Goal: Task Accomplishment & Management: Complete application form

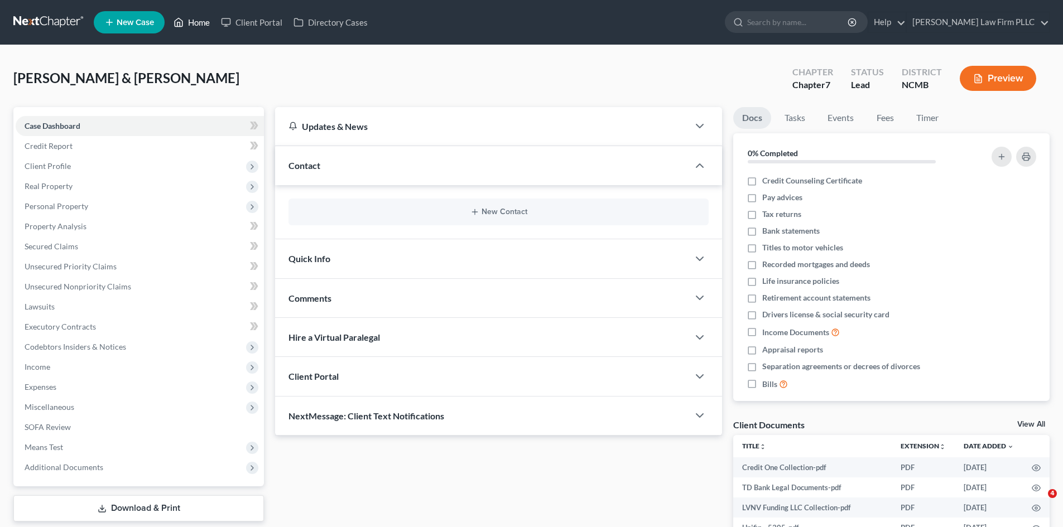
click at [190, 24] on link "Home" at bounding box center [191, 22] width 47 height 20
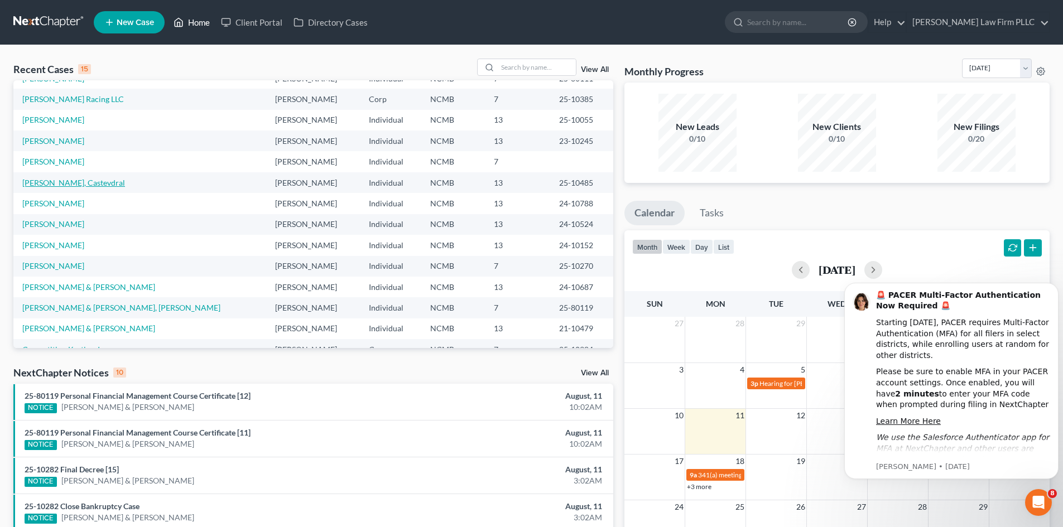
scroll to position [76, 0]
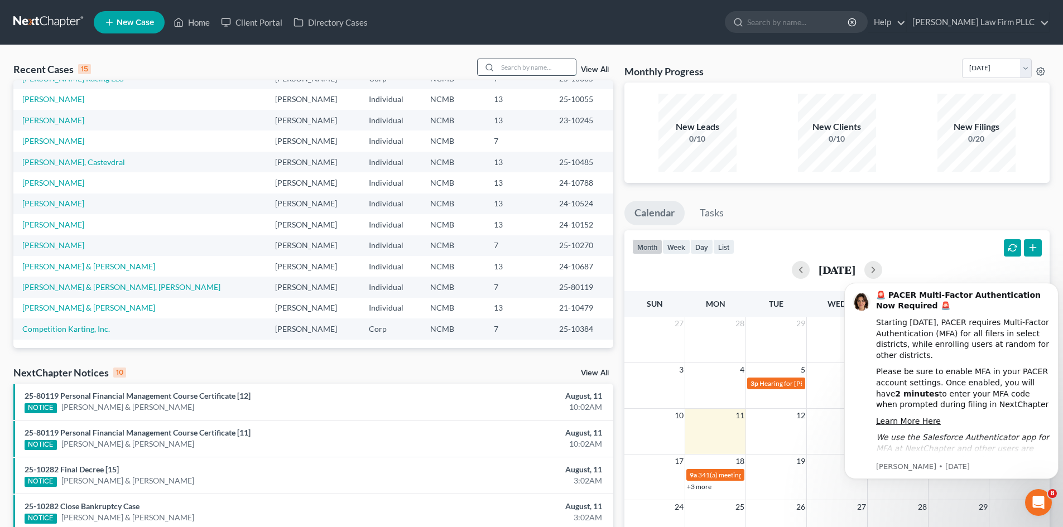
click at [527, 71] on input "search" at bounding box center [537, 67] width 78 height 16
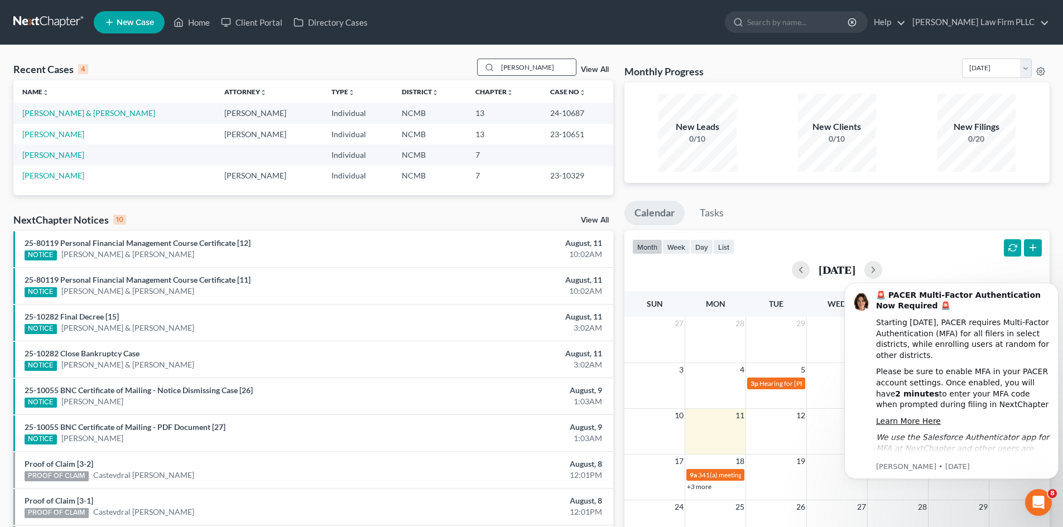
scroll to position [0, 0]
type input "[PERSON_NAME]"
click at [112, 25] on icon at bounding box center [109, 22] width 10 height 13
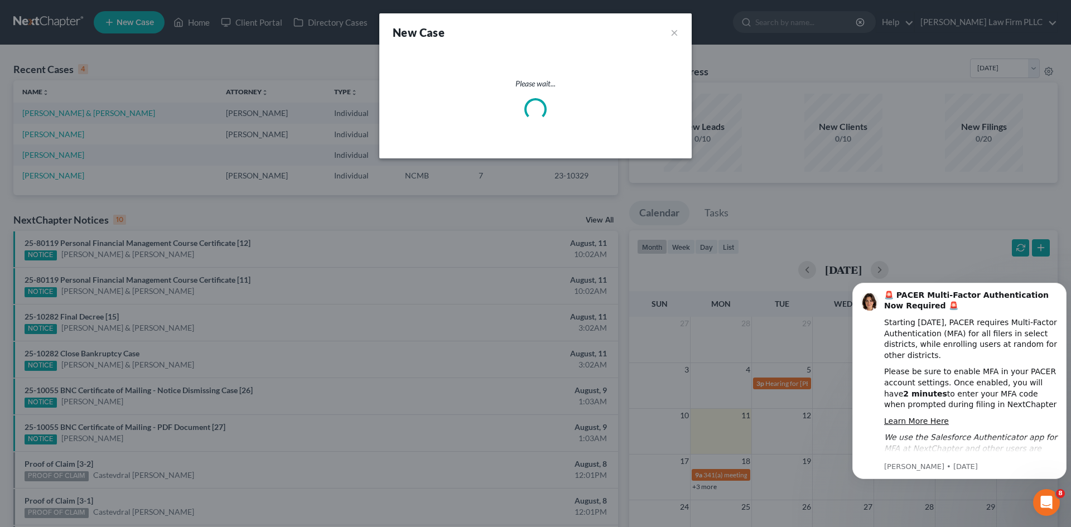
select select "58"
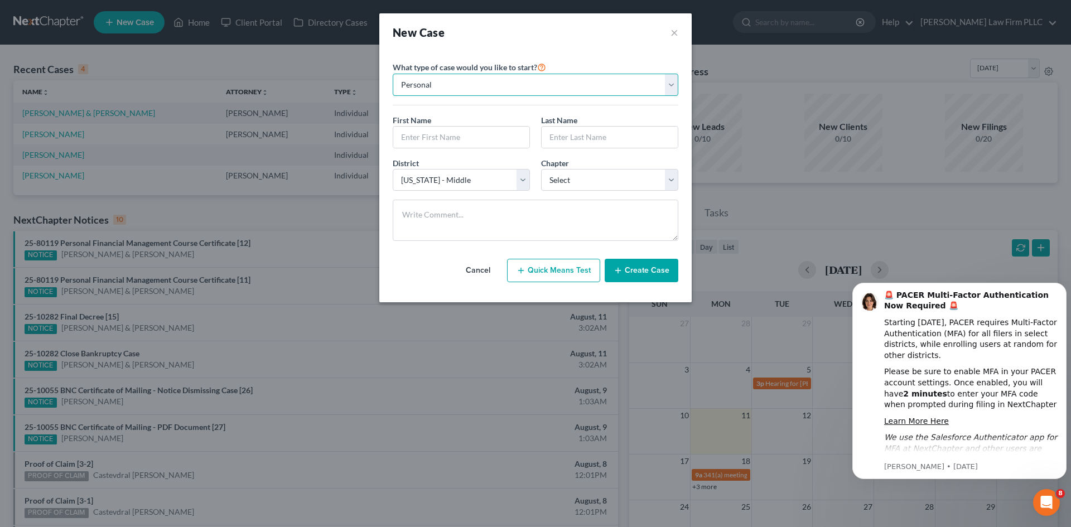
click at [673, 86] on select "Personal Business" at bounding box center [536, 85] width 286 height 22
click at [446, 137] on input "text" at bounding box center [461, 137] width 136 height 21
type input "[PERSON_NAME]"
click at [567, 136] on input "text" at bounding box center [610, 137] width 136 height 21
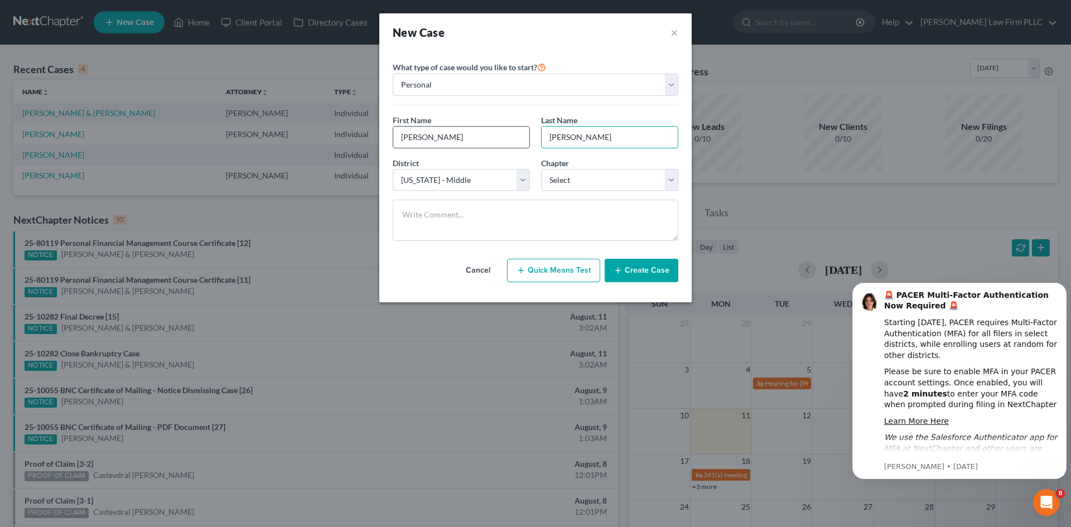
type input "[PERSON_NAME]"
click at [447, 139] on input "[PERSON_NAME]" at bounding box center [461, 137] width 136 height 21
type input "[PERSON_NAME]"
click at [581, 179] on select "Select 7 11 12 13" at bounding box center [609, 180] width 137 height 22
select select "0"
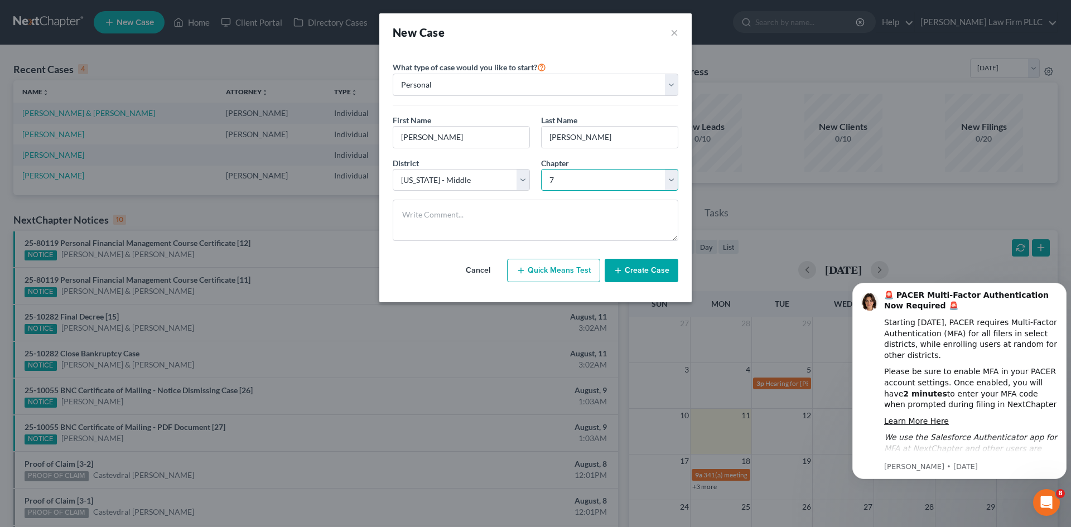
click at [541, 169] on select "Select 7 11 12 13" at bounding box center [609, 180] width 137 height 22
click at [633, 276] on button "Create Case" at bounding box center [642, 270] width 74 height 23
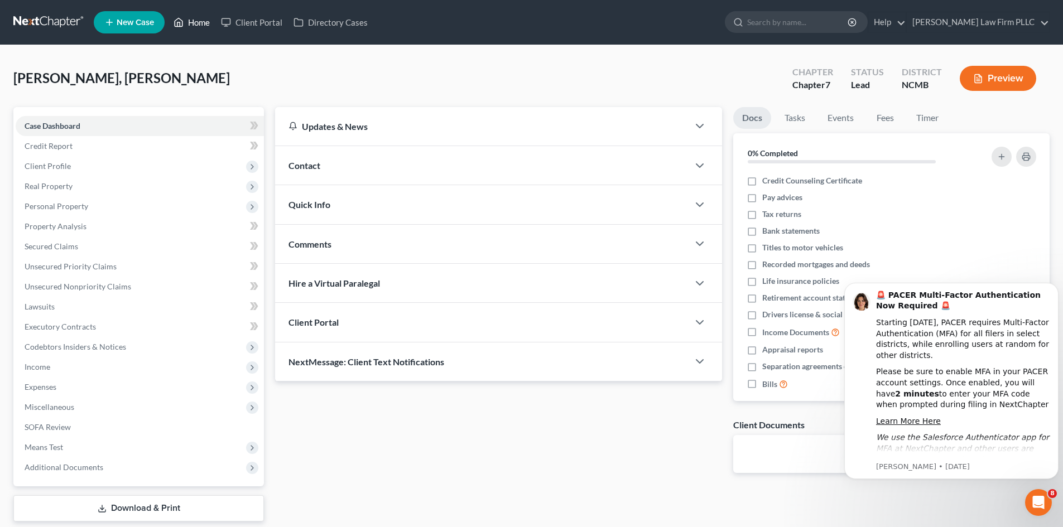
click at [186, 25] on link "Home" at bounding box center [191, 22] width 47 height 20
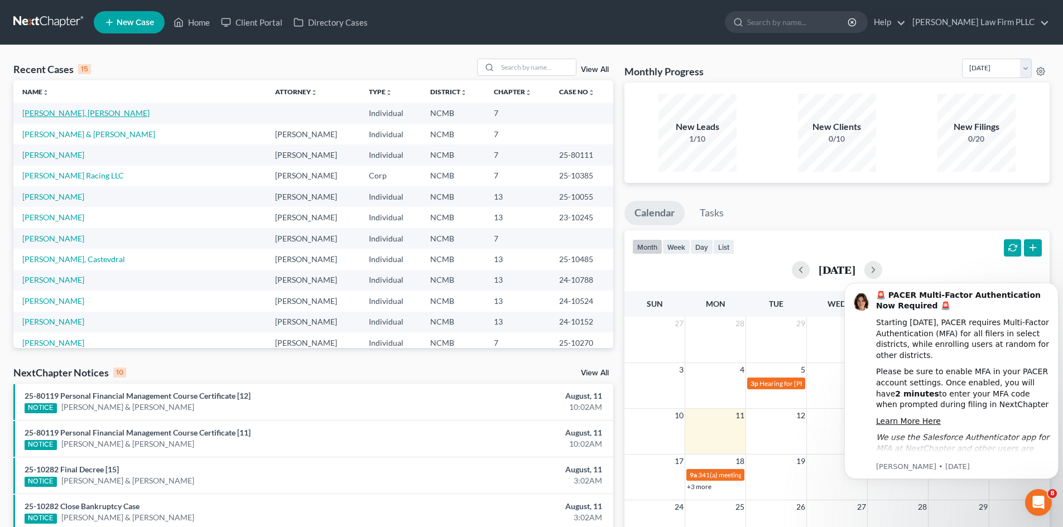
click at [55, 114] on link "[PERSON_NAME], [PERSON_NAME]" at bounding box center [85, 112] width 127 height 9
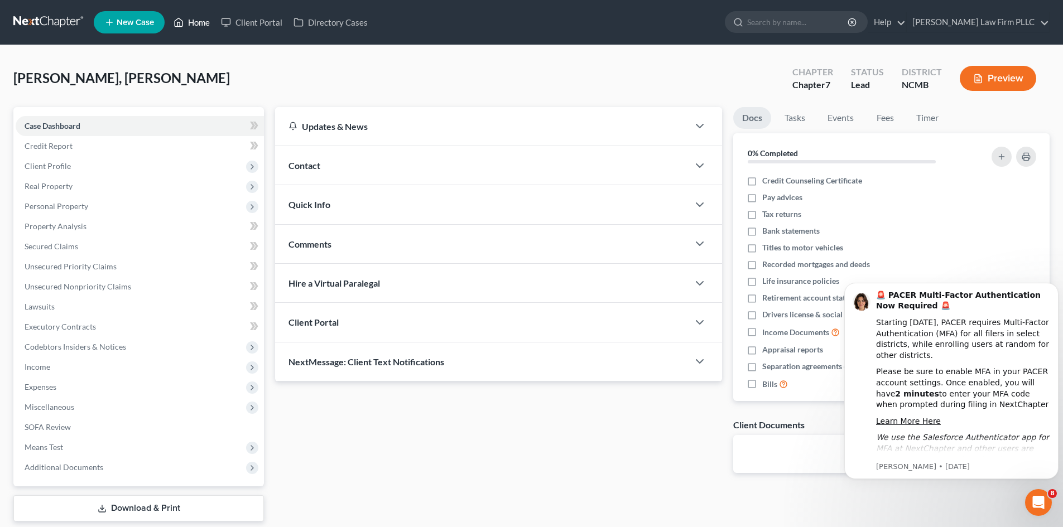
drag, startPoint x: 94, startPoint y: 79, endPoint x: 195, endPoint y: 21, distance: 116.5
click at [195, 21] on link "Home" at bounding box center [191, 22] width 47 height 20
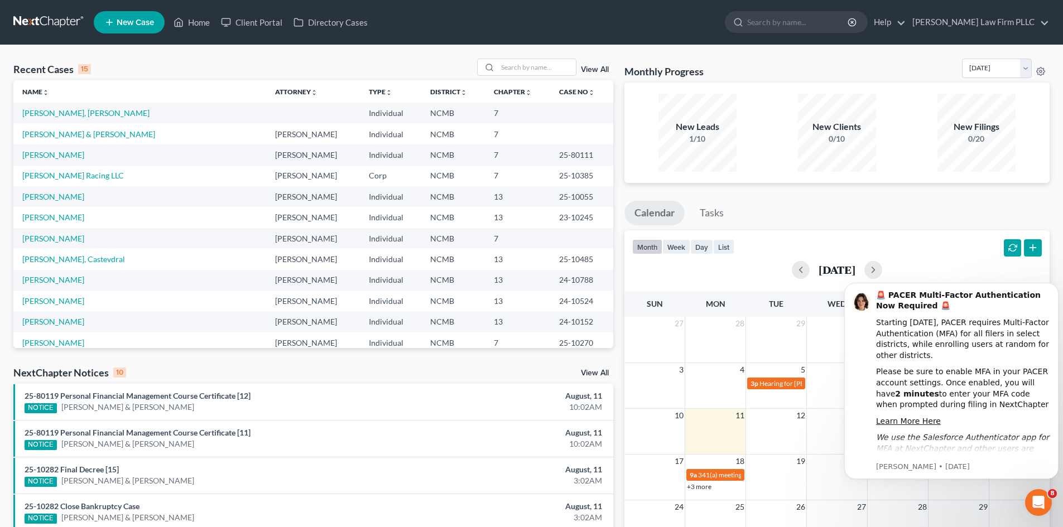
drag, startPoint x: 79, startPoint y: 115, endPoint x: 594, endPoint y: 66, distance: 517.8
click at [594, 66] on link "View All" at bounding box center [595, 70] width 28 height 8
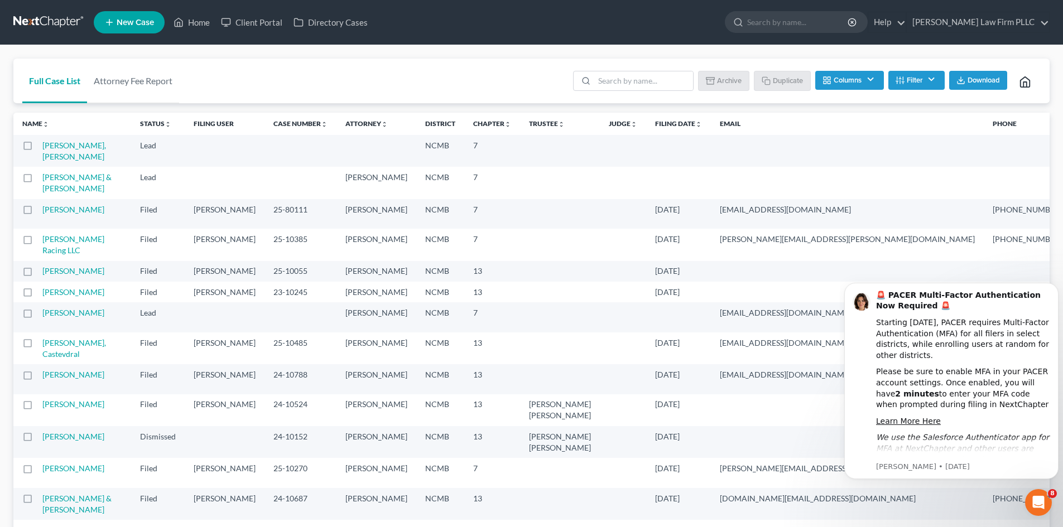
click at [38, 148] on label at bounding box center [38, 148] width 0 height 0
click at [42, 147] on input "checkbox" at bounding box center [45, 143] width 7 height 7
checkbox input "true"
click at [54, 148] on link "[PERSON_NAME], [PERSON_NAME]" at bounding box center [74, 151] width 64 height 21
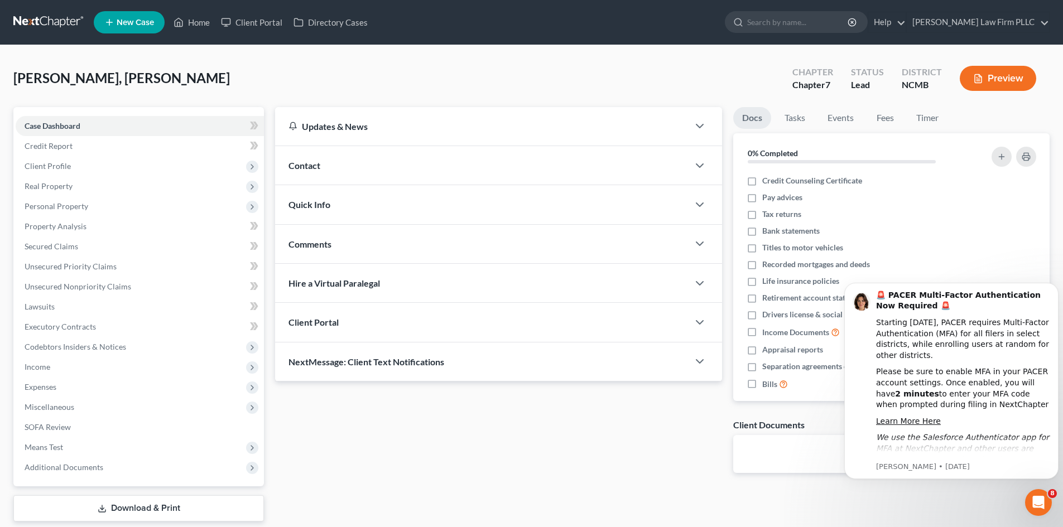
click at [313, 171] on span "Contact" at bounding box center [304, 165] width 32 height 11
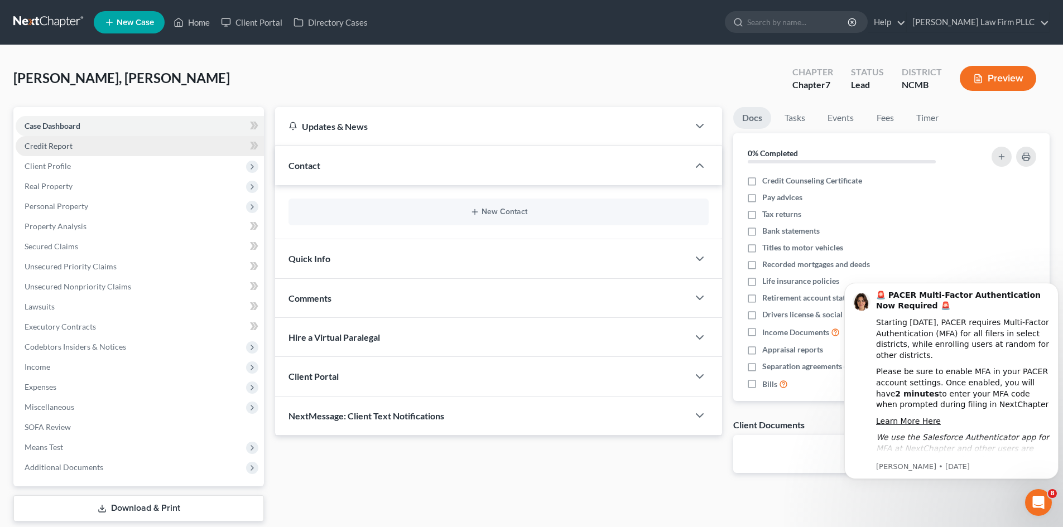
click at [52, 148] on span "Credit Report" at bounding box center [49, 145] width 48 height 9
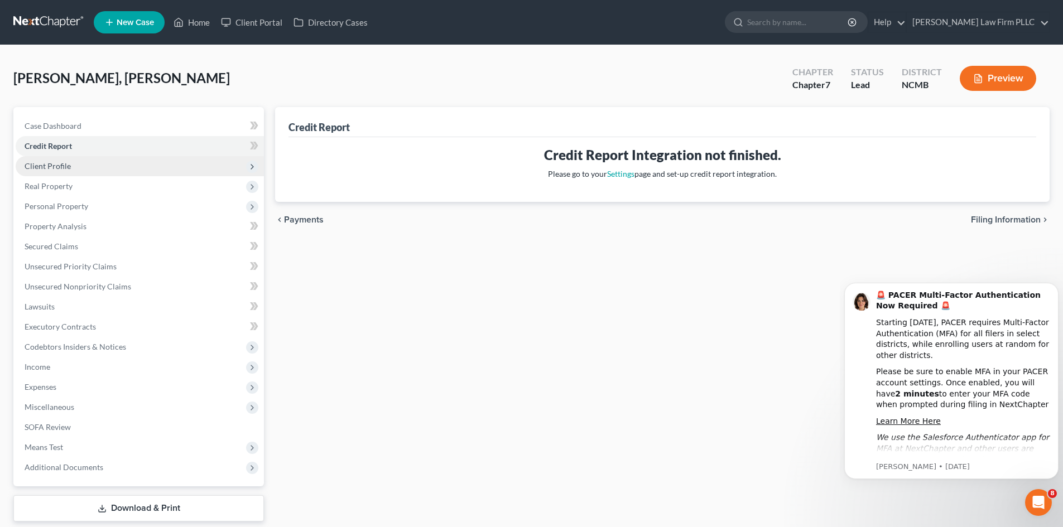
click at [62, 168] on span "Client Profile" at bounding box center [48, 165] width 46 height 9
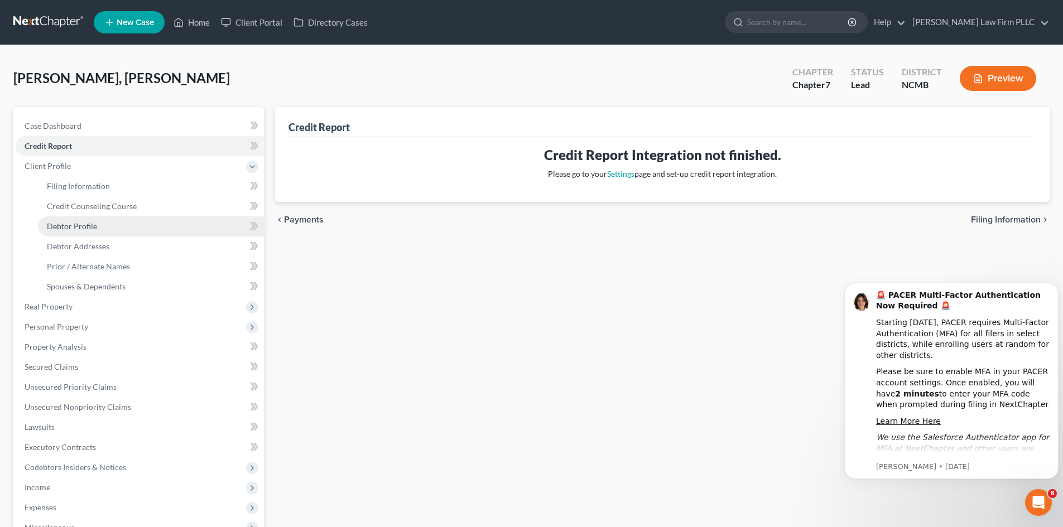
click at [71, 226] on span "Debtor Profile" at bounding box center [72, 225] width 50 height 9
select select "0"
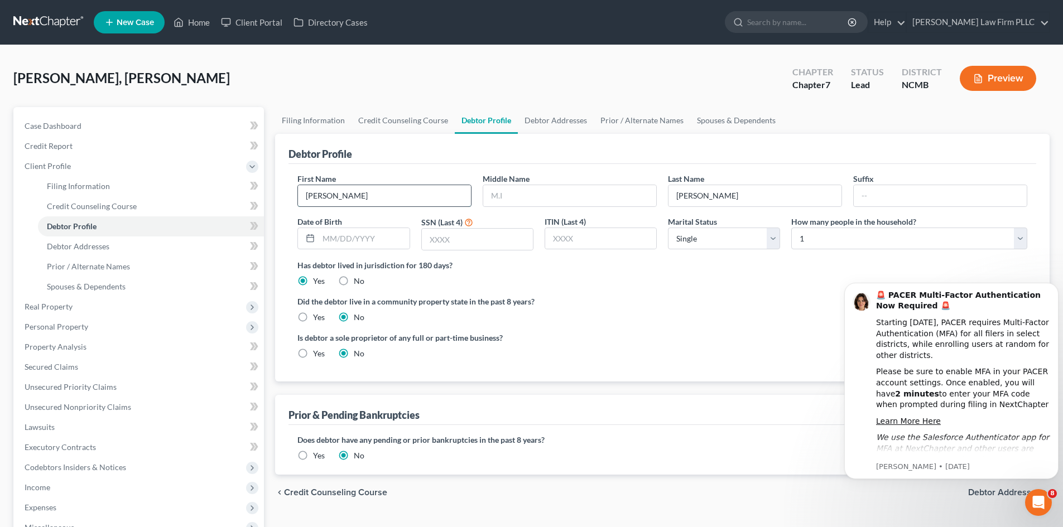
click at [326, 196] on input "[PERSON_NAME]" at bounding box center [384, 195] width 173 height 21
click at [327, 194] on input "James& [PERSON_NAME]" at bounding box center [384, 195] width 173 height 21
type input "[PERSON_NAME] & [PERSON_NAME]"
click at [374, 90] on div "[PERSON_NAME], [PERSON_NAME] Upgraded Chapter Chapter 7 Status Lead District NC…" at bounding box center [531, 83] width 1036 height 49
click at [187, 20] on link "Home" at bounding box center [191, 22] width 47 height 20
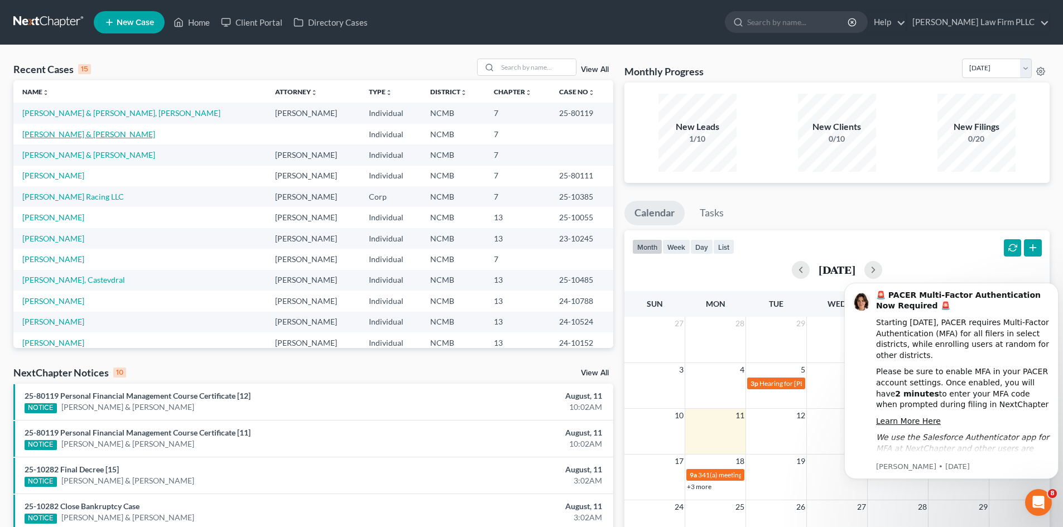
click at [48, 137] on link "[PERSON_NAME] & [PERSON_NAME]" at bounding box center [88, 133] width 133 height 9
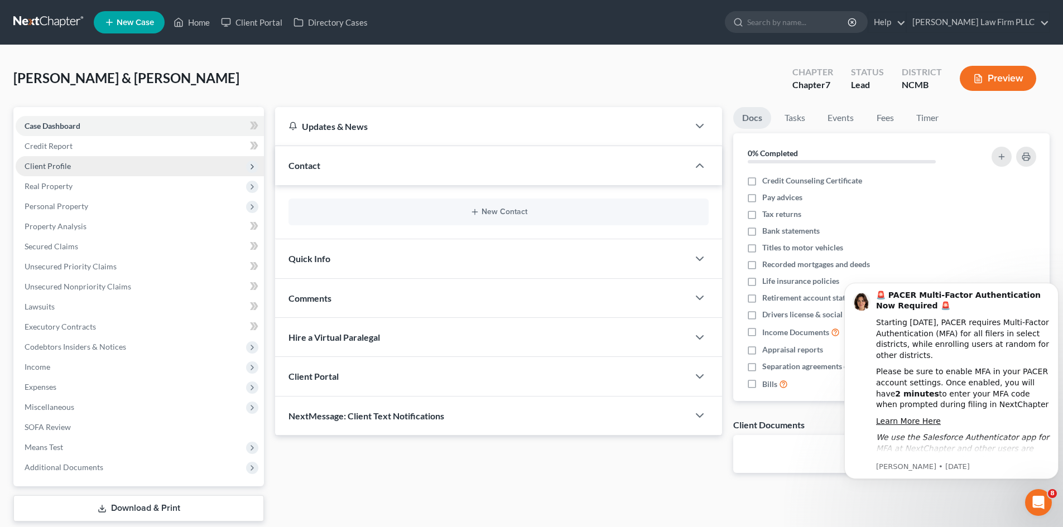
click at [54, 171] on span "Client Profile" at bounding box center [140, 166] width 248 height 20
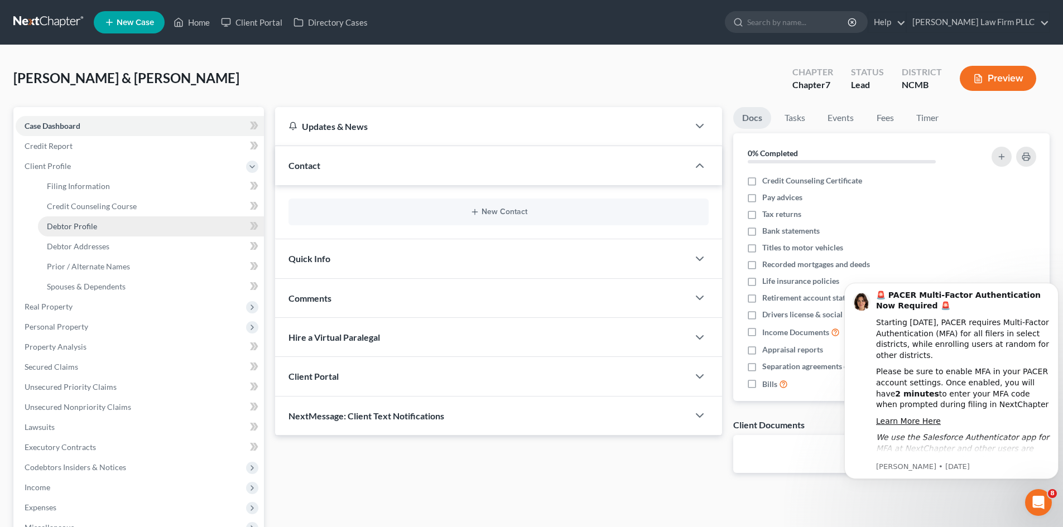
click at [84, 225] on span "Debtor Profile" at bounding box center [72, 225] width 50 height 9
select select "0"
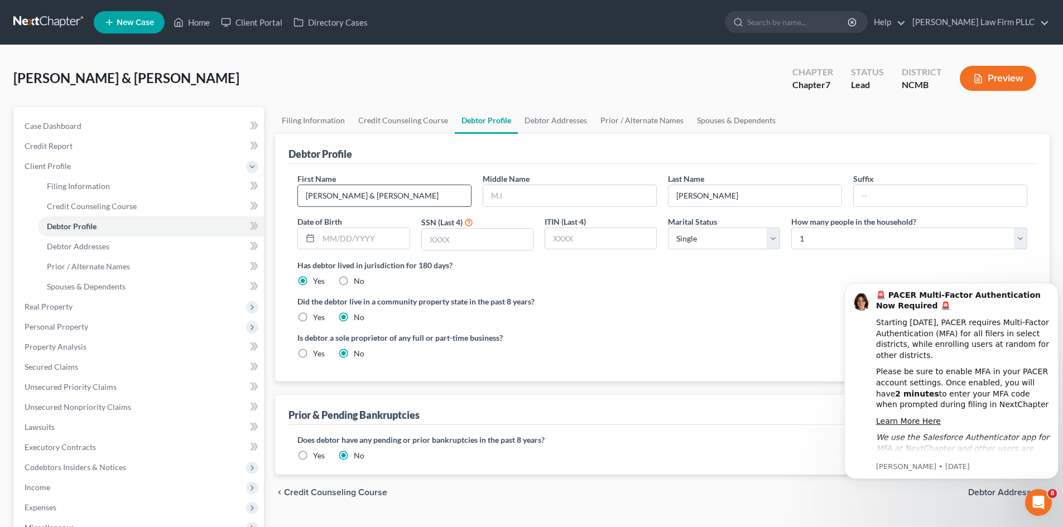
drag, startPoint x: 329, startPoint y: 197, endPoint x: 398, endPoint y: 204, distance: 69.5
click at [398, 204] on input "[PERSON_NAME] & [PERSON_NAME]" at bounding box center [384, 195] width 173 height 21
type input "[PERSON_NAME]"
click at [609, 310] on div "Did the debtor live in a community property state in the past 8 years? Yes No" at bounding box center [662, 309] width 730 height 27
click at [351, 241] on input "text" at bounding box center [364, 238] width 90 height 21
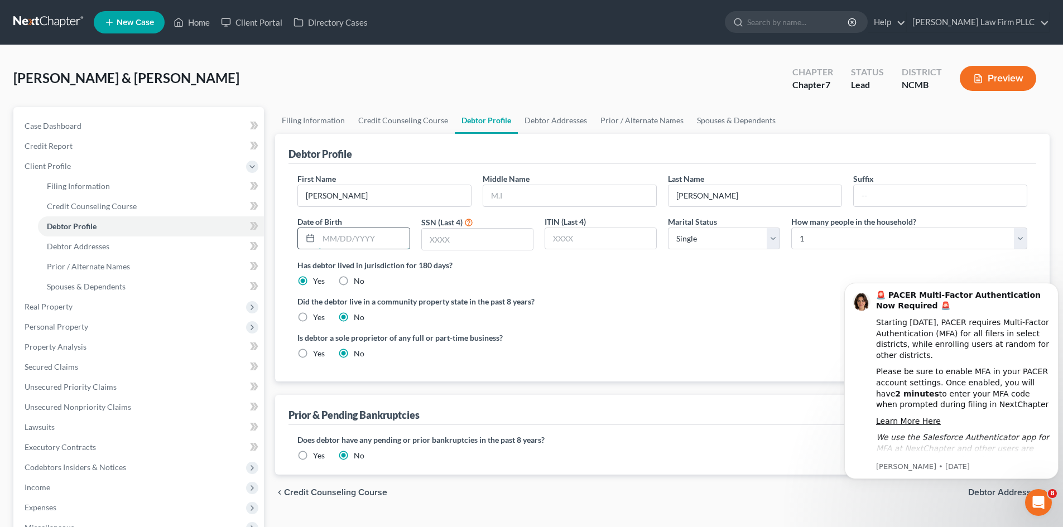
click at [339, 238] on input "text" at bounding box center [364, 238] width 90 height 21
type input "[DATE]"
click at [523, 190] on input "text" at bounding box center [569, 195] width 173 height 21
type input "[PERSON_NAME]"
click at [486, 242] on input "text" at bounding box center [477, 239] width 111 height 21
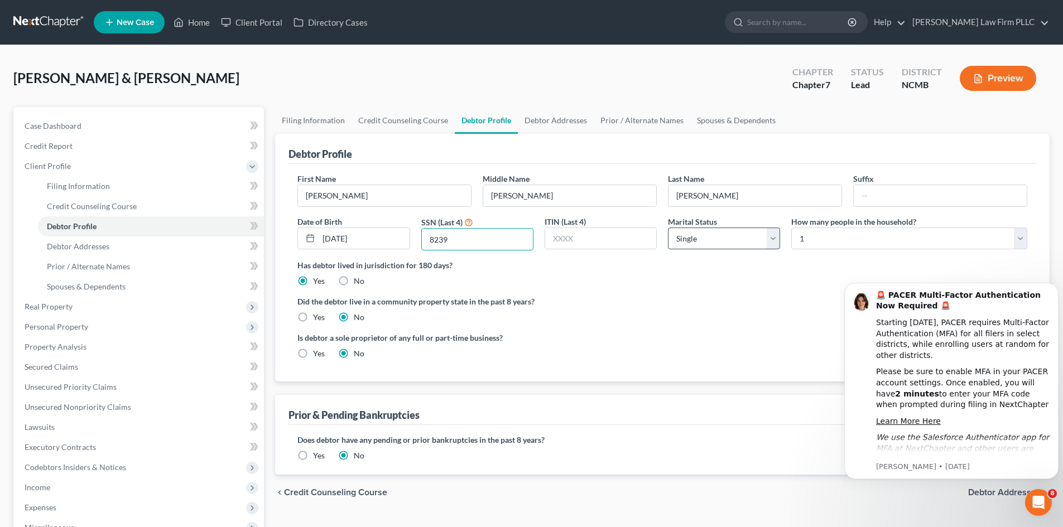
type input "8239"
click at [758, 236] on select "Select Single Married Separated Divorced Widowed" at bounding box center [724, 239] width 112 height 22
select select "1"
click at [668, 228] on select "Select Single Married Separated Divorced Widowed" at bounding box center [724, 239] width 112 height 22
click at [840, 245] on select "Select 1 2 3 4 5 6 7 8 9 10 11 12 13 14 15 16 17 18 19 20" at bounding box center [909, 239] width 236 height 22
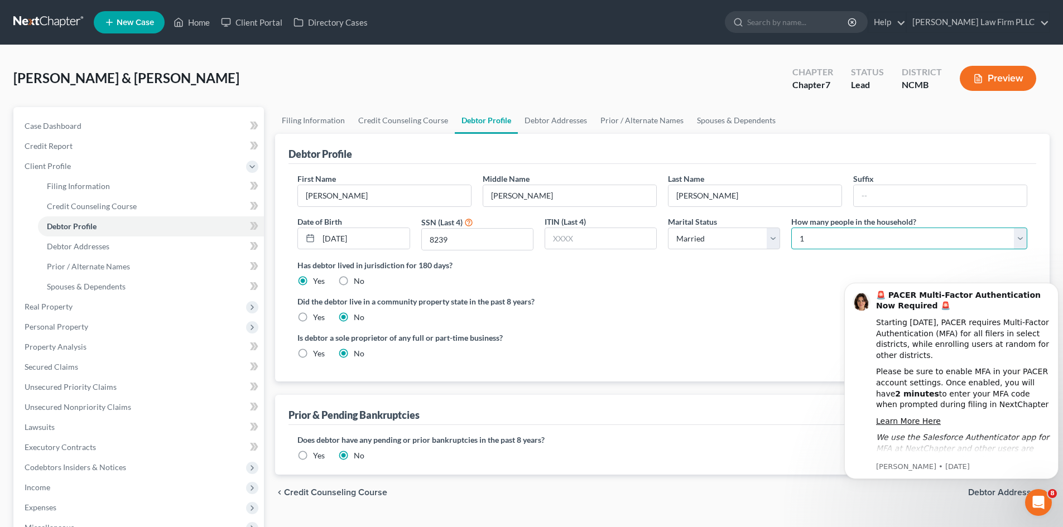
select select "1"
click at [791, 228] on select "Select 1 2 3 4 5 6 7 8 9 10 11 12 13 14 15 16 17 18 19 20" at bounding box center [909, 239] width 236 height 22
click at [692, 288] on ng-include "First Name [PERSON_NAME] Middle Name [PERSON_NAME] Last Name [PERSON_NAME] Date…" at bounding box center [662, 270] width 730 height 195
click at [76, 249] on span "Debtor Addresses" at bounding box center [78, 246] width 62 height 9
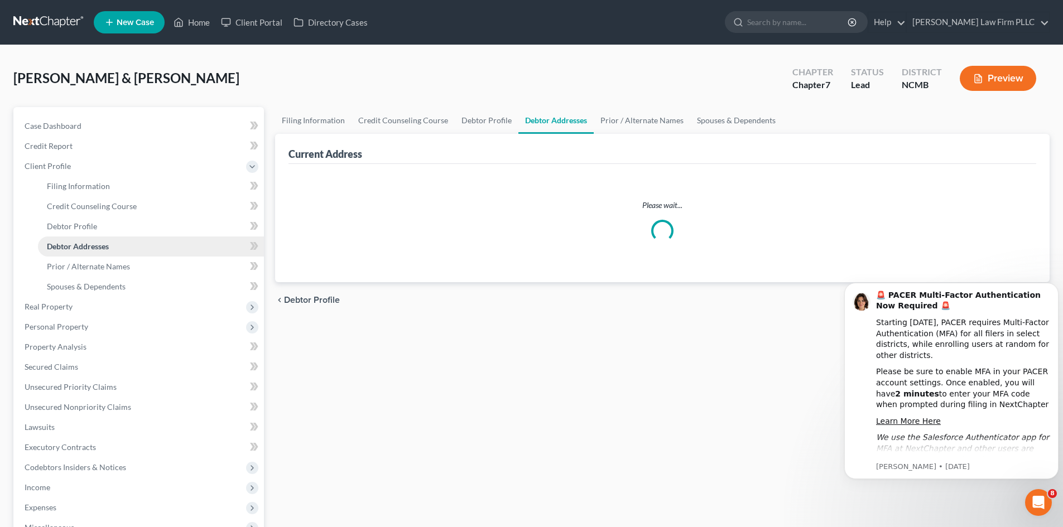
select select "0"
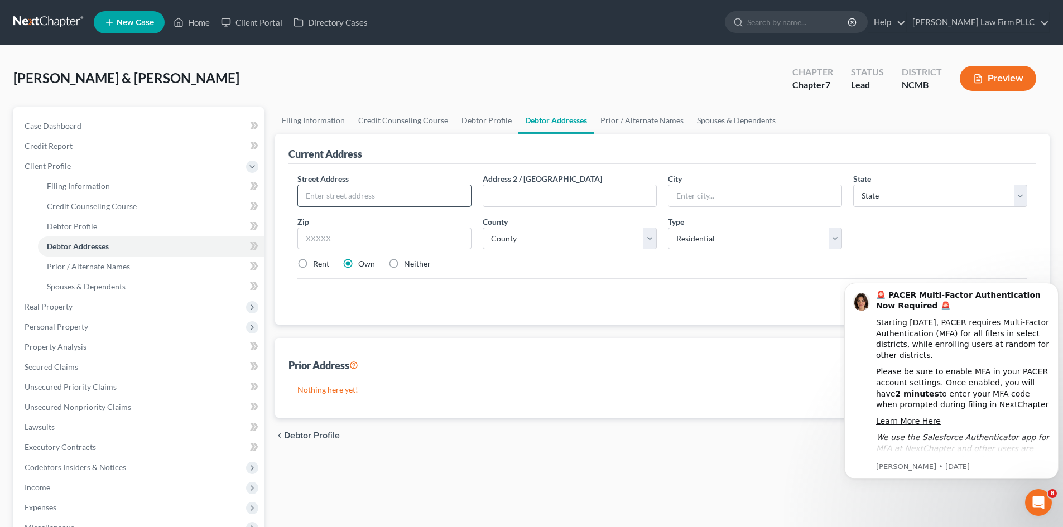
click at [356, 202] on input "text" at bounding box center [384, 195] width 173 height 21
click at [356, 202] on input "2607" at bounding box center [384, 195] width 173 height 21
type input "[STREET_ADDRESS]"
click at [726, 197] on input "text" at bounding box center [754, 195] width 173 height 21
type input "Rockwell"
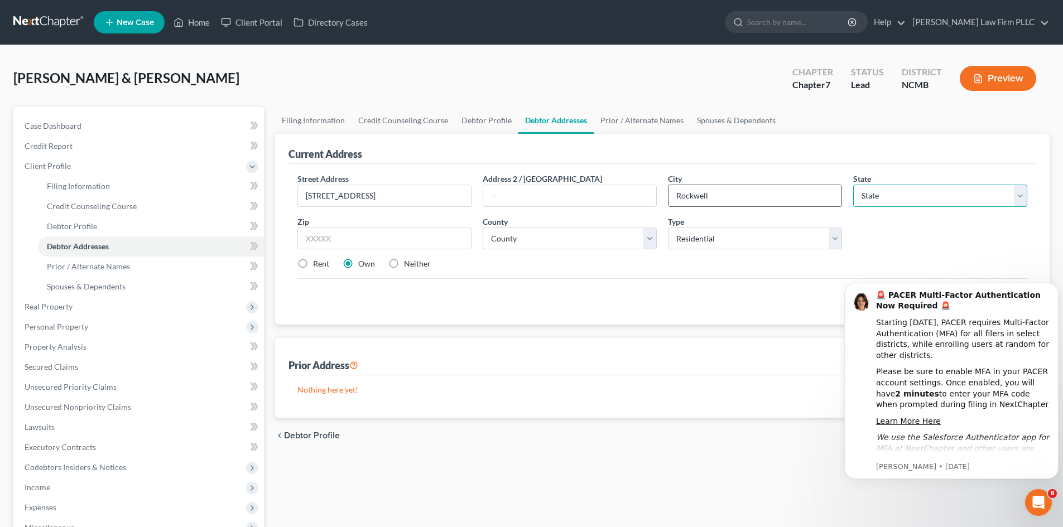
select select "28"
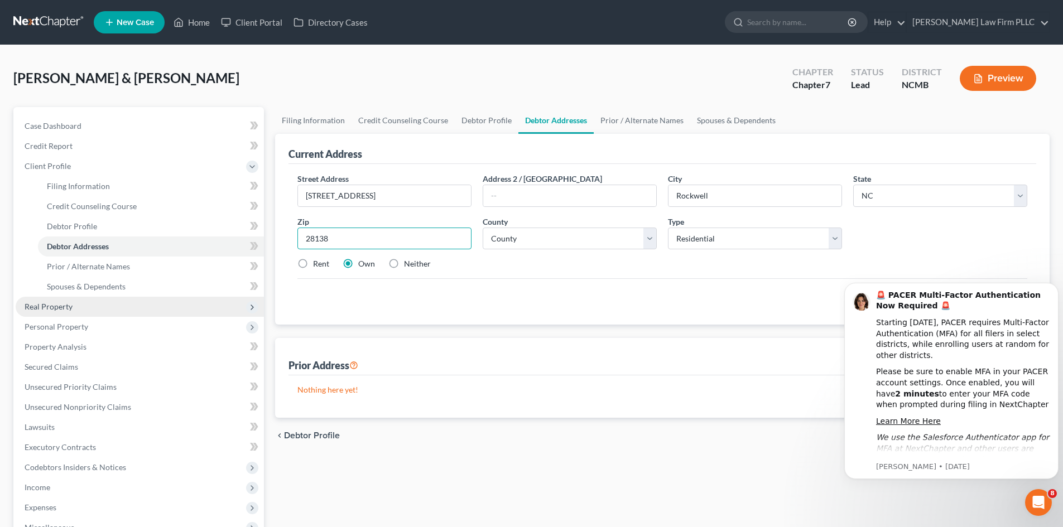
type input "28138"
click at [65, 307] on span "Real Property" at bounding box center [49, 306] width 48 height 9
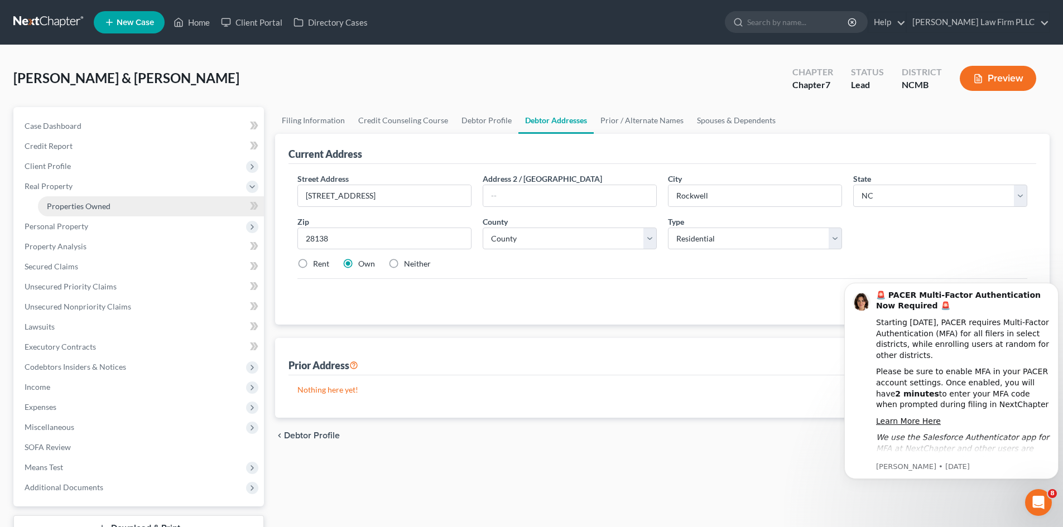
click at [73, 205] on span "Properties Owned" at bounding box center [79, 205] width 64 height 9
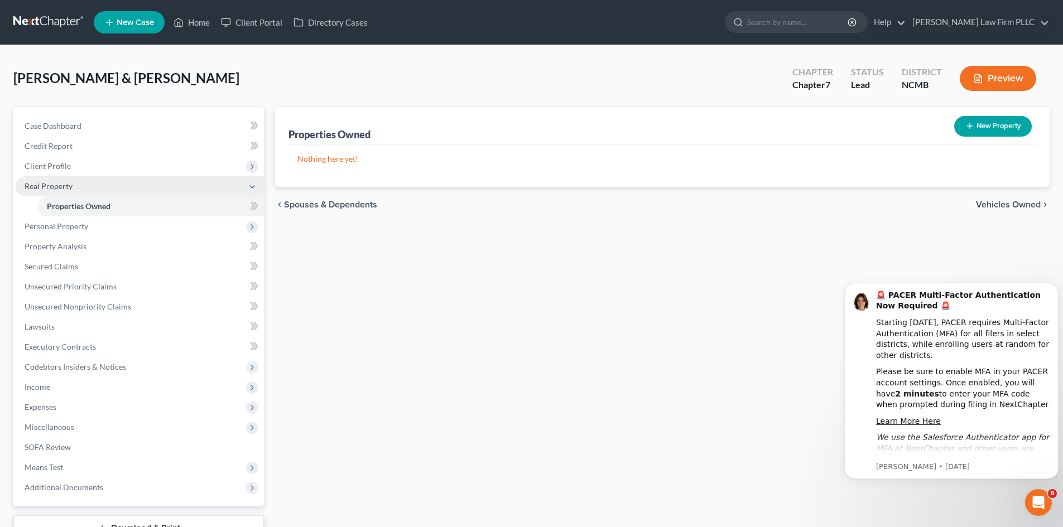
click at [59, 185] on span "Real Property" at bounding box center [49, 185] width 48 height 9
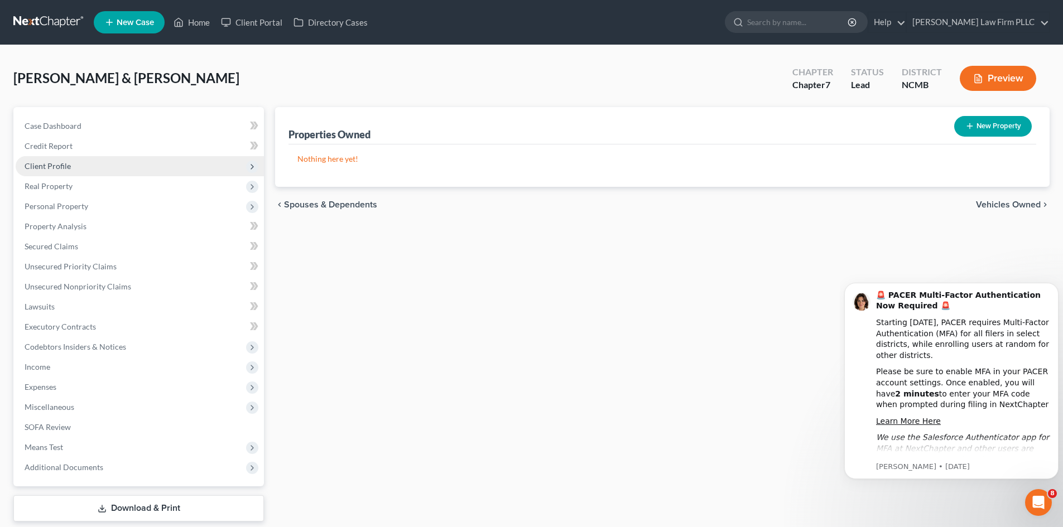
click at [56, 166] on span "Client Profile" at bounding box center [48, 165] width 46 height 9
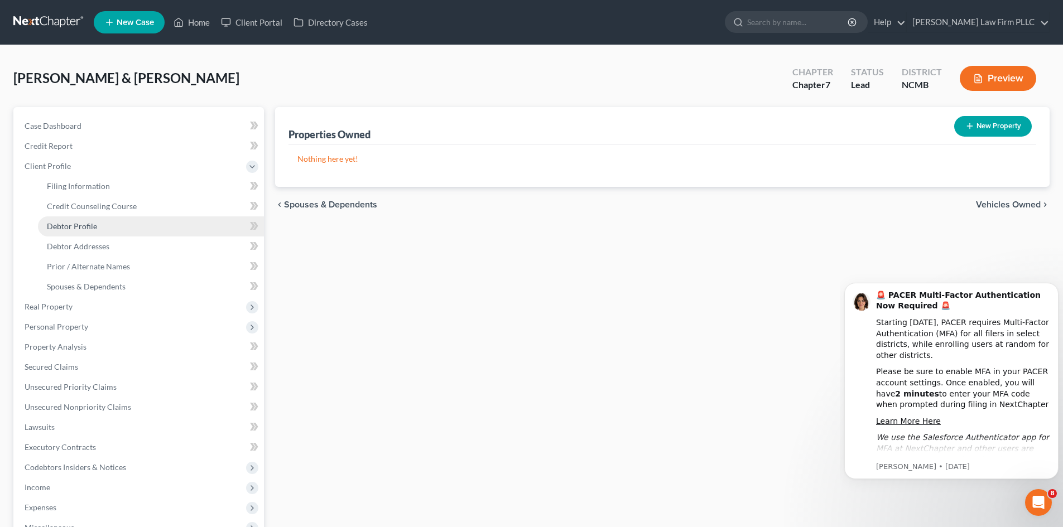
click at [76, 233] on link "Debtor Profile" at bounding box center [151, 226] width 226 height 20
select select "1"
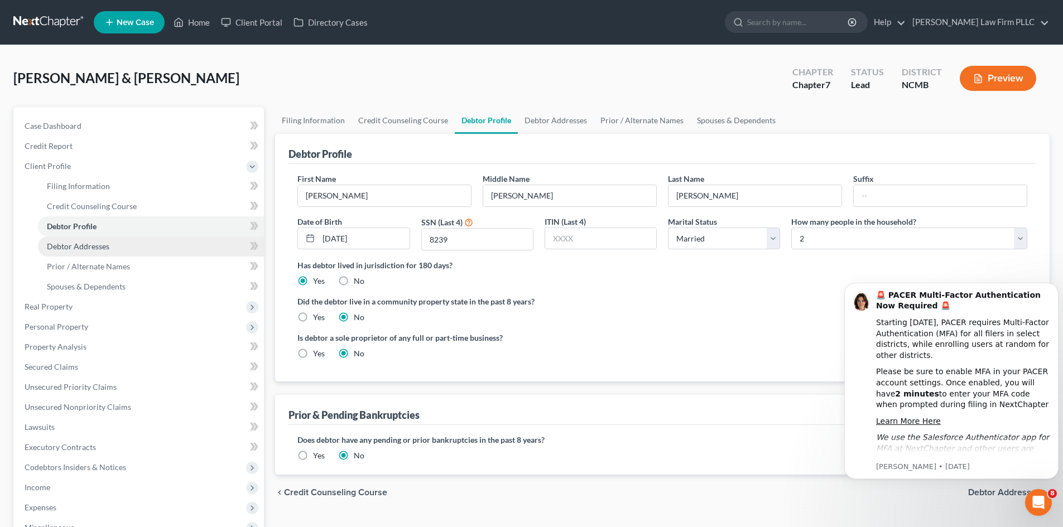
click at [52, 243] on span "Debtor Addresses" at bounding box center [78, 246] width 62 height 9
select select "0"
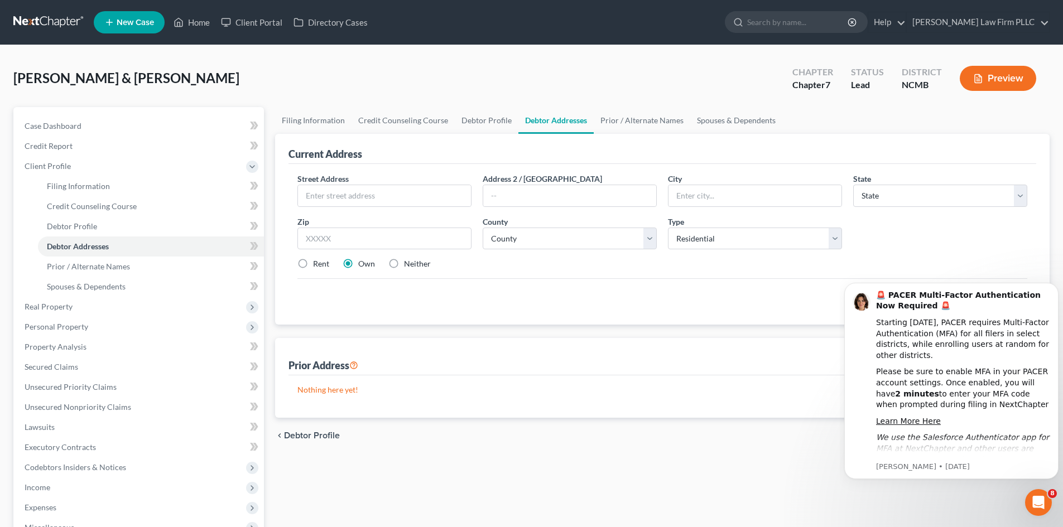
click at [965, 249] on div "Street Address * Address 2 / [GEOGRAPHIC_DATA] * State * State [US_STATE] AK AR…" at bounding box center [662, 226] width 741 height 106
click at [356, 194] on input "text" at bounding box center [384, 195] width 173 height 21
type input "[STREET_ADDRESS]"
click at [736, 204] on input "text" at bounding box center [754, 195] width 173 height 21
type input "Rockwell"
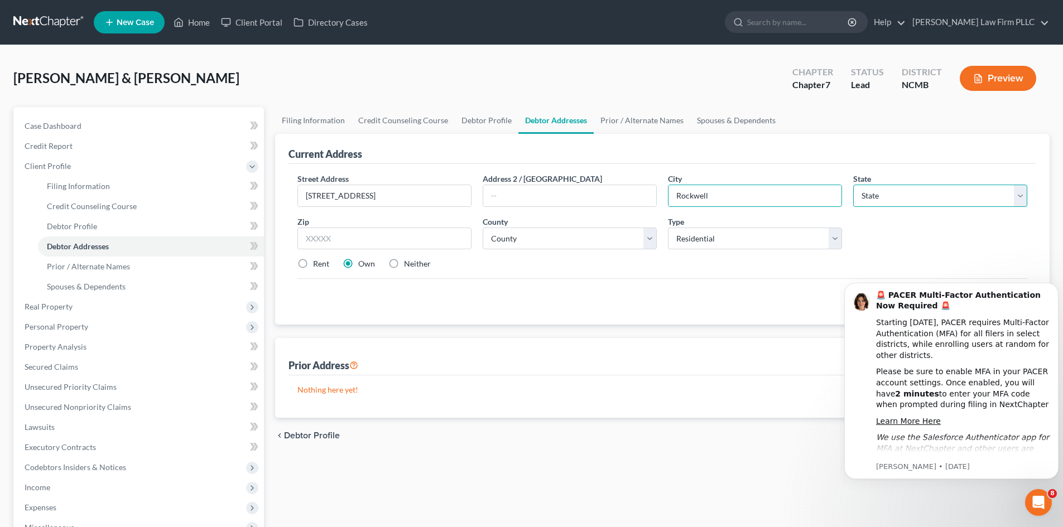
click at [873, 197] on select "State [US_STATE] AK AR AZ CA CO CT DE DC [GEOGRAPHIC_DATA] [GEOGRAPHIC_DATA] GU…" at bounding box center [940, 196] width 174 height 22
select select "28"
click at [870, 197] on select "State [US_STATE] AK AR AZ CA CO CT DE DC [GEOGRAPHIC_DATA] [GEOGRAPHIC_DATA] GU…" at bounding box center [940, 196] width 174 height 22
click at [368, 235] on input "text" at bounding box center [384, 239] width 174 height 22
type input "28138"
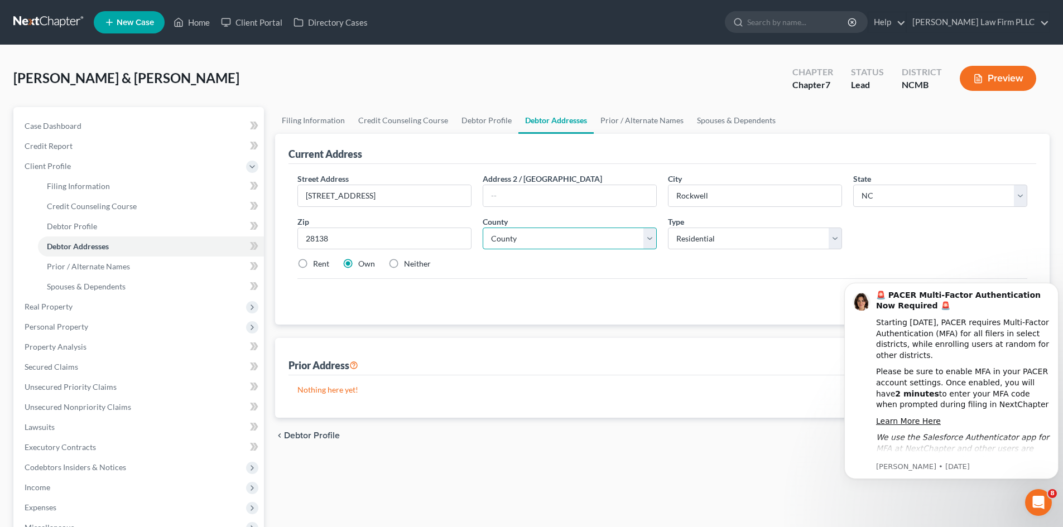
click at [588, 238] on select "County [GEOGRAPHIC_DATA] [GEOGRAPHIC_DATA] [GEOGRAPHIC_DATA] [GEOGRAPHIC_DATA] …" at bounding box center [570, 239] width 174 height 22
select select "79"
click at [483, 228] on select "County [GEOGRAPHIC_DATA] [GEOGRAPHIC_DATA] [GEOGRAPHIC_DATA] [GEOGRAPHIC_DATA] …" at bounding box center [570, 239] width 174 height 22
click at [699, 271] on div "Street Address * [GEOGRAPHIC_DATA] Address 2 / [GEOGRAPHIC_DATA] * [GEOGRAPHIC_…" at bounding box center [662, 226] width 741 height 106
click at [1053, 287] on icon "Dismiss notification" at bounding box center [1055, 286] width 6 height 6
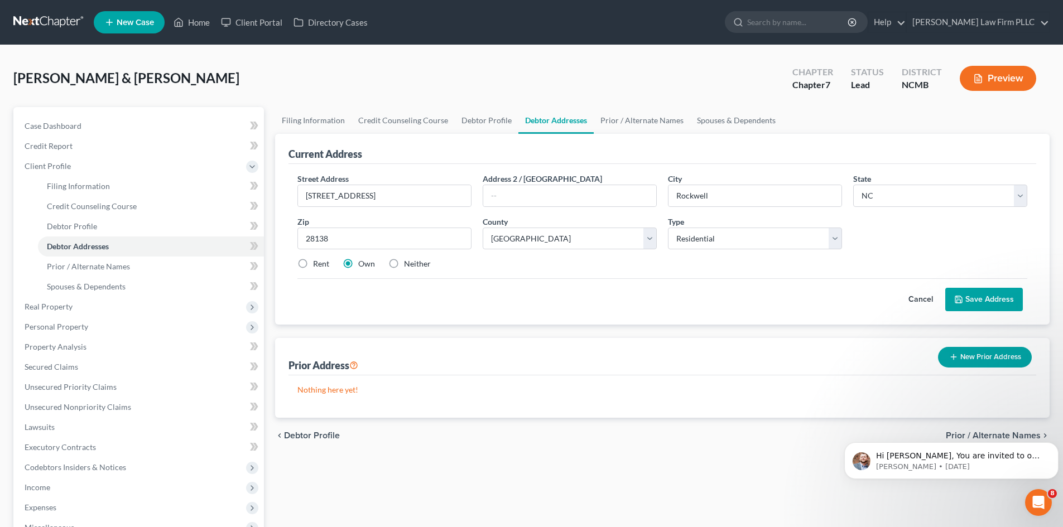
click at [987, 305] on button "Save Address" at bounding box center [984, 299] width 78 height 23
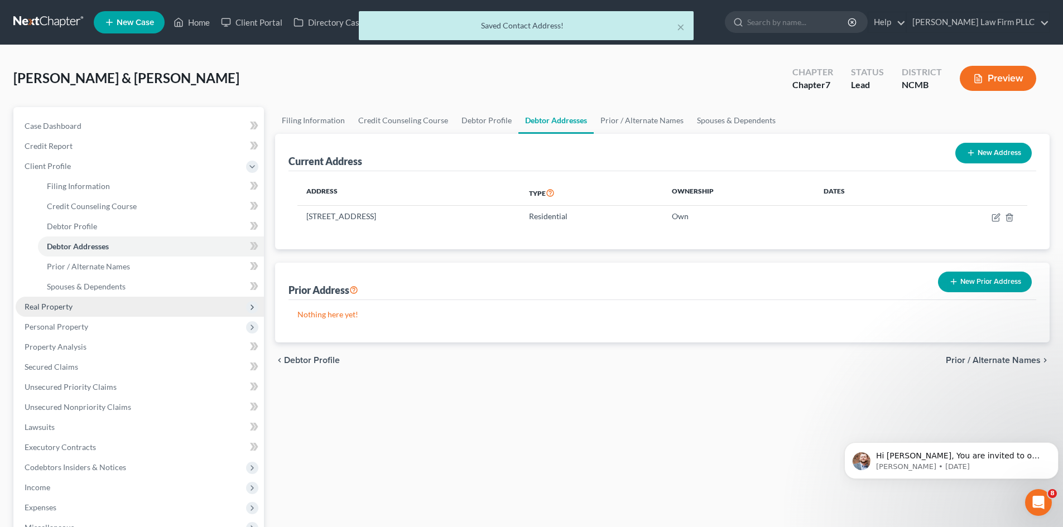
click at [77, 307] on span "Real Property" at bounding box center [140, 307] width 248 height 20
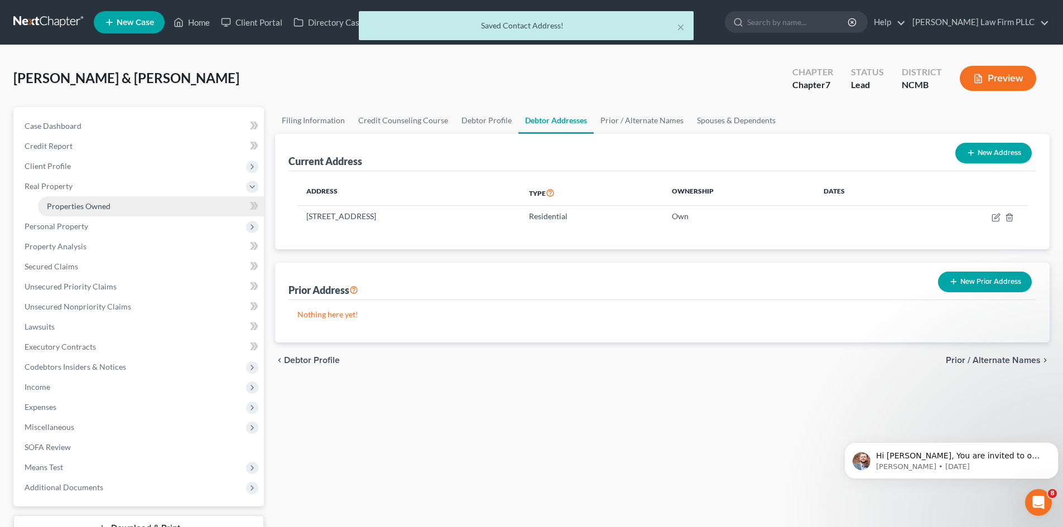
click at [90, 210] on span "Properties Owned" at bounding box center [79, 205] width 64 height 9
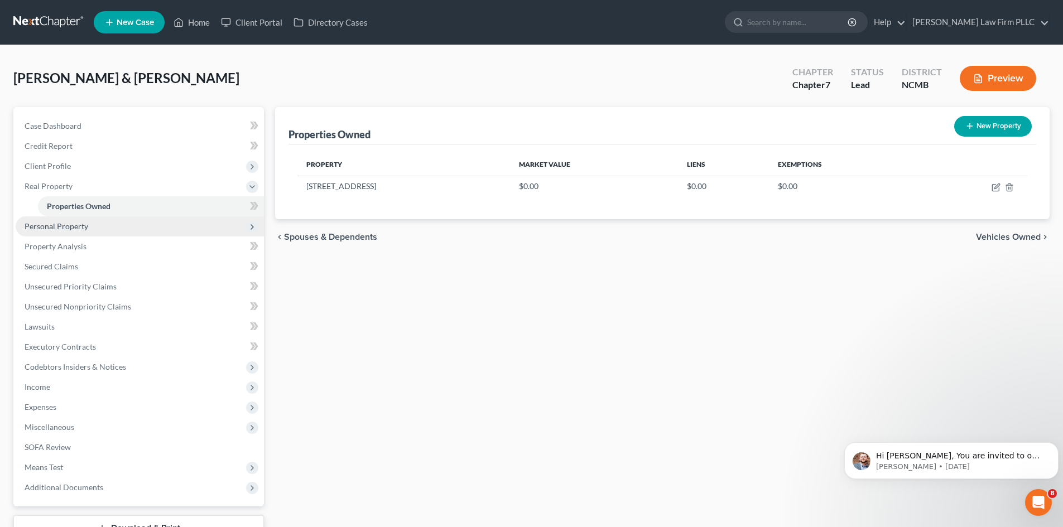
click at [78, 226] on span "Personal Property" at bounding box center [57, 225] width 64 height 9
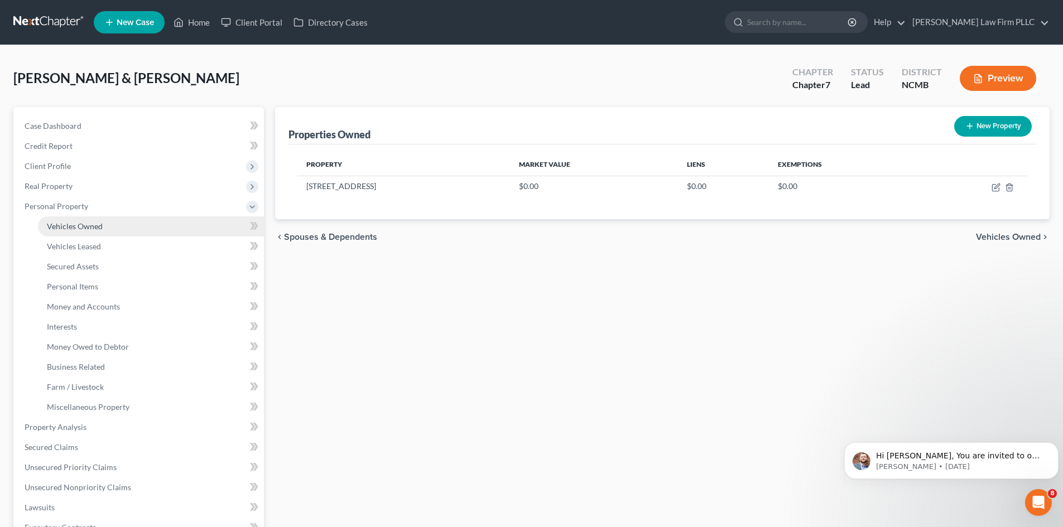
click at [80, 229] on span "Vehicles Owned" at bounding box center [75, 225] width 56 height 9
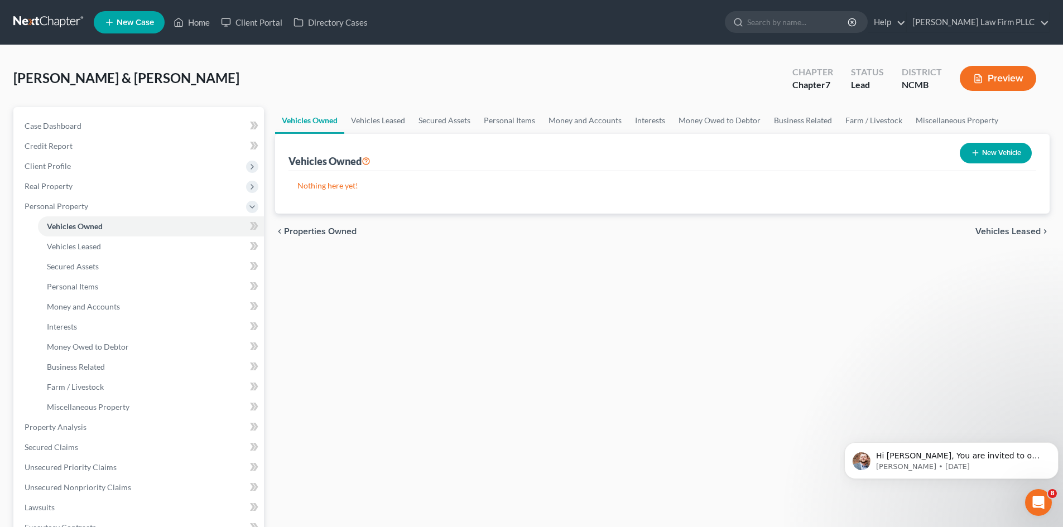
click at [989, 157] on button "New Vehicle" at bounding box center [996, 153] width 72 height 21
select select "0"
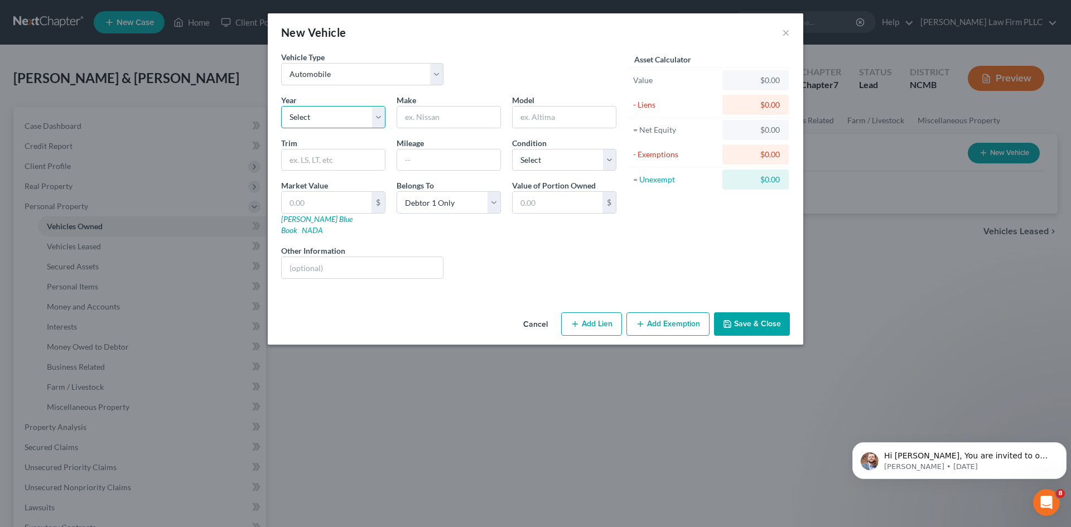
click at [322, 117] on select "Select 2026 2025 2024 2023 2022 2021 2020 2019 2018 2017 2016 2015 2014 2013 20…" at bounding box center [333, 117] width 104 height 22
select select "5"
click at [281, 106] on select "Select 2026 2025 2024 2023 2022 2021 2020 2019 2018 2017 2016 2015 2014 2013 20…" at bounding box center [333, 117] width 104 height 22
click at [408, 118] on input "text" at bounding box center [448, 117] width 103 height 21
type input "Dodge"
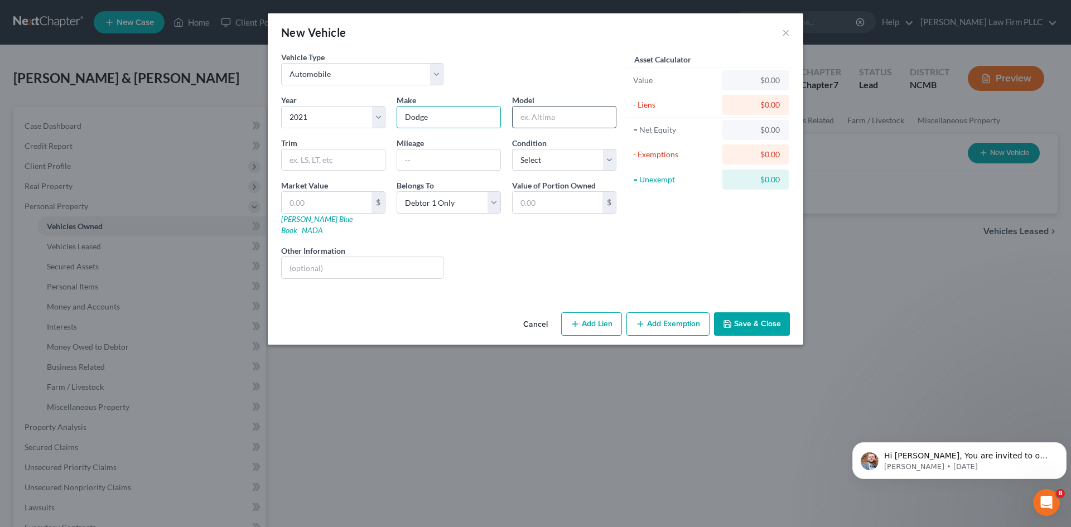
click at [529, 120] on input "text" at bounding box center [564, 117] width 103 height 21
type input "Ram"
click at [411, 158] on input "text" at bounding box center [448, 160] width 103 height 21
type input "18000"
click at [362, 206] on input "text" at bounding box center [327, 202] width 90 height 21
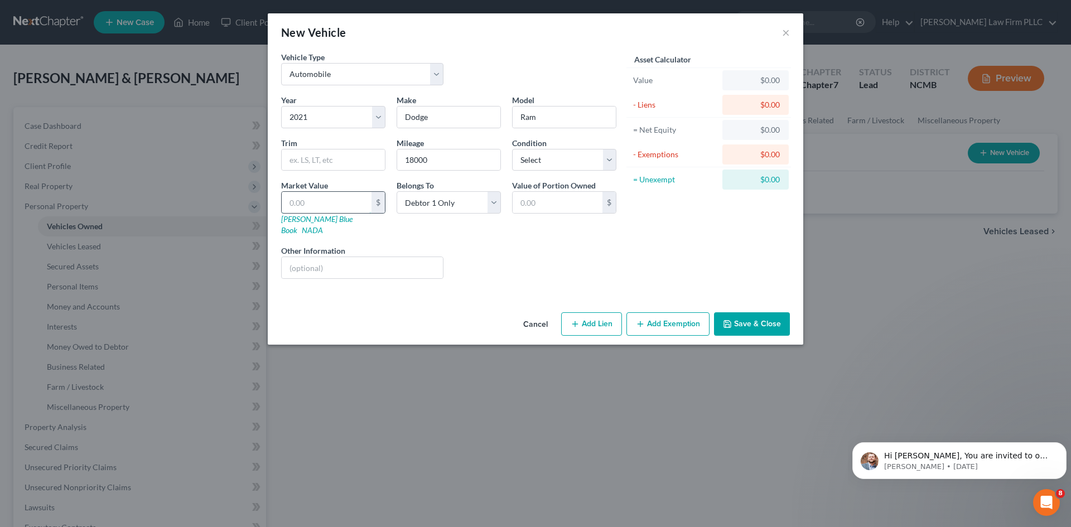
type input "7"
type input "7.00"
type input "70"
type input "70.00"
type input "700"
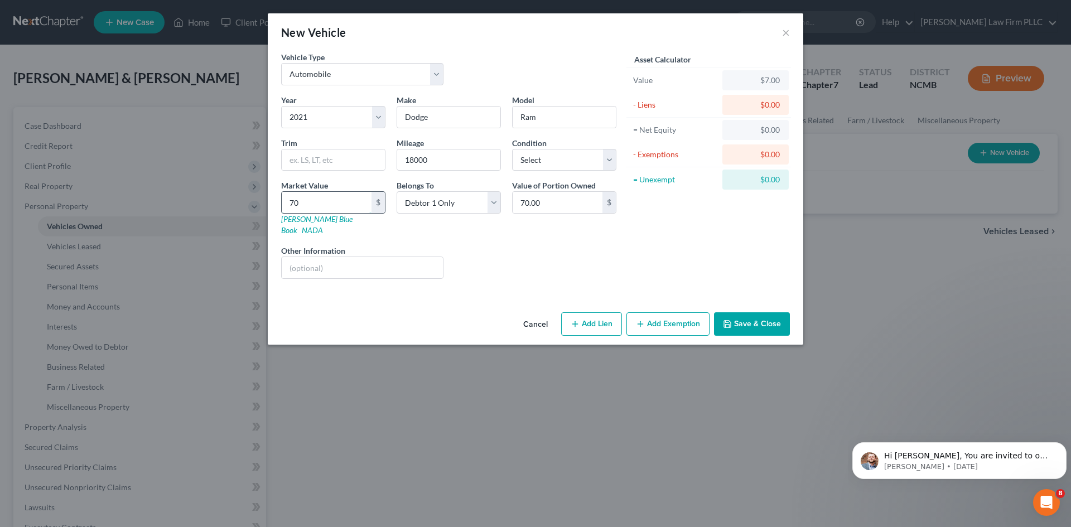
type input "700.00"
type input "7000"
type input "7,000.00"
type input "7,0000"
type input "70,000.00"
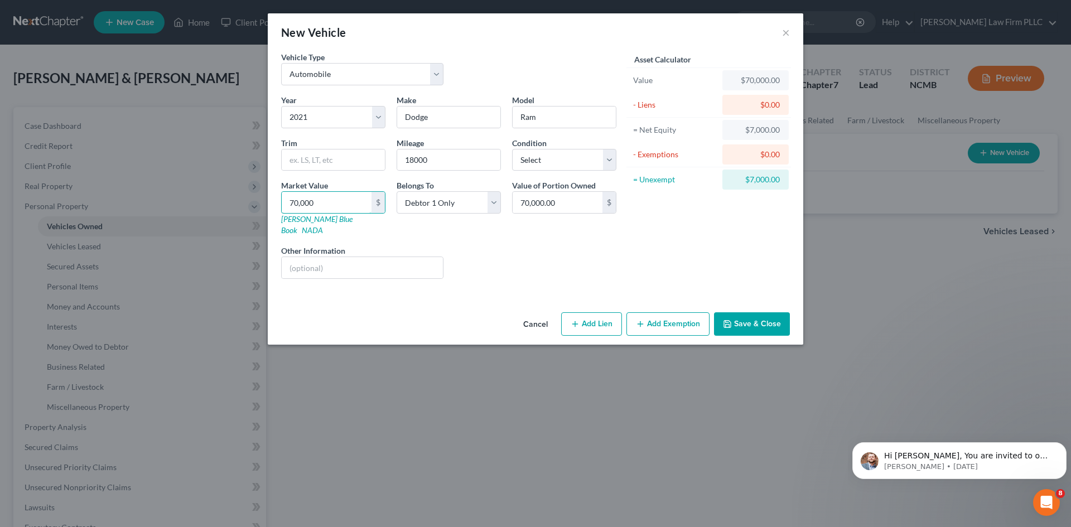
type input "70,000"
click at [735, 319] on button "Save & Close" at bounding box center [752, 323] width 76 height 23
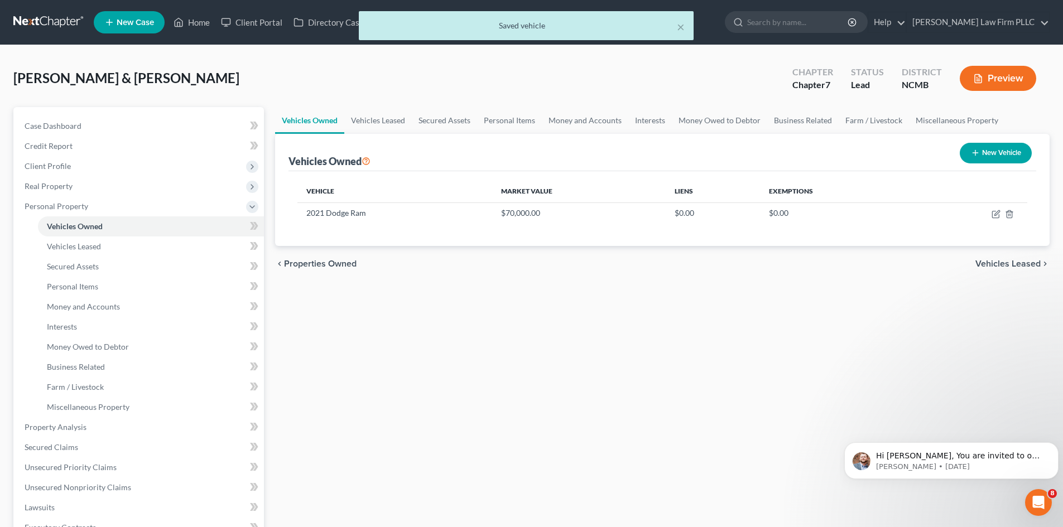
click at [986, 152] on button "New Vehicle" at bounding box center [996, 153] width 72 height 21
select select "0"
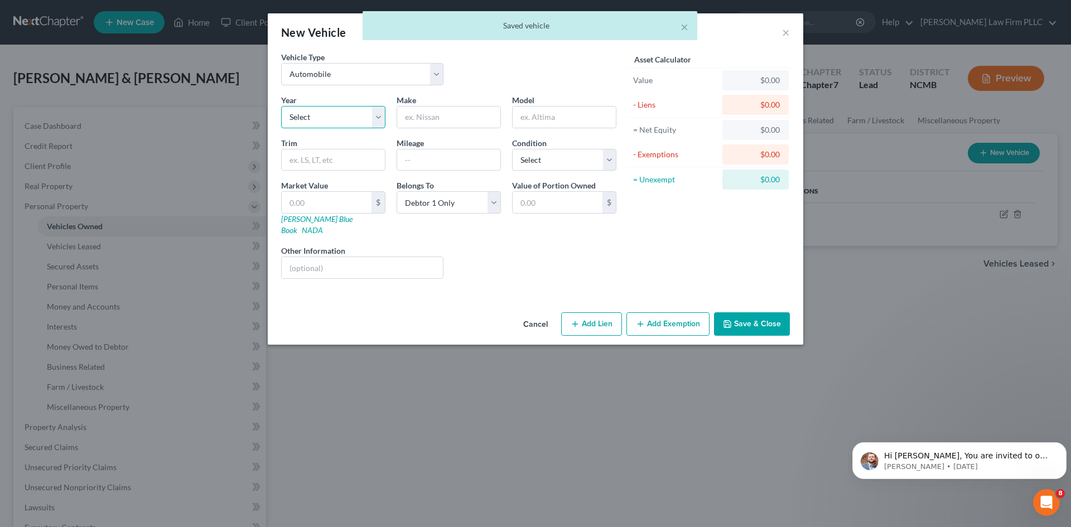
click at [339, 118] on select "Select 2026 2025 2024 2023 2022 2021 2020 2019 2018 2017 2016 2015 2014 2013 20…" at bounding box center [333, 117] width 104 height 22
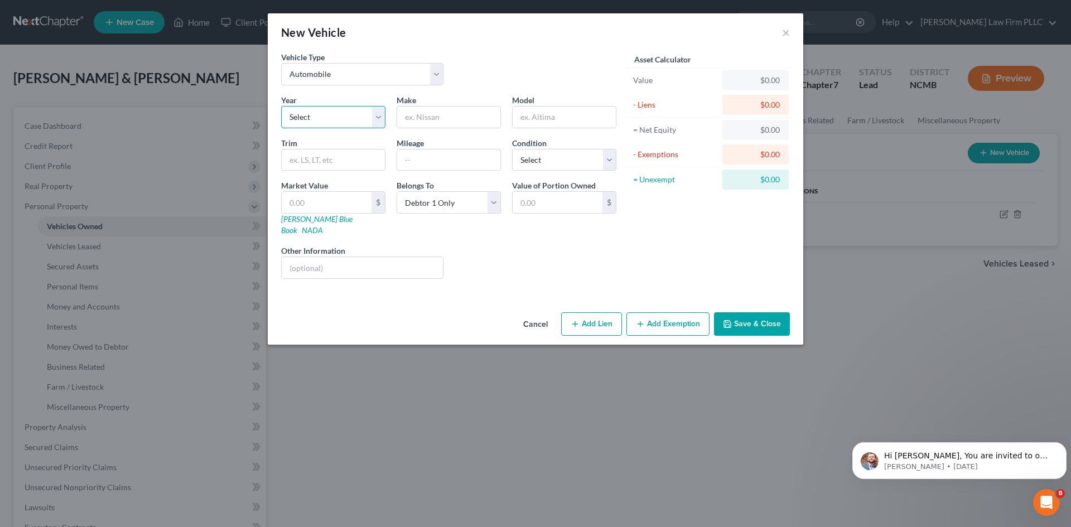
select select "3"
click at [281, 106] on select "Select 2026 2025 2024 2023 2022 2021 2020 2019 2018 2017 2016 2015 2014 2013 20…" at bounding box center [333, 117] width 104 height 22
click at [491, 205] on select "Select Debtor 1 Only Debtor 2 Only Debtor 1 And Debtor 2 Only At Least One Of T…" at bounding box center [449, 202] width 104 height 22
select select "1"
click at [397, 191] on select "Select Debtor 1 Only Debtor 2 Only Debtor 1 And Debtor 2 Only At Least One Of T…" at bounding box center [449, 202] width 104 height 22
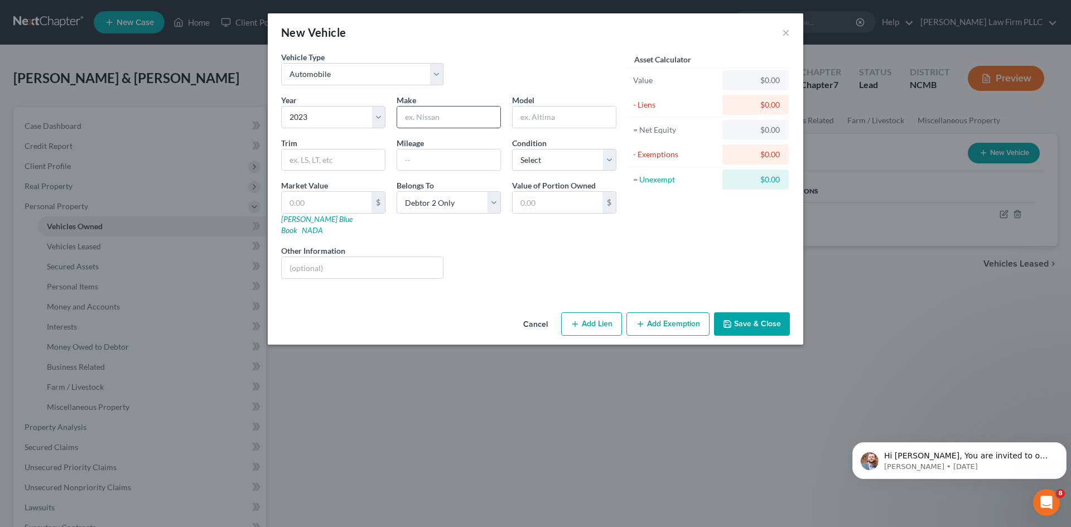
click at [447, 118] on input "text" at bounding box center [448, 117] width 103 height 21
type input "Chevy"
click at [541, 121] on input "text" at bounding box center [564, 117] width 103 height 21
type input "Traverse"
click at [474, 160] on input "text" at bounding box center [448, 160] width 103 height 21
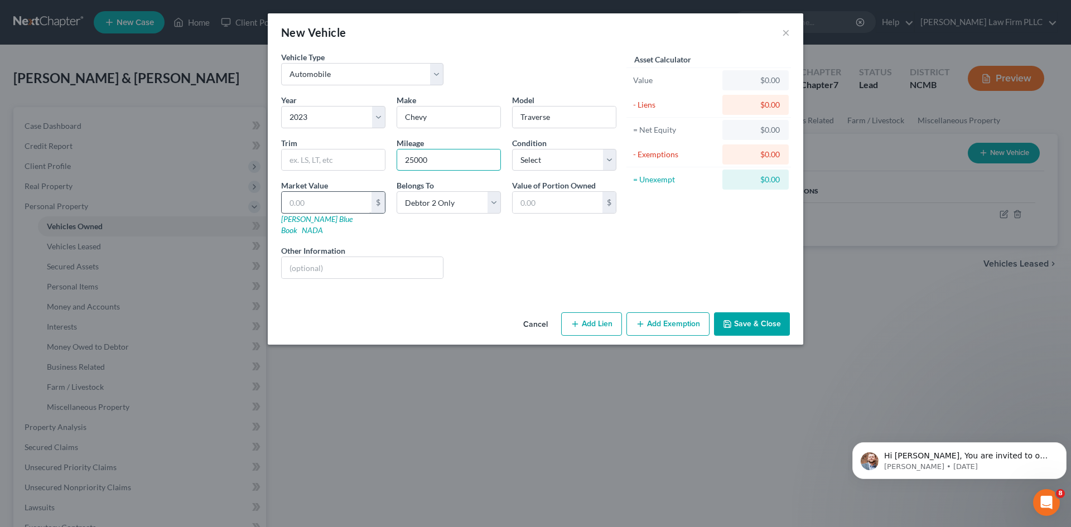
type input "25000"
click at [351, 206] on input "text" at bounding box center [327, 202] width 90 height 21
type input "3"
type input "3.00"
type input "36"
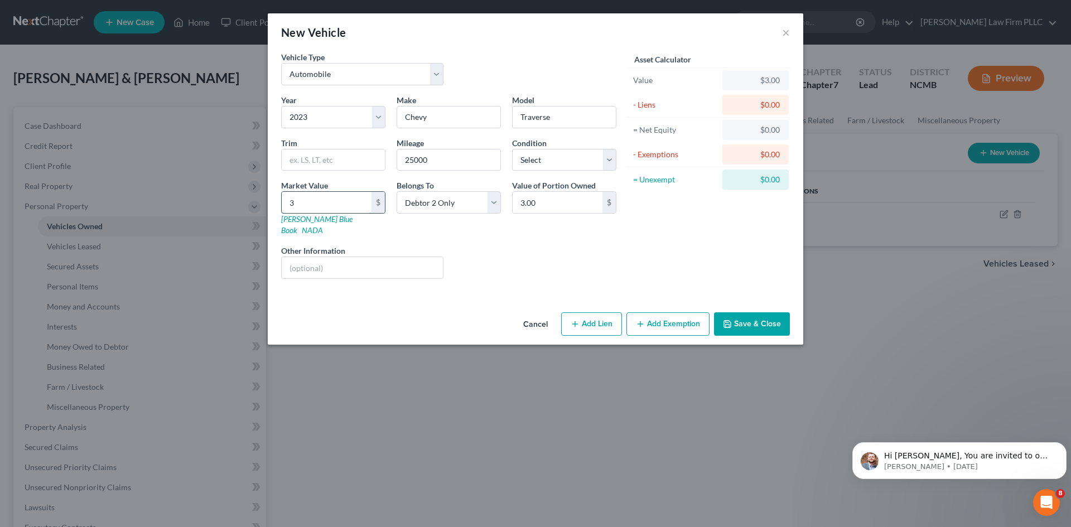
type input "36.00"
type input "360"
type input "360.00"
type input "3600"
type input "3,600.00"
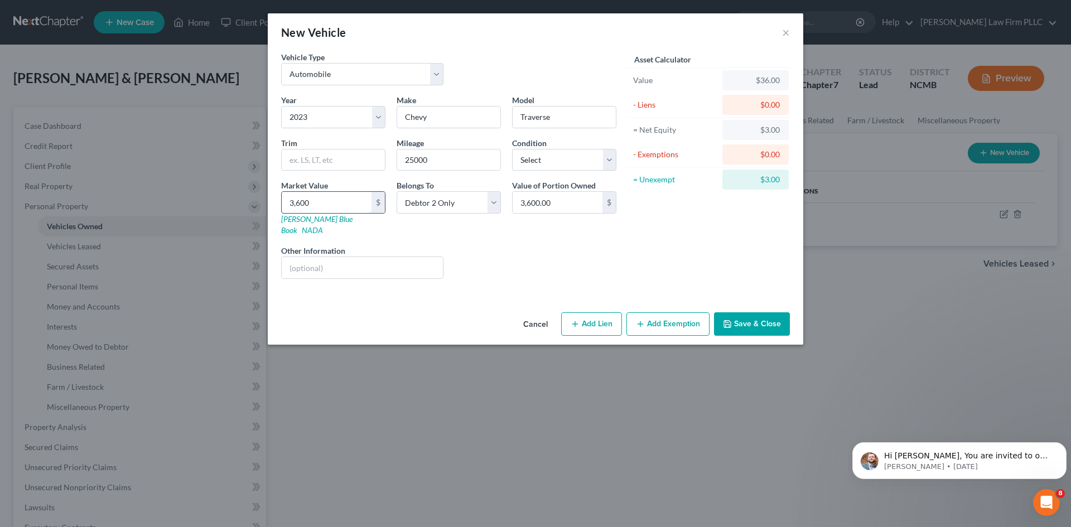
type input "3,6000"
type input "36,000.00"
type input "36,000"
click at [751, 319] on button "Save & Close" at bounding box center [752, 323] width 76 height 23
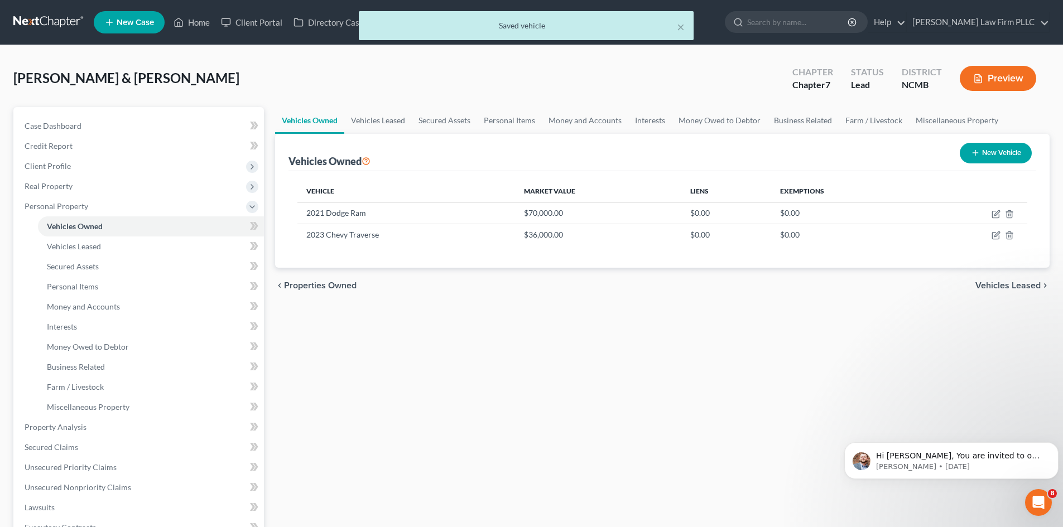
click at [991, 150] on button "New Vehicle" at bounding box center [996, 153] width 72 height 21
select select "0"
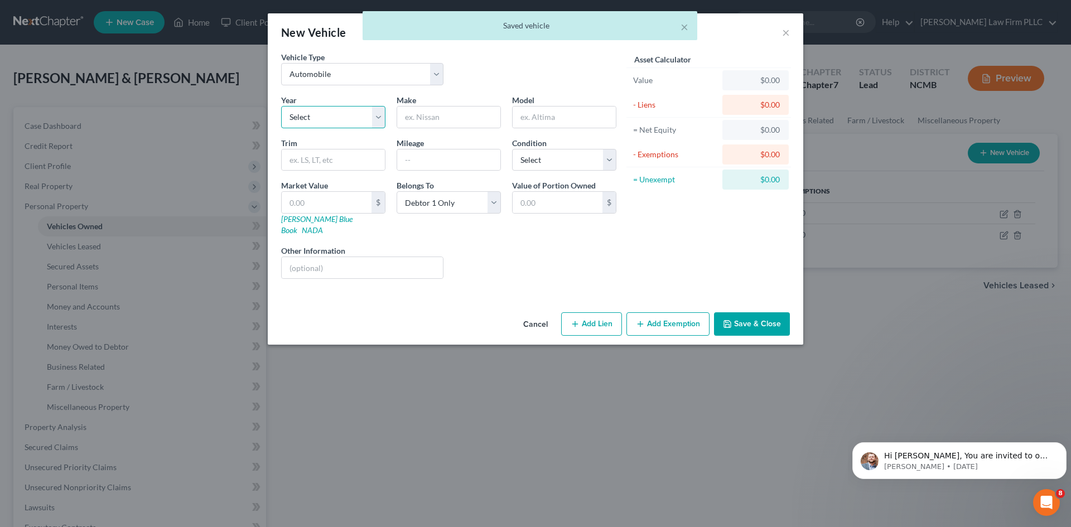
click at [335, 121] on select "Select 2026 2025 2024 2023 2022 2021 2020 2019 2018 2017 2016 2015 2014 2013 20…" at bounding box center [333, 117] width 104 height 22
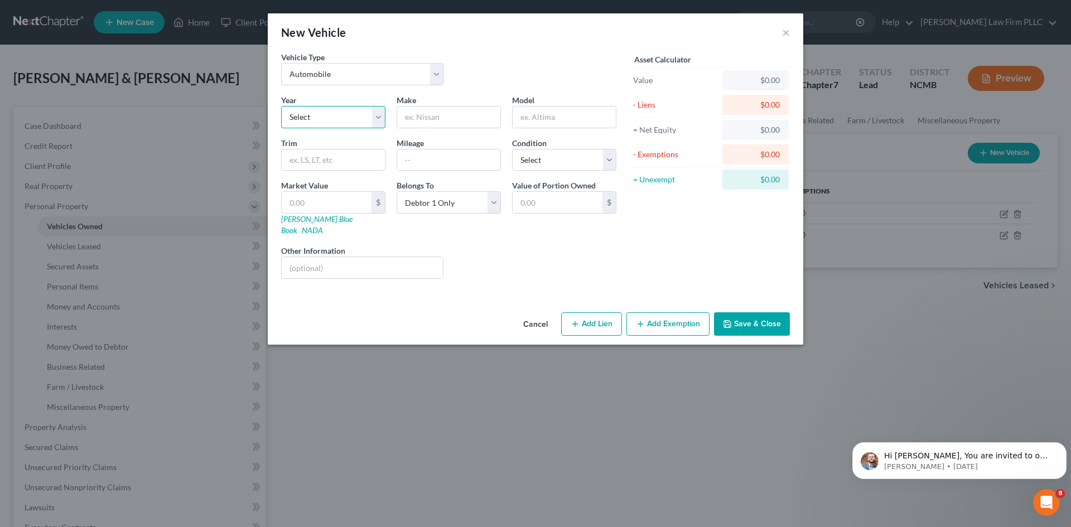
select select "9"
click at [281, 106] on select "Select 2026 2025 2024 2023 2022 2021 2020 2019 2018 2017 2016 2015 2014 2013 20…" at bounding box center [333, 117] width 104 height 22
click at [446, 113] on input "text" at bounding box center [448, 117] width 103 height 21
paste input "Freightliner"
type input "Freightliner"
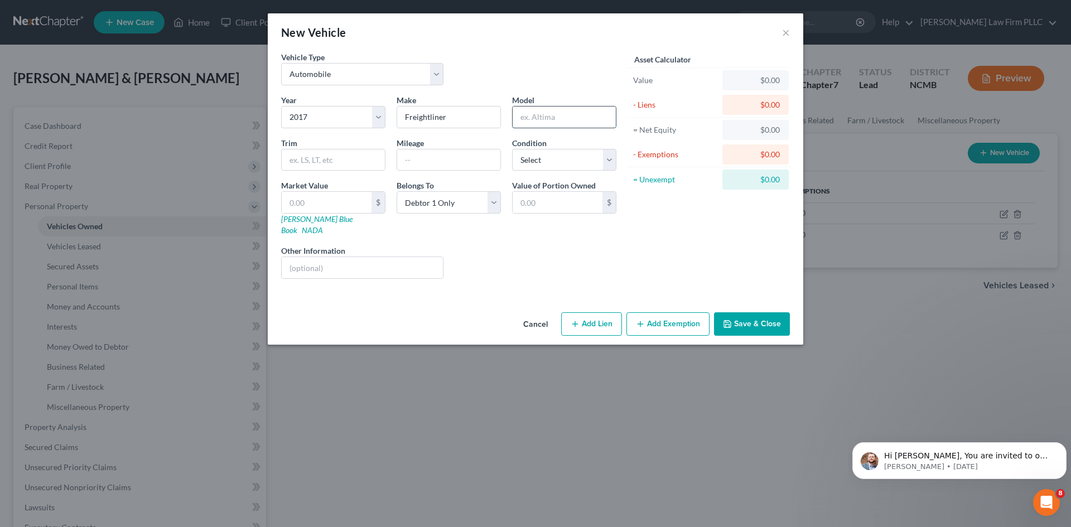
click at [559, 119] on input "text" at bounding box center [564, 117] width 103 height 21
type input "c"
type input "Cascadia"
click at [437, 166] on input "text" at bounding box center [448, 160] width 103 height 21
type input "841250"
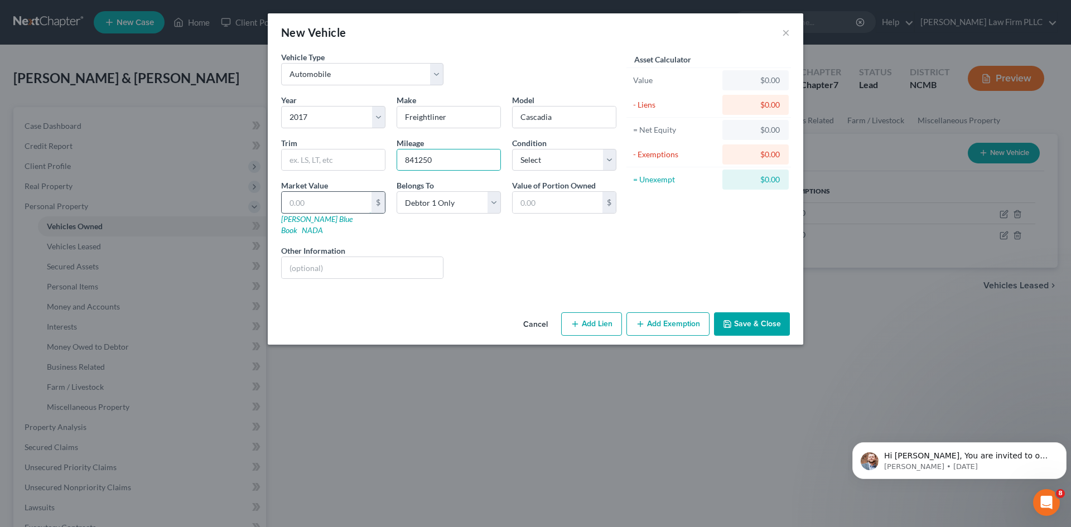
click at [336, 204] on input "text" at bounding box center [327, 202] width 90 height 21
type input "3"
type input "3.00"
type input "30"
type input "30.00"
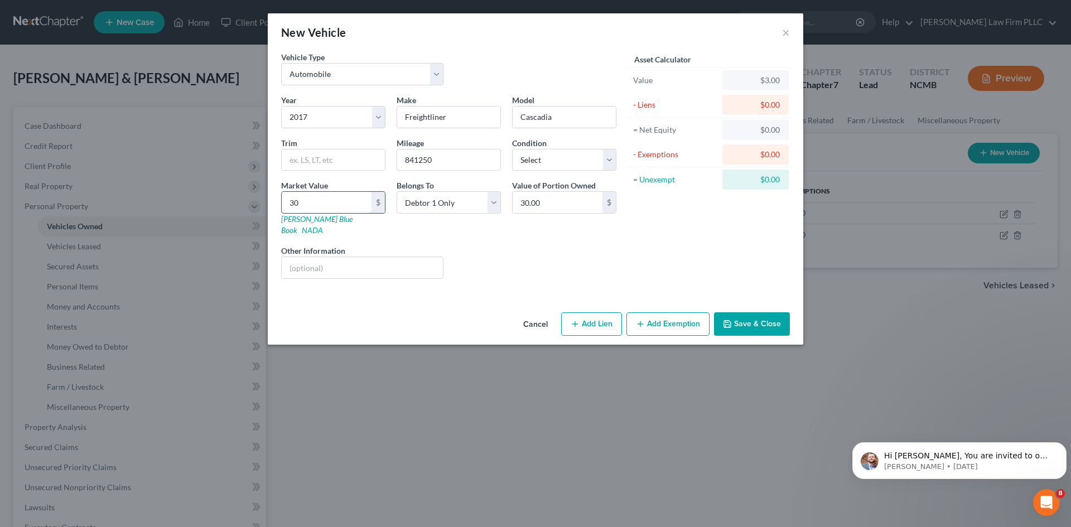
type input "300"
type input "300.00"
type input "3000"
type input "3,000.00"
type input "3,0000"
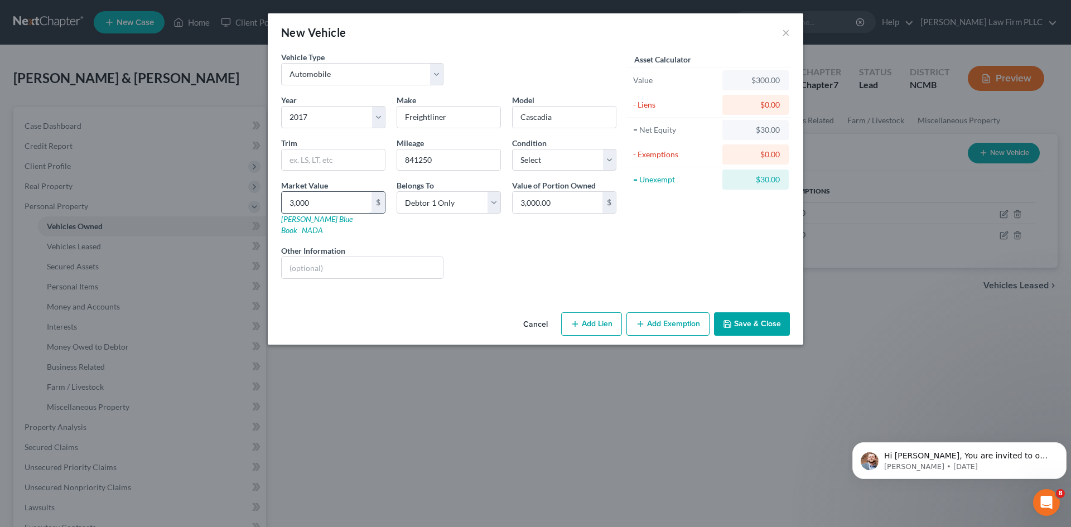
type input "30,000.00"
type input "30,000"
click at [755, 315] on button "Save & Close" at bounding box center [752, 323] width 76 height 23
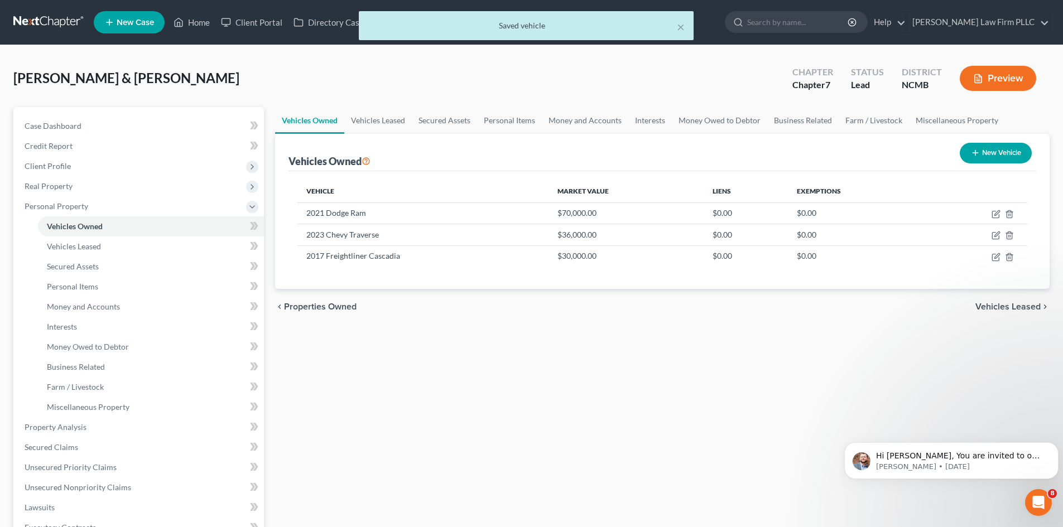
click at [1005, 155] on button "New Vehicle" at bounding box center [996, 153] width 72 height 21
select select "0"
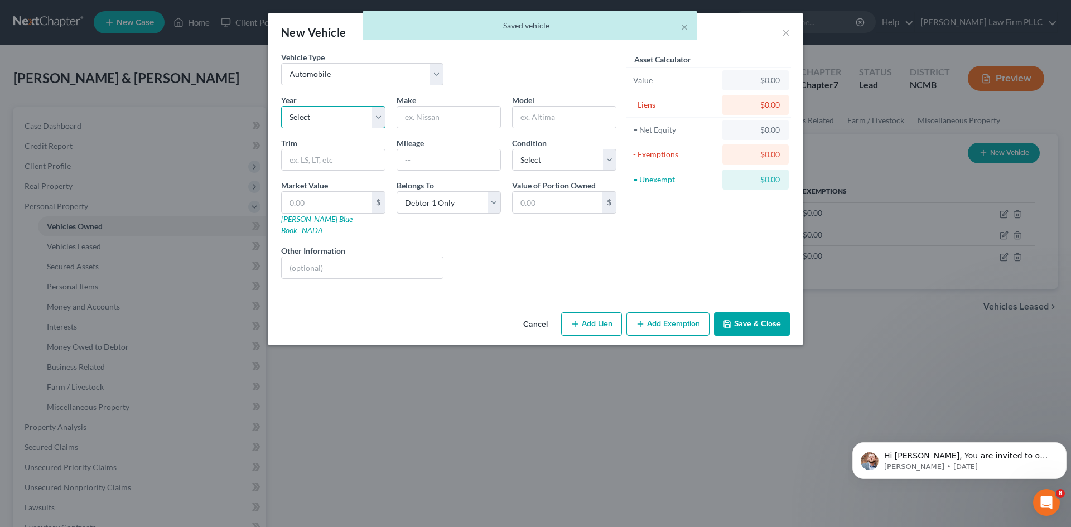
click at [320, 119] on select "Select 2026 2025 2024 2023 2022 2021 2020 2019 2018 2017 2016 2015 2014 2013 20…" at bounding box center [333, 117] width 104 height 22
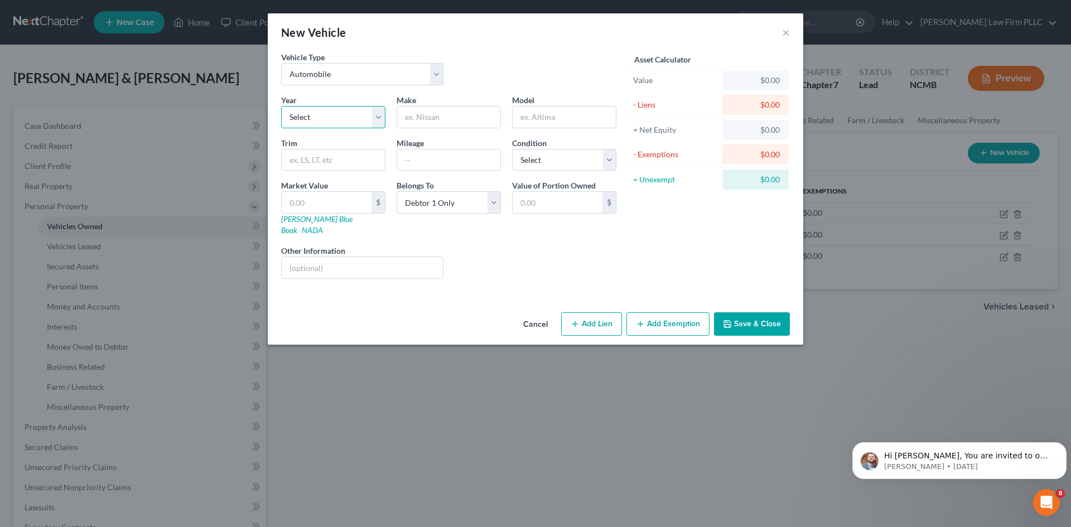
select select "8"
click at [281, 106] on select "Select 2026 2025 2024 2023 2022 2021 2020 2019 2018 2017 2016 2015 2014 2013 20…" at bounding box center [333, 117] width 104 height 22
click at [426, 116] on input "text" at bounding box center [448, 117] width 103 height 21
type input "[PERSON_NAME]"
type input "Lantern"
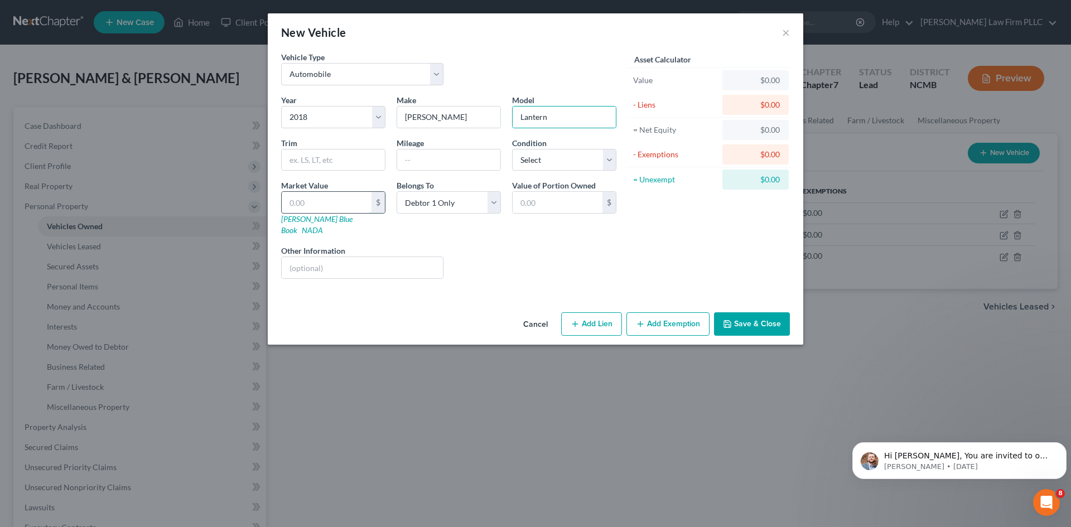
click at [322, 206] on input "text" at bounding box center [327, 202] width 90 height 21
type input "8"
type input "8.00"
type input "80"
type input "80.00"
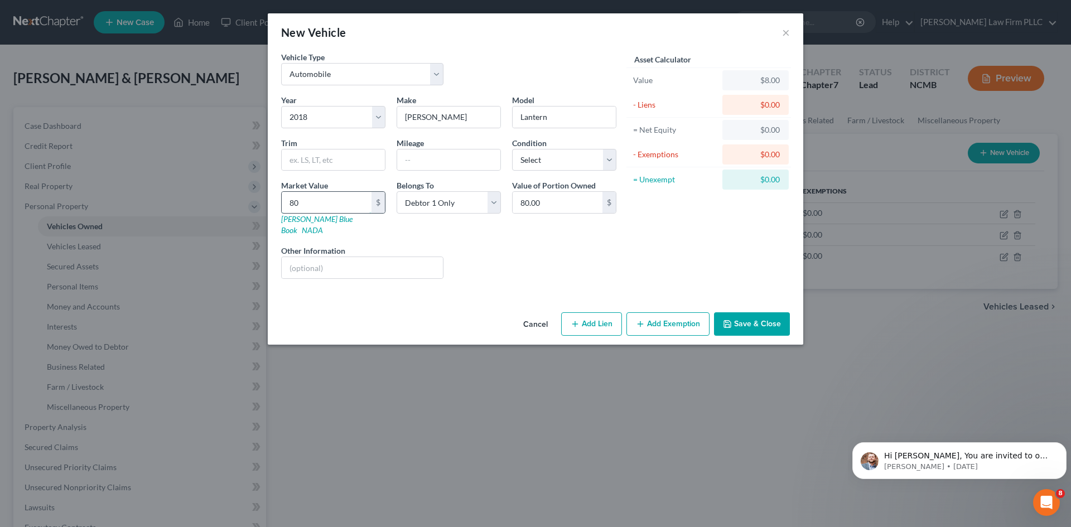
type input "800"
type input "800.00"
type input "8000"
type input "8,000.00"
type input "8,000"
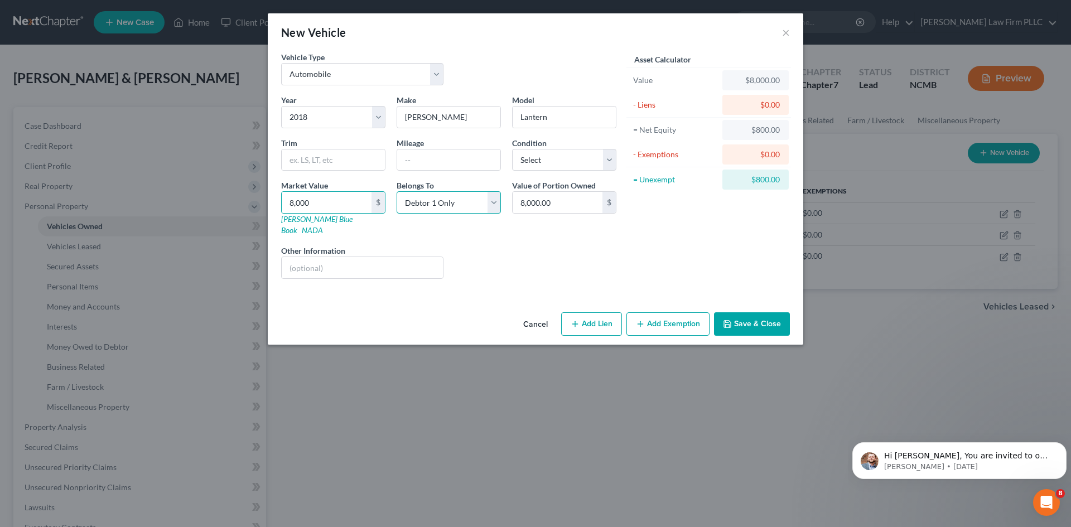
click at [498, 203] on select "Select Debtor 1 Only Debtor 2 Only Debtor 1 And Debtor 2 Only At Least One Of T…" at bounding box center [449, 202] width 104 height 22
select select "2"
click at [397, 191] on select "Select Debtor 1 Only Debtor 2 Only Debtor 1 And Debtor 2 Only At Least One Of T…" at bounding box center [449, 202] width 104 height 22
click at [739, 314] on button "Save & Close" at bounding box center [752, 323] width 76 height 23
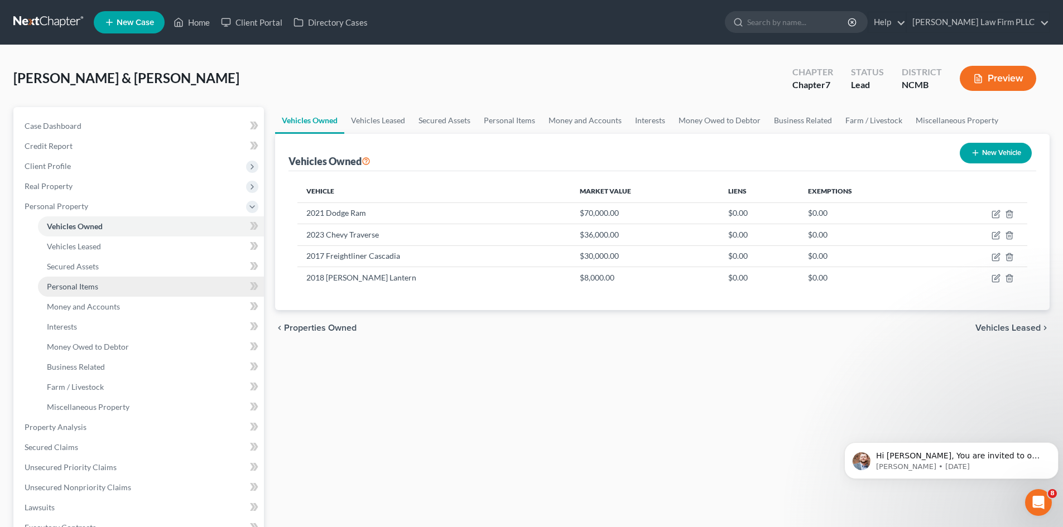
click at [89, 289] on span "Personal Items" at bounding box center [72, 286] width 51 height 9
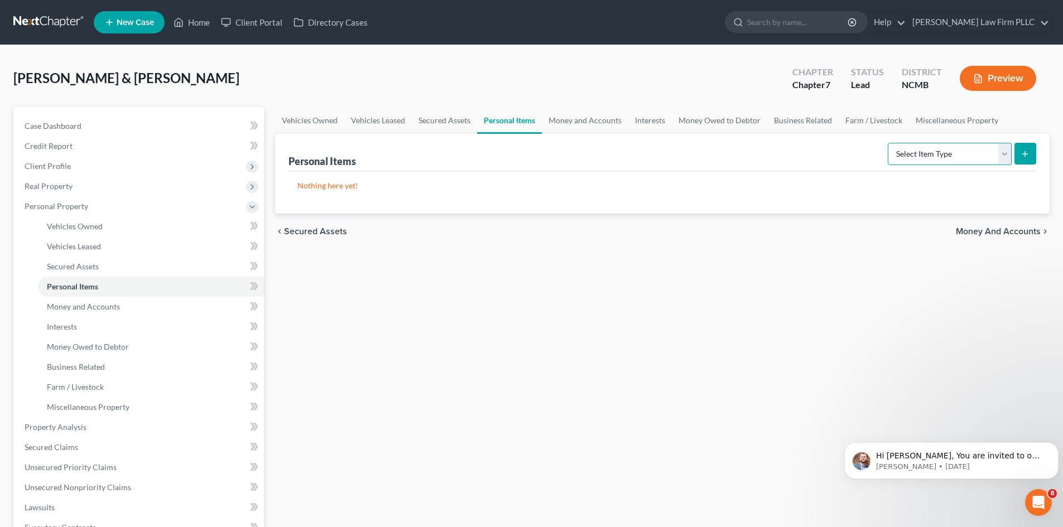
click at [1001, 160] on select "Select Item Type Clothing Collectibles Of Value Electronics Firearms Household …" at bounding box center [950, 154] width 124 height 22
select select "household_goods"
click at [889, 143] on select "Select Item Type Clothing Collectibles Of Value Electronics Firearms Household …" at bounding box center [950, 154] width 124 height 22
click at [1018, 155] on button "submit" at bounding box center [1025, 154] width 22 height 22
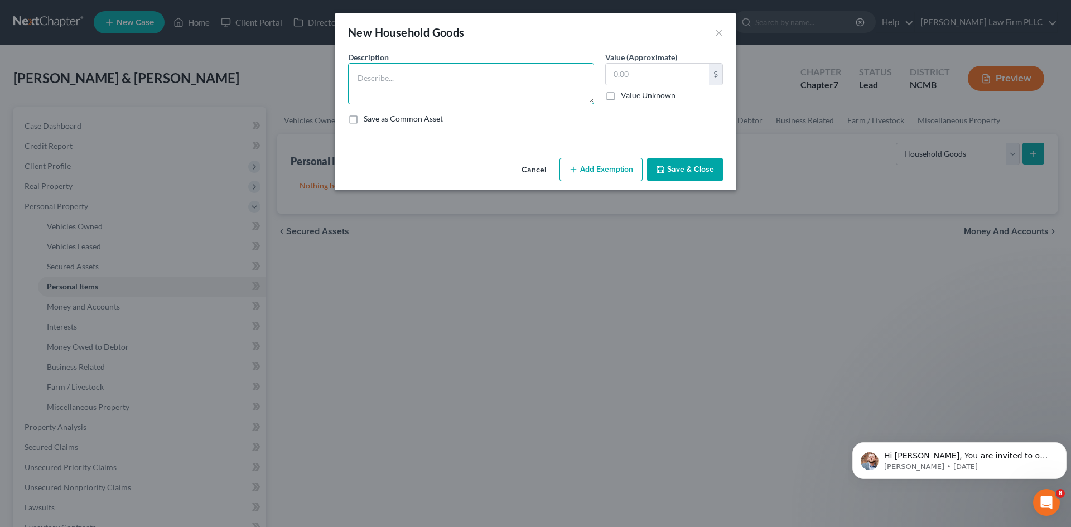
click at [411, 85] on textarea at bounding box center [471, 83] width 246 height 41
type textarea "Household Appliances and Furniture"
click at [640, 76] on input "text" at bounding box center [657, 74] width 103 height 21
type input "10,000"
click at [674, 179] on button "Save & Close" at bounding box center [685, 169] width 76 height 23
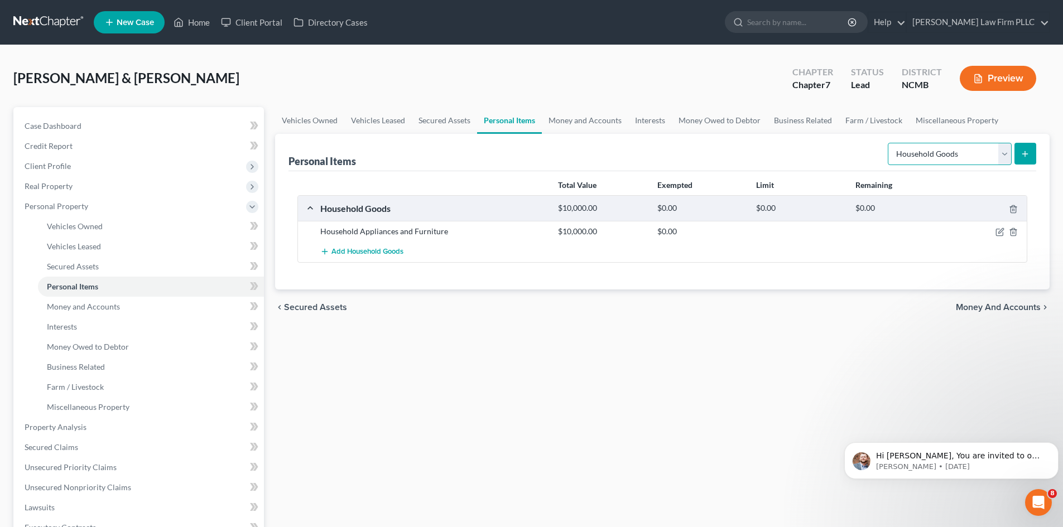
click at [1002, 156] on select "Select Item Type Clothing Collectibles Of Value Electronics Firearms Household …" at bounding box center [950, 154] width 124 height 22
select select "electronics"
click at [889, 143] on select "Select Item Type Clothing Collectibles Of Value Electronics Firearms Household …" at bounding box center [950, 154] width 124 height 22
click at [1024, 153] on icon "submit" at bounding box center [1024, 154] width 9 height 9
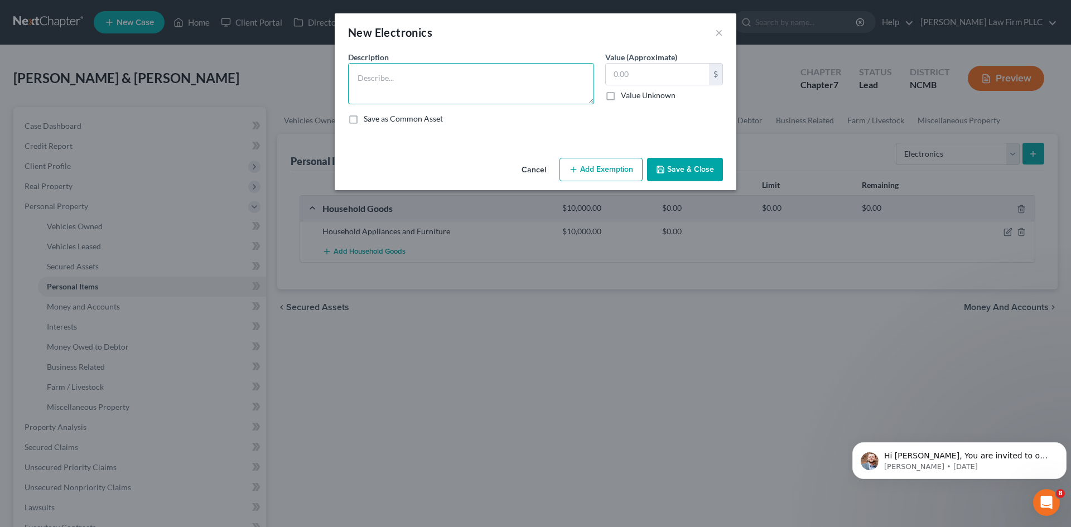
click at [382, 90] on textarea at bounding box center [471, 83] width 246 height 41
click at [362, 78] on textarea "2TVs" at bounding box center [471, 83] width 246 height 41
type textarea "2 TVs"
click at [694, 167] on button "Save & Close" at bounding box center [685, 169] width 76 height 23
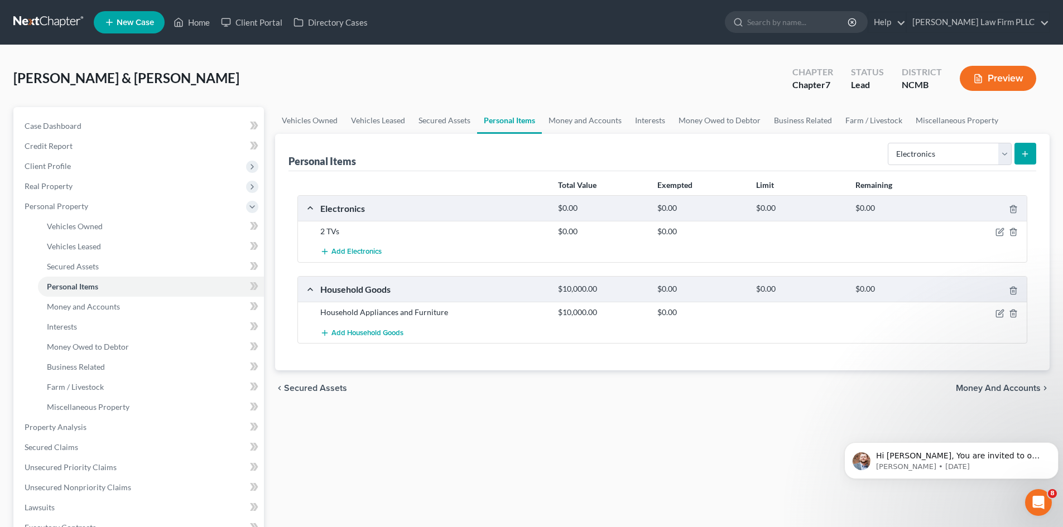
click at [1022, 156] on icon "submit" at bounding box center [1024, 154] width 9 height 9
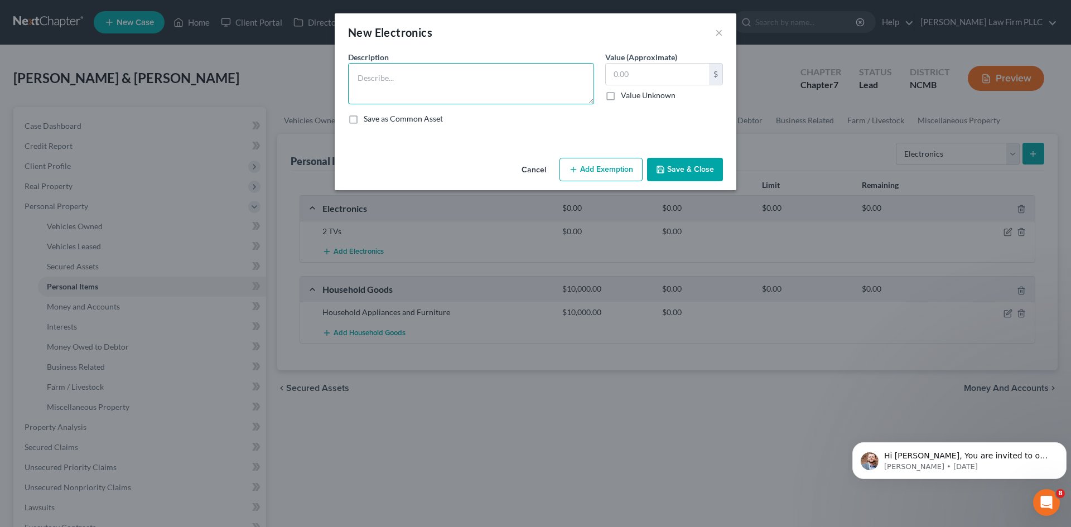
click at [391, 87] on textarea at bounding box center [471, 83] width 246 height 41
type textarea "2 Laptops"
click at [676, 173] on button "Save & Close" at bounding box center [685, 169] width 76 height 23
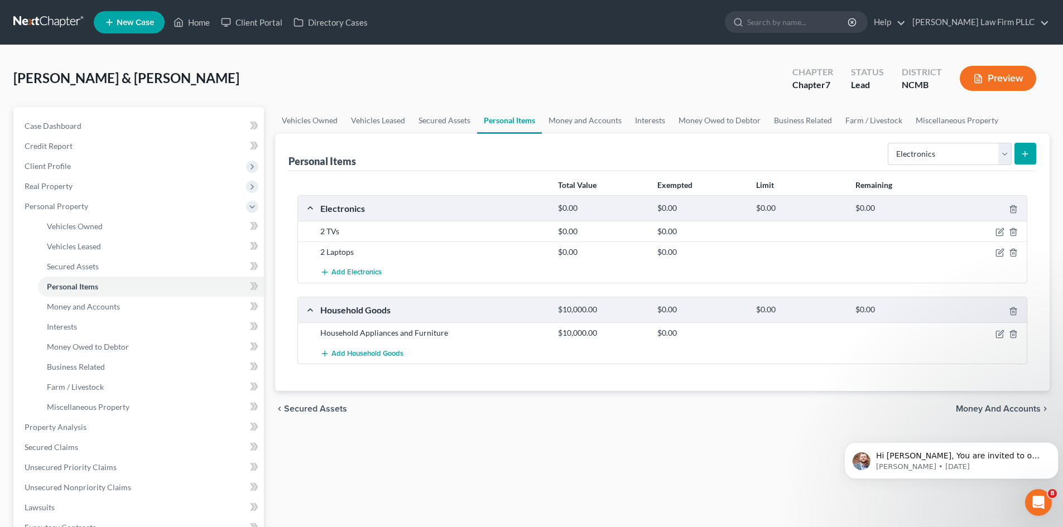
click at [1026, 157] on icon "submit" at bounding box center [1024, 154] width 9 height 9
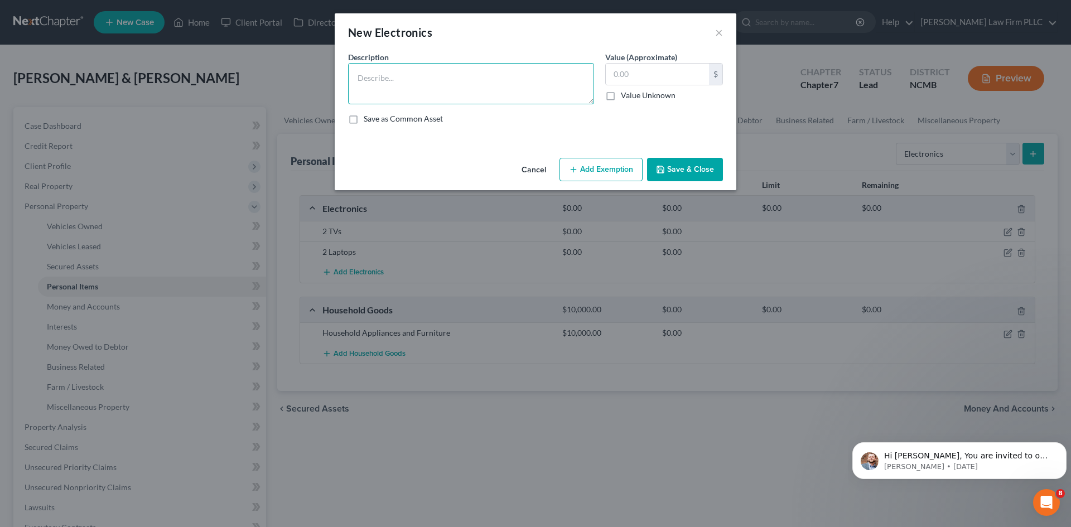
click at [416, 85] on textarea at bounding box center [471, 83] width 246 height 41
type textarea "5 Mobile Phones"
click at [691, 171] on button "Save & Close" at bounding box center [685, 169] width 76 height 23
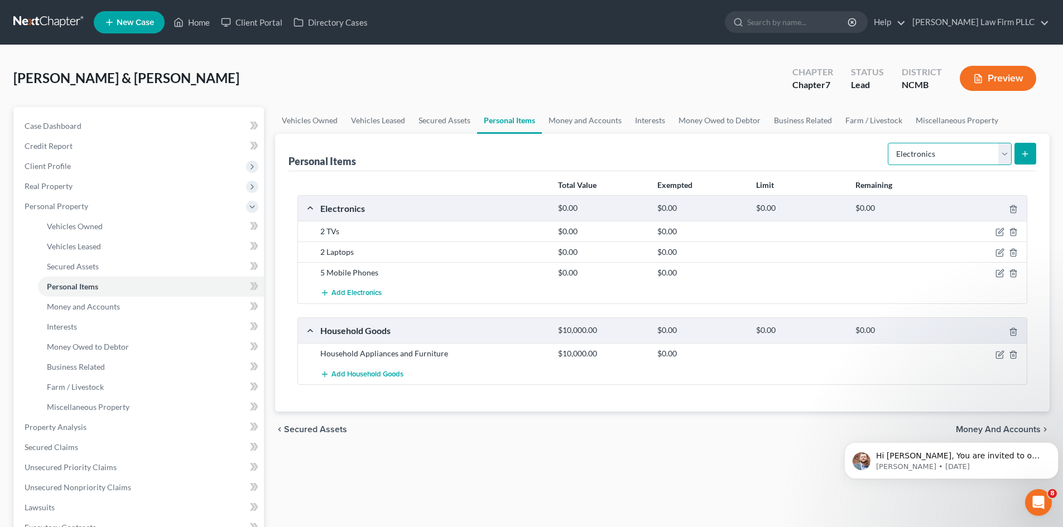
click at [1005, 156] on select "Select Item Type Clothing Collectibles Of Value Electronics Firearms Household …" at bounding box center [950, 154] width 124 height 22
select select "clothing"
click at [889, 143] on select "Select Item Type Clothing Collectibles Of Value Electronics Firearms Household …" at bounding box center [950, 154] width 124 height 22
click at [1026, 153] on icon "submit" at bounding box center [1024, 154] width 9 height 9
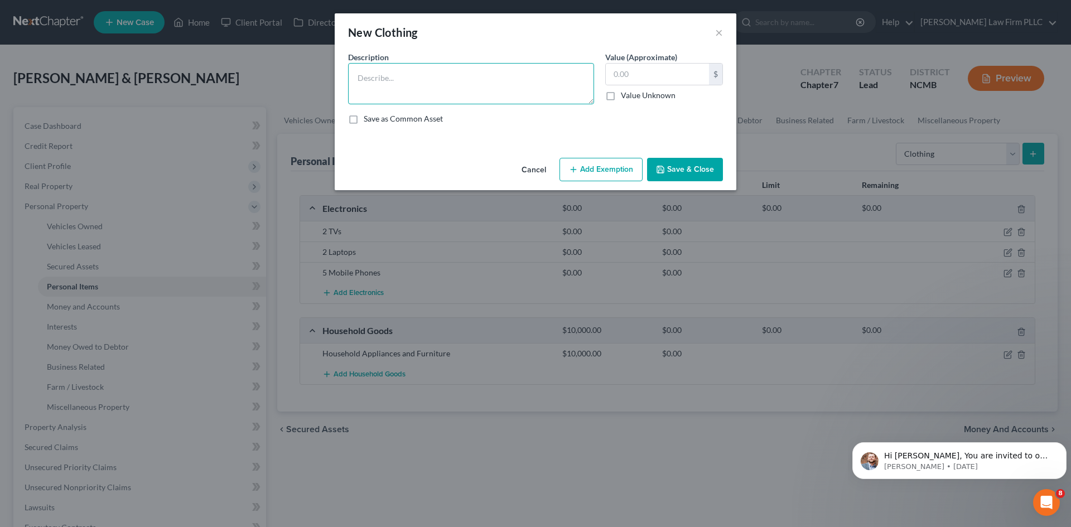
click at [435, 89] on textarea at bounding box center [471, 83] width 246 height 41
type textarea "Everyday Clothing"
click at [699, 173] on button "Save & Close" at bounding box center [685, 169] width 76 height 23
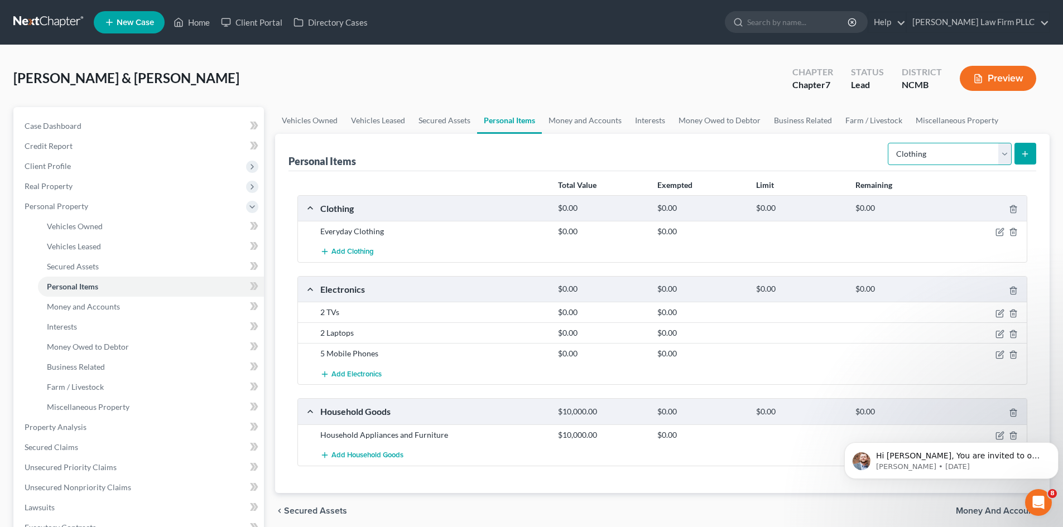
click at [1005, 156] on select "Select Item Type Clothing Collectibles Of Value Electronics Firearms Household …" at bounding box center [950, 154] width 124 height 22
select select "firearms"
click at [889, 143] on select "Select Item Type Clothing Collectibles Of Value Electronics Firearms Household …" at bounding box center [950, 154] width 124 height 22
click at [1025, 155] on line "submit" at bounding box center [1025, 153] width 0 height 5
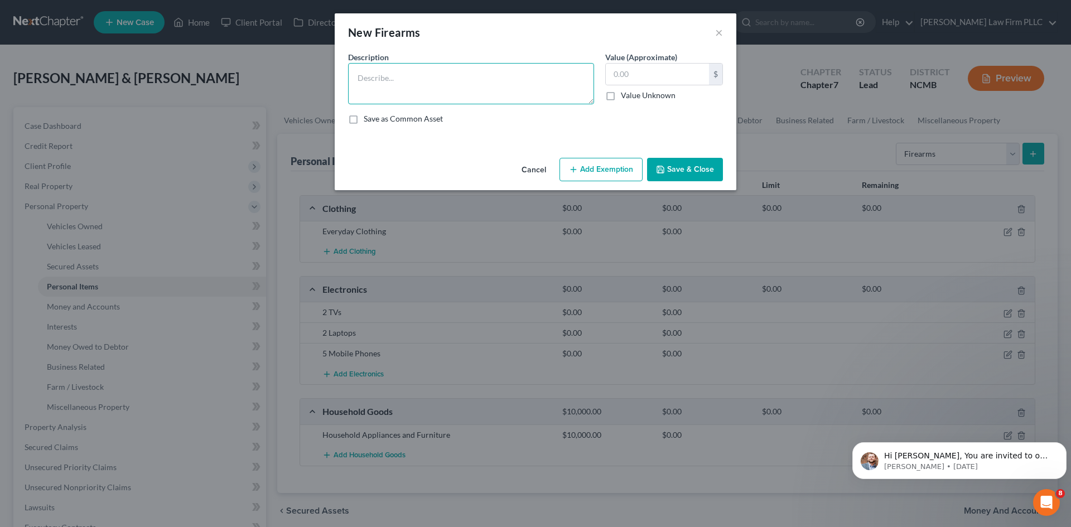
click at [402, 81] on textarea at bounding box center [471, 83] width 246 height 41
type textarea "4 Firearms"
type input "1,500"
click at [693, 165] on button "Save & Close" at bounding box center [685, 169] width 76 height 23
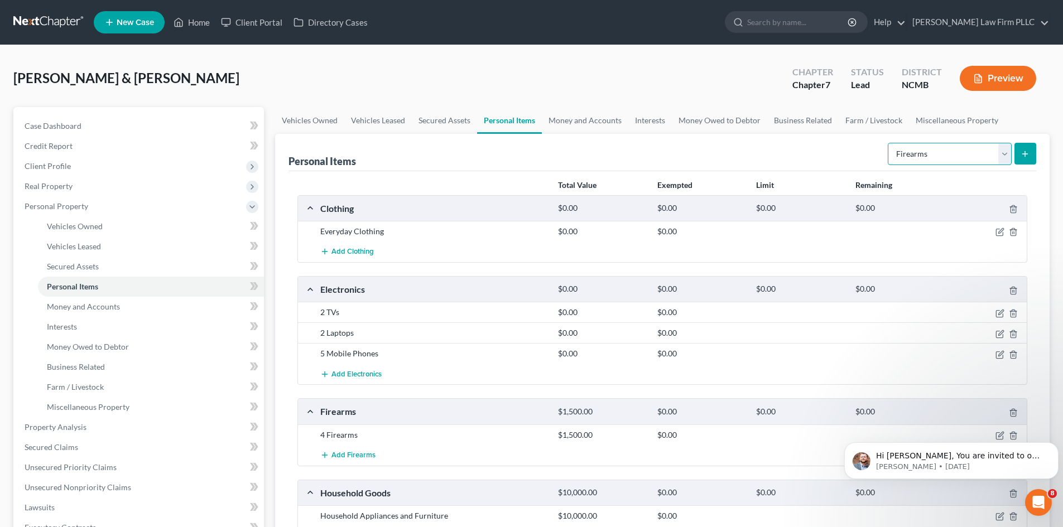
click at [1003, 161] on select "Select Item Type Clothing Collectibles Of Value Electronics Firearms Household …" at bounding box center [950, 154] width 124 height 22
select select "jewelry"
click at [889, 143] on select "Select Item Type Clothing Collectibles Of Value Electronics Firearms Household …" at bounding box center [950, 154] width 124 height 22
click at [1029, 157] on icon "submit" at bounding box center [1024, 154] width 9 height 9
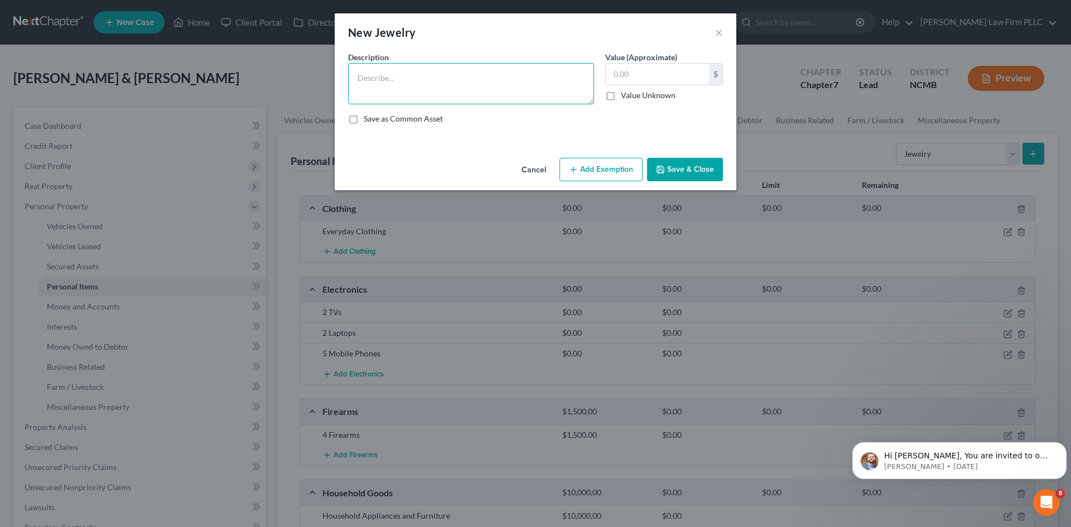
click at [402, 84] on textarea at bounding box center [471, 83] width 246 height 41
type textarea "Wedding Rings"
click at [705, 174] on button "Save & Close" at bounding box center [685, 169] width 76 height 23
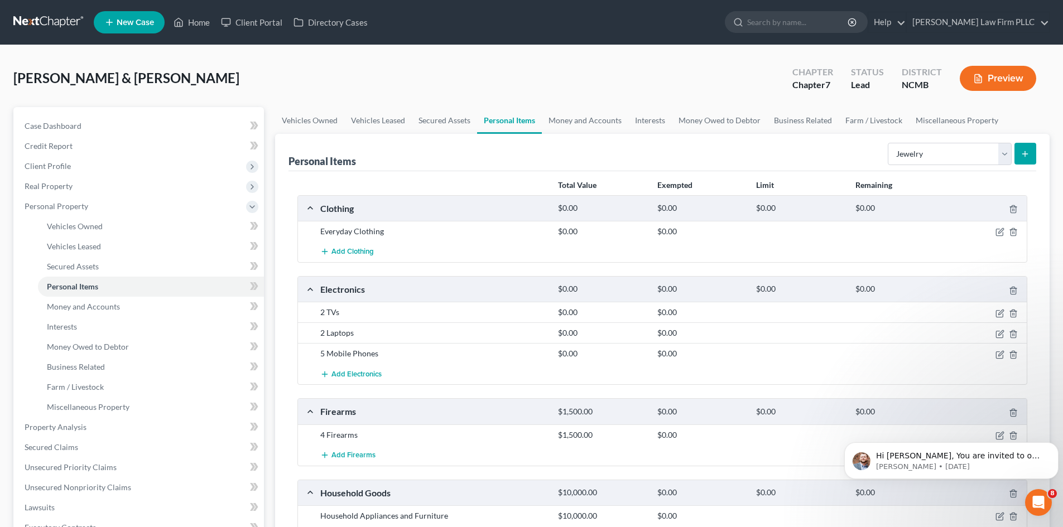
click at [1026, 155] on icon "submit" at bounding box center [1024, 154] width 9 height 9
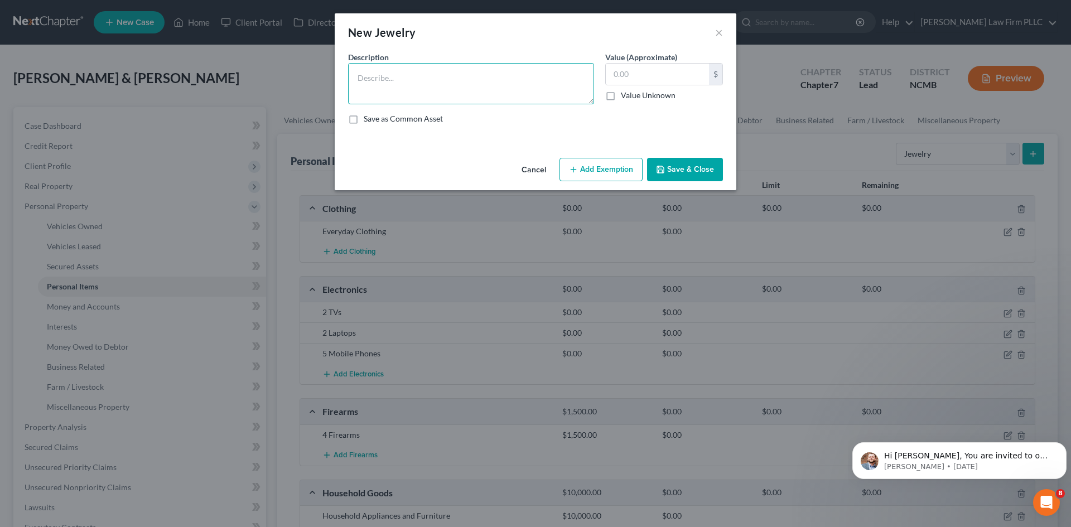
click at [449, 87] on textarea at bounding box center [471, 83] width 246 height 41
type textarea "Birthstone Ring"
click at [674, 168] on button "Save & Close" at bounding box center [685, 169] width 76 height 23
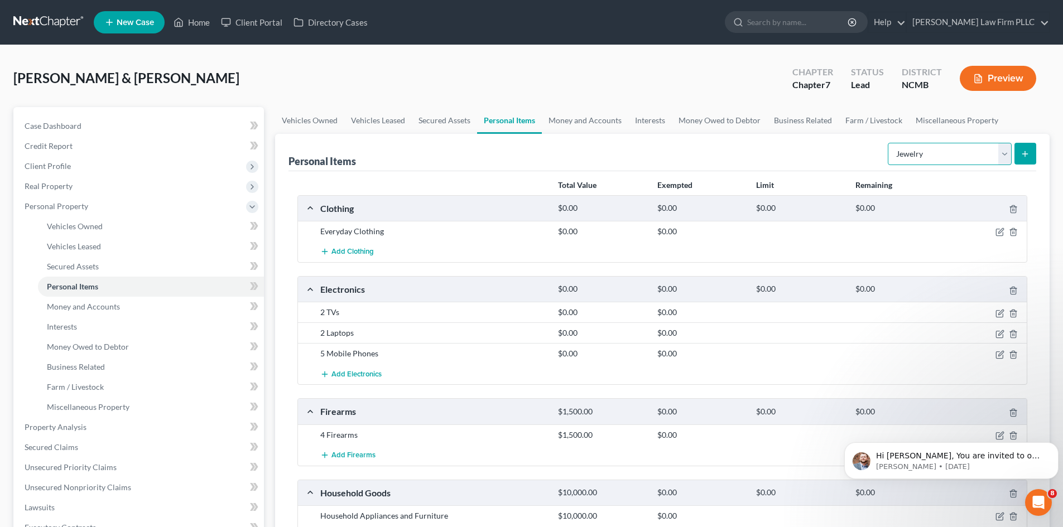
click at [1006, 156] on select "Select Item Type Clothing Collectibles Of Value Electronics Firearms Household …" at bounding box center [950, 154] width 124 height 22
select select "pets"
click at [889, 143] on select "Select Item Type Clothing Collectibles Of Value Electronics Firearms Household …" at bounding box center [950, 154] width 124 height 22
click at [1022, 150] on icon "submit" at bounding box center [1024, 154] width 9 height 9
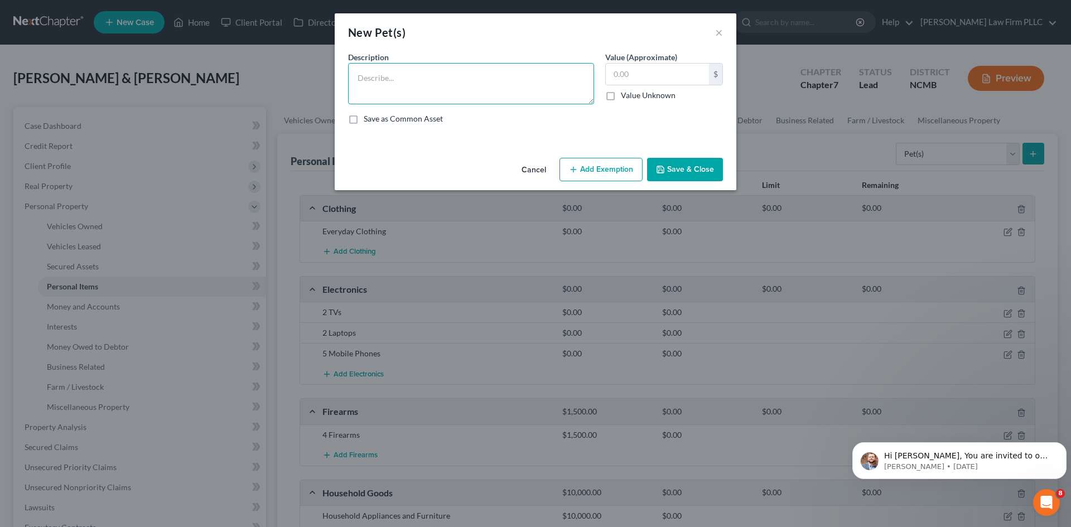
click at [471, 85] on textarea at bounding box center [471, 83] width 246 height 41
type textarea "3 dogs"
click at [687, 166] on button "Save & Close" at bounding box center [685, 169] width 76 height 23
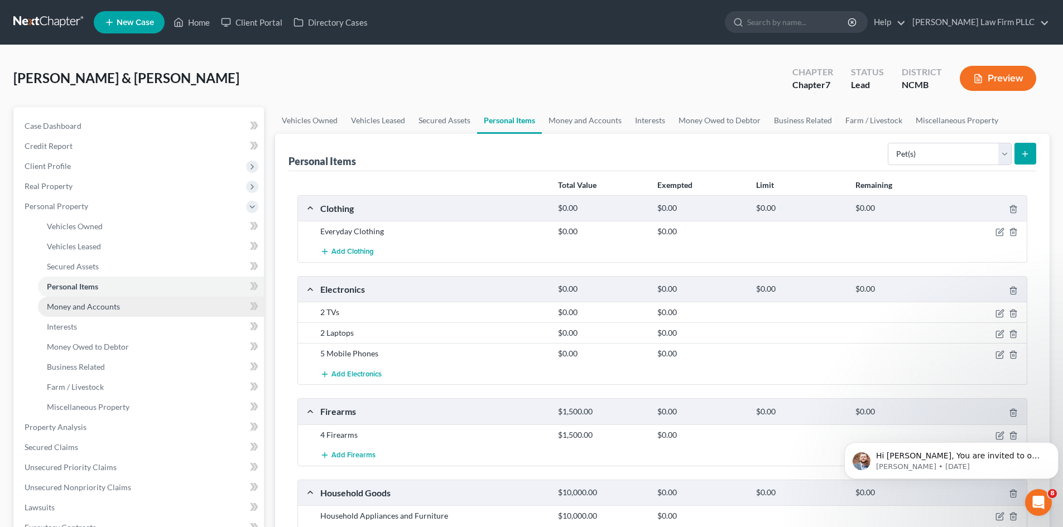
click at [106, 311] on link "Money and Accounts" at bounding box center [151, 307] width 226 height 20
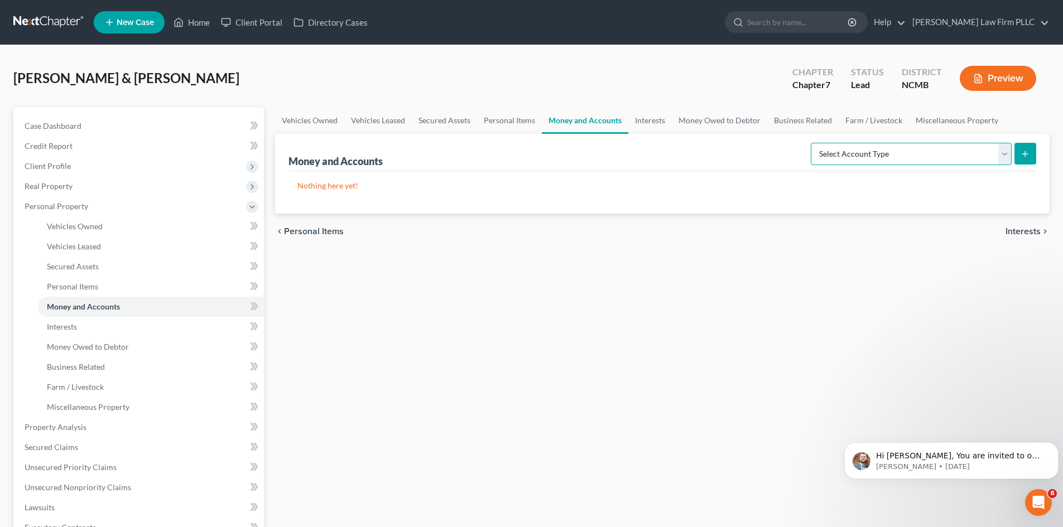
click at [1008, 156] on select "Select Account Type Brokerage Cash on Hand Certificates of Deposit Checking Acc…" at bounding box center [911, 154] width 201 height 22
select select "cash_on_hand"
click at [813, 143] on select "Select Account Type Brokerage Cash on Hand Certificates of Deposit Checking Acc…" at bounding box center [911, 154] width 201 height 22
click at [1021, 155] on icon "submit" at bounding box center [1024, 154] width 9 height 9
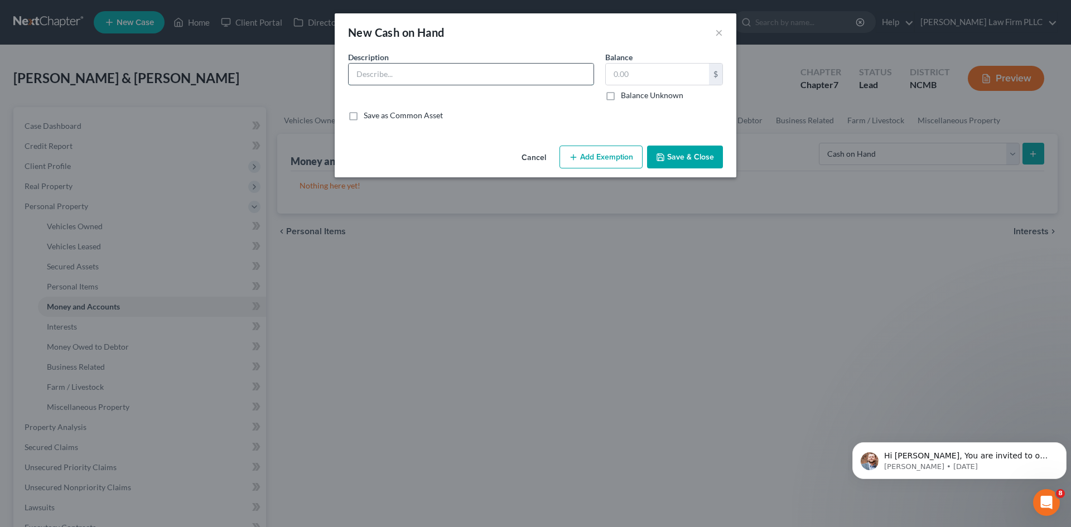
click at [448, 71] on input "text" at bounding box center [471, 74] width 245 height 21
type input "Cash"
click at [626, 74] on input "text" at bounding box center [657, 74] width 103 height 21
type input "25"
click at [685, 152] on button "Save & Close" at bounding box center [685, 157] width 76 height 23
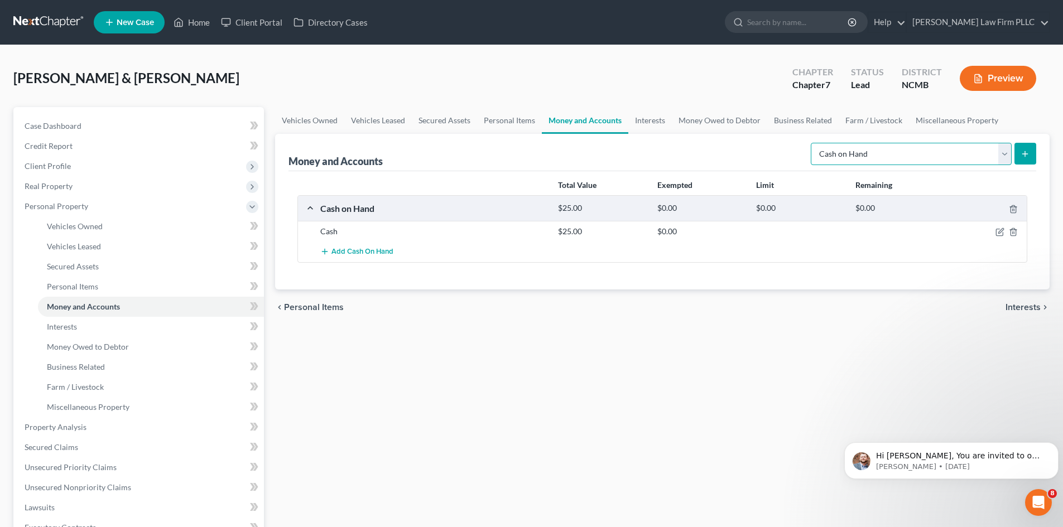
click at [1001, 160] on select "Select Account Type Brokerage Cash on Hand Certificates of Deposit Checking Acc…" at bounding box center [911, 154] width 201 height 22
select select "checking"
click at [813, 143] on select "Select Account Type Brokerage Cash on Hand Certificates of Deposit Checking Acc…" at bounding box center [911, 154] width 201 height 22
click at [1021, 152] on icon "submit" at bounding box center [1024, 154] width 9 height 9
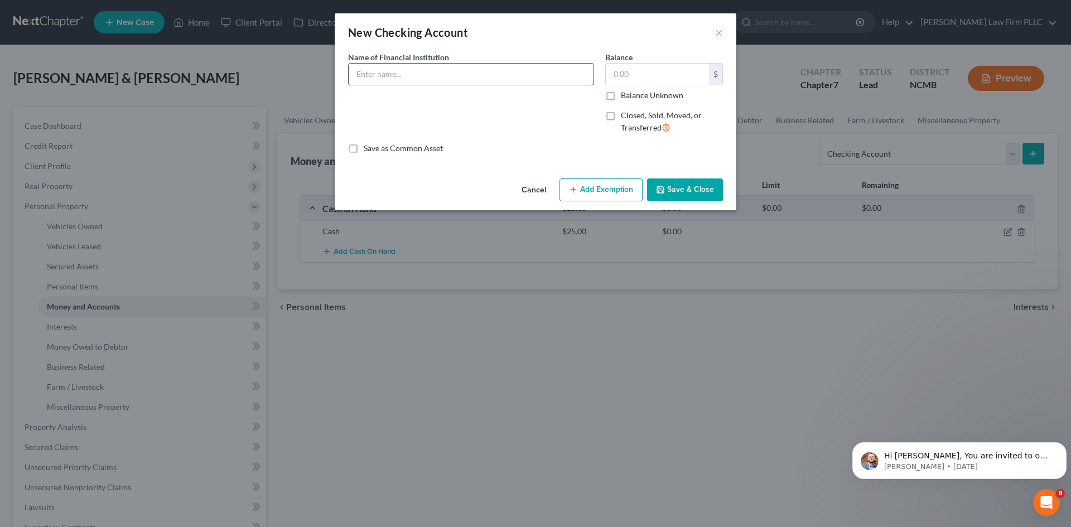
click at [442, 77] on input "text" at bounding box center [471, 74] width 245 height 21
type input "Unknown"
click at [633, 76] on input "text" at bounding box center [657, 74] width 103 height 21
type input "15.00"
drag, startPoint x: 415, startPoint y: 78, endPoint x: 356, endPoint y: 78, distance: 58.6
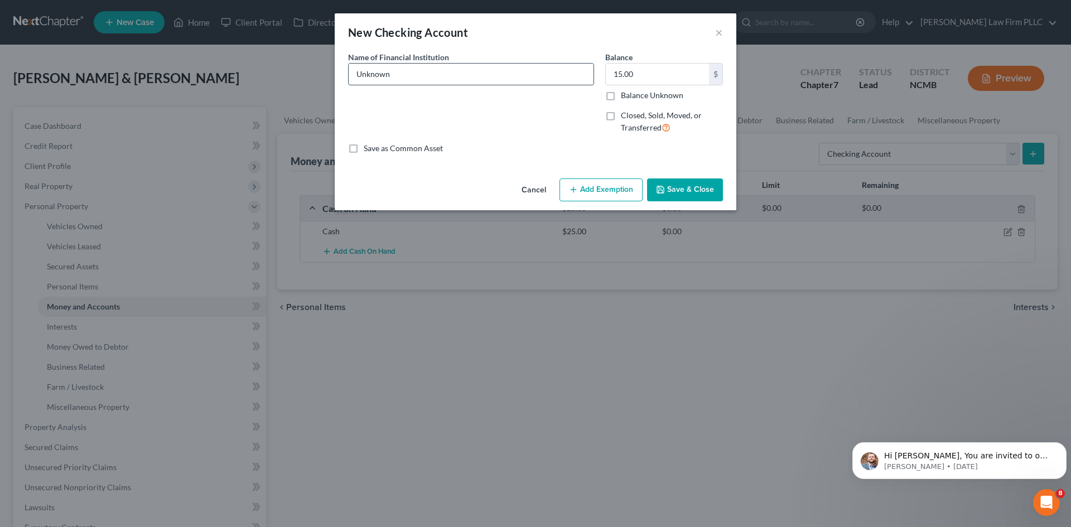
click at [356, 78] on input "Unknown" at bounding box center [471, 74] width 245 height 21
click at [691, 190] on button "Save & Close" at bounding box center [685, 190] width 76 height 23
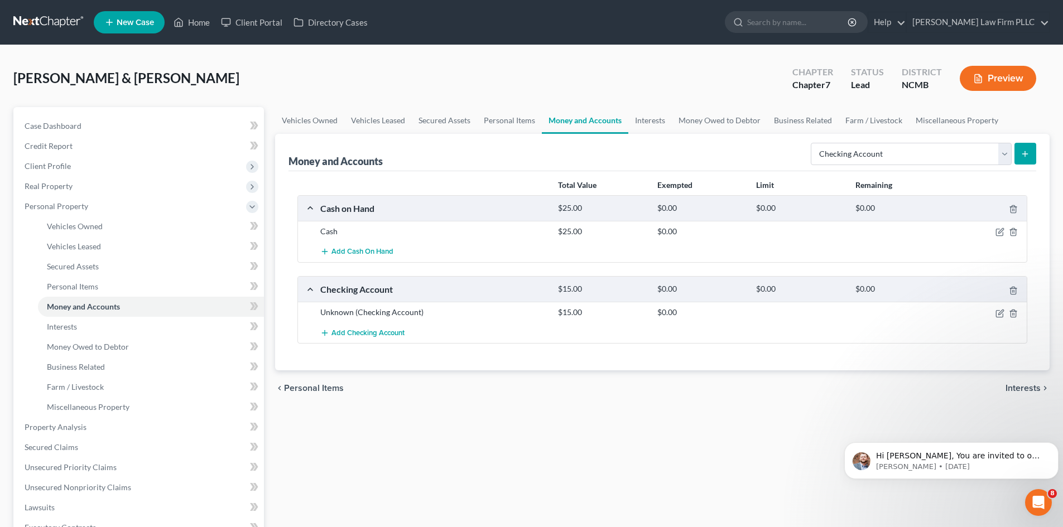
click at [1026, 161] on button "submit" at bounding box center [1025, 154] width 22 height 22
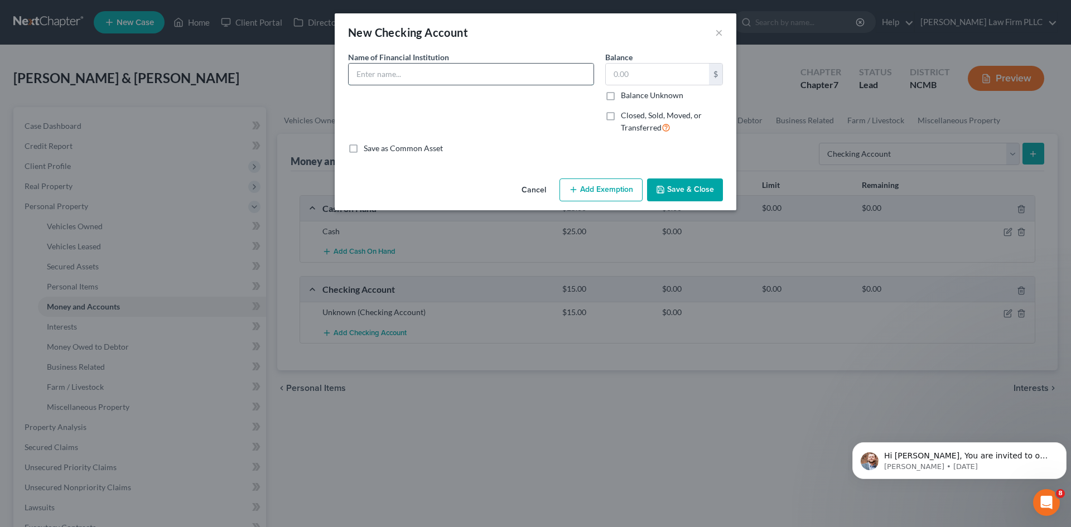
click at [438, 75] on input "text" at bounding box center [471, 74] width 245 height 21
paste input "Unknown"
type input "Unknown"
click at [661, 76] on input "text" at bounding box center [657, 74] width 103 height 21
type input "765.41"
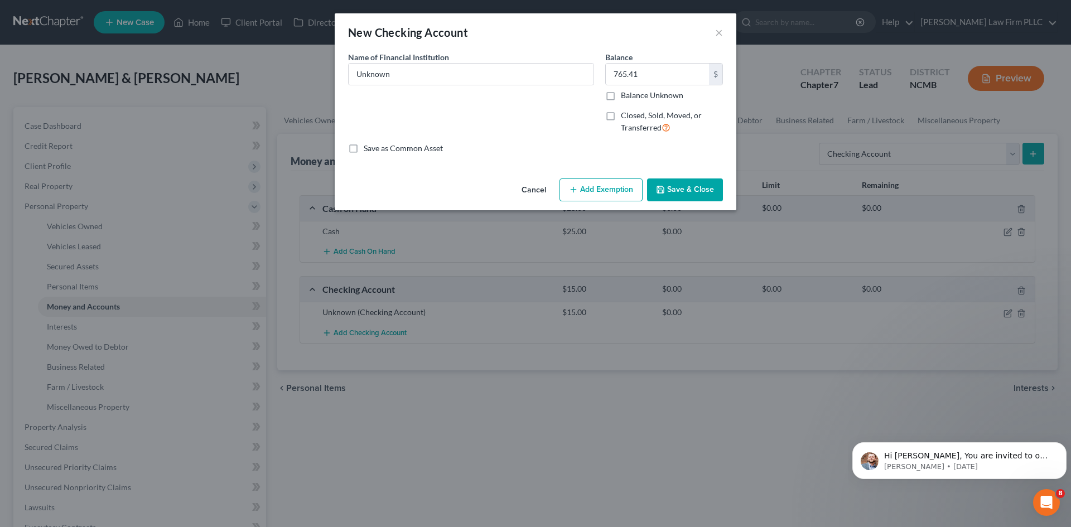
click at [692, 185] on button "Save & Close" at bounding box center [685, 190] width 76 height 23
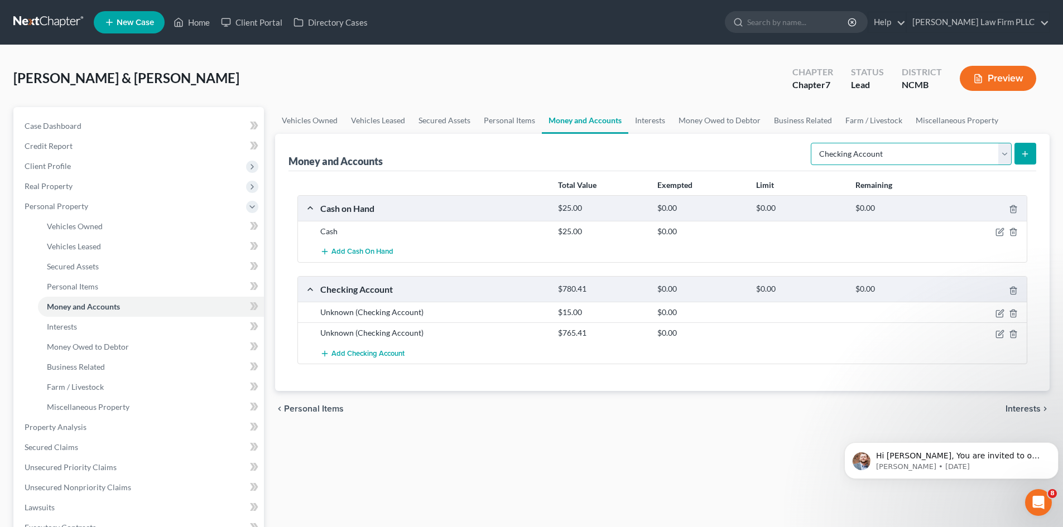
click at [1004, 156] on select "Select Account Type Brokerage Cash on Hand Certificates of Deposit Checking Acc…" at bounding box center [911, 154] width 201 height 22
select select "savings"
click at [813, 143] on select "Select Account Type Brokerage Cash on Hand Certificates of Deposit Checking Acc…" at bounding box center [911, 154] width 201 height 22
click at [1025, 150] on icon "submit" at bounding box center [1024, 154] width 9 height 9
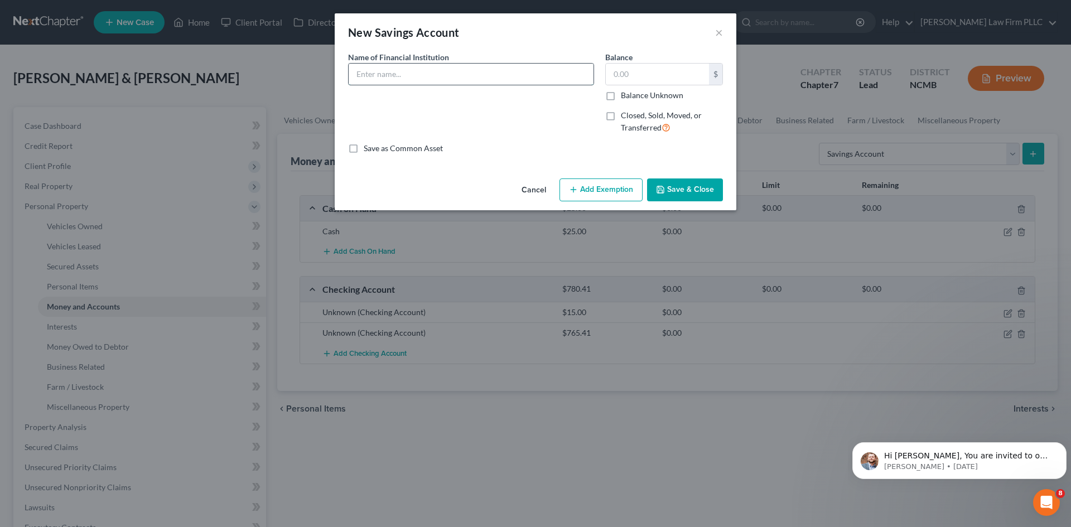
click at [460, 80] on input "text" at bounding box center [471, 74] width 245 height 21
paste input "Unknown"
type input "Unknown"
click at [682, 76] on input "text" at bounding box center [657, 74] width 103 height 21
type input "9.00"
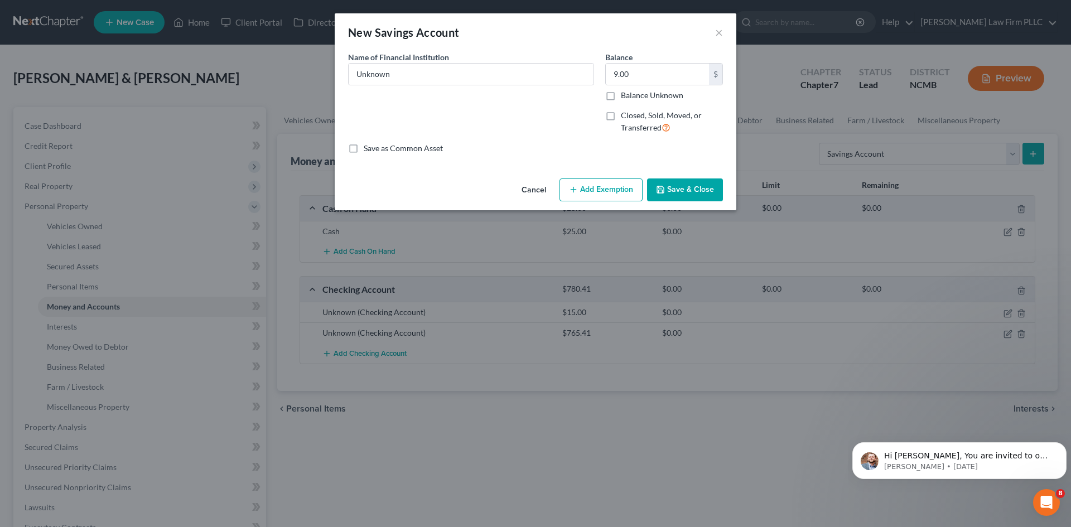
drag, startPoint x: 700, startPoint y: 190, endPoint x: 706, endPoint y: 188, distance: 6.4
click at [699, 190] on button "Save & Close" at bounding box center [685, 190] width 76 height 23
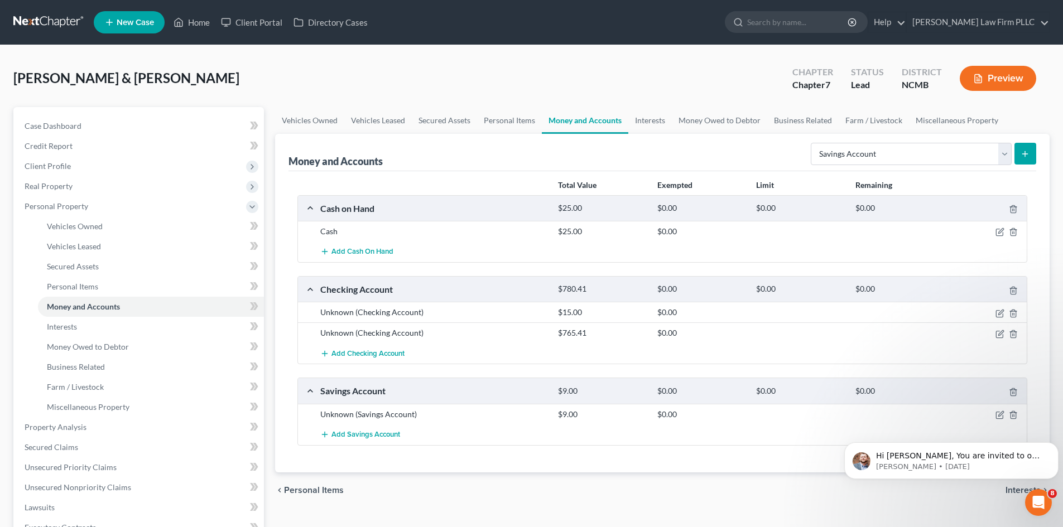
click at [1029, 158] on button "submit" at bounding box center [1025, 154] width 22 height 22
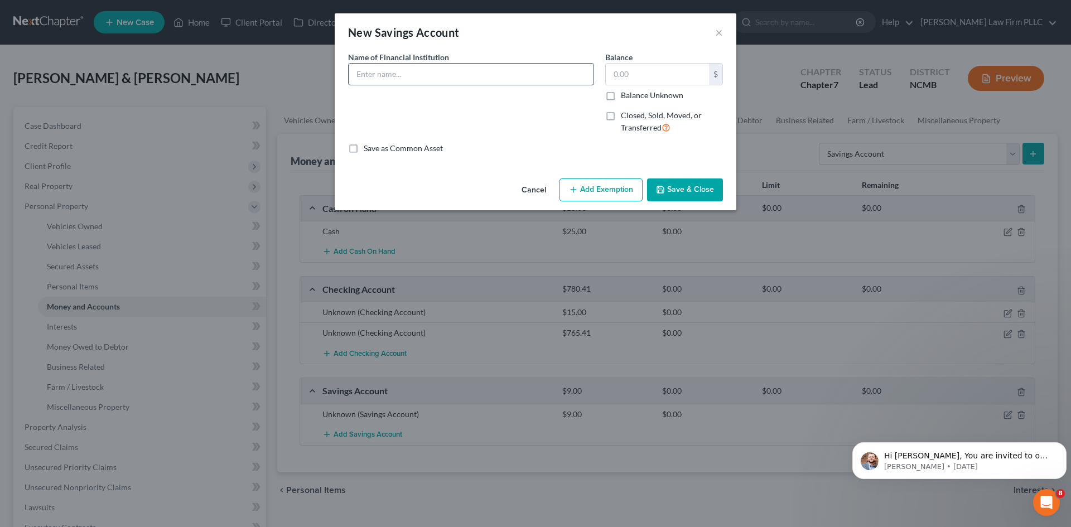
click at [469, 76] on input "text" at bounding box center [471, 74] width 245 height 21
paste input "Unknown"
type input "Unknown"
click at [662, 72] on input "text" at bounding box center [657, 74] width 103 height 21
type input "0.16"
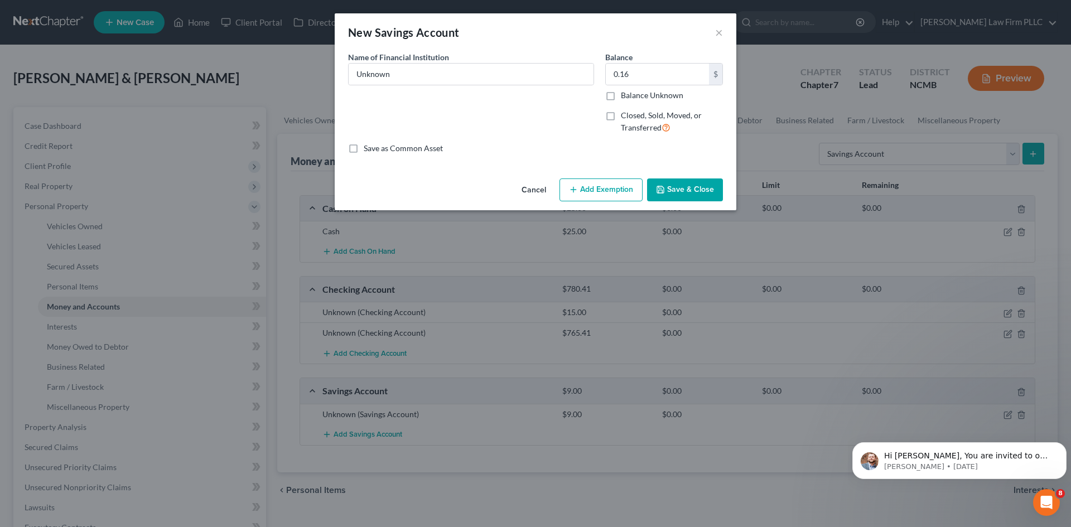
click at [697, 187] on button "Save & Close" at bounding box center [685, 190] width 76 height 23
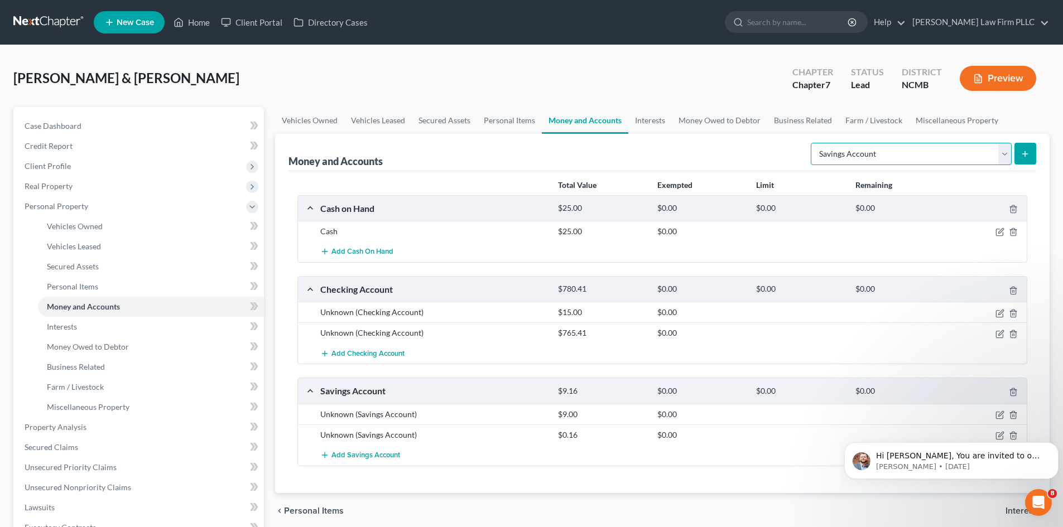
click at [1004, 155] on select "Select Account Type Brokerage Cash on Hand Certificates of Deposit Checking Acc…" at bounding box center [911, 154] width 201 height 22
select select "other"
click at [813, 143] on select "Select Account Type Brokerage Cash on Hand Certificates of Deposit Checking Acc…" at bounding box center [911, 154] width 201 height 22
click at [1026, 161] on button "submit" at bounding box center [1025, 154] width 22 height 22
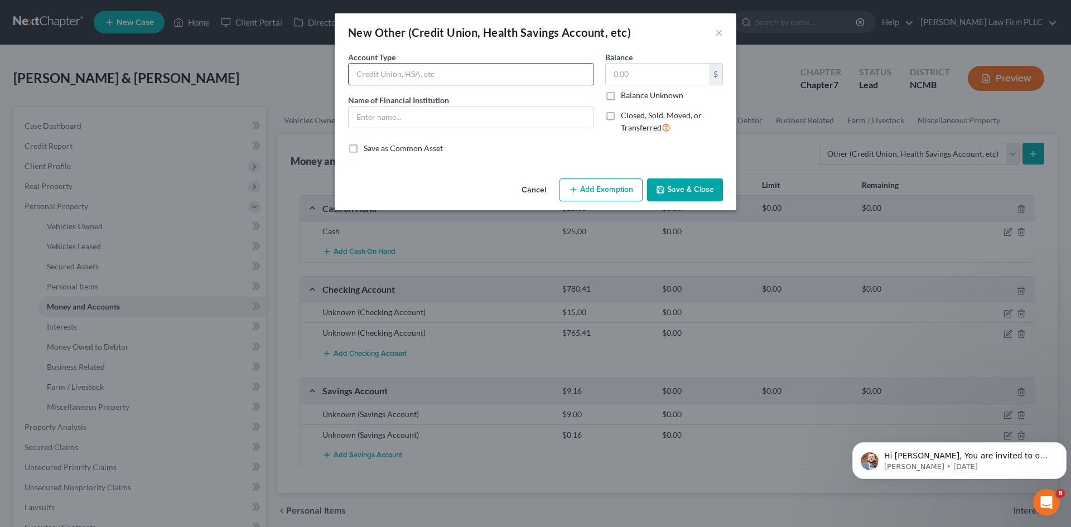
click at [456, 74] on input "text" at bounding box center [471, 74] width 245 height 21
click at [367, 118] on input "text" at bounding box center [471, 117] width 245 height 21
type input "Bank of America"
click at [687, 194] on button "Save & Close" at bounding box center [685, 190] width 76 height 23
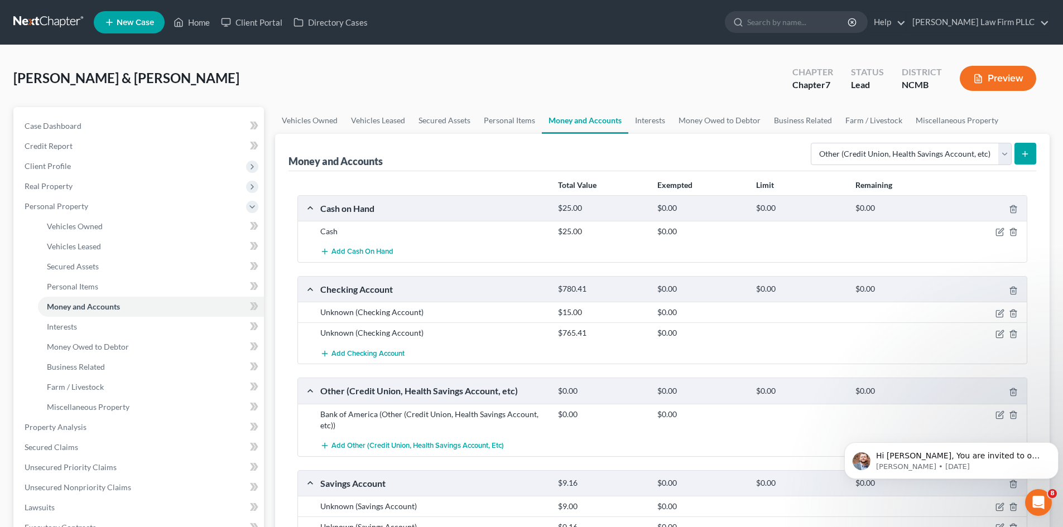
click at [1026, 156] on icon "submit" at bounding box center [1024, 154] width 9 height 9
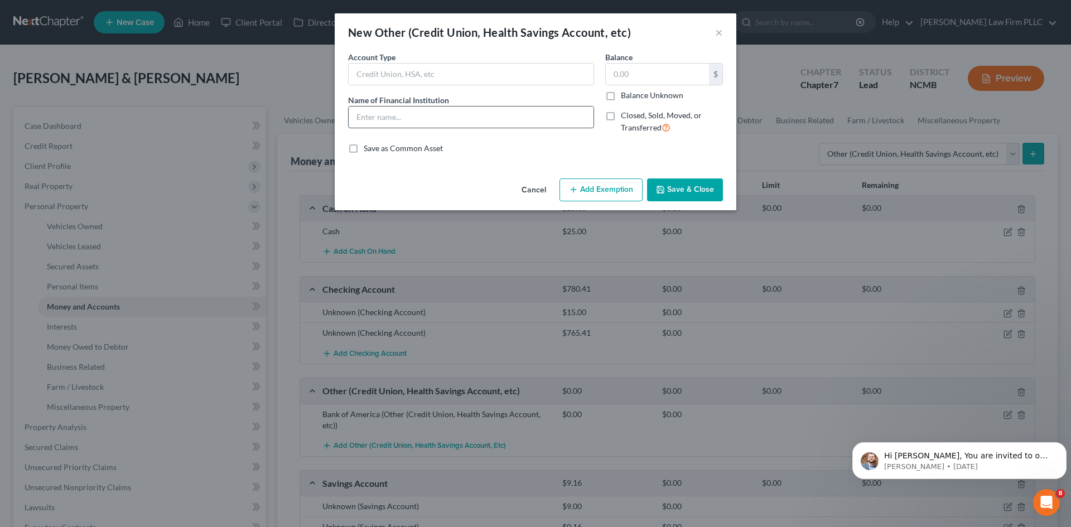
click at [397, 115] on input "text" at bounding box center [471, 117] width 245 height 21
drag, startPoint x: 380, startPoint y: 119, endPoint x: 502, endPoint y: 131, distance: 122.7
click at [502, 131] on div "Account Type Name of Financial Institution * Truist 1100031330740" at bounding box center [471, 96] width 257 height 91
type input "Truist"
click at [672, 187] on button "Save & Close" at bounding box center [685, 190] width 76 height 23
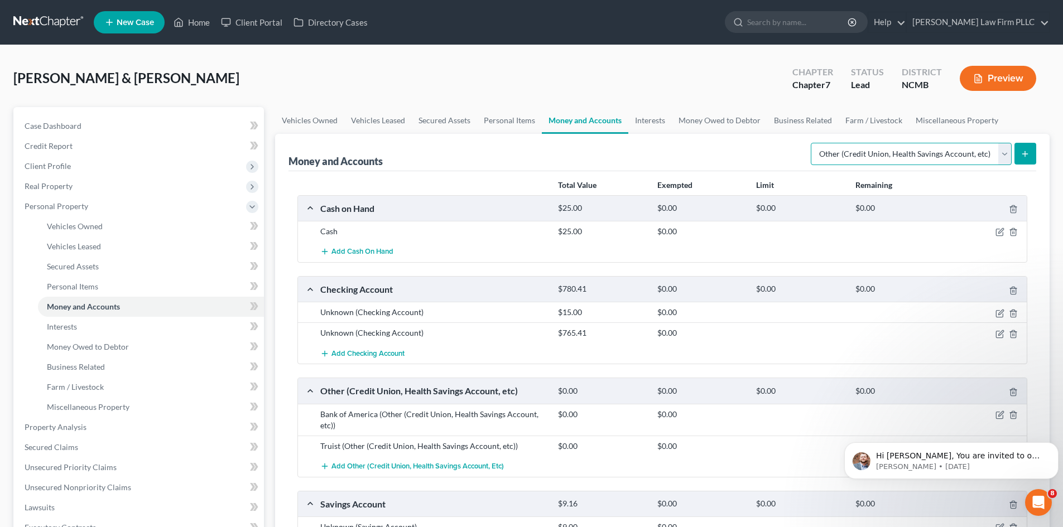
click at [1001, 155] on select "Select Account Type Brokerage Cash on Hand Certificates of Deposit Checking Acc…" at bounding box center [911, 154] width 201 height 22
click at [82, 324] on link "Interests" at bounding box center [151, 327] width 226 height 20
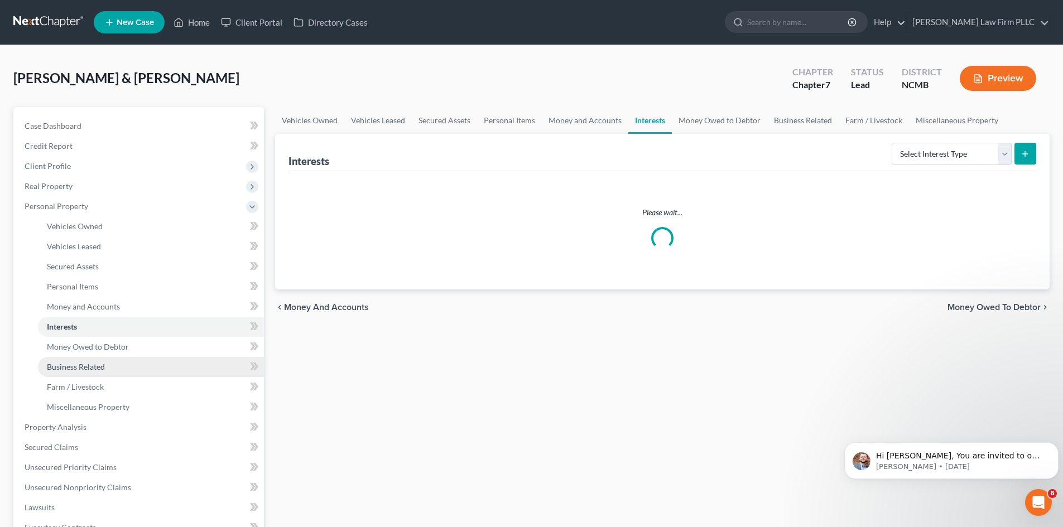
click at [115, 370] on link "Business Related" at bounding box center [151, 367] width 226 height 20
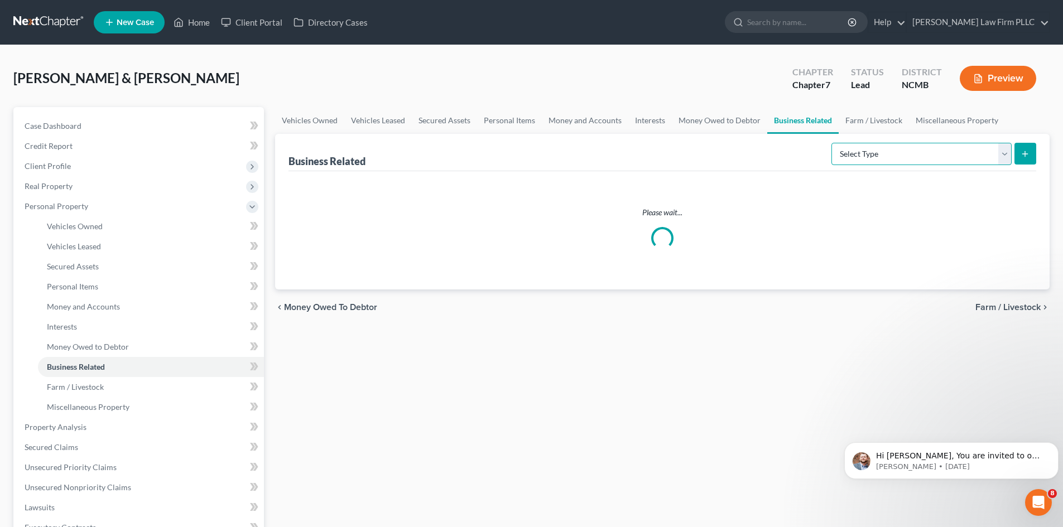
click at [1006, 154] on select "Select Type Customer Lists Franchises Inventory Licenses Machinery Office Equip…" at bounding box center [921, 154] width 180 height 22
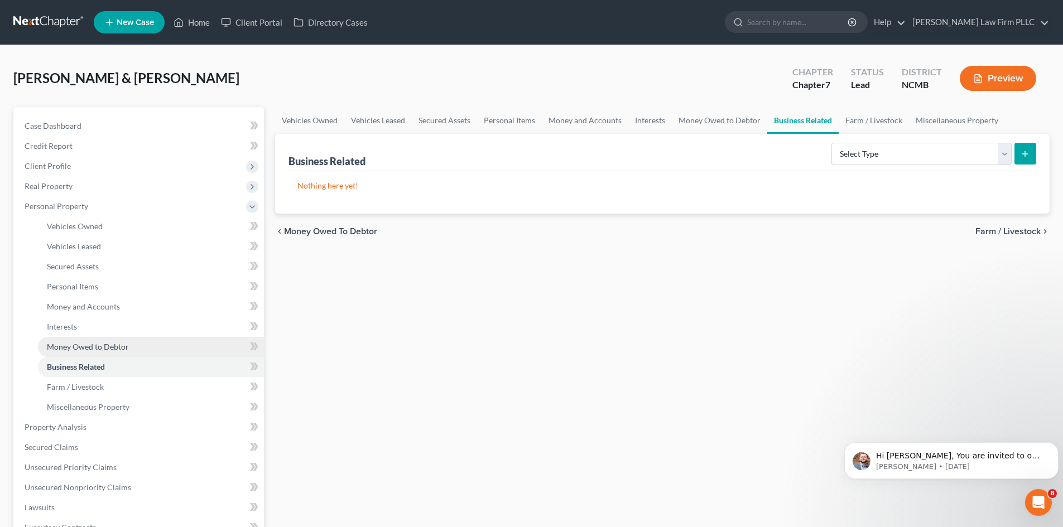
click at [79, 348] on span "Money Owed to Debtor" at bounding box center [88, 346] width 82 height 9
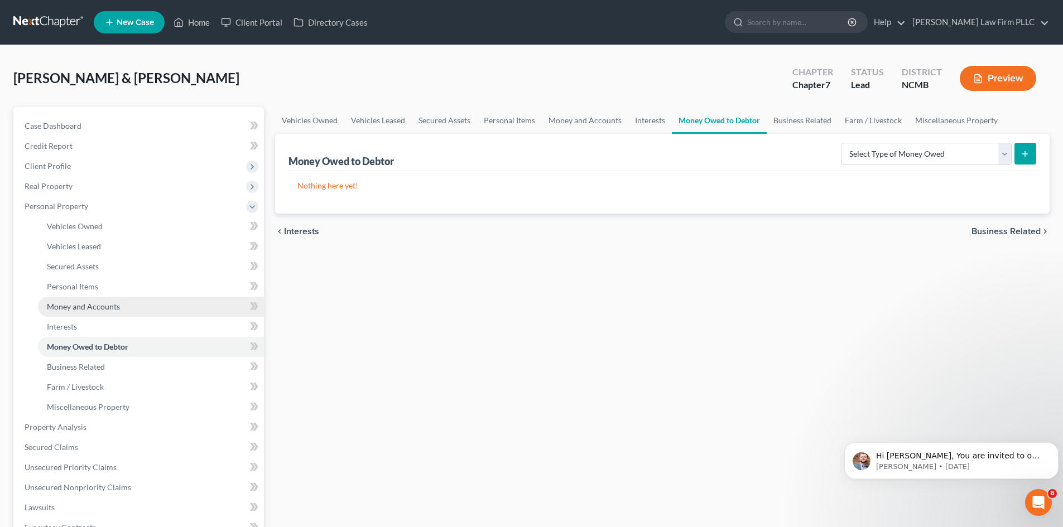
click at [86, 309] on span "Money and Accounts" at bounding box center [83, 306] width 73 height 9
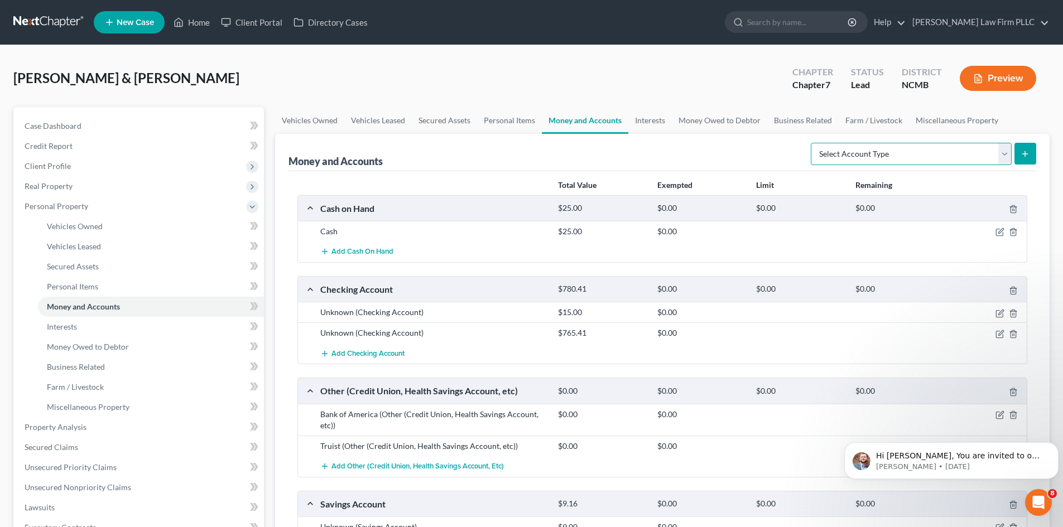
click at [1001, 152] on select "Select Account Type Brokerage Cash on Hand Certificates of Deposit Checking Acc…" at bounding box center [911, 154] width 201 height 22
click at [49, 332] on link "Interests" at bounding box center [151, 327] width 226 height 20
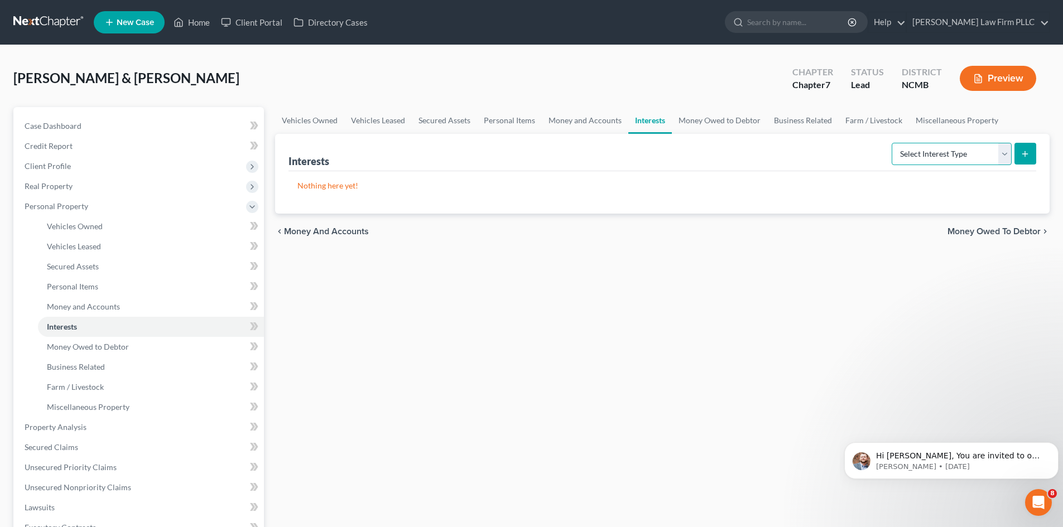
click at [1003, 153] on select "Select Interest Type 401K Annuity Bond Education IRA Government Bond Government…" at bounding box center [951, 154] width 120 height 22
click at [115, 348] on span "Money Owed to Debtor" at bounding box center [88, 346] width 82 height 9
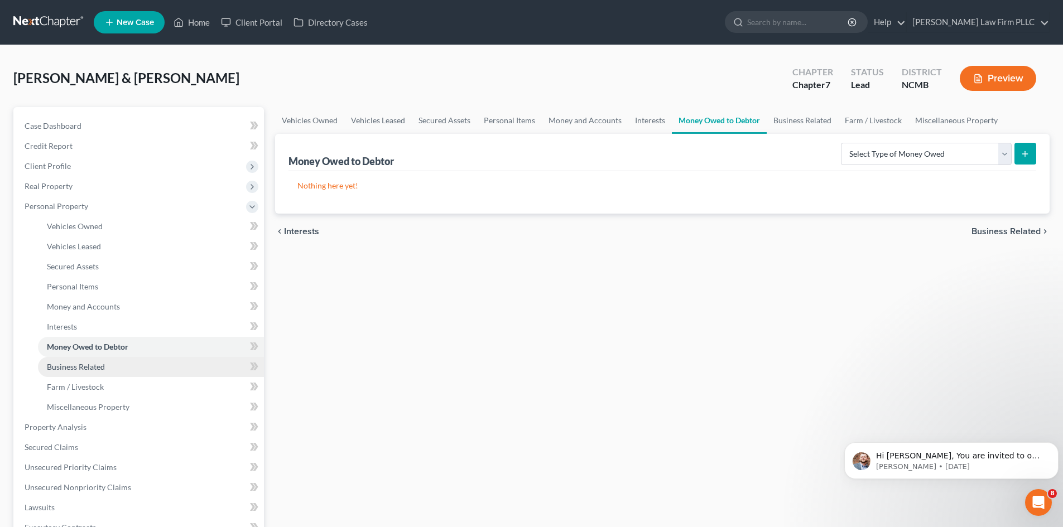
click at [107, 371] on link "Business Related" at bounding box center [151, 367] width 226 height 20
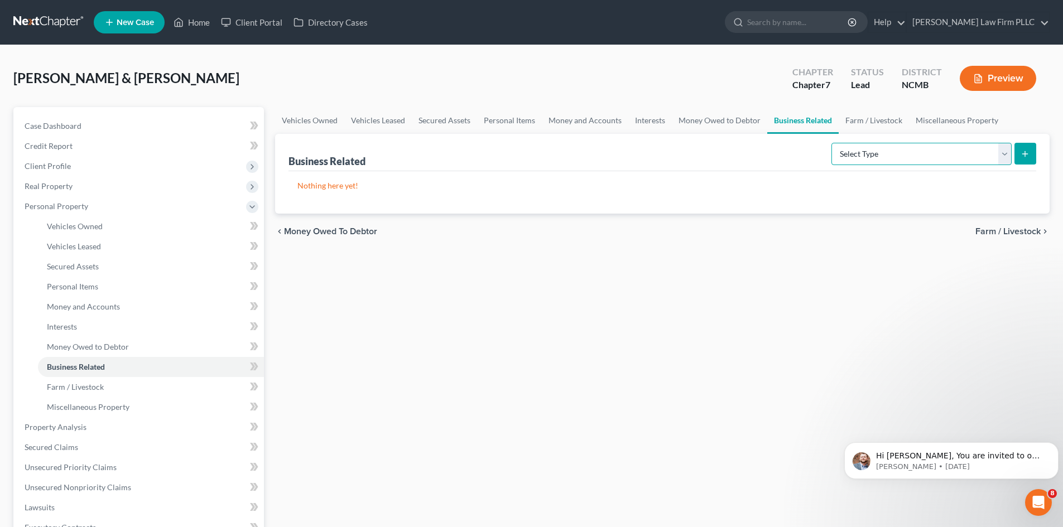
click at [1002, 156] on select "Select Type Customer Lists Franchises Inventory Licenses Machinery Office Equip…" at bounding box center [921, 154] width 180 height 22
click at [652, 119] on link "Interests" at bounding box center [650, 120] width 44 height 27
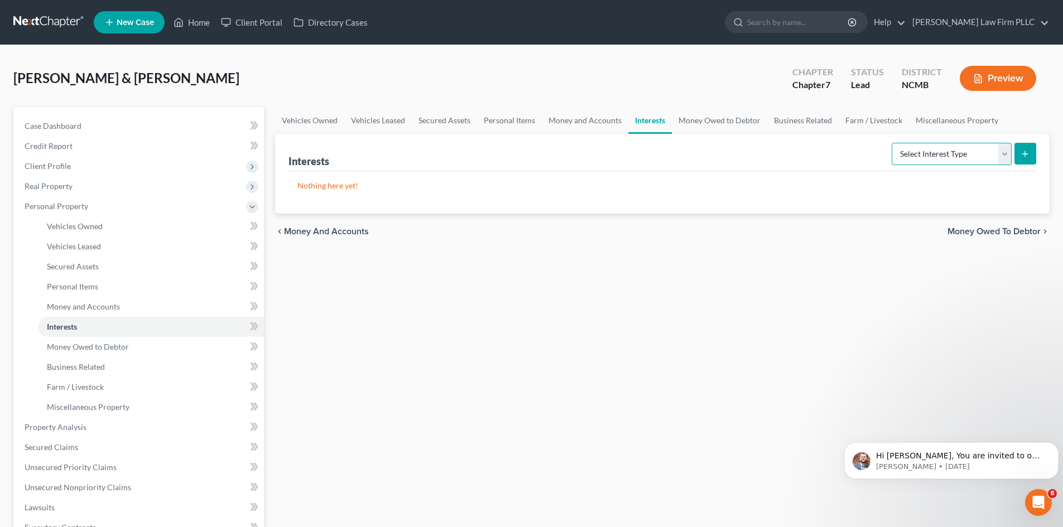
click at [1005, 157] on select "Select Interest Type 401K Annuity Bond Education IRA Government Bond Government…" at bounding box center [951, 154] width 120 height 22
drag, startPoint x: 114, startPoint y: 411, endPoint x: 118, endPoint y: 407, distance: 5.9
click at [114, 411] on span "Miscellaneous Property" at bounding box center [88, 406] width 83 height 9
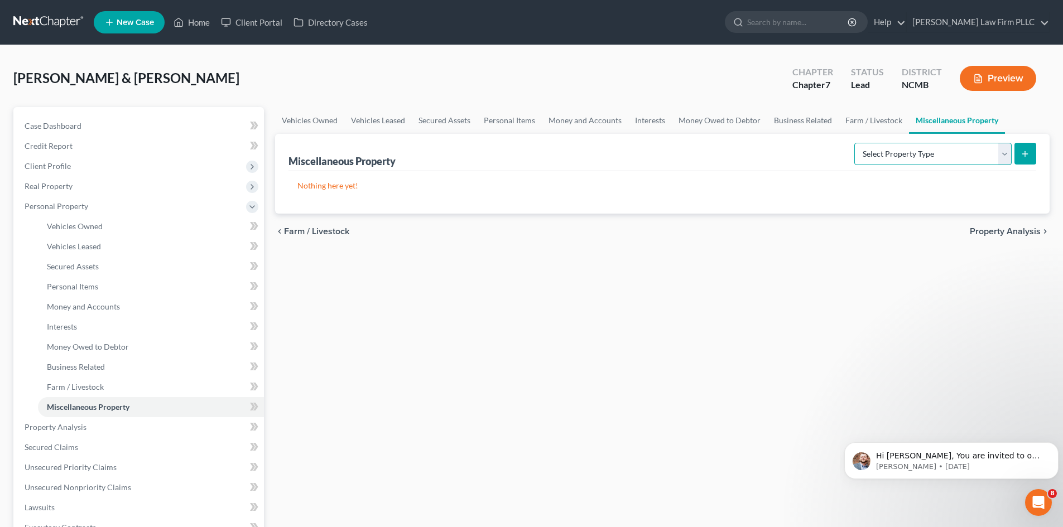
click at [1008, 155] on select "Select Property Type Assigned for Creditor Benefit [DATE] Holding for Another N…" at bounding box center [932, 154] width 157 height 22
click at [795, 123] on link "Business Related" at bounding box center [802, 120] width 71 height 27
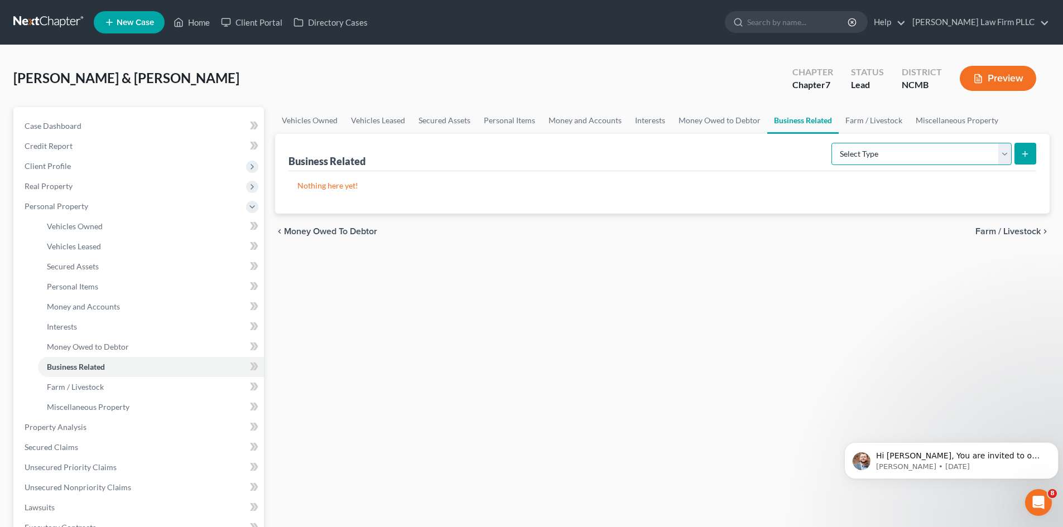
click at [906, 153] on select "Select Type Customer Lists Franchises Inventory Licenses Machinery Office Equip…" at bounding box center [921, 154] width 180 height 22
click at [727, 122] on link "Money Owed to Debtor" at bounding box center [719, 120] width 95 height 27
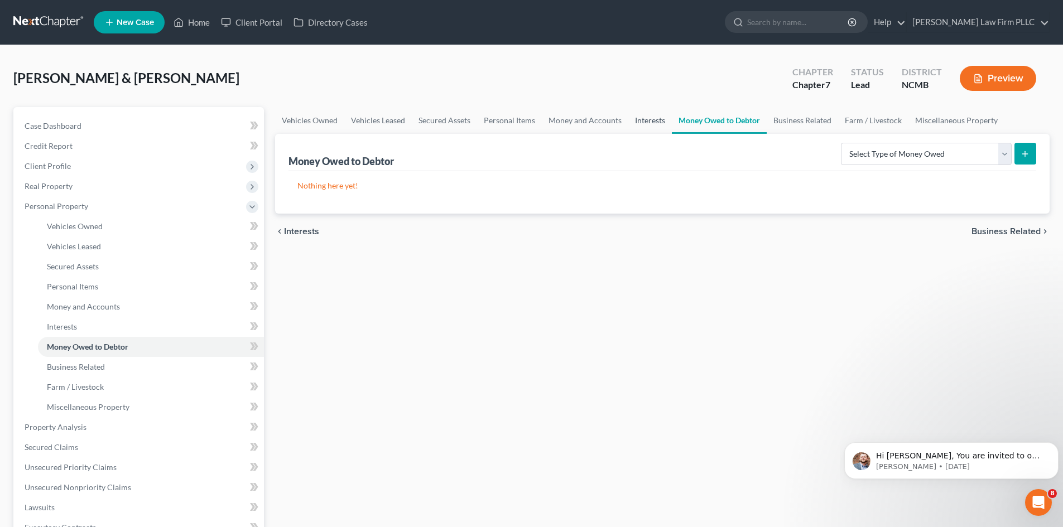
click at [634, 118] on link "Interests" at bounding box center [650, 120] width 44 height 27
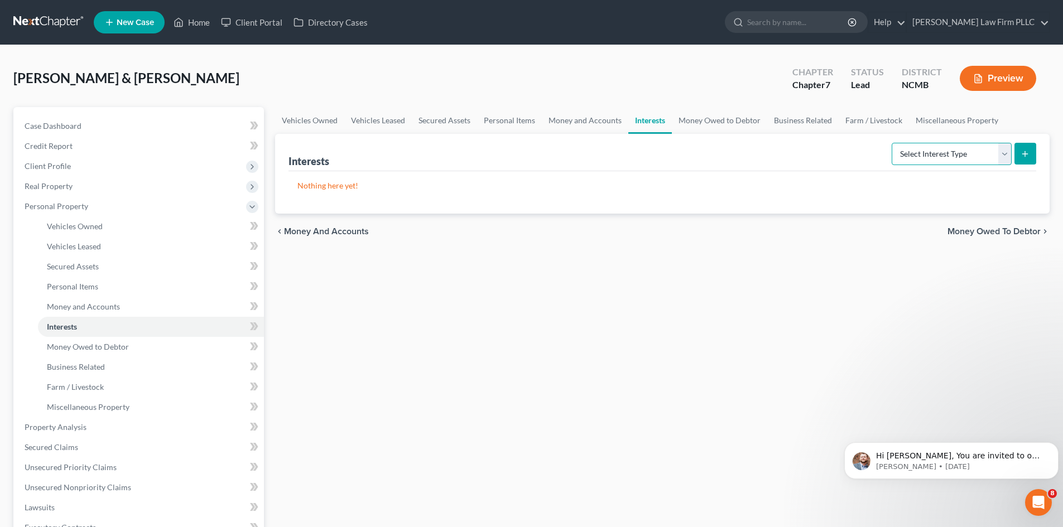
click at [1003, 158] on select "Select Interest Type 401K Annuity Bond Education IRA Government Bond Government…" at bounding box center [951, 154] width 120 height 22
click at [574, 121] on link "Money and Accounts" at bounding box center [585, 120] width 86 height 27
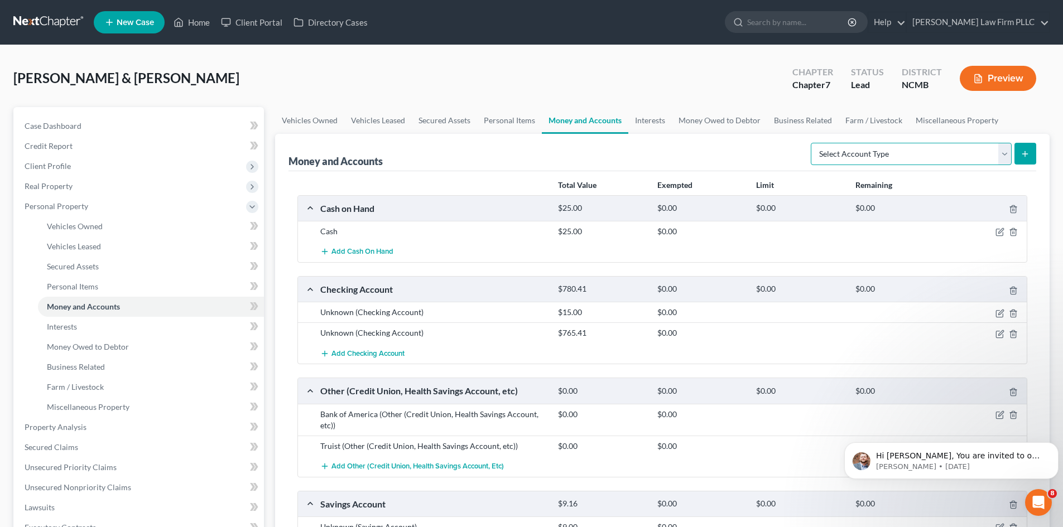
click at [999, 155] on select "Select Account Type Brokerage Cash on Hand Certificates of Deposit Checking Acc…" at bounding box center [911, 154] width 201 height 22
select select "other"
click at [813, 143] on select "Select Account Type Brokerage Cash on Hand Certificates of Deposit Checking Acc…" at bounding box center [911, 154] width 201 height 22
click at [1032, 157] on button "submit" at bounding box center [1025, 154] width 22 height 22
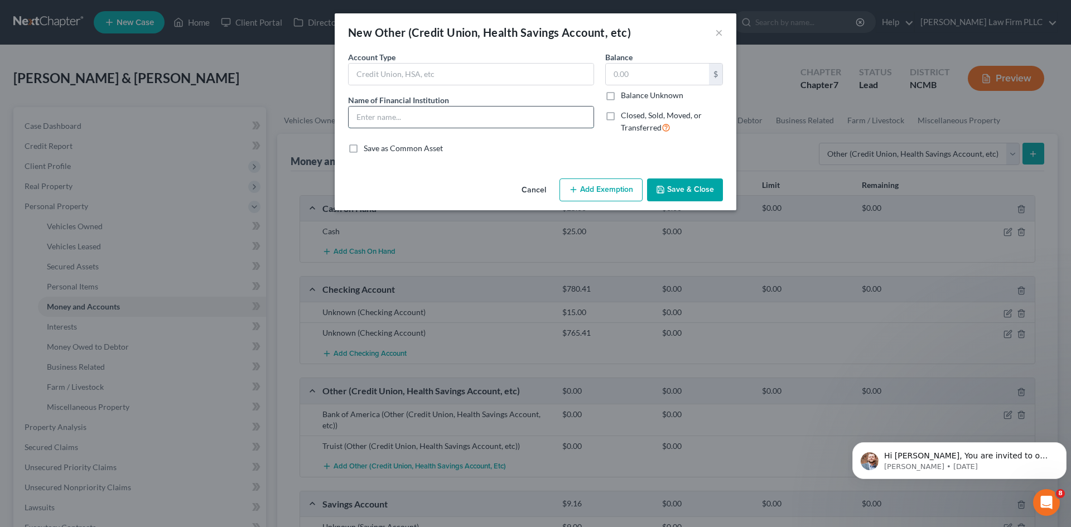
click at [449, 119] on input "text" at bounding box center [471, 117] width 245 height 21
type input "Bella Express LLC"
click at [688, 198] on button "Save & Close" at bounding box center [685, 190] width 76 height 23
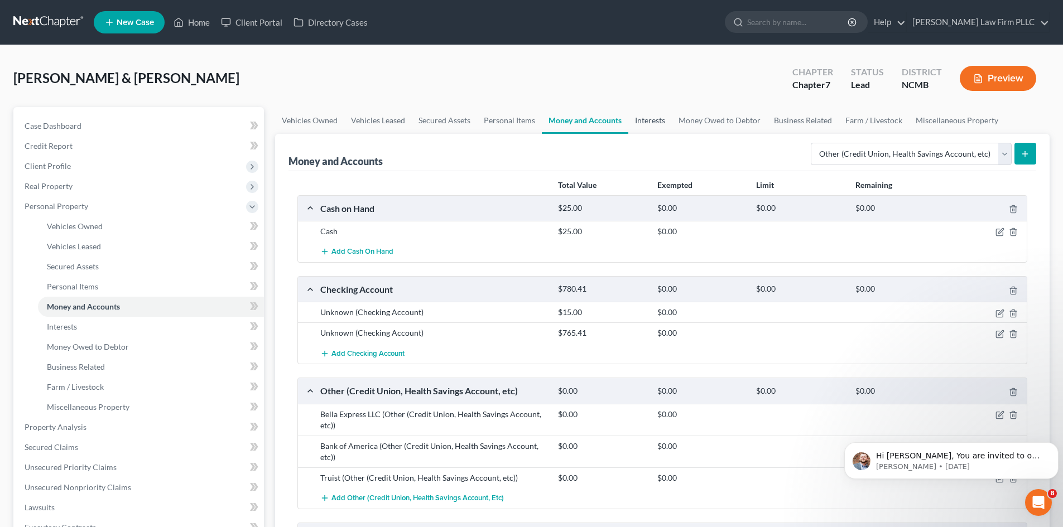
click at [656, 126] on link "Interests" at bounding box center [650, 120] width 44 height 27
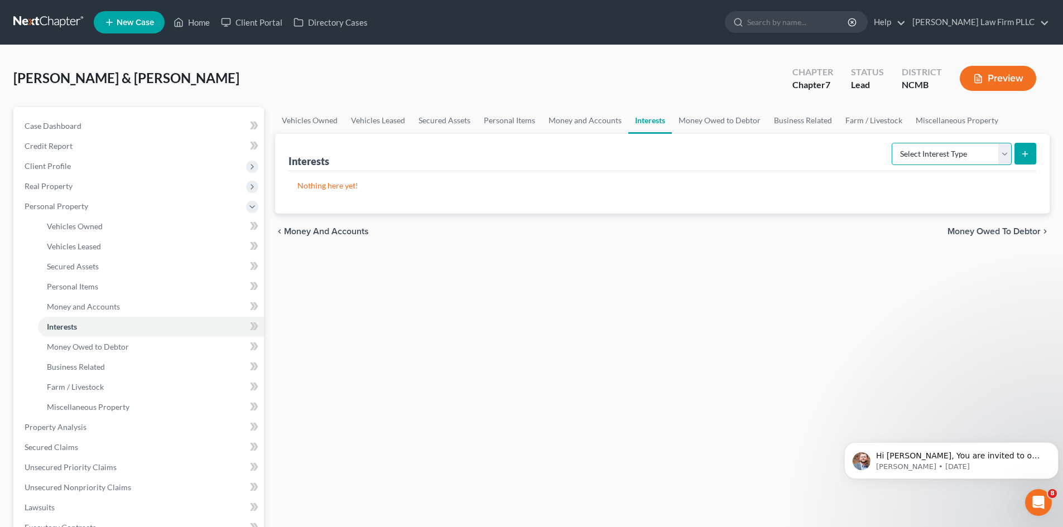
click at [1000, 159] on select "Select Interest Type 401K Annuity Bond Education IRA Government Bond Government…" at bounding box center [951, 154] width 120 height 22
select select "other_retirement_plan"
click at [893, 143] on select "Select Interest Type 401K Annuity Bond Education IRA Government Bond Government…" at bounding box center [951, 154] width 120 height 22
click at [1024, 156] on icon "submit" at bounding box center [1024, 154] width 9 height 9
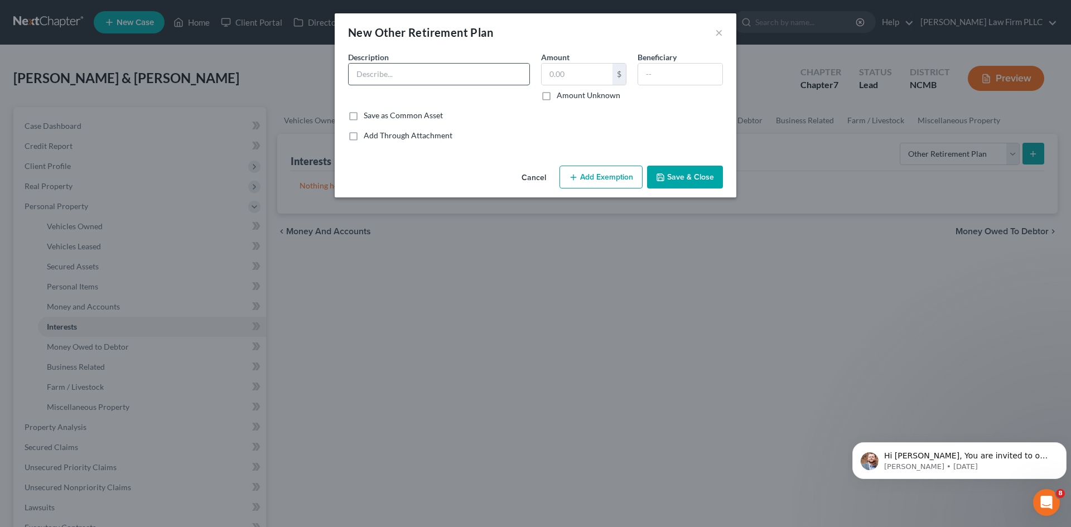
click at [394, 73] on input "text" at bounding box center [439, 74] width 181 height 21
paste input "Unknown"
type input "Unknown"
click at [683, 75] on input "text" at bounding box center [680, 74] width 84 height 21
click at [548, 76] on input "text" at bounding box center [577, 74] width 71 height 21
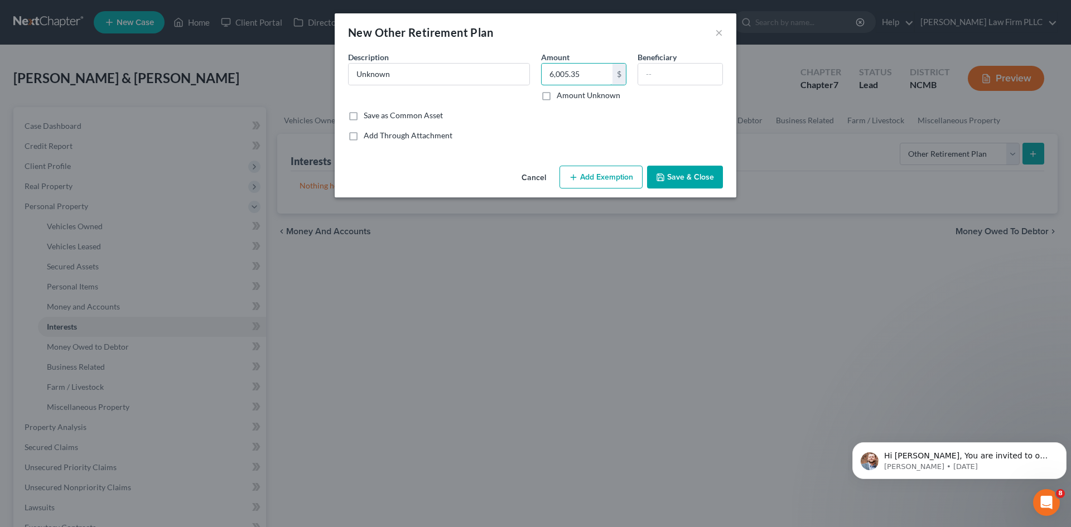
type input "6,005.35"
click at [706, 178] on button "Save & Close" at bounding box center [685, 177] width 76 height 23
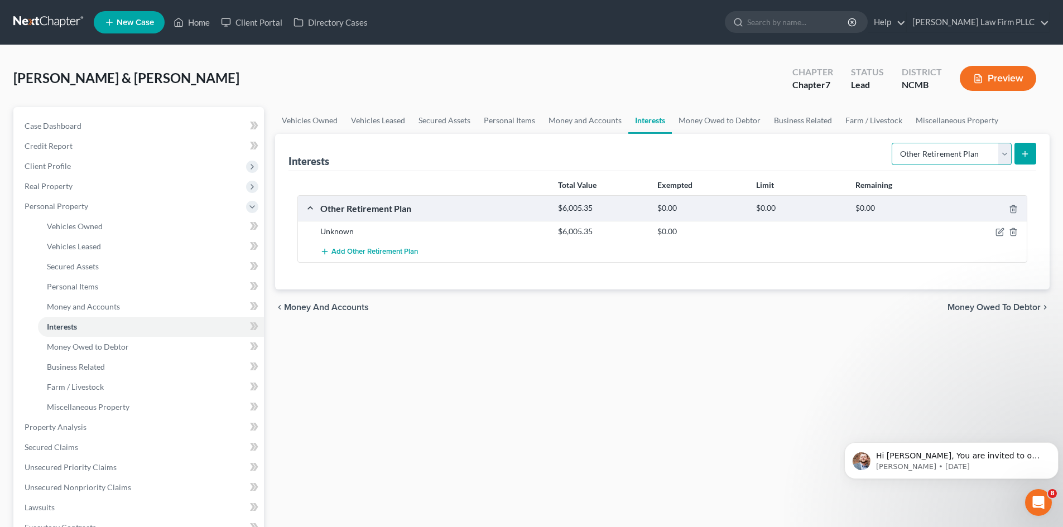
click at [1005, 157] on select "Select Interest Type 401K Annuity Bond Education IRA Government Bond Government…" at bounding box center [951, 154] width 120 height 22
select select "term_life_insurance"
click at [893, 143] on select "Select Interest Type 401K Annuity Bond Education IRA Government Bond Government…" at bounding box center [951, 154] width 120 height 22
click at [1025, 159] on button "submit" at bounding box center [1025, 154] width 22 height 22
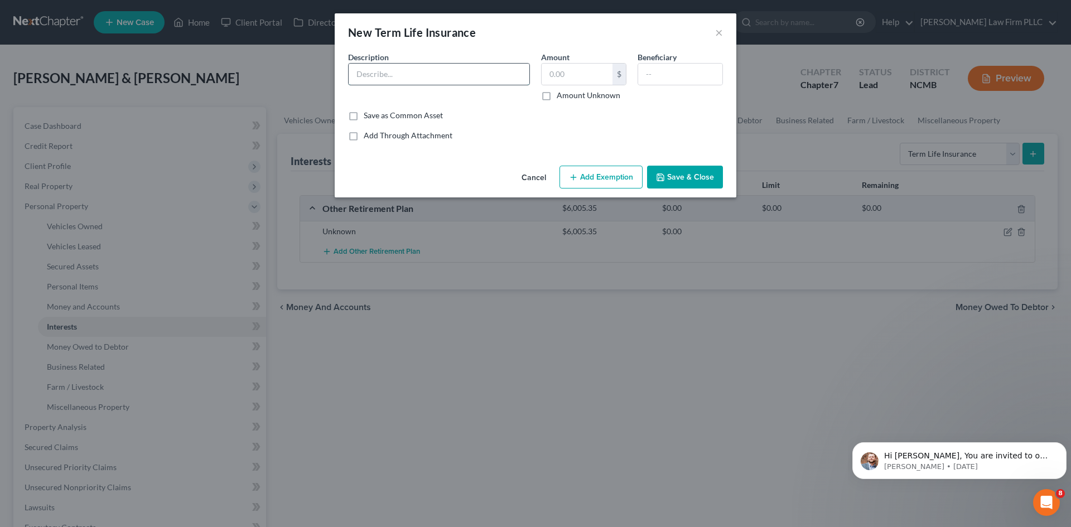
click at [392, 78] on input "text" at bounding box center [439, 74] width 181 height 21
paste input "Unknown"
type input "Unknown"
click at [664, 182] on button "Save & Close" at bounding box center [685, 177] width 76 height 23
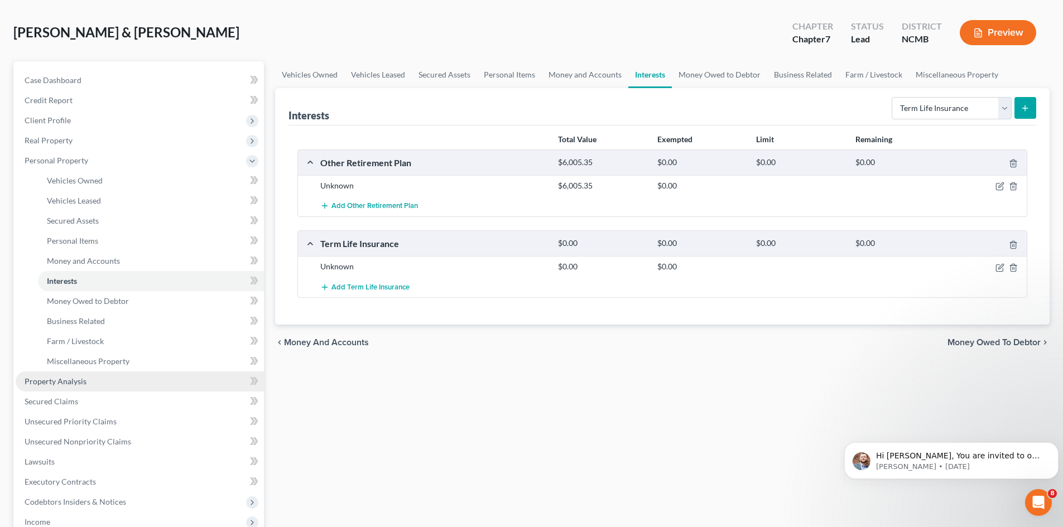
scroll to position [167, 0]
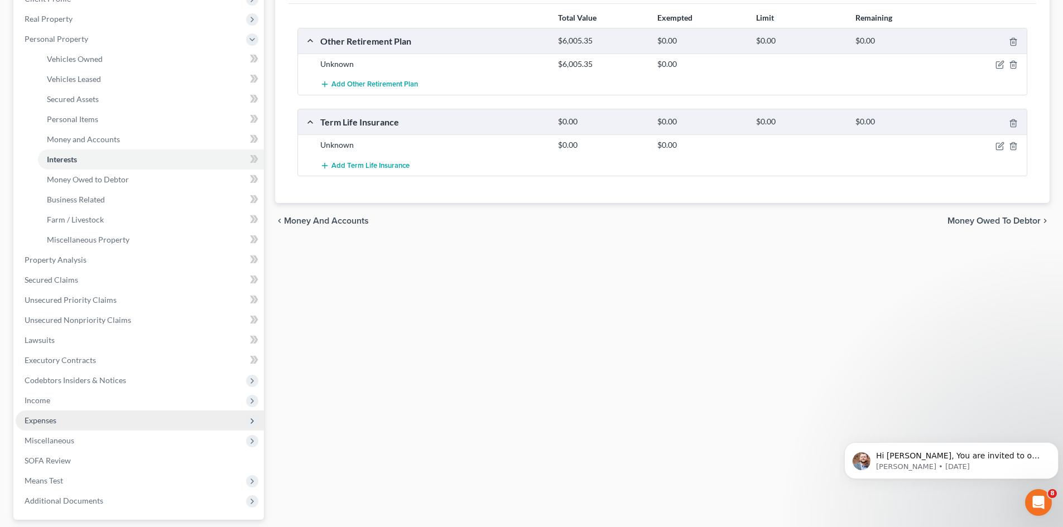
click at [65, 423] on span "Expenses" at bounding box center [140, 421] width 248 height 20
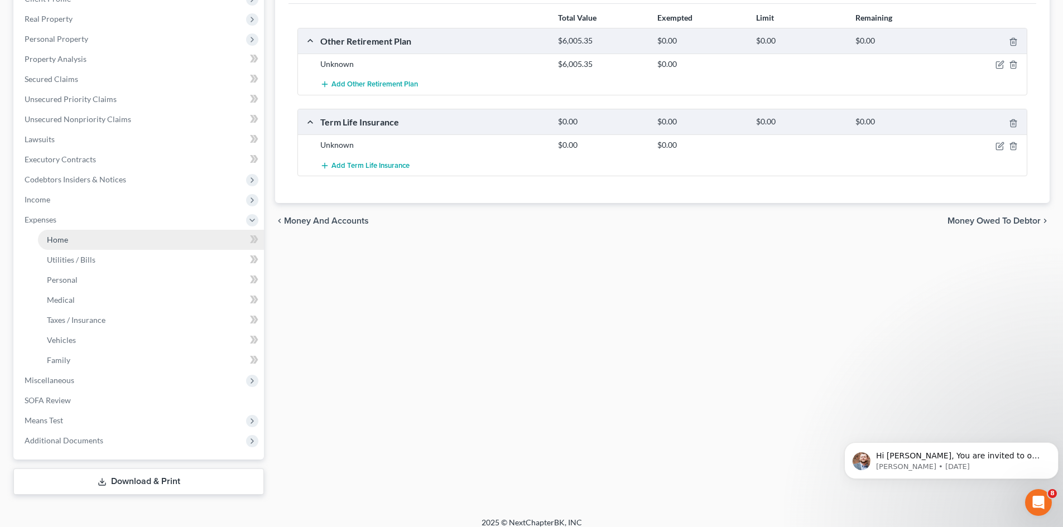
click at [61, 239] on span "Home" at bounding box center [57, 239] width 21 height 9
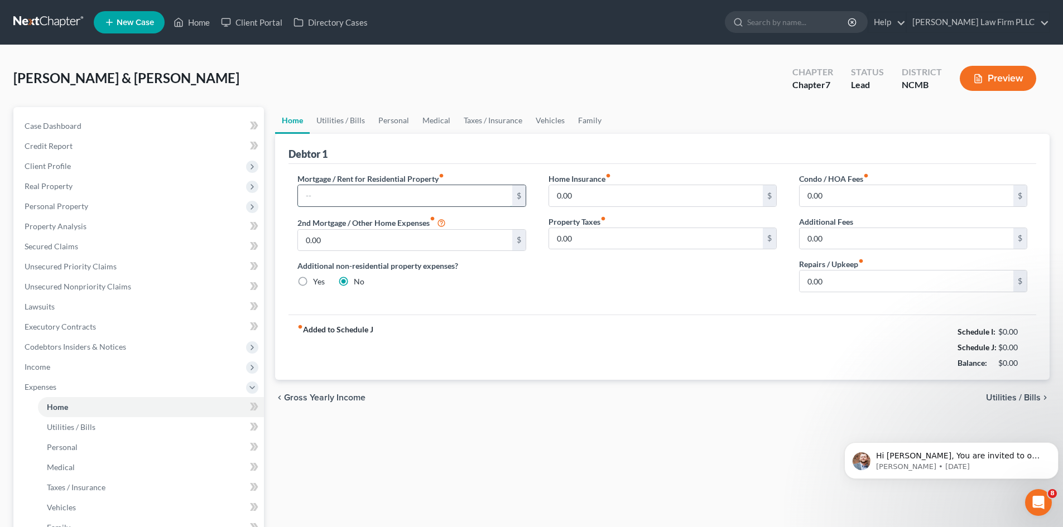
click at [375, 198] on input "text" at bounding box center [405, 195] width 214 height 21
click at [374, 198] on input "text" at bounding box center [405, 195] width 214 height 21
type input "2"
click at [602, 242] on input "0.00" at bounding box center [656, 238] width 214 height 21
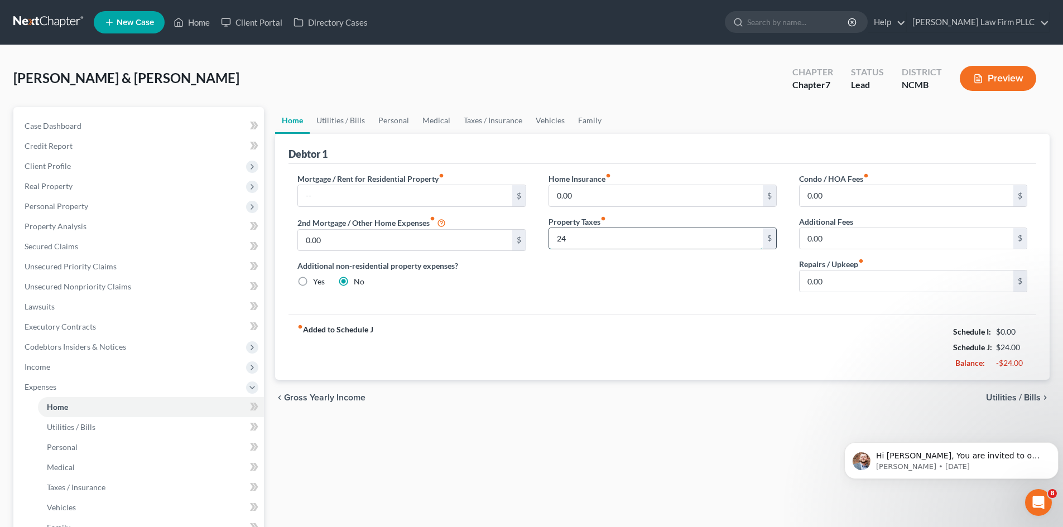
type input "2"
type input "23.83"
click at [608, 192] on input "0.00" at bounding box center [656, 195] width 214 height 21
type input "62"
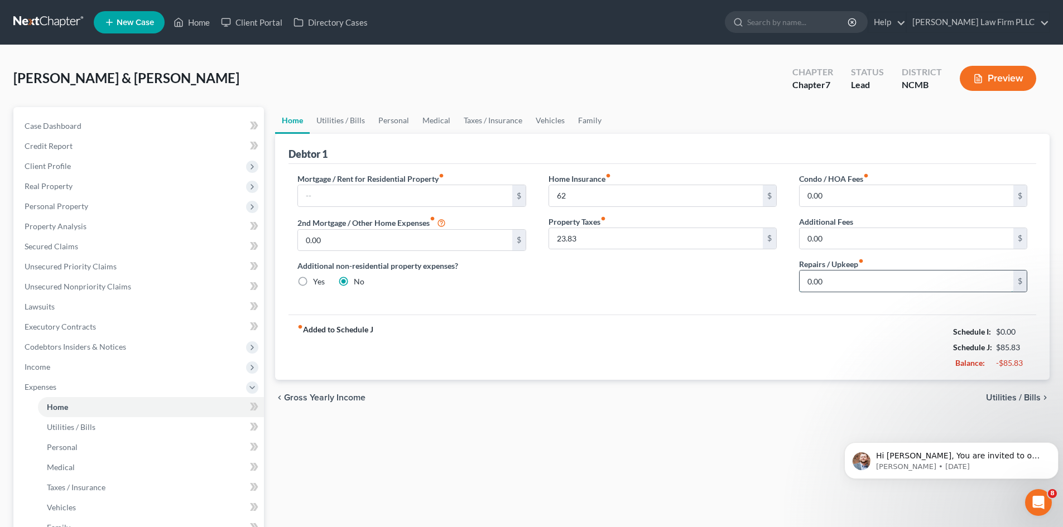
click at [846, 279] on input "0.00" at bounding box center [906, 281] width 214 height 21
type input "100"
click at [351, 121] on link "Utilities / Bills" at bounding box center [341, 120] width 62 height 27
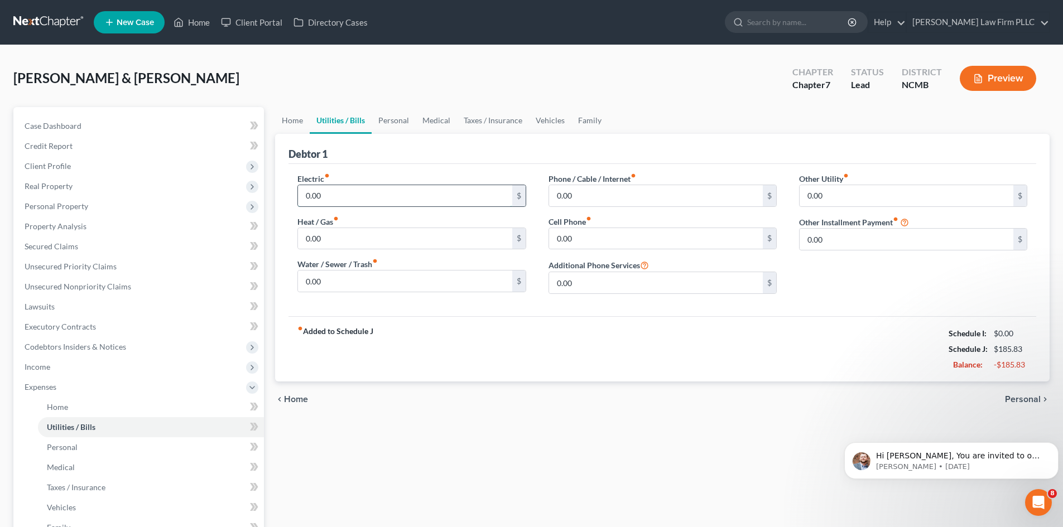
click at [360, 192] on input "0.00" at bounding box center [405, 195] width 214 height 21
type input "206"
click at [589, 196] on input "0.00" at bounding box center [656, 195] width 214 height 21
type input "121"
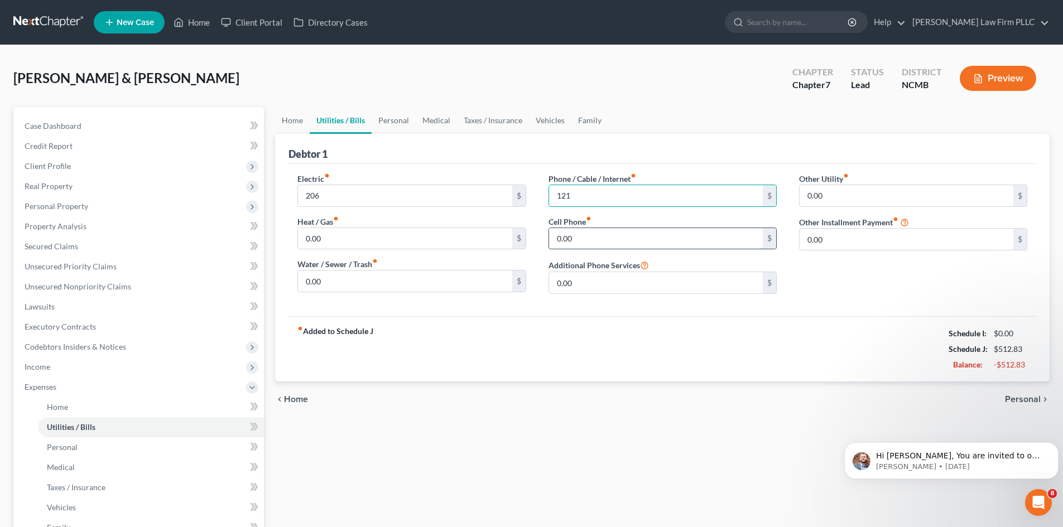
click at [587, 235] on input "0.00" at bounding box center [656, 238] width 214 height 21
type input "350"
click at [424, 281] on input "0.00" at bounding box center [405, 281] width 214 height 21
type input "288"
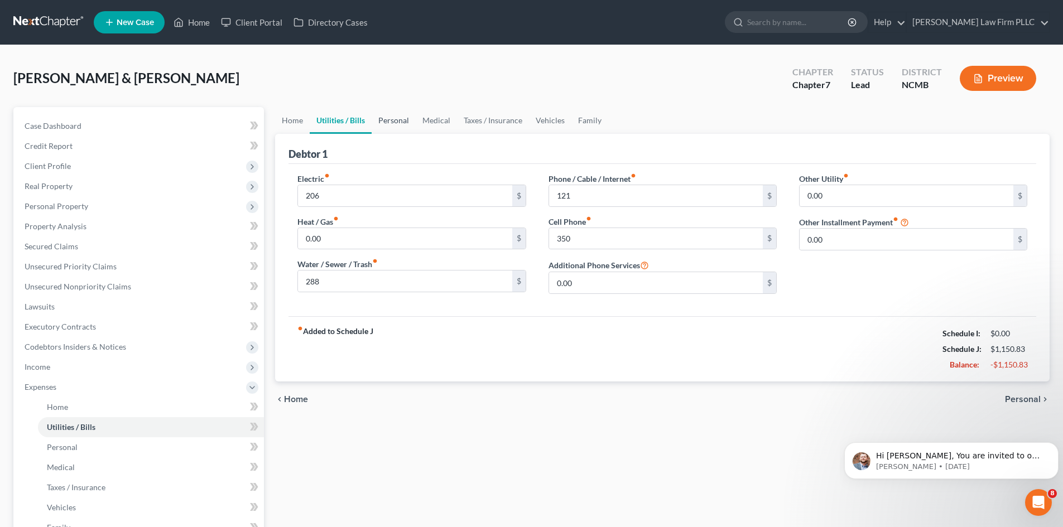
click at [397, 119] on link "Personal" at bounding box center [394, 120] width 44 height 27
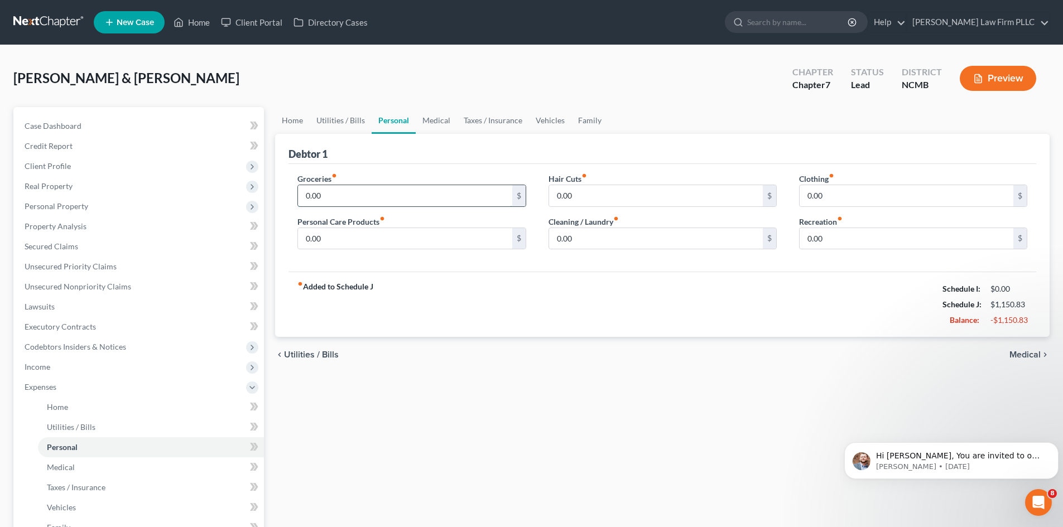
click at [348, 201] on input "0.00" at bounding box center [405, 195] width 214 height 21
type input "1,100"
click at [351, 238] on input "0.00" at bounding box center [405, 238] width 214 height 21
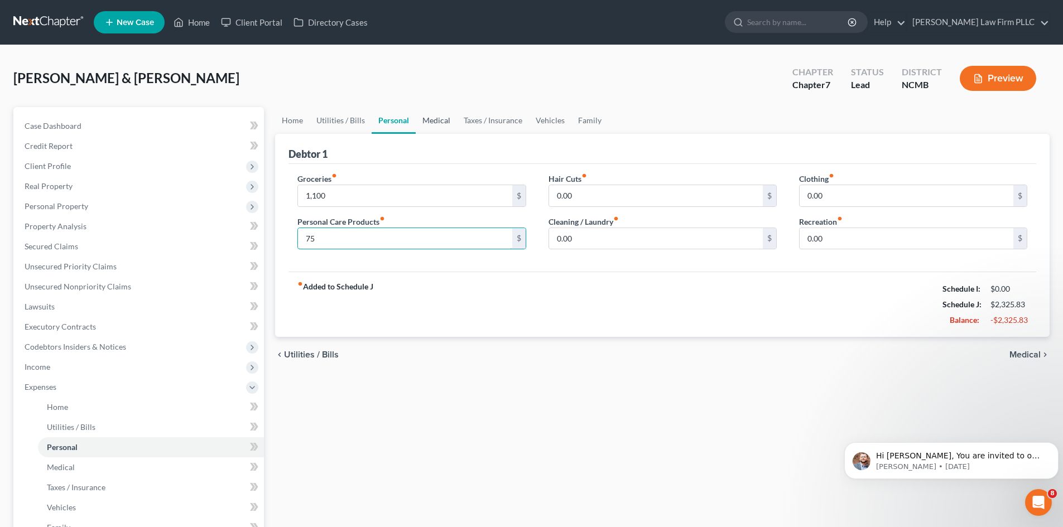
type input "75"
click at [442, 121] on link "Medical" at bounding box center [436, 120] width 41 height 27
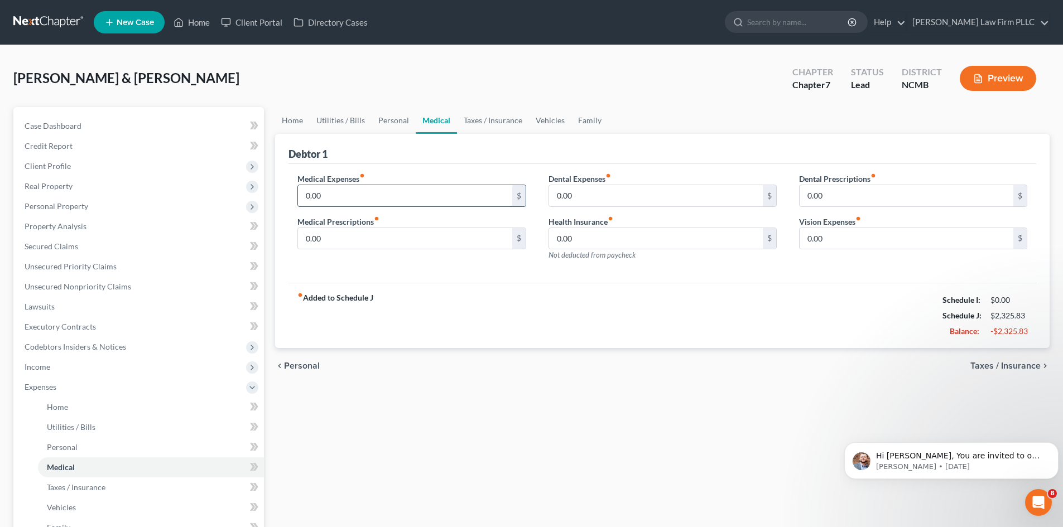
click at [409, 200] on input "0.00" at bounding box center [405, 195] width 214 height 21
type input "100"
click at [587, 122] on link "Family" at bounding box center [589, 120] width 37 height 27
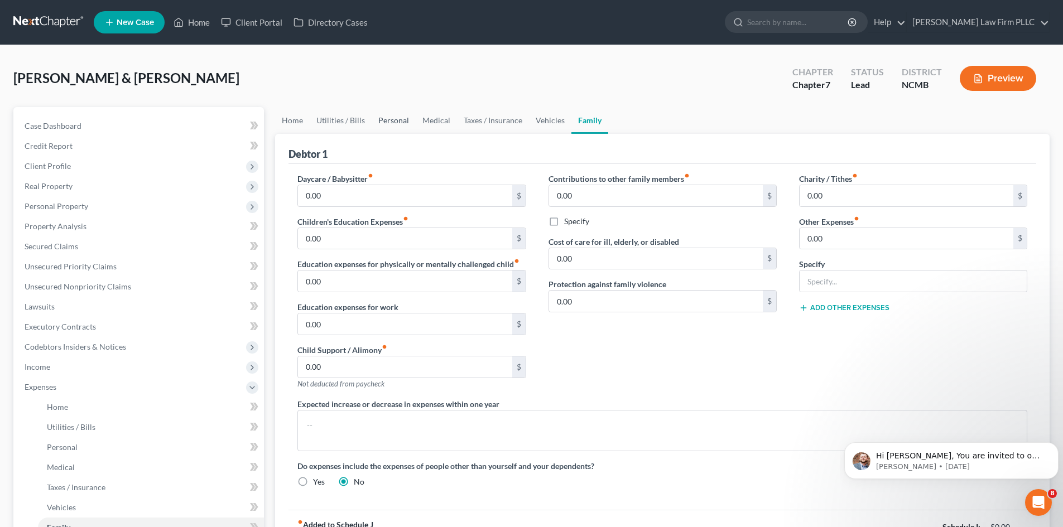
click at [395, 120] on link "Personal" at bounding box center [394, 120] width 44 height 27
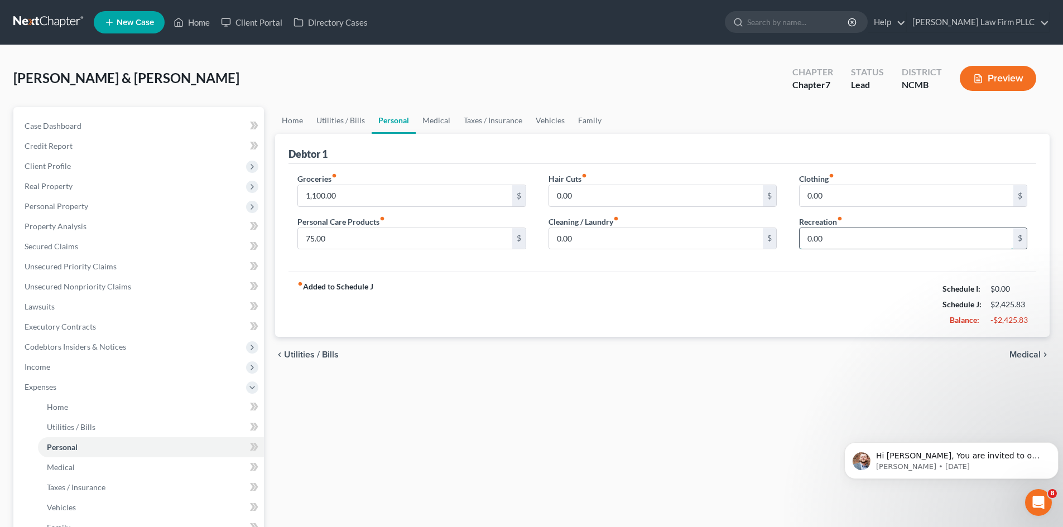
click at [863, 243] on input "0.00" at bounding box center [906, 238] width 214 height 21
type input "11.99"
click at [494, 121] on link "Taxes / Insurance" at bounding box center [493, 120] width 72 height 27
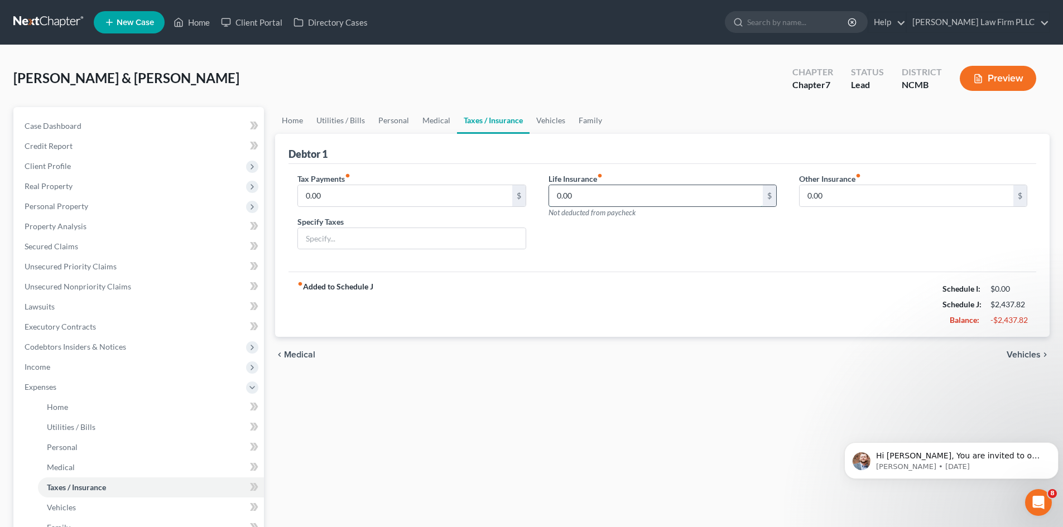
click at [590, 204] on input "0.00" at bounding box center [656, 195] width 214 height 21
type input "90"
click at [431, 119] on link "Medical" at bounding box center [436, 120] width 41 height 27
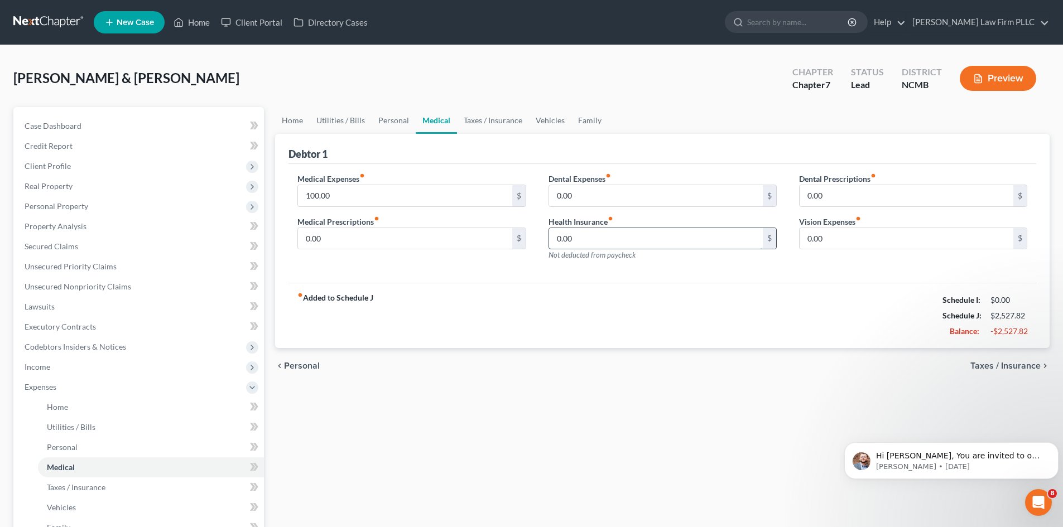
click at [590, 238] on input "0.00" at bounding box center [656, 238] width 214 height 21
type input "100"
click at [547, 118] on link "Vehicles" at bounding box center [550, 120] width 42 height 27
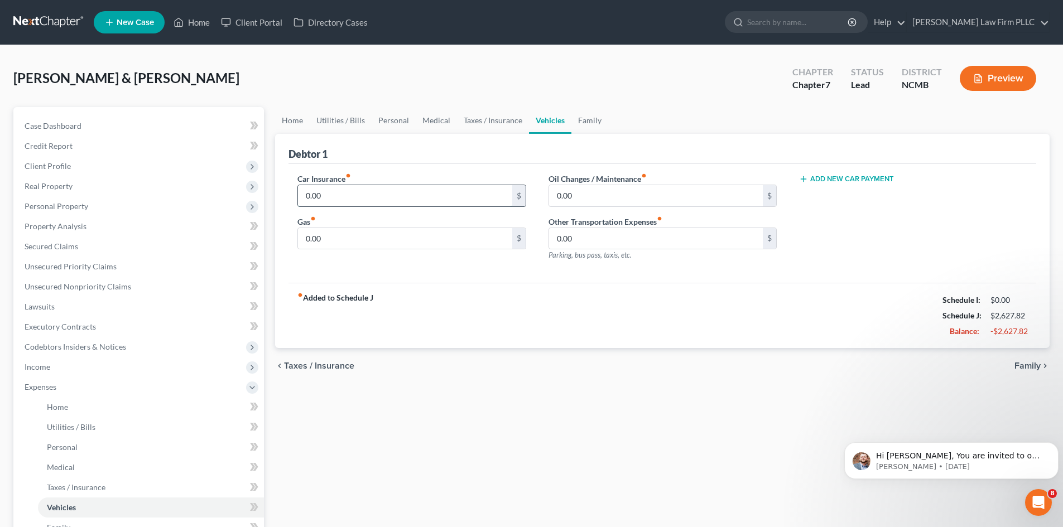
click at [415, 195] on input "0.00" at bounding box center [405, 195] width 214 height 21
click at [429, 277] on div "Car Insurance fiber_manual_record 255 $ Gas fiber_manual_record 0.00 $ Oil Chan…" at bounding box center [662, 223] width 748 height 119
click at [80, 197] on span "Personal Property" at bounding box center [140, 206] width 248 height 20
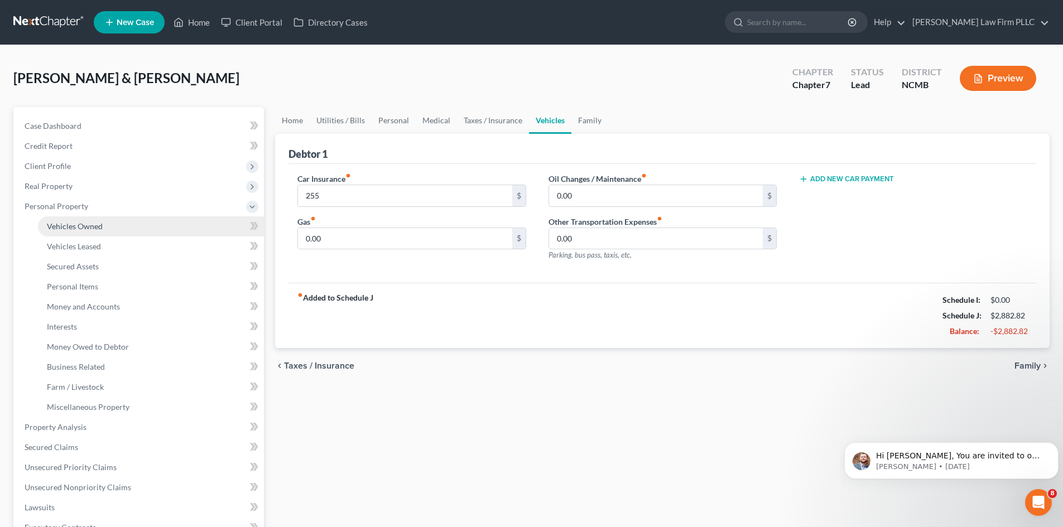
click at [80, 228] on span "Vehicles Owned" at bounding box center [75, 225] width 56 height 9
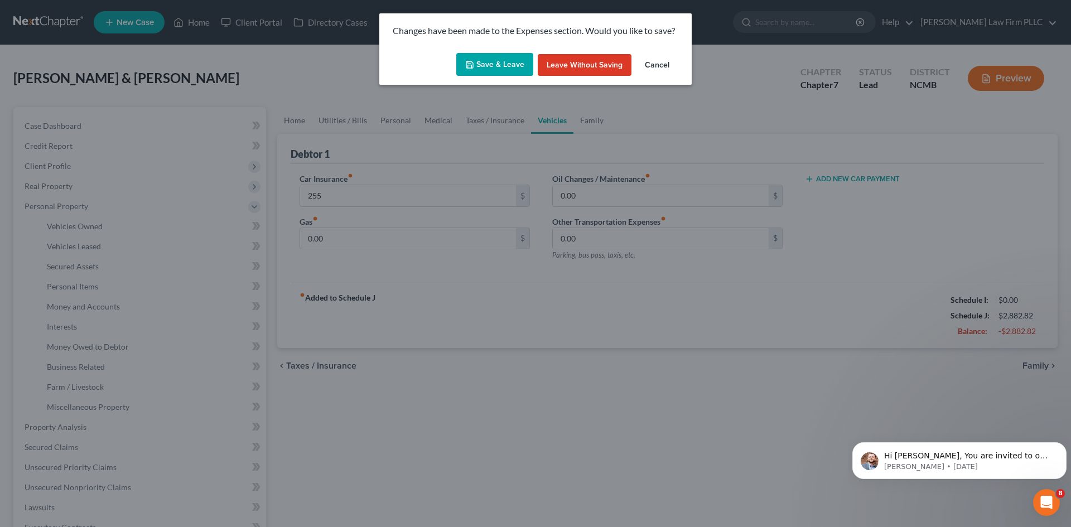
click at [499, 69] on button "Save & Leave" at bounding box center [494, 64] width 77 height 23
type input "255.00"
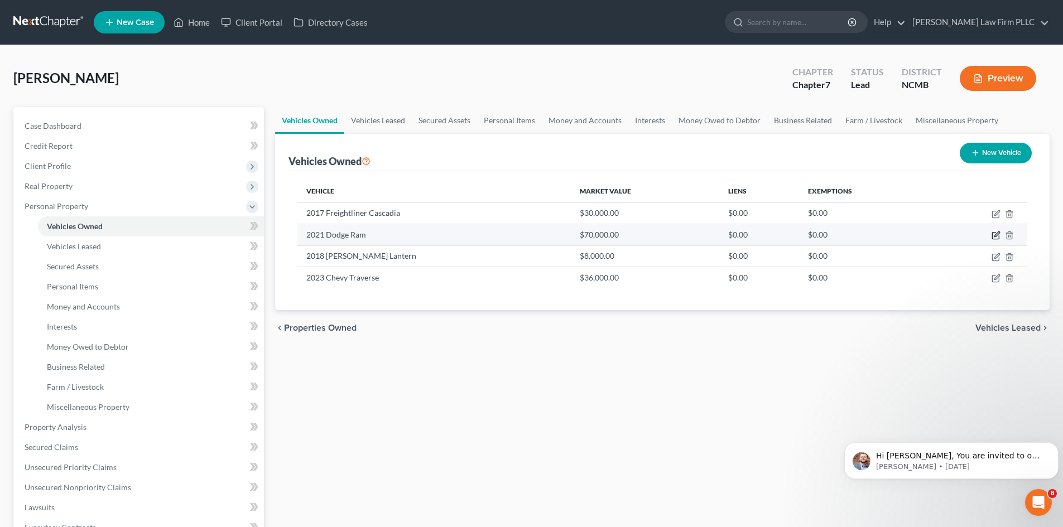
click at [995, 233] on icon "button" at bounding box center [995, 235] width 9 height 9
select select "0"
select select "5"
select select "0"
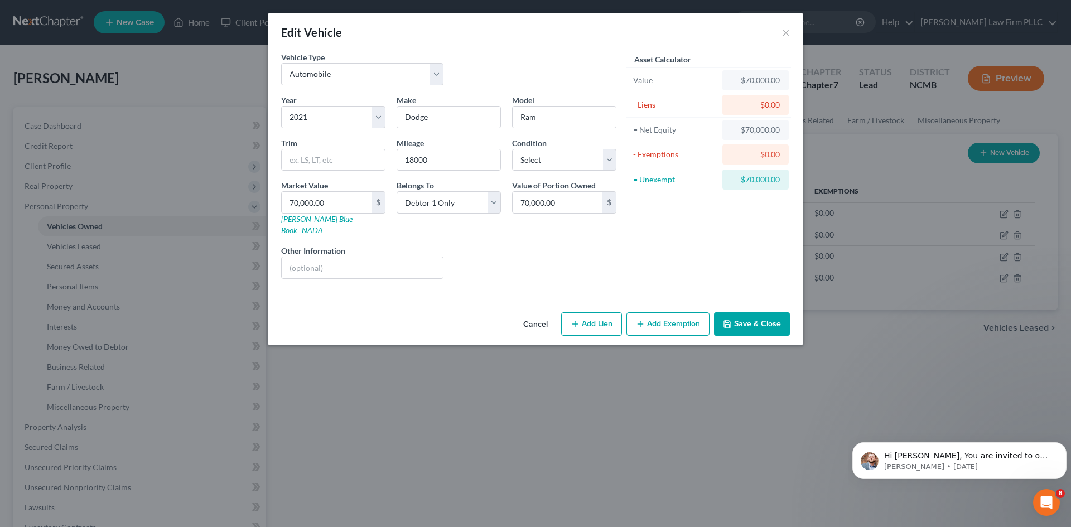
click at [581, 313] on button "Add Lien" at bounding box center [591, 323] width 61 height 23
select select "0"
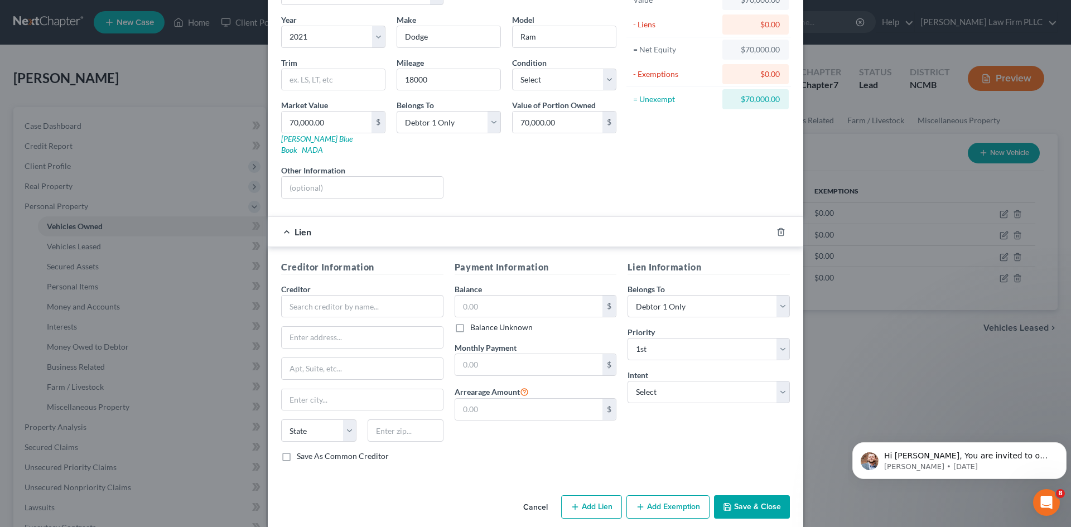
scroll to position [83, 0]
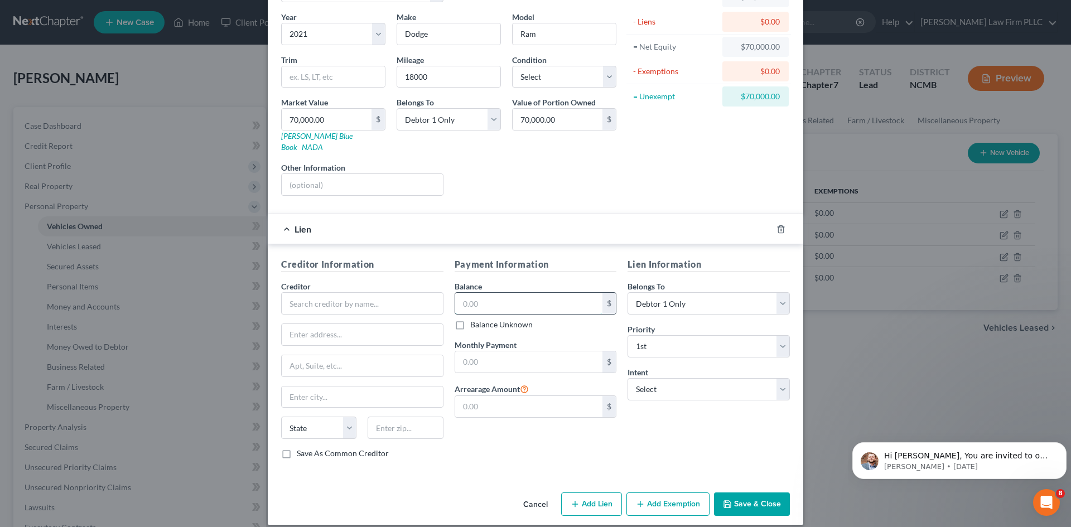
click at [484, 294] on input "text" at bounding box center [529, 303] width 148 height 21
click at [470, 351] on input "text" at bounding box center [529, 361] width 148 height 21
type input "800"
click at [586, 493] on button "Add Lien" at bounding box center [591, 504] width 61 height 23
select select "0"
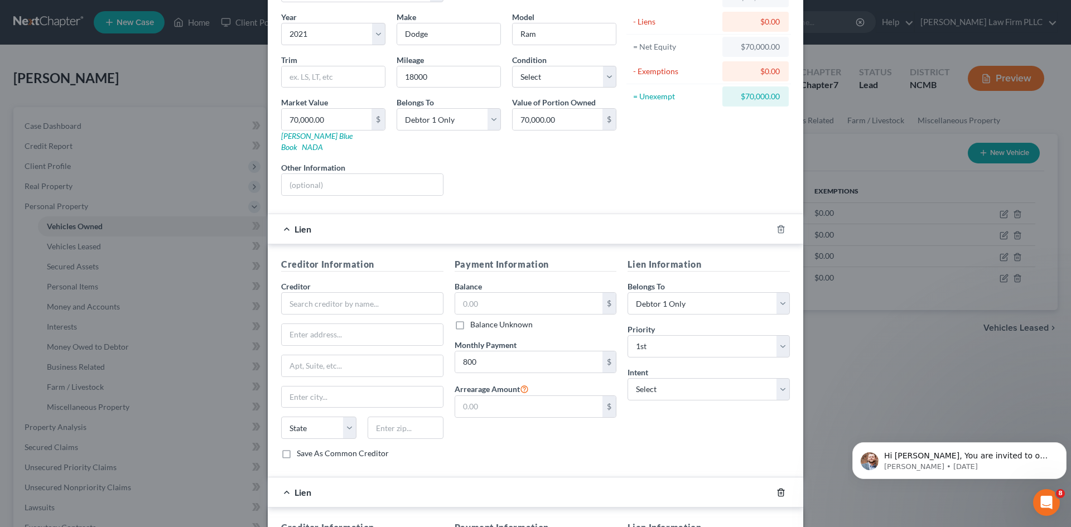
click at [777, 488] on icon "button" at bounding box center [781, 492] width 9 height 9
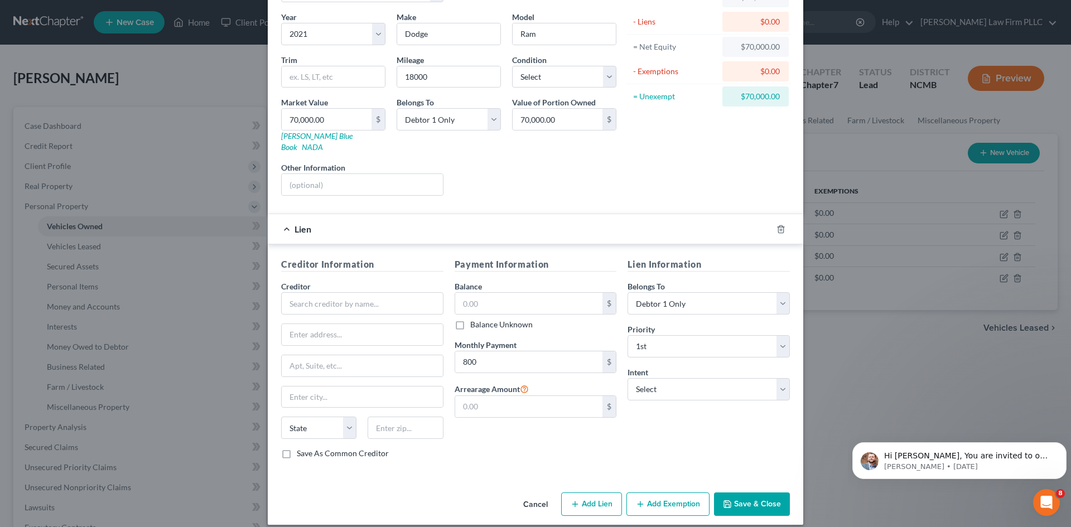
click at [754, 493] on button "Save & Close" at bounding box center [752, 504] width 76 height 23
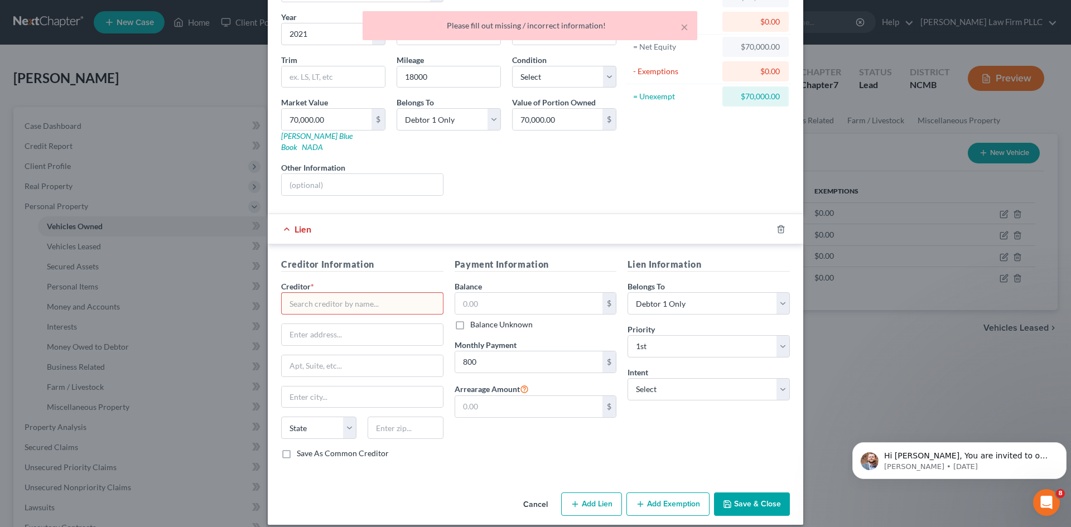
click at [346, 296] on input "text" at bounding box center [362, 303] width 162 height 22
paste input "Unknown"
drag, startPoint x: 557, startPoint y: 441, endPoint x: 674, endPoint y: 464, distance: 119.5
click at [558, 441] on div "Payment Information Balance $ Balance Unknown Balance Undetermined $ Balance Un…" at bounding box center [535, 363] width 173 height 210
type input "Unknown"
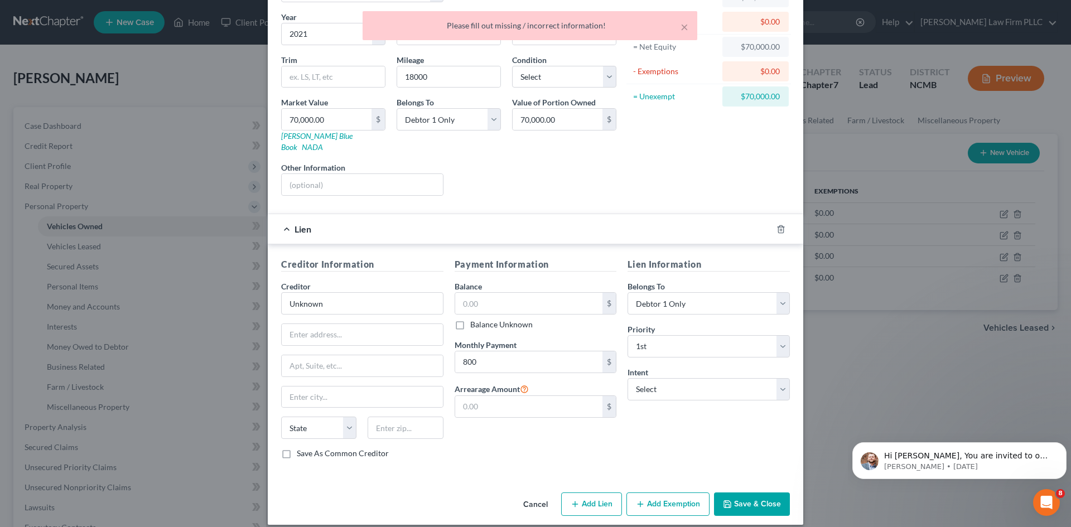
click at [741, 494] on button "Save & Close" at bounding box center [752, 504] width 76 height 23
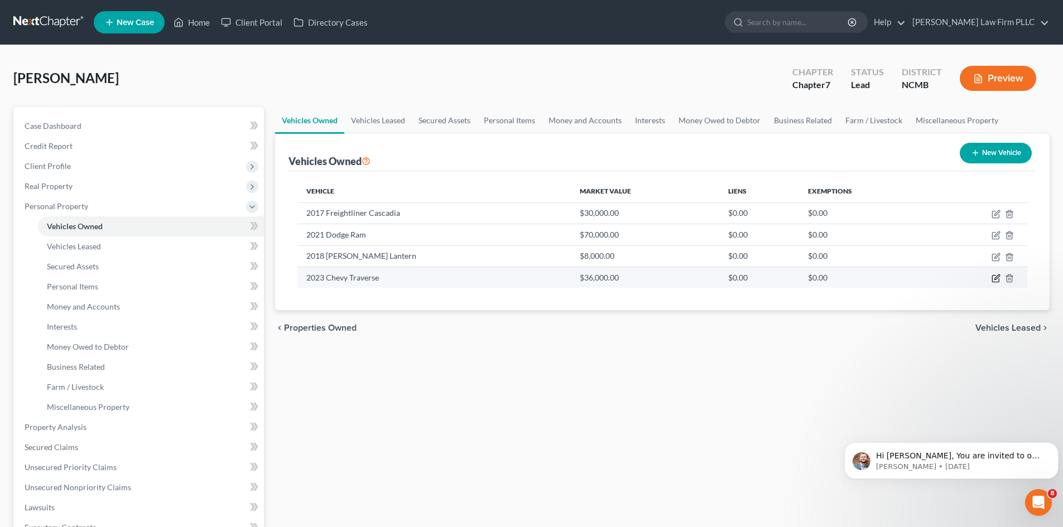
click at [998, 277] on icon "button" at bounding box center [996, 276] width 5 height 5
select select "0"
select select "3"
select select "1"
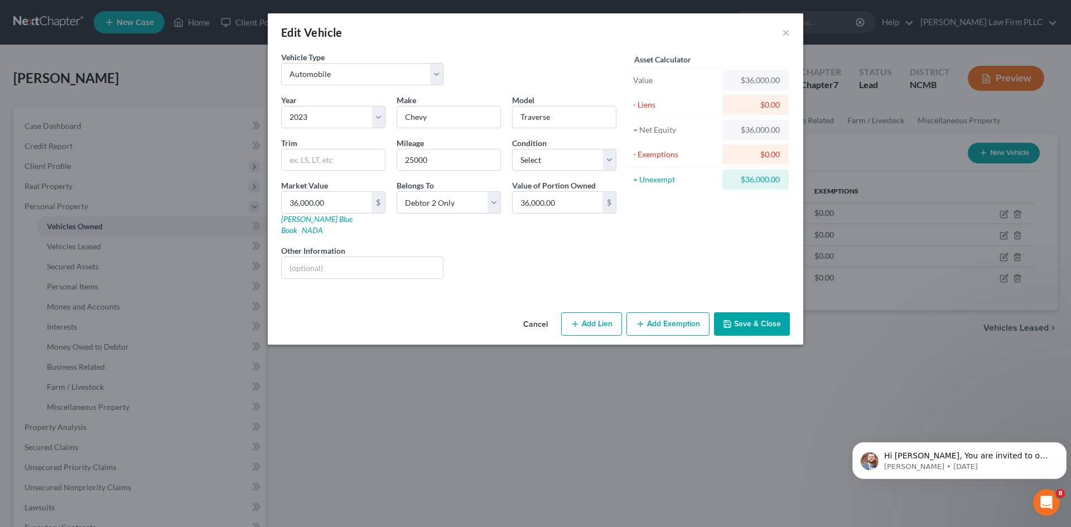
click at [580, 320] on icon "button" at bounding box center [575, 324] width 9 height 9
select select "1"
select select "0"
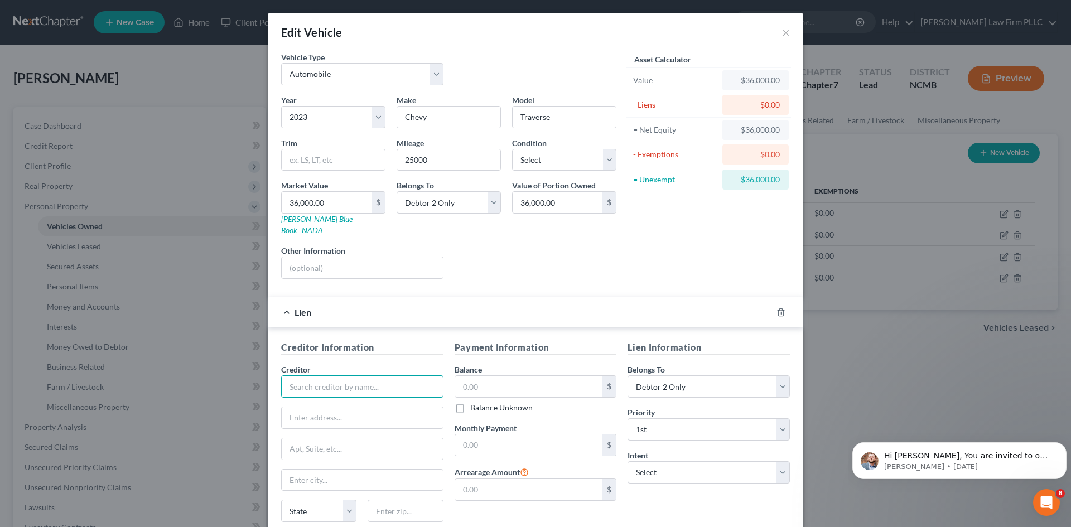
click at [324, 375] on input "text" at bounding box center [362, 386] width 162 height 22
paste input "Unknown"
click at [486, 435] on input "text" at bounding box center [529, 445] width 148 height 21
type input "Unknown"
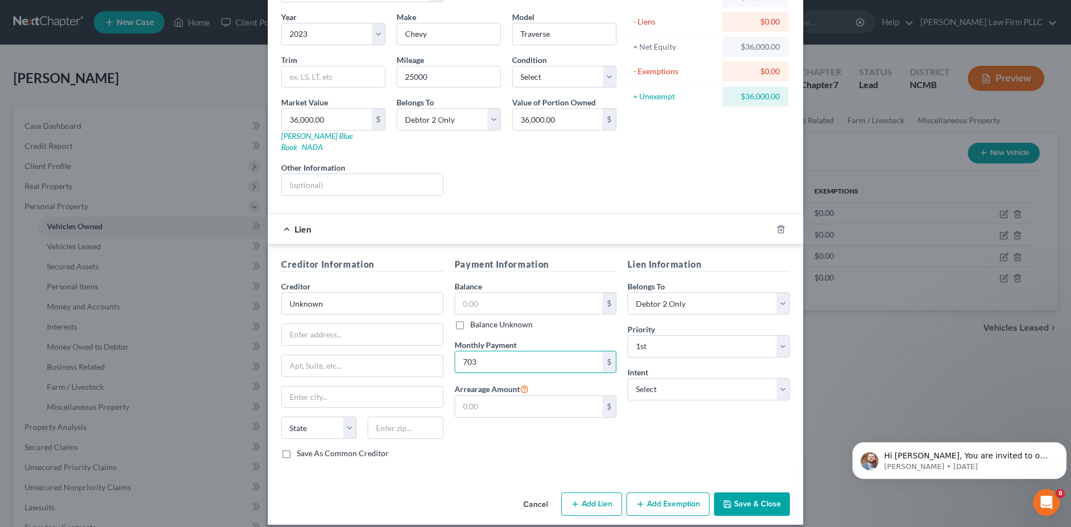
type input "703"
click at [745, 493] on button "Save & Close" at bounding box center [752, 504] width 76 height 23
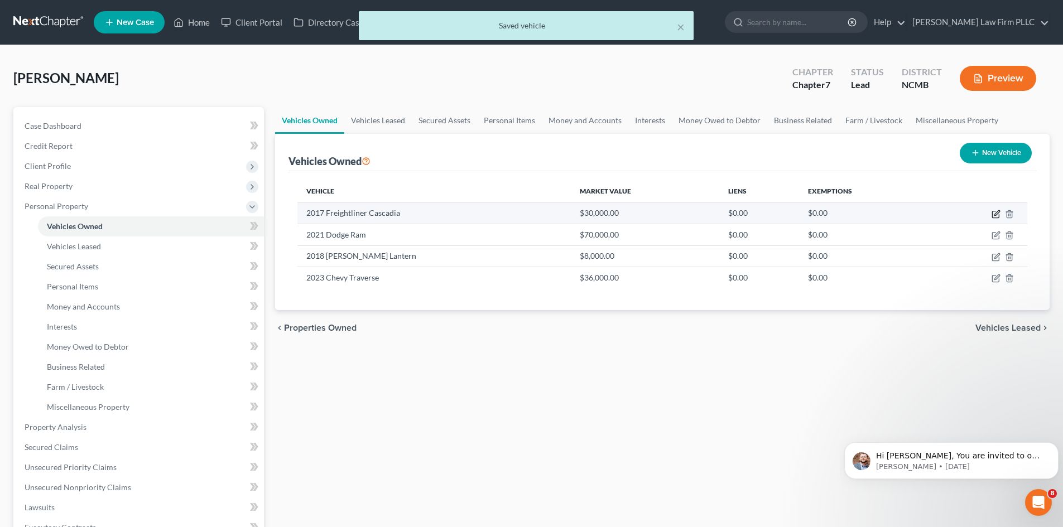
click at [994, 216] on icon "button" at bounding box center [995, 214] width 9 height 9
select select "0"
select select "9"
select select "0"
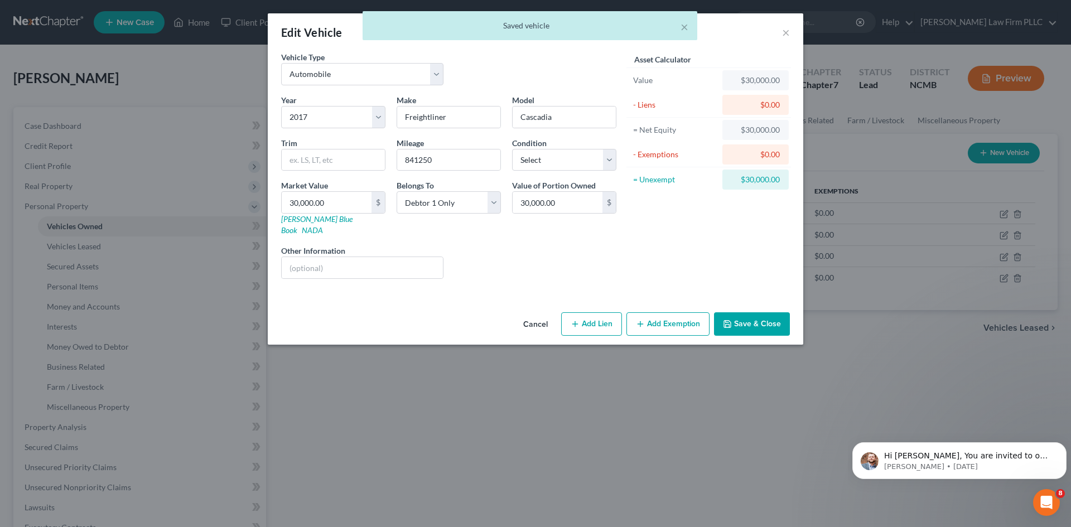
click at [590, 312] on button "Add Lien" at bounding box center [591, 323] width 61 height 23
select select "0"
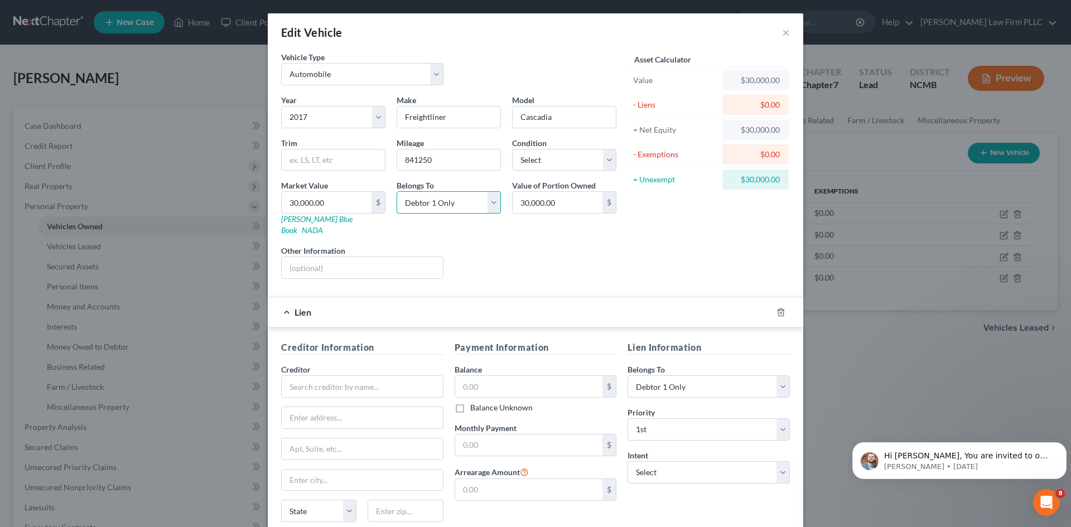
click at [488, 203] on select "Select Debtor 1 Only Debtor 2 Only Debtor 1 And Debtor 2 Only At Least One Of T…" at bounding box center [449, 202] width 104 height 22
click at [480, 437] on input "text" at bounding box center [529, 445] width 148 height 21
type input "1,800"
click at [312, 375] on input "text" at bounding box center [362, 386] width 162 height 22
paste input "Unknown"
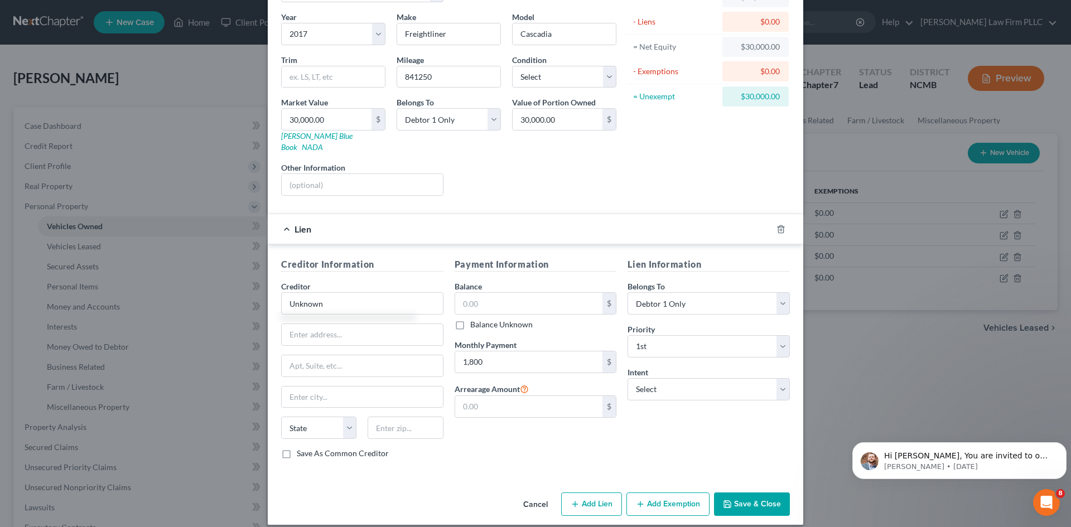
click at [743, 498] on button "Save & Close" at bounding box center [752, 504] width 76 height 23
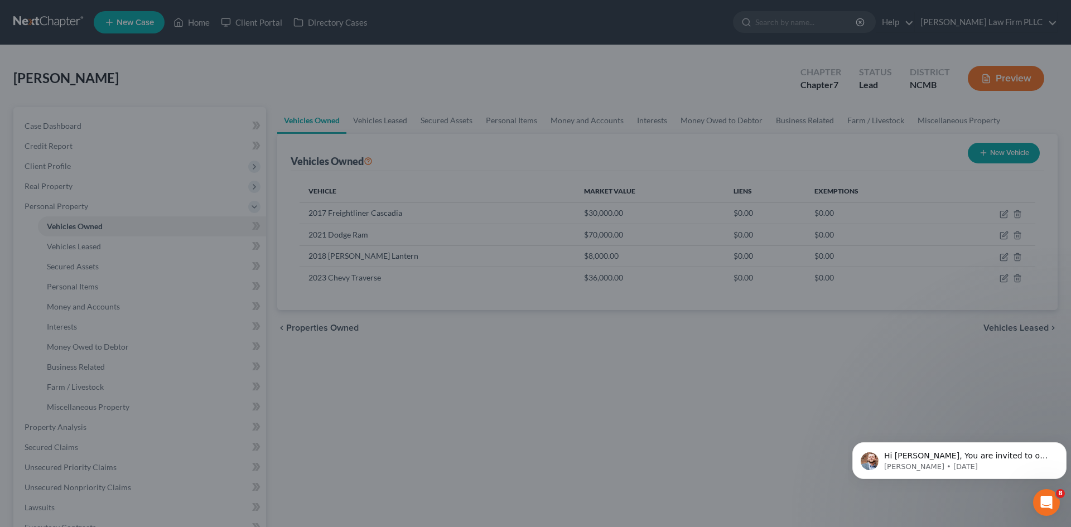
type input "Unknown"
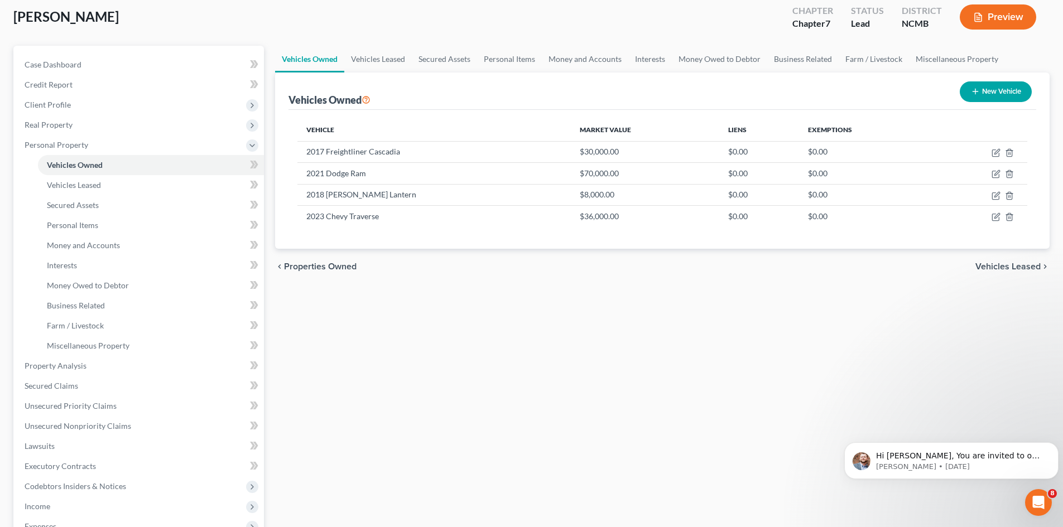
scroll to position [238, 0]
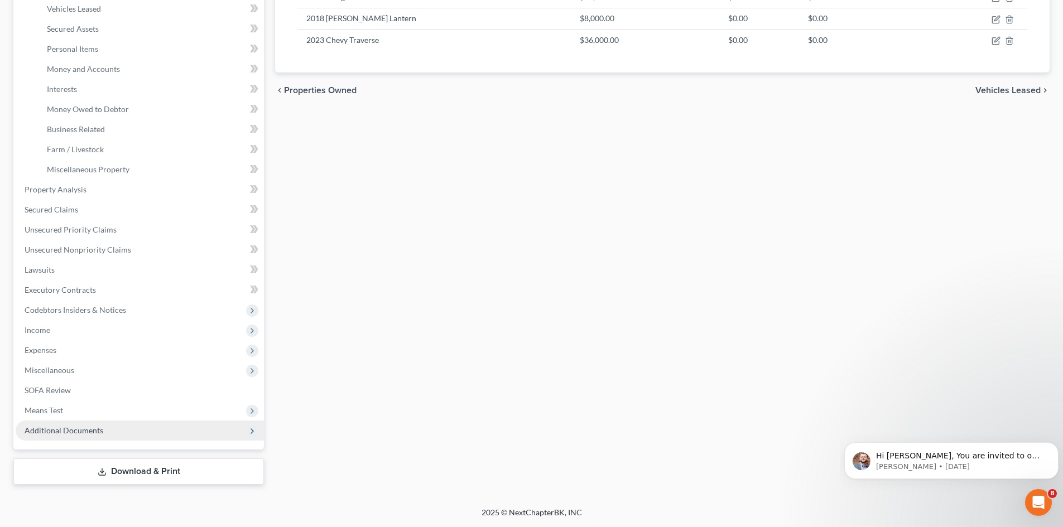
click at [250, 432] on icon at bounding box center [252, 431] width 9 height 9
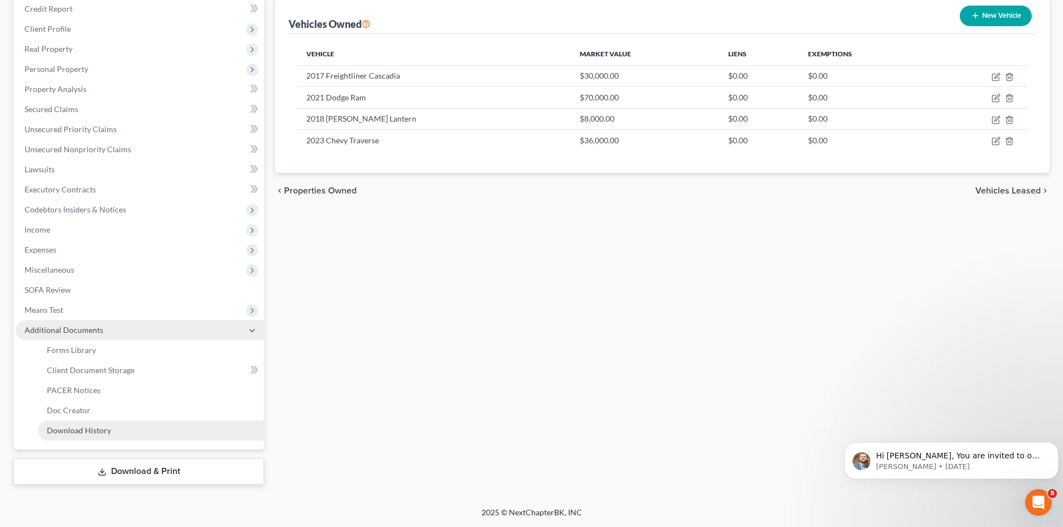
scroll to position [137, 0]
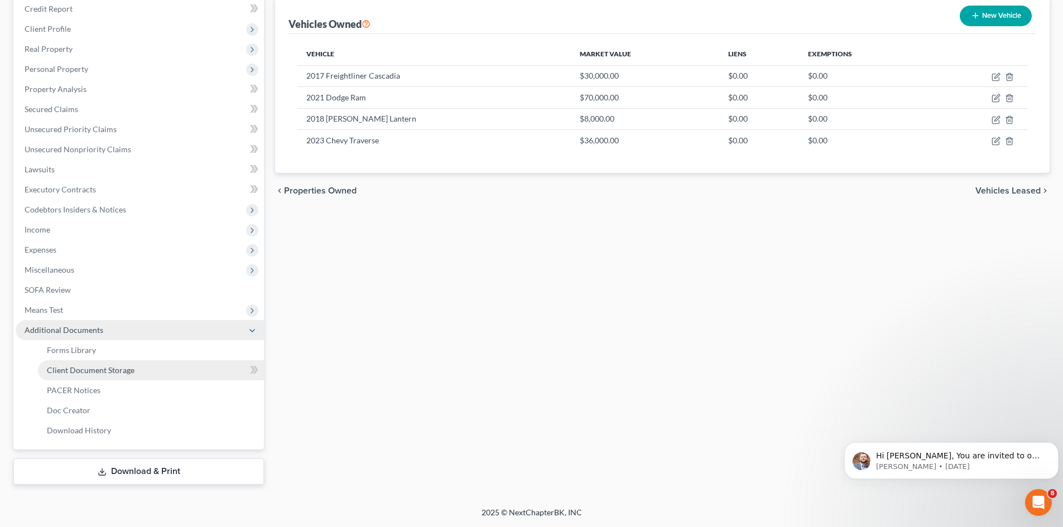
click at [100, 368] on span "Client Document Storage" at bounding box center [91, 369] width 88 height 9
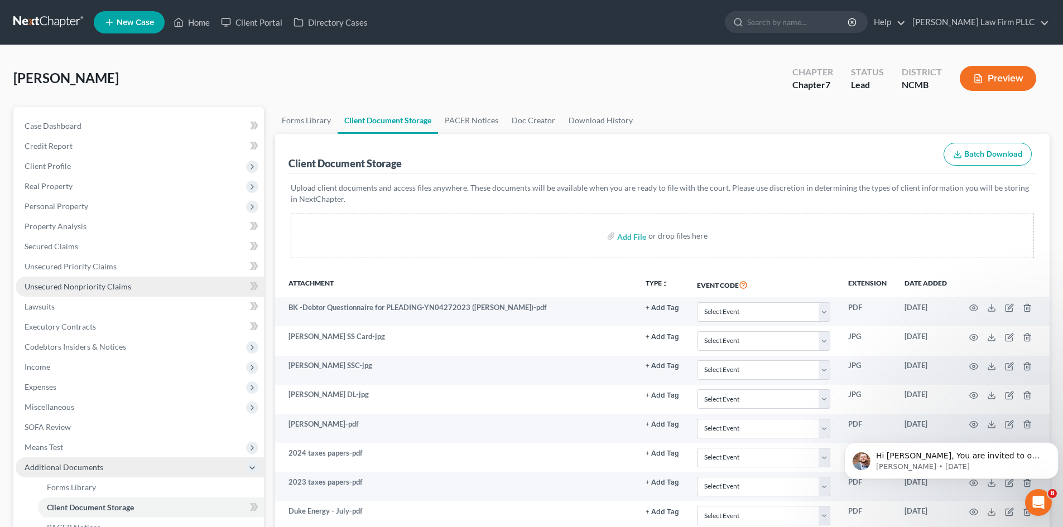
click at [74, 287] on span "Unsecured Nonpriority Claims" at bounding box center [78, 286] width 107 height 9
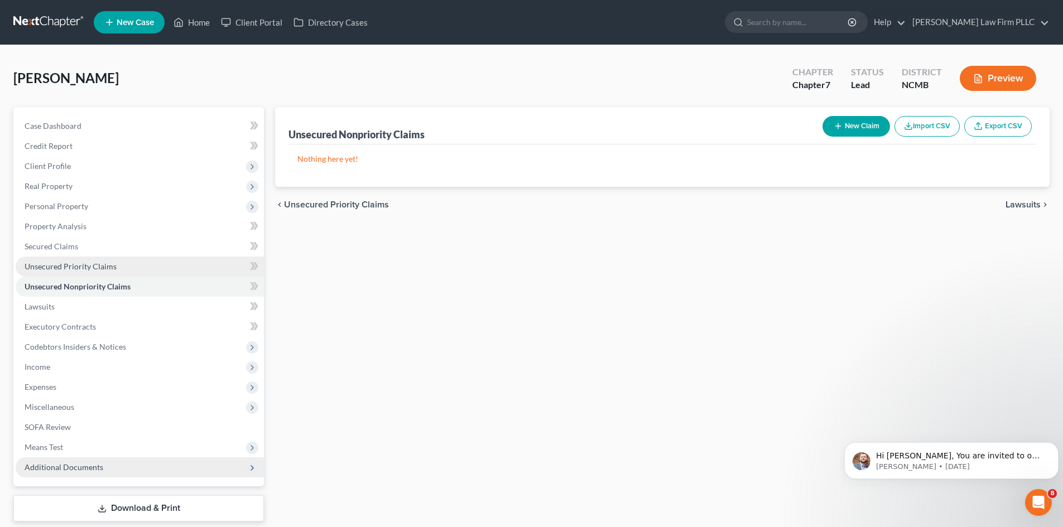
click at [74, 269] on span "Unsecured Priority Claims" at bounding box center [71, 266] width 92 height 9
click at [857, 124] on button "New Claim" at bounding box center [856, 126] width 68 height 21
select select "0"
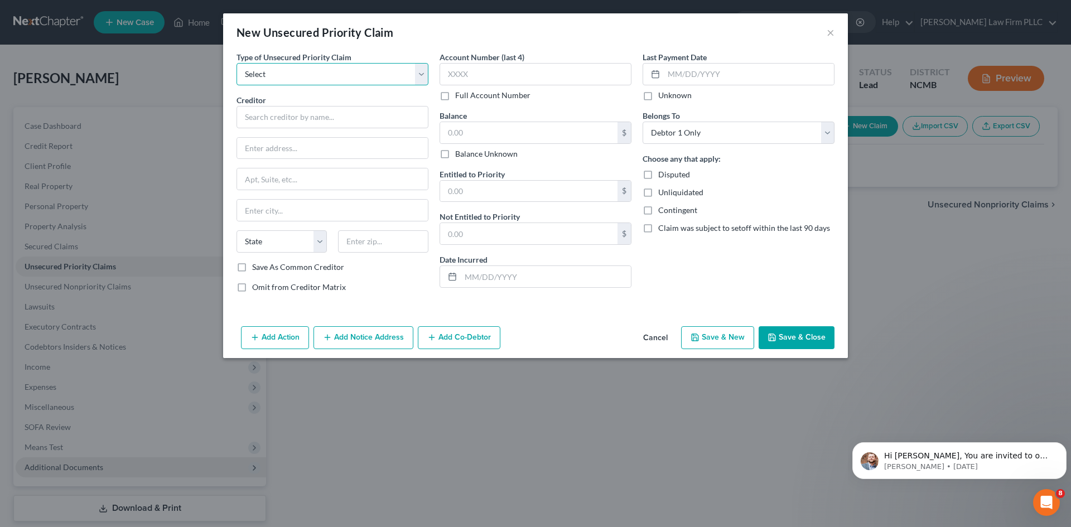
click at [274, 76] on select "Select Taxes & Other Government Units Domestic Support Obligations Extensions o…" at bounding box center [333, 74] width 192 height 22
select select "0"
click at [237, 63] on select "Select Taxes & Other Government Units Domestic Support Obligations Extensions o…" at bounding box center [333, 74] width 192 height 22
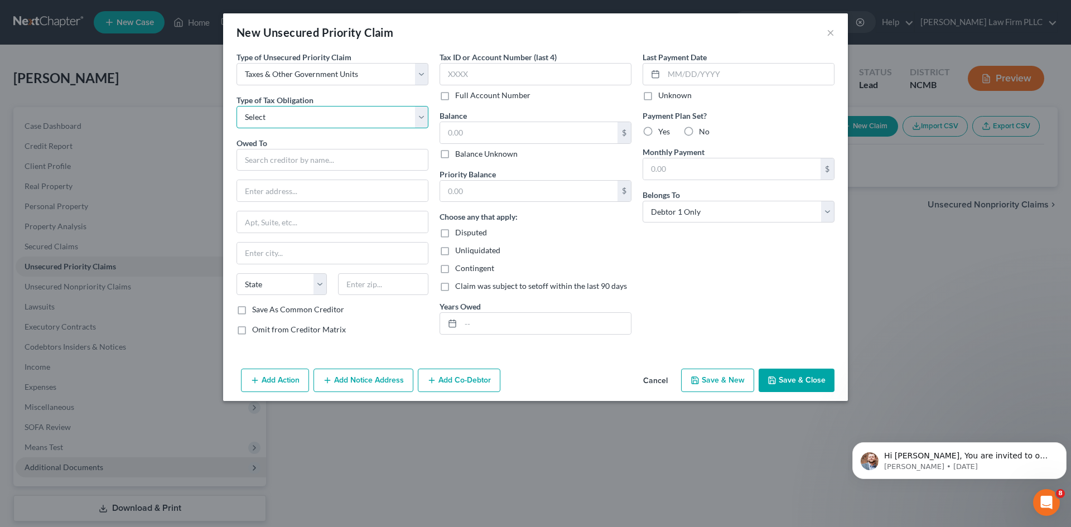
click at [279, 116] on select "Select Federal City State Franchise Tax Board Other" at bounding box center [333, 117] width 192 height 22
select select "0"
click at [237, 106] on select "Select Federal City State Franchise Tax Board Other" at bounding box center [333, 117] width 192 height 22
click at [268, 158] on input "text" at bounding box center [333, 160] width 192 height 22
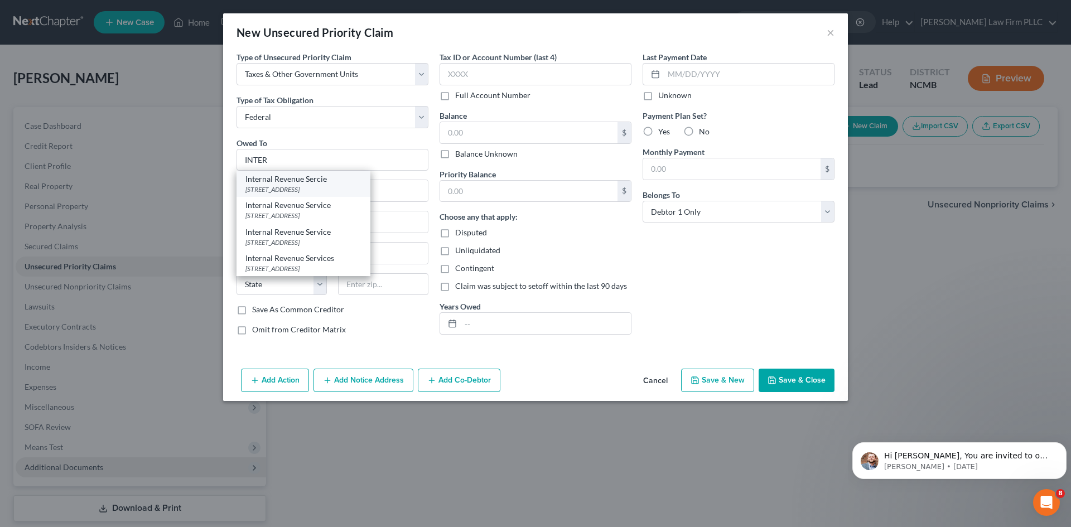
click at [272, 184] on div "Internal Revenue Sercie" at bounding box center [303, 178] width 116 height 11
type input "Internal Revenue Sercie"
type input "PO Box 7346"
type input "[GEOGRAPHIC_DATA]"
select select "39"
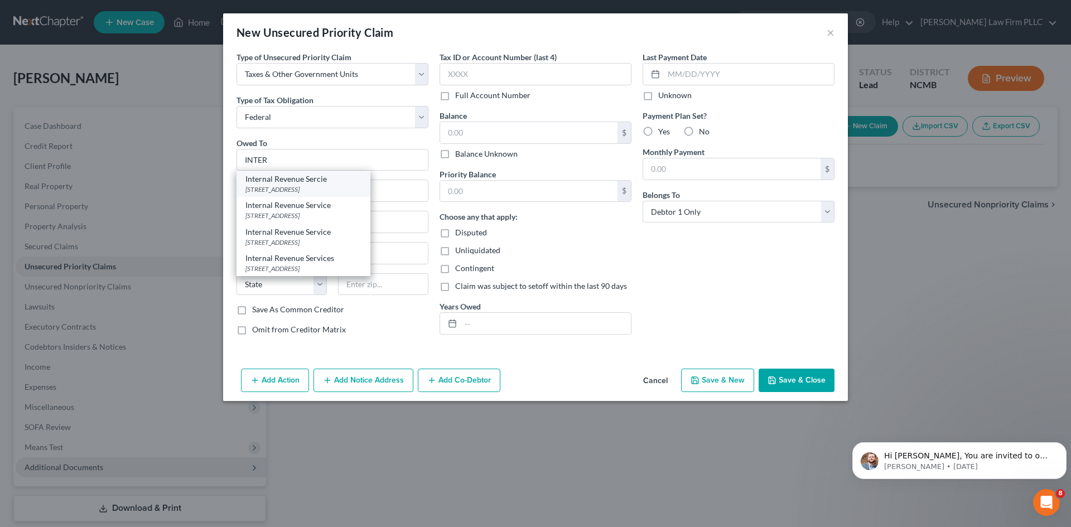
type input "19101"
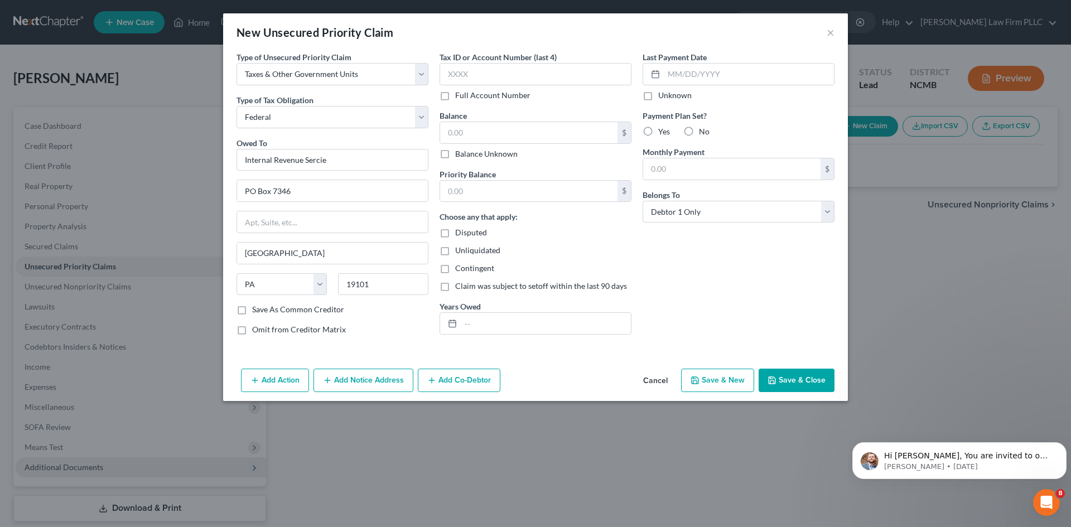
click at [735, 388] on button "Save & New" at bounding box center [717, 380] width 73 height 23
select select "0"
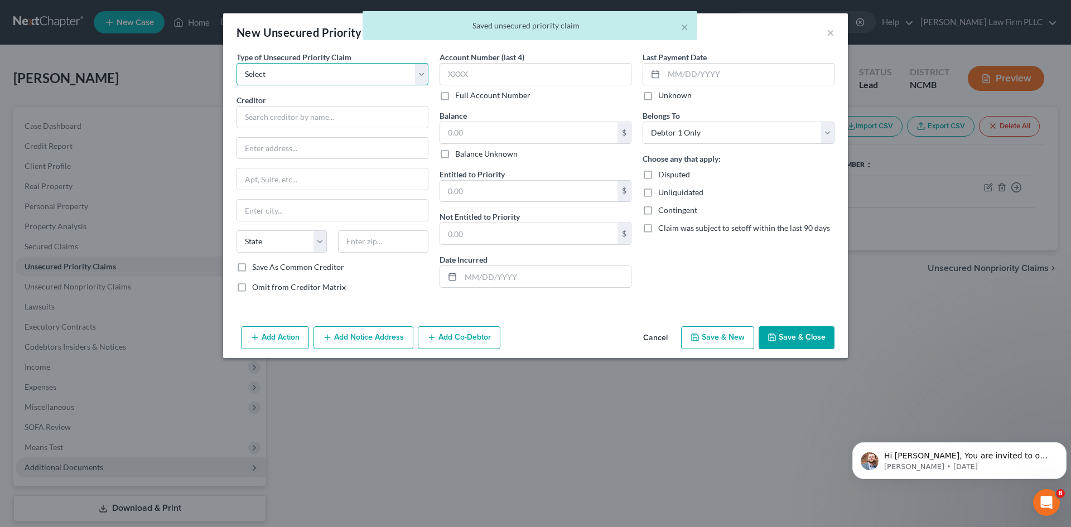
click at [380, 78] on select "Select Taxes & Other Government Units Domestic Support Obligations Extensions o…" at bounding box center [333, 74] width 192 height 22
select select "0"
click at [237, 63] on select "Select Taxes & Other Government Units Domestic Support Obligations Extensions o…" at bounding box center [333, 74] width 192 height 22
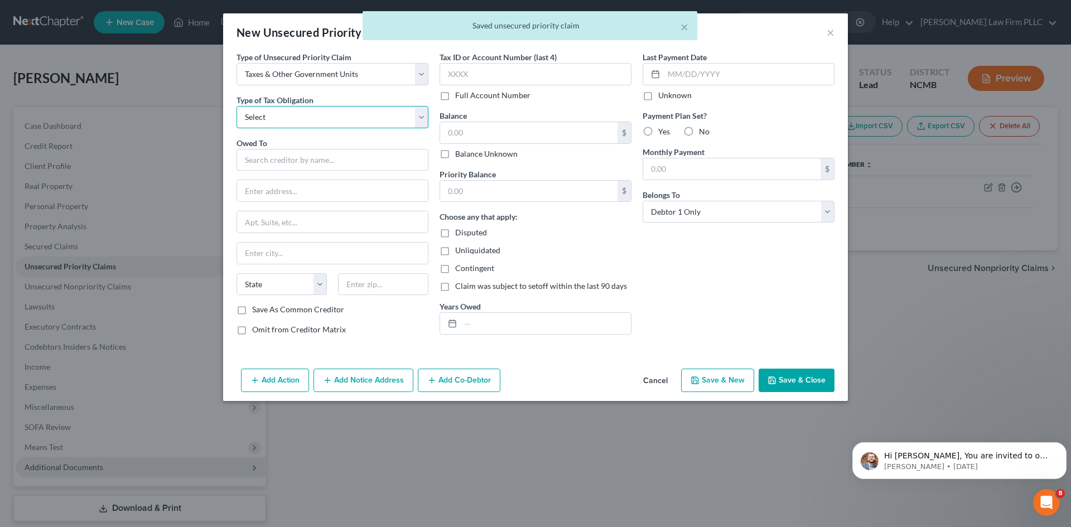
click at [282, 121] on select "Select Federal City State Franchise Tax Board Other" at bounding box center [333, 117] width 192 height 22
select select "2"
click at [237, 106] on select "Select Federal City State Franchise Tax Board Other" at bounding box center [333, 117] width 192 height 22
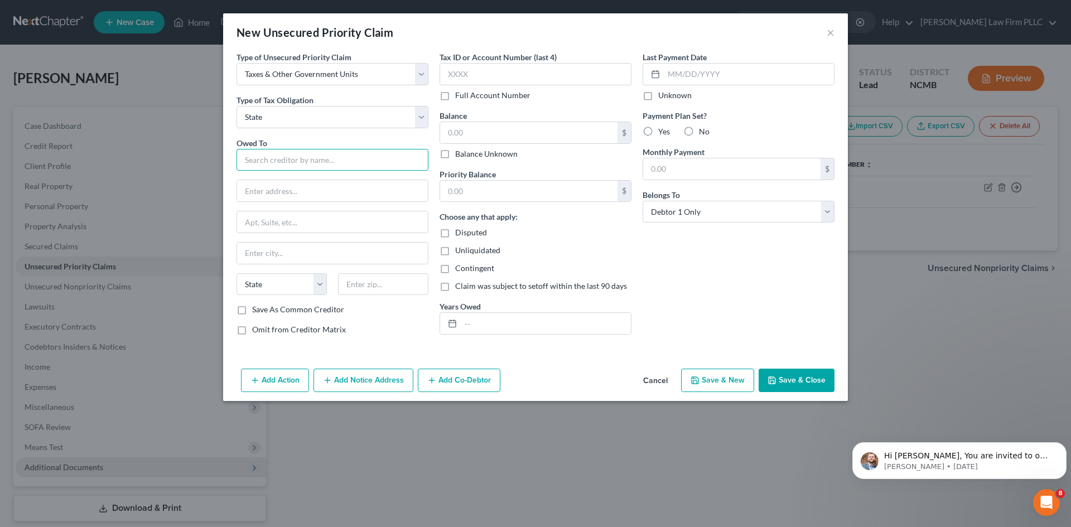
click at [263, 165] on input "text" at bounding box center [333, 160] width 192 height 22
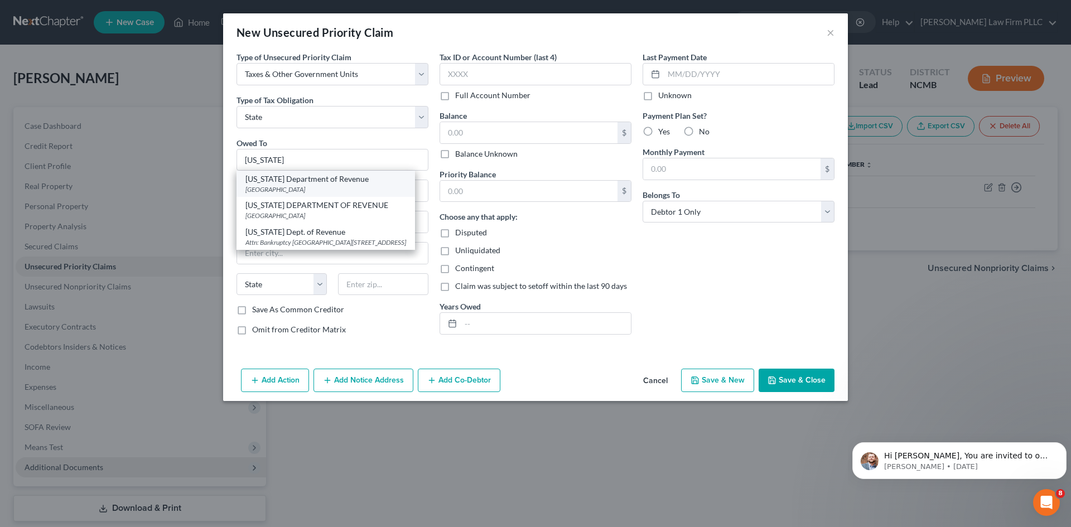
click at [361, 177] on div "[US_STATE] Department of Revenue" at bounding box center [325, 178] width 161 height 11
type input "[US_STATE] Department of Revenue"
type input "PO Box 25000"
type input "[GEOGRAPHIC_DATA]"
select select "28"
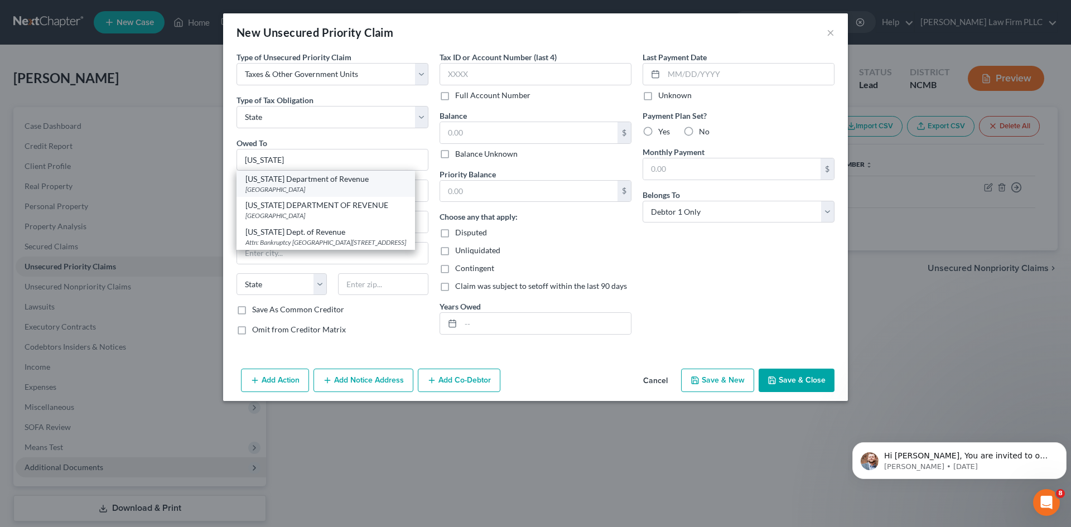
type input "27640"
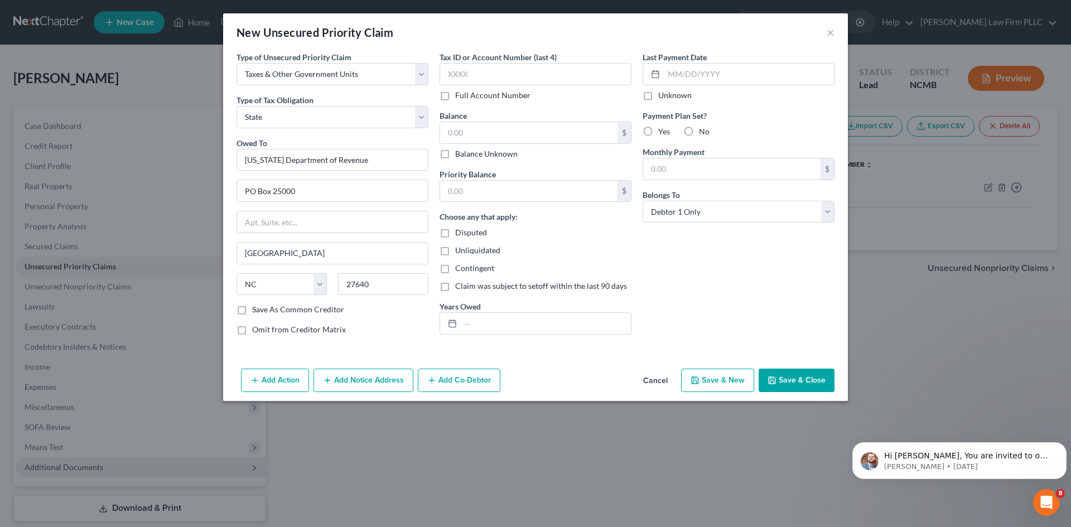
click at [705, 384] on button "Save & New" at bounding box center [717, 380] width 73 height 23
select select "0"
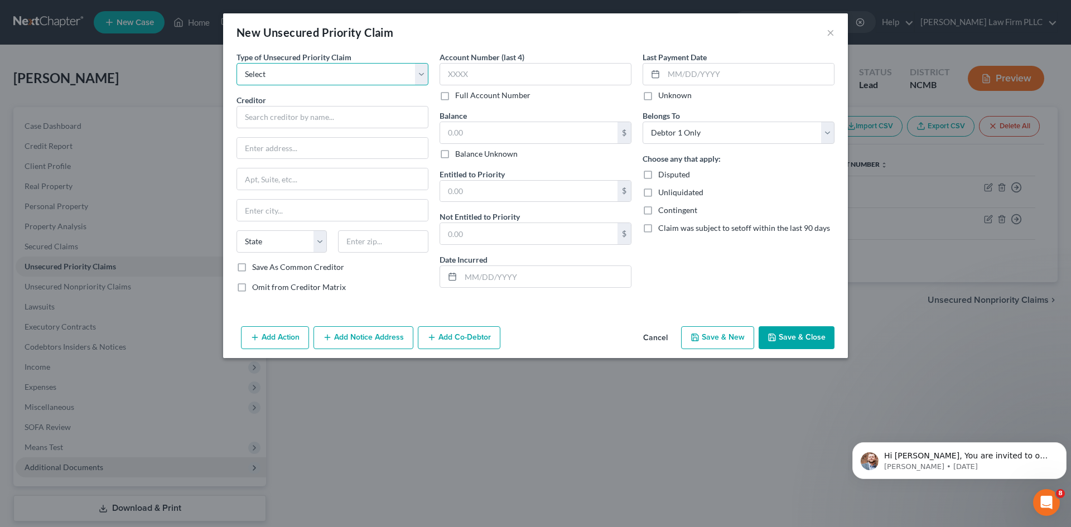
click at [292, 76] on select "Select Taxes & Other Government Units Domestic Support Obligations Extensions o…" at bounding box center [333, 74] width 192 height 22
select select "0"
click at [237, 63] on select "Select Taxes & Other Government Units Domestic Support Obligations Extensions o…" at bounding box center [333, 74] width 192 height 22
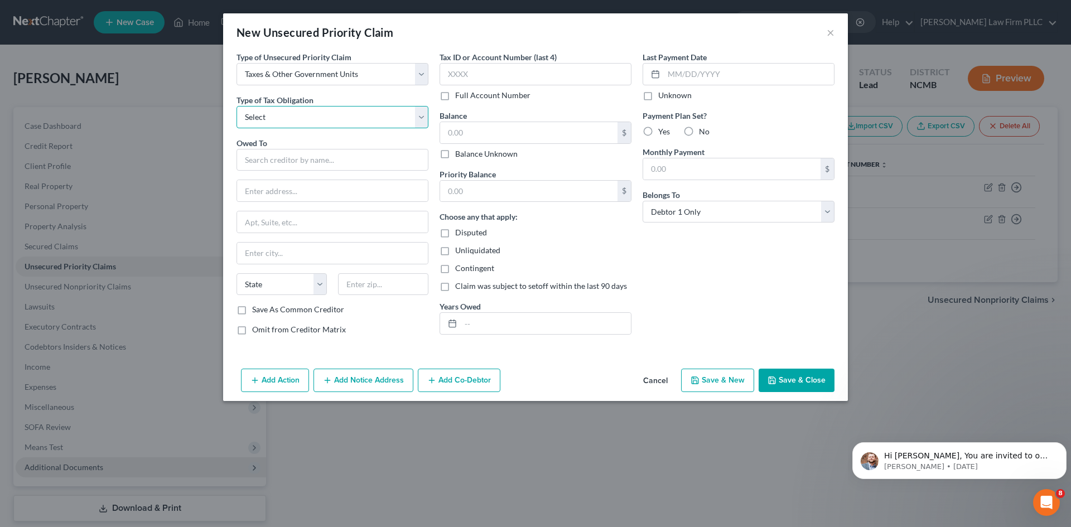
click at [283, 113] on select "Select Federal City State Franchise Tax Board Other" at bounding box center [333, 117] width 192 height 22
select select "1"
click at [237, 106] on select "Select Federal City State Franchise Tax Board Other" at bounding box center [333, 117] width 192 height 22
click at [260, 159] on input "text" at bounding box center [333, 160] width 192 height 22
type input "r"
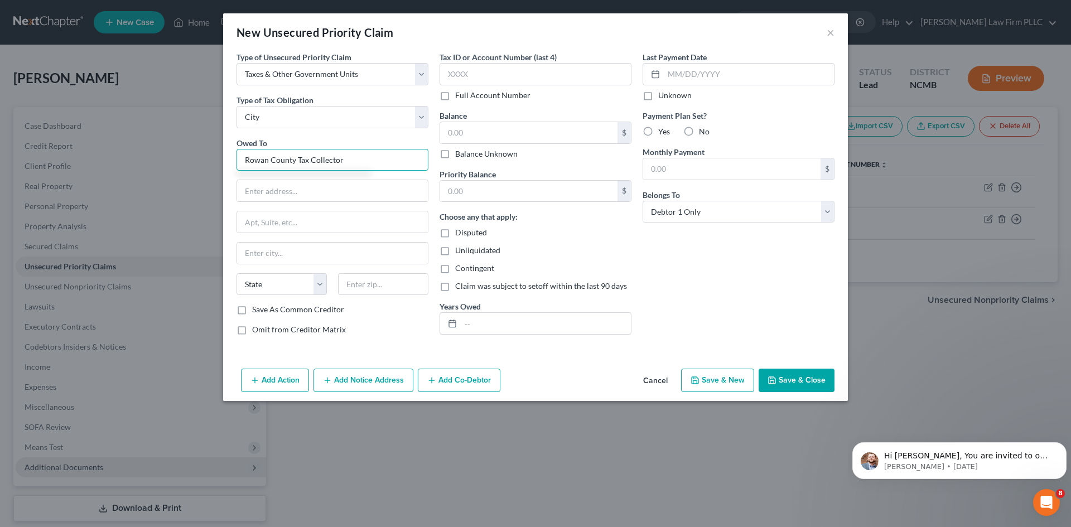
type input "Rowan County Tax Collector"
click at [278, 195] on input "text" at bounding box center [332, 190] width 191 height 21
paste input "[STREET_ADDRESS]"
type input "[STREET_ADDRESS]"
click at [284, 254] on input "text" at bounding box center [332, 253] width 191 height 21
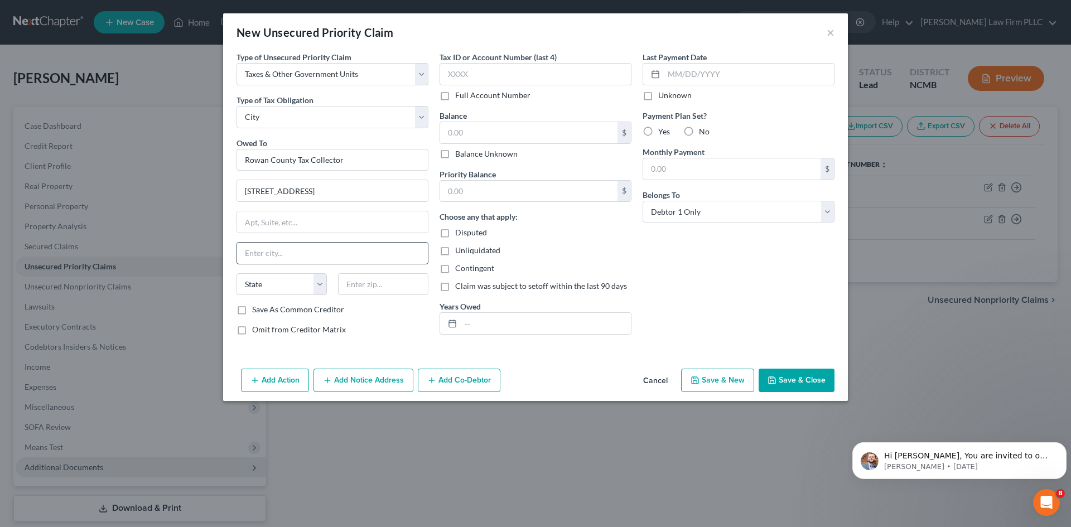
paste input "[GEOGRAPHIC_DATA]"
click at [269, 282] on select "State [US_STATE] AK AR AZ CA CO CT DE DC [GEOGRAPHIC_DATA] [GEOGRAPHIC_DATA] GU…" at bounding box center [282, 284] width 90 height 22
click at [237, 273] on select "State [US_STATE] AK AR AZ CA CO CT DE DC [GEOGRAPHIC_DATA] [GEOGRAPHIC_DATA] GU…" at bounding box center [282, 284] width 90 height 22
click at [792, 379] on button "Save & Close" at bounding box center [797, 380] width 76 height 23
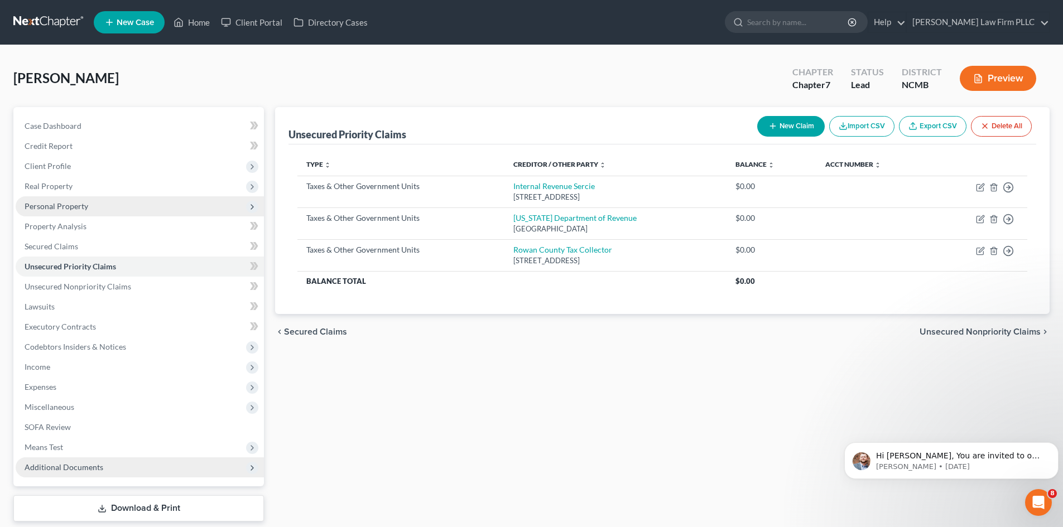
click at [74, 206] on span "Personal Property" at bounding box center [57, 205] width 64 height 9
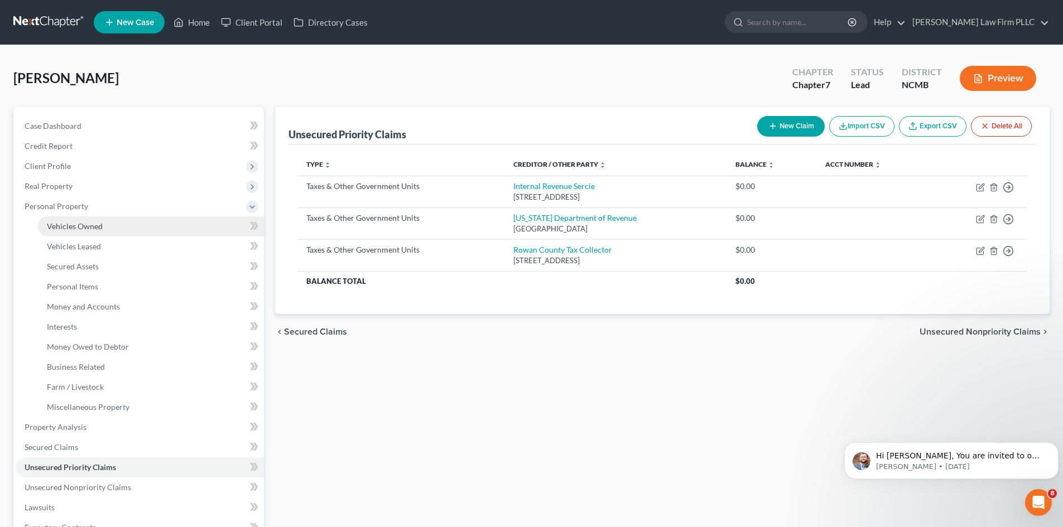
click at [85, 225] on span "Vehicles Owned" at bounding box center [75, 225] width 56 height 9
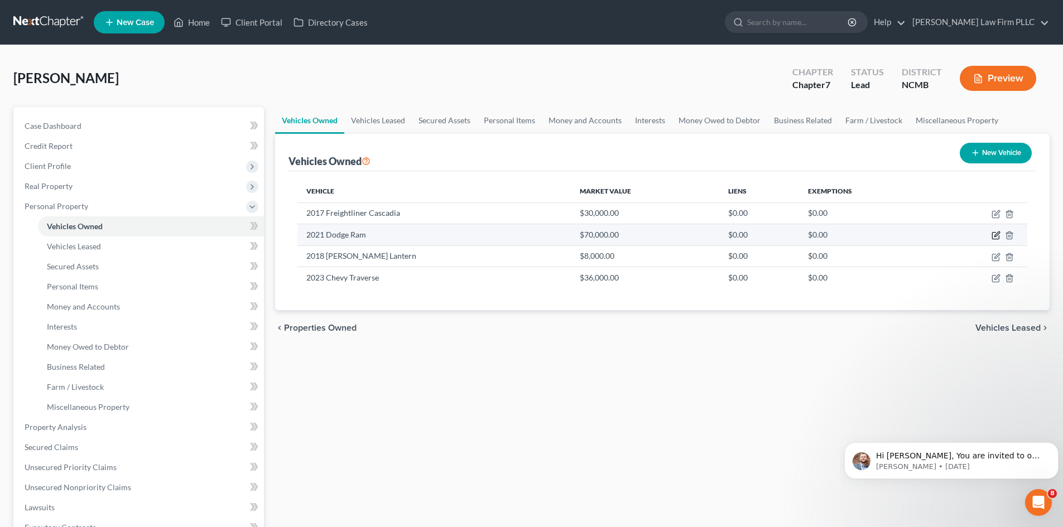
click at [995, 236] on icon "button" at bounding box center [995, 235] width 9 height 9
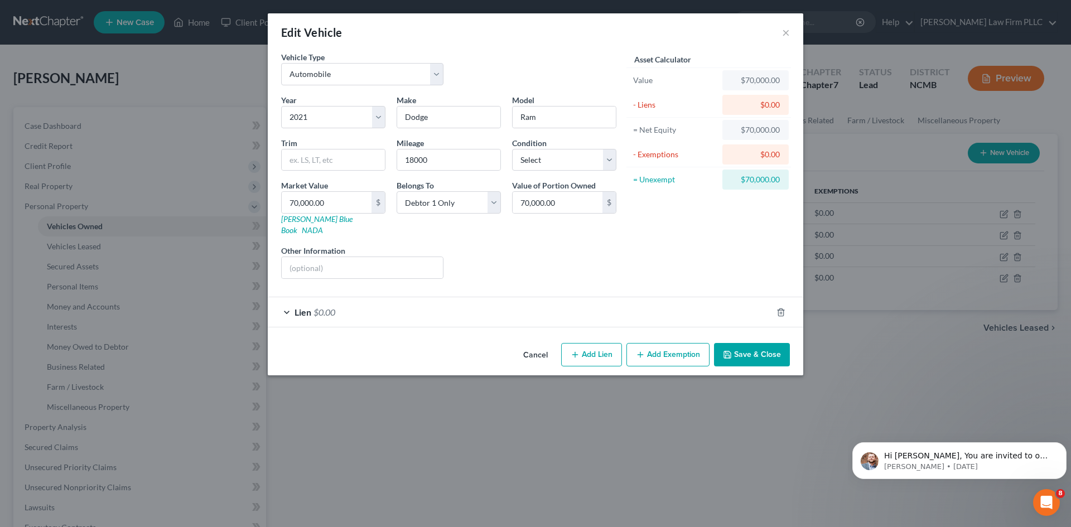
click at [288, 301] on div "Lien $0.00" at bounding box center [520, 312] width 504 height 30
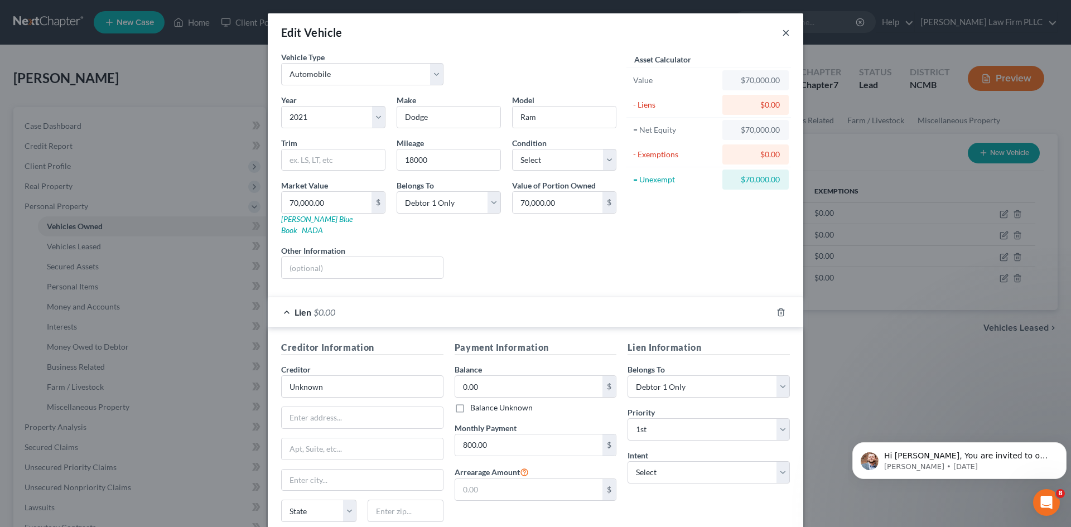
click at [782, 35] on button "×" at bounding box center [786, 32] width 8 height 13
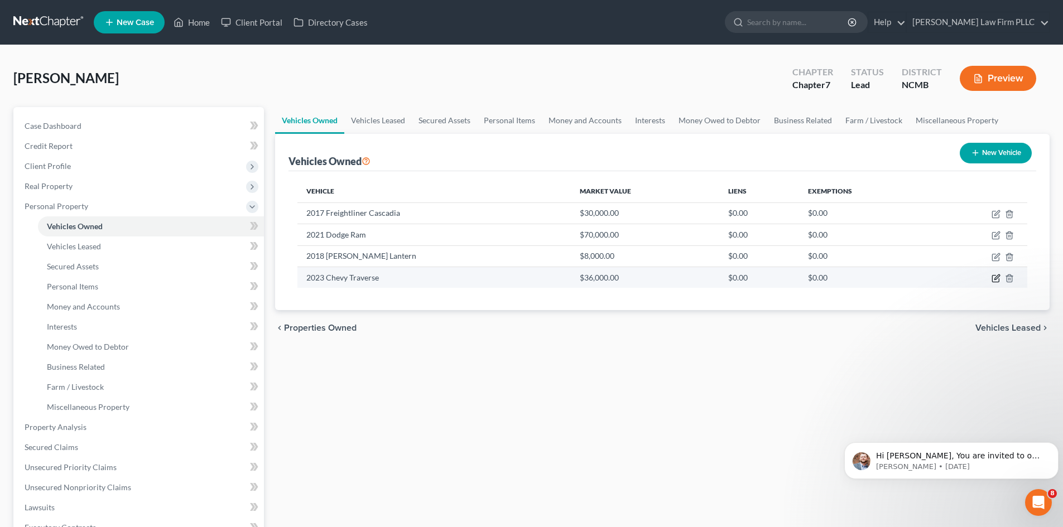
click at [995, 281] on icon "button" at bounding box center [995, 278] width 9 height 9
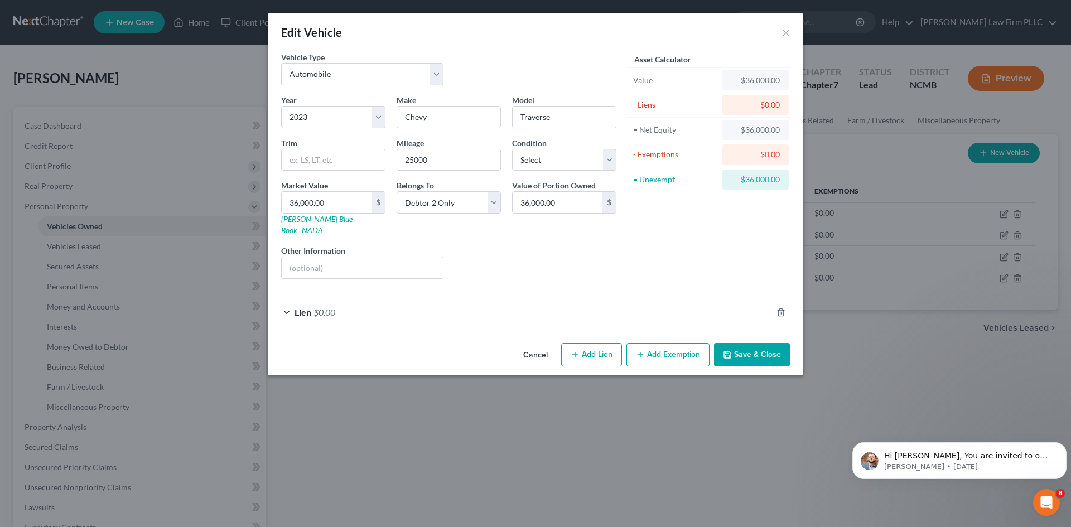
click at [291, 301] on div "Lien $0.00" at bounding box center [520, 312] width 504 height 30
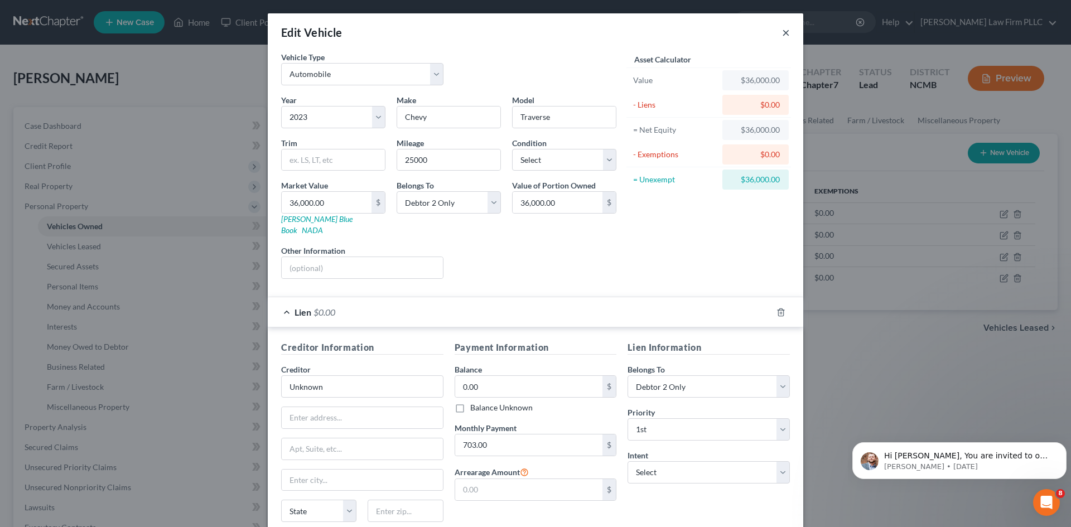
drag, startPoint x: 785, startPoint y: 34, endPoint x: 745, endPoint y: 59, distance: 47.6
click at [785, 34] on button "×" at bounding box center [786, 32] width 8 height 13
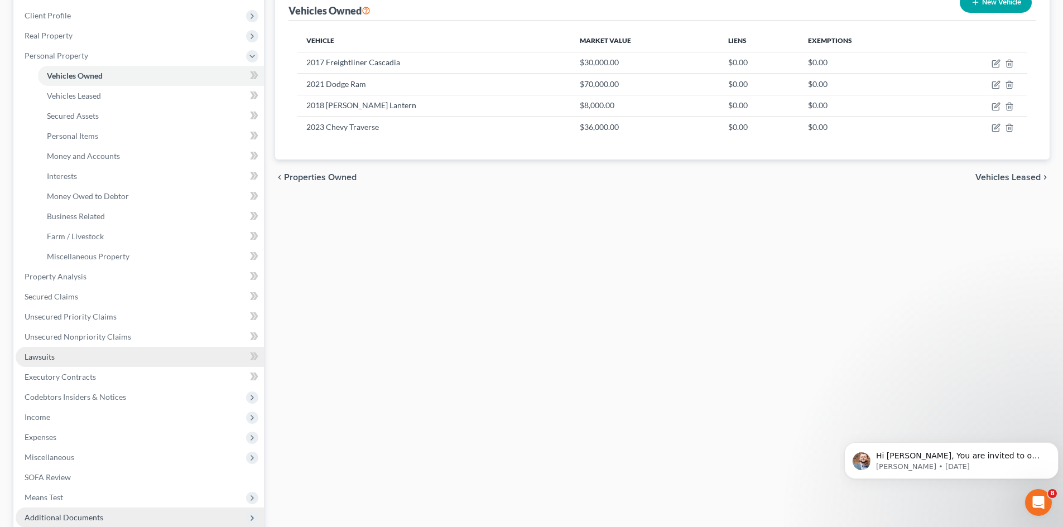
scroll to position [167, 0]
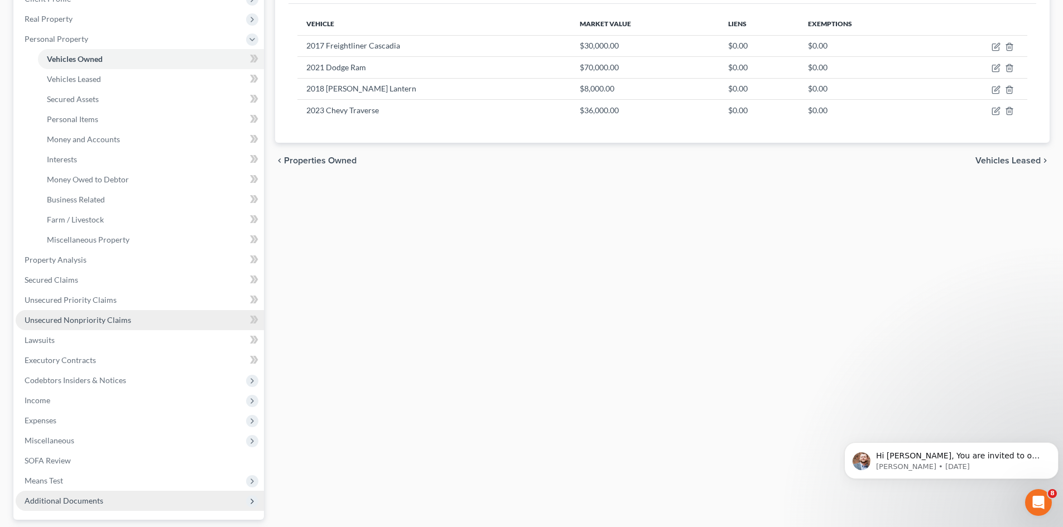
click at [88, 320] on span "Unsecured Nonpriority Claims" at bounding box center [78, 319] width 107 height 9
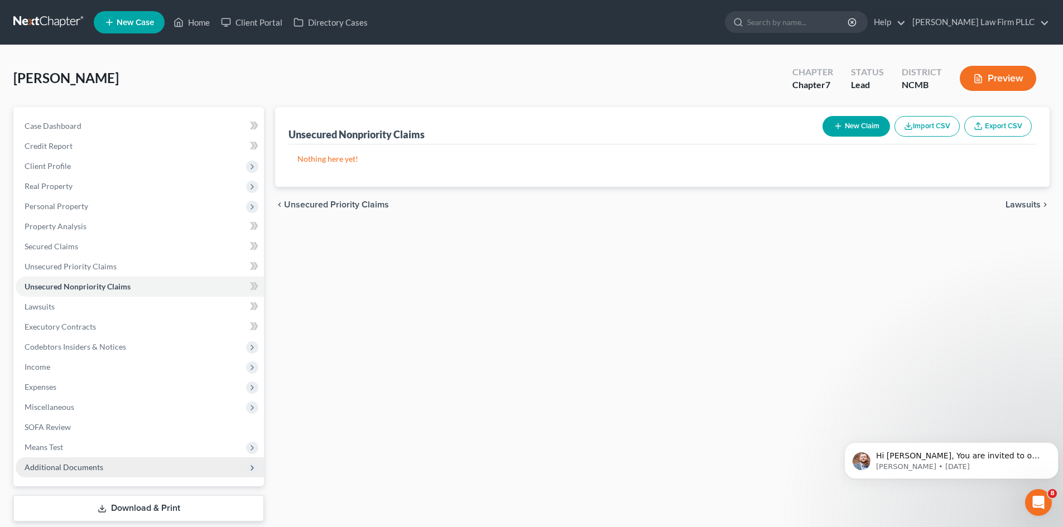
click at [855, 128] on button "New Claim" at bounding box center [856, 126] width 68 height 21
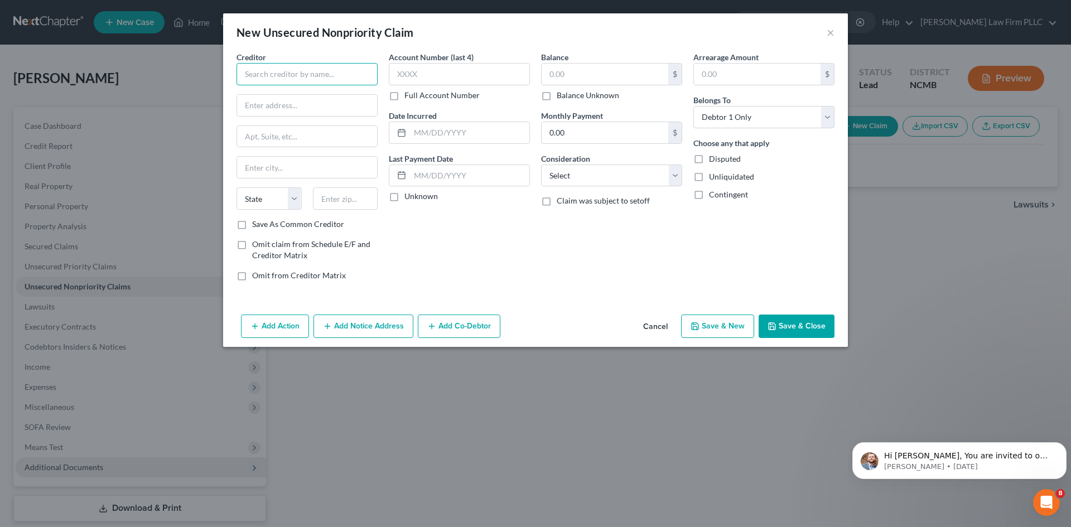
click at [317, 71] on input "text" at bounding box center [307, 74] width 141 height 22
click at [589, 72] on input "text" at bounding box center [605, 74] width 127 height 21
click at [588, 138] on input "0.00" at bounding box center [605, 132] width 127 height 21
click at [428, 176] on input "text" at bounding box center [469, 175] width 119 height 21
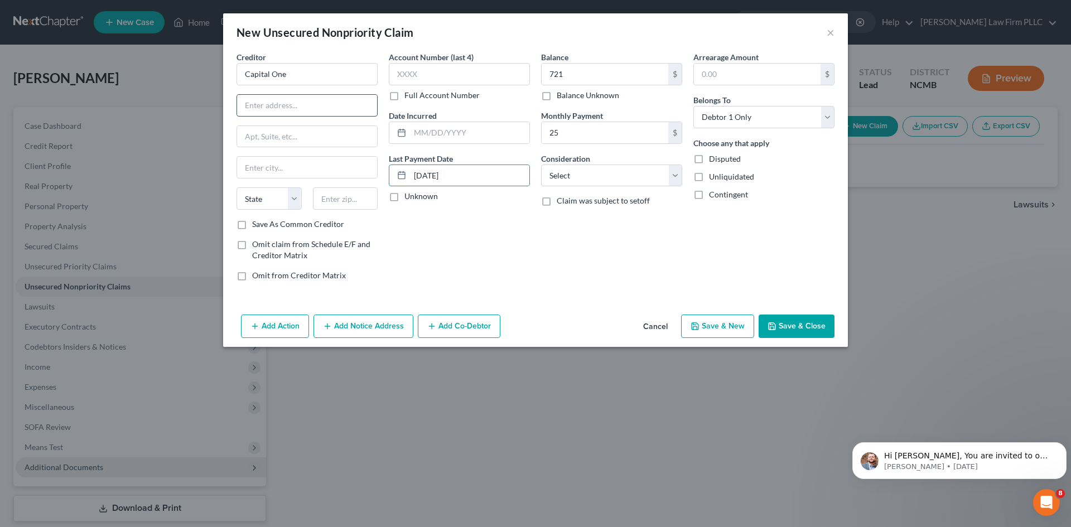
click at [309, 109] on input "text" at bounding box center [307, 105] width 140 height 21
click at [265, 174] on input "text" at bounding box center [307, 167] width 140 height 21
click at [260, 203] on select "State [US_STATE] AK AR AZ CA CO CT DE DC [GEOGRAPHIC_DATA] [GEOGRAPHIC_DATA] GU…" at bounding box center [269, 198] width 65 height 22
click at [237, 187] on select "State [US_STATE] AK AR AZ CA CO CT DE DC [GEOGRAPHIC_DATA] [GEOGRAPHIC_DATA] GU…" at bounding box center [269, 198] width 65 height 22
click at [724, 329] on button "Save & New" at bounding box center [717, 326] width 73 height 23
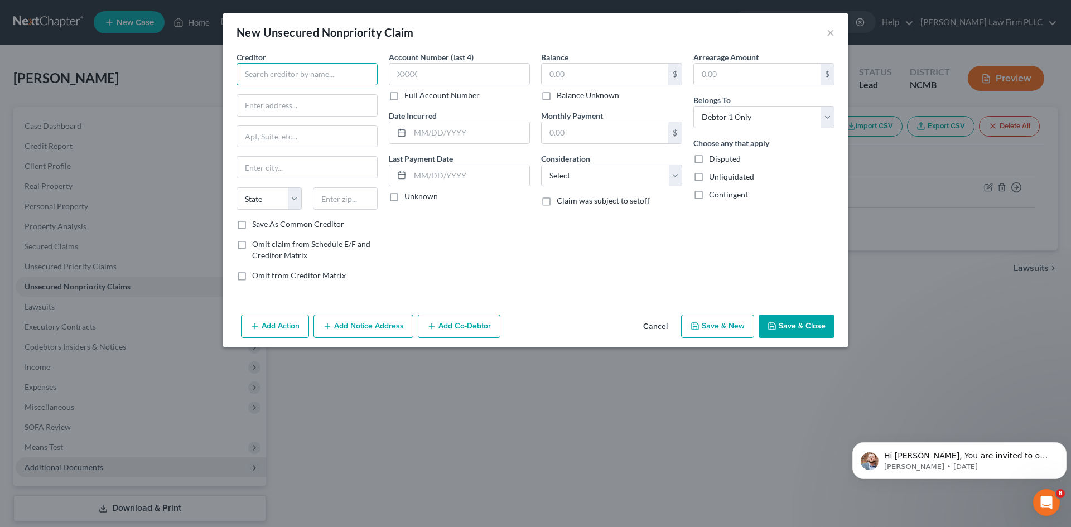
click at [266, 72] on input "text" at bounding box center [307, 74] width 141 height 22
click at [561, 70] on input "text" at bounding box center [605, 74] width 127 height 21
click at [454, 77] on input "text" at bounding box center [459, 74] width 141 height 22
click at [568, 134] on input "text" at bounding box center [605, 132] width 127 height 21
click at [476, 176] on input "text" at bounding box center [469, 175] width 119 height 21
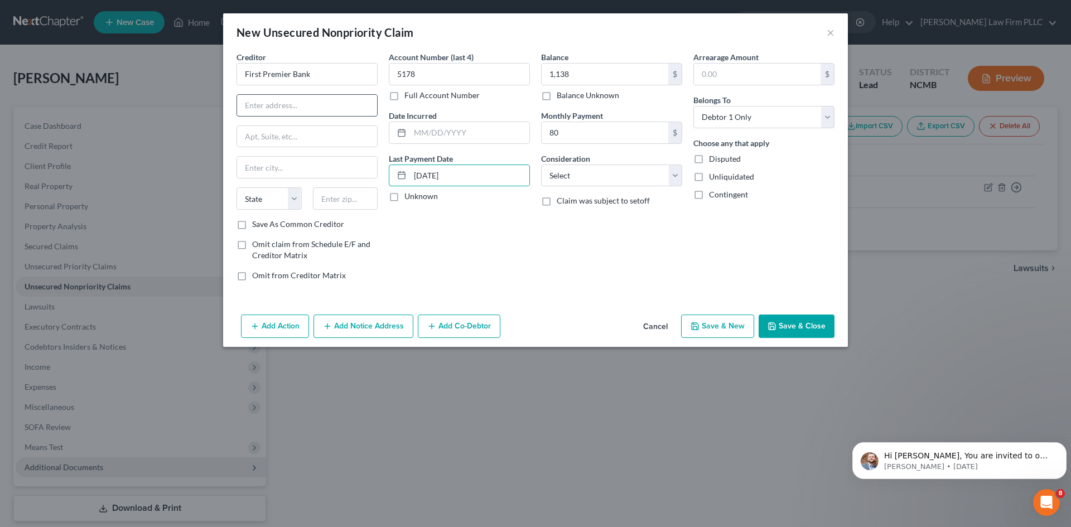
click at [251, 109] on input "text" at bounding box center [307, 105] width 140 height 21
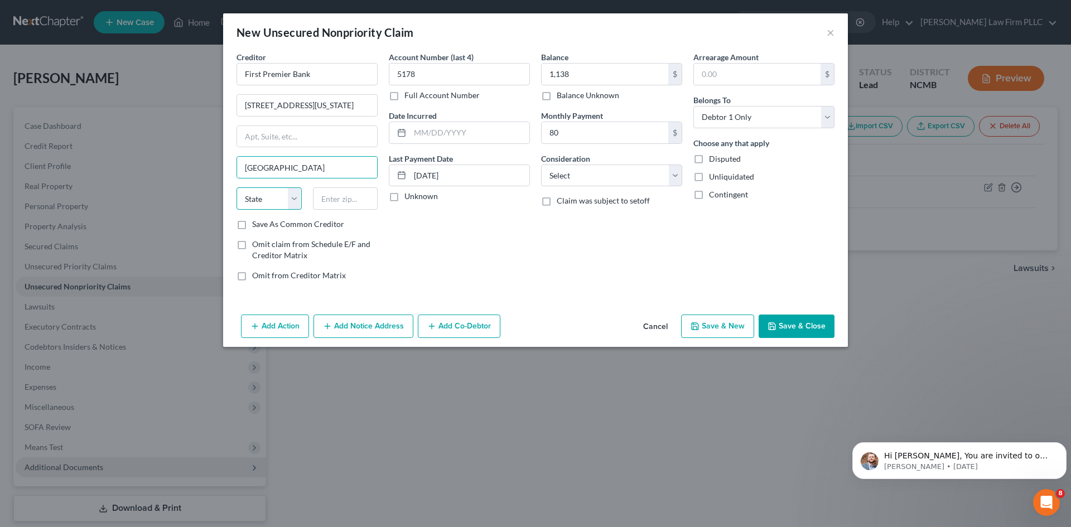
click at [271, 204] on select "State [US_STATE] AK AR AZ CA CO CT DE DC [GEOGRAPHIC_DATA] [GEOGRAPHIC_DATA] GU…" at bounding box center [269, 198] width 65 height 22
click at [237, 187] on select "State [US_STATE] AK AR AZ CA CO CT DE DC [GEOGRAPHIC_DATA] [GEOGRAPHIC_DATA] GU…" at bounding box center [269, 198] width 65 height 22
click at [718, 326] on button "Save & New" at bounding box center [717, 326] width 73 height 23
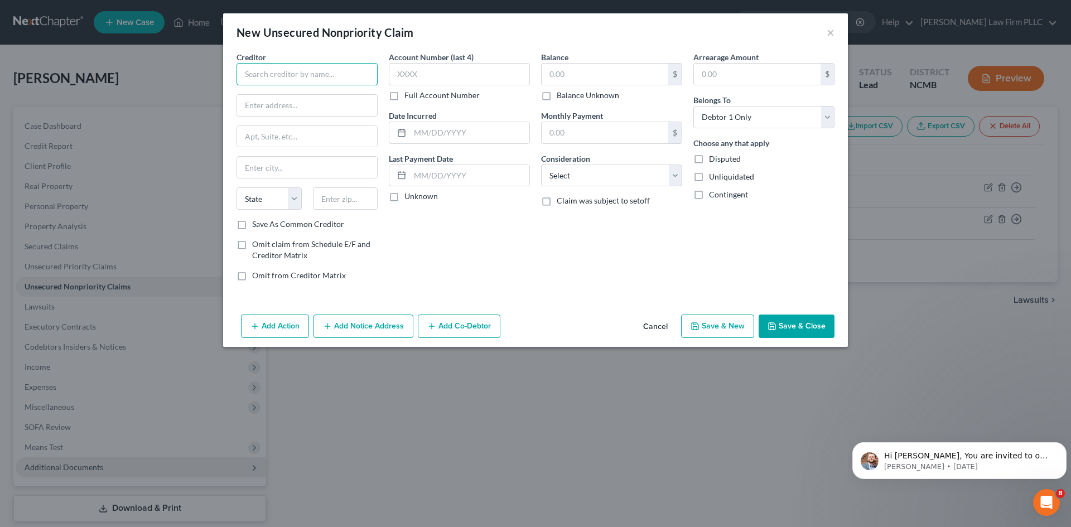
click at [316, 75] on input "text" at bounding box center [307, 74] width 141 height 22
click at [599, 71] on input "text" at bounding box center [605, 74] width 127 height 21
click at [578, 129] on input "text" at bounding box center [605, 132] width 127 height 21
click at [413, 181] on input "text" at bounding box center [469, 175] width 119 height 21
click at [296, 109] on input "text" at bounding box center [307, 105] width 140 height 21
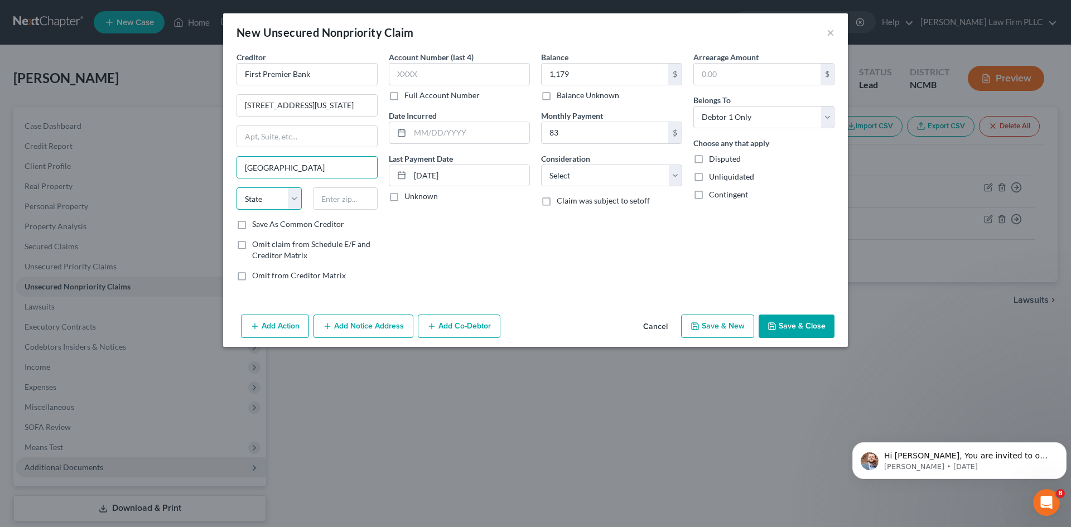
click at [258, 196] on select "State [US_STATE] AK AR AZ CA CO CT DE DC [GEOGRAPHIC_DATA] [GEOGRAPHIC_DATA] GU…" at bounding box center [269, 198] width 65 height 22
click at [237, 187] on select "State [US_STATE] AK AR AZ CA CO CT DE DC [GEOGRAPHIC_DATA] [GEOGRAPHIC_DATA] GU…" at bounding box center [269, 198] width 65 height 22
click at [720, 329] on button "Save & New" at bounding box center [717, 326] width 73 height 23
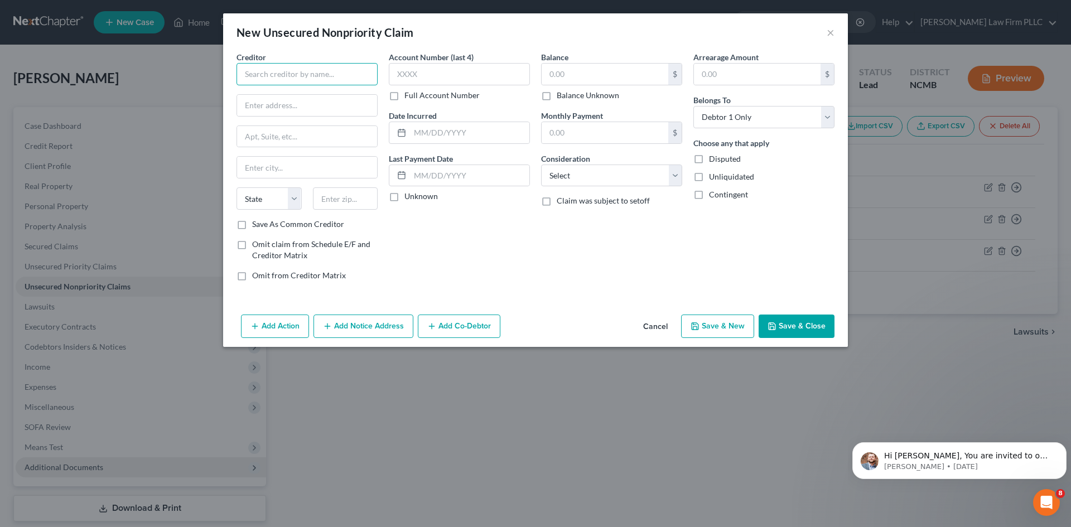
click at [316, 80] on input "text" at bounding box center [307, 74] width 141 height 22
click at [403, 74] on input "text" at bounding box center [459, 74] width 141 height 22
click at [587, 75] on input "text" at bounding box center [605, 74] width 127 height 21
click at [257, 103] on input "text" at bounding box center [307, 105] width 140 height 21
click at [273, 166] on input "text" at bounding box center [307, 167] width 140 height 21
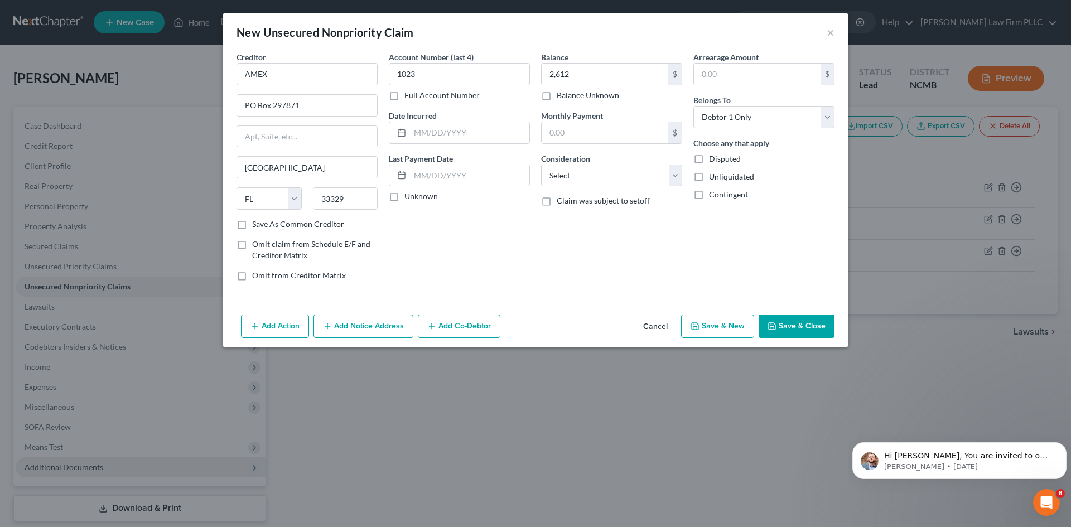
click at [727, 327] on button "Save & New" at bounding box center [717, 326] width 73 height 23
click at [290, 76] on input "text" at bounding box center [307, 74] width 141 height 22
click at [601, 78] on input "text" at bounding box center [605, 74] width 127 height 21
click at [255, 102] on input "text" at bounding box center [307, 105] width 140 height 21
click at [257, 167] on input "text" at bounding box center [307, 167] width 140 height 21
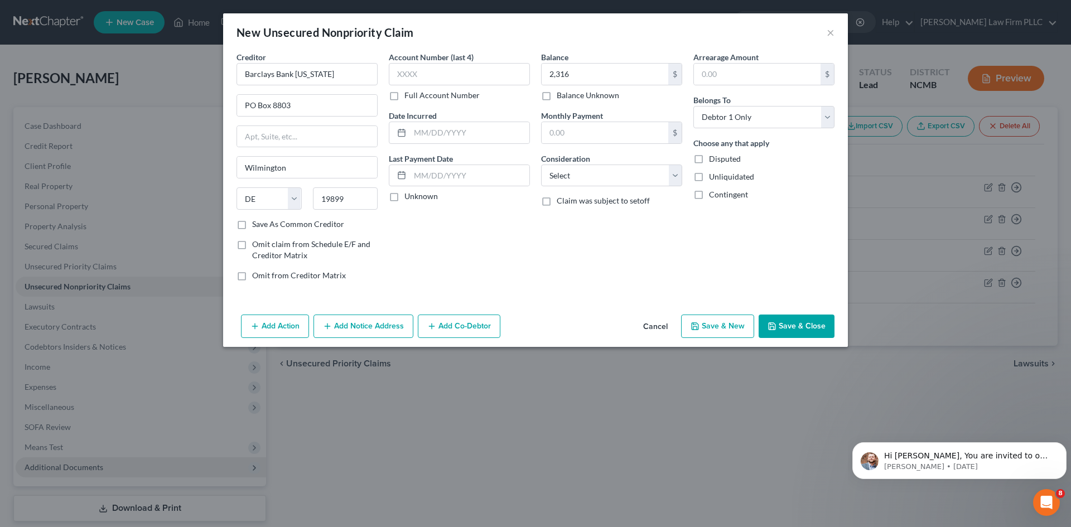
click at [709, 330] on button "Save & New" at bounding box center [717, 326] width 73 height 23
click at [660, 327] on button "Cancel" at bounding box center [655, 327] width 42 height 22
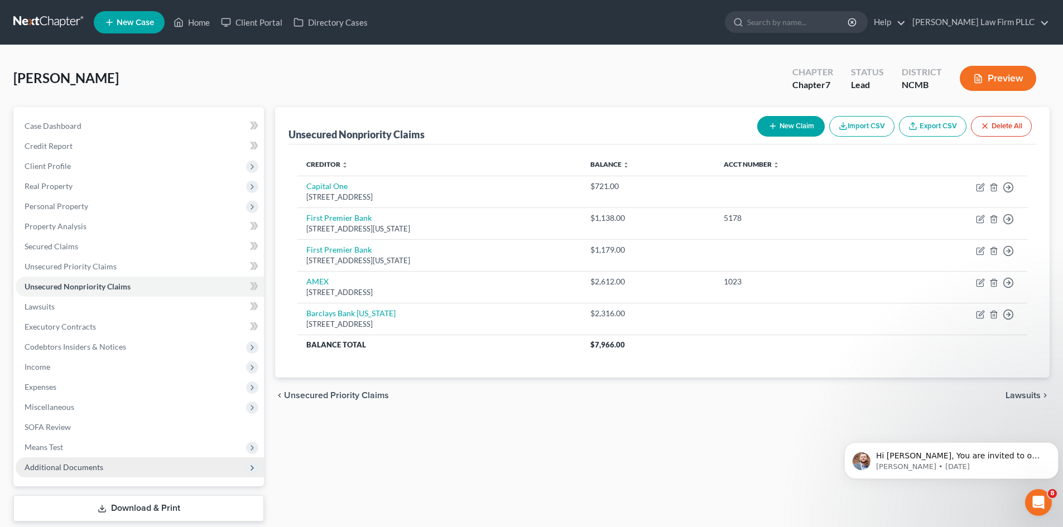
click at [775, 121] on button "New Claim" at bounding box center [791, 126] width 68 height 21
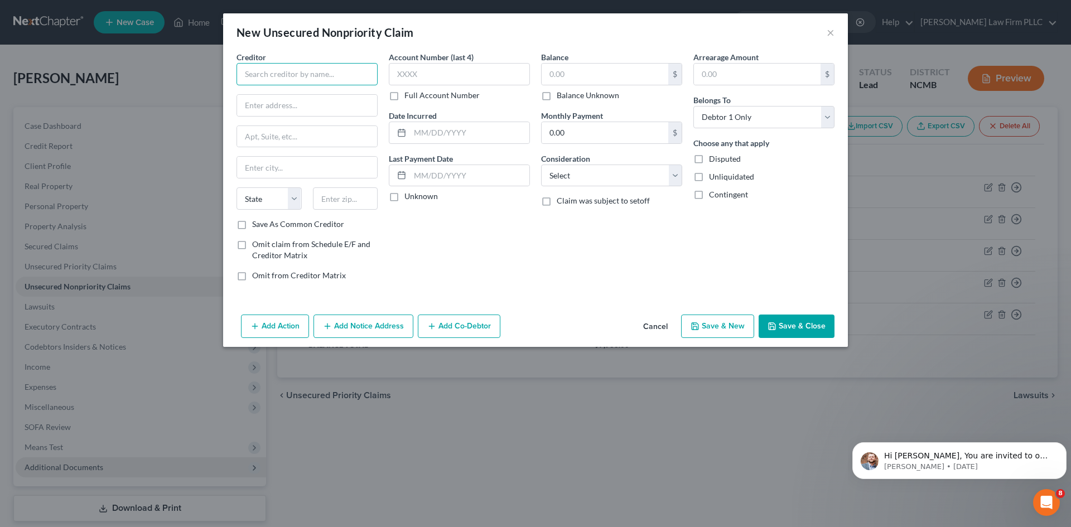
click at [297, 78] on input "text" at bounding box center [307, 74] width 141 height 22
click at [290, 131] on div "[STREET_ADDRESS]" at bounding box center [303, 130] width 116 height 9
drag, startPoint x: 292, startPoint y: 106, endPoint x: 301, endPoint y: 105, distance: 8.9
click at [301, 105] on input "PO Box 98873" at bounding box center [307, 105] width 140 height 21
click at [463, 78] on input "text" at bounding box center [459, 74] width 141 height 22
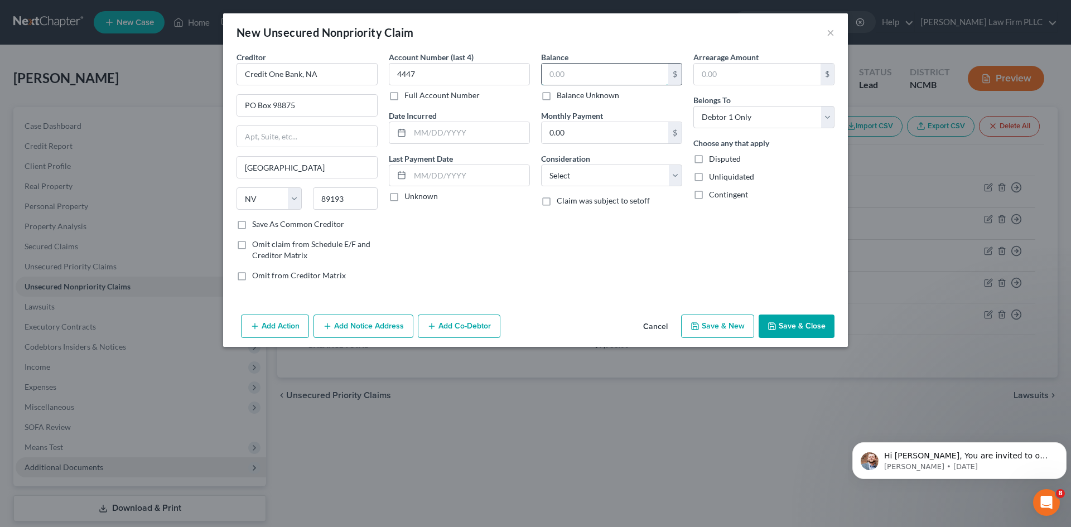
click at [568, 73] on input "text" at bounding box center [605, 74] width 127 height 21
click at [714, 328] on button "Save & New" at bounding box center [717, 326] width 73 height 23
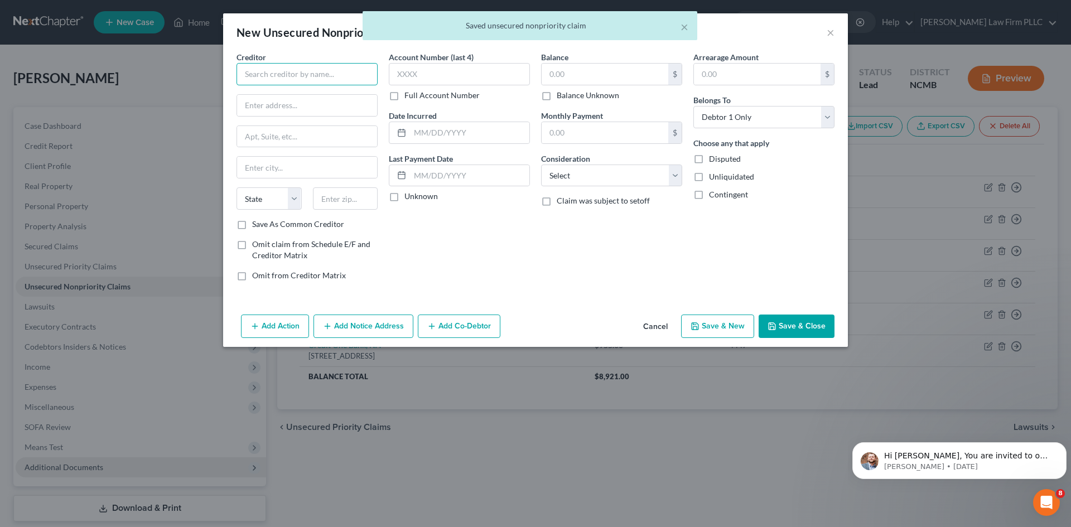
click at [320, 77] on input "text" at bounding box center [307, 74] width 141 height 22
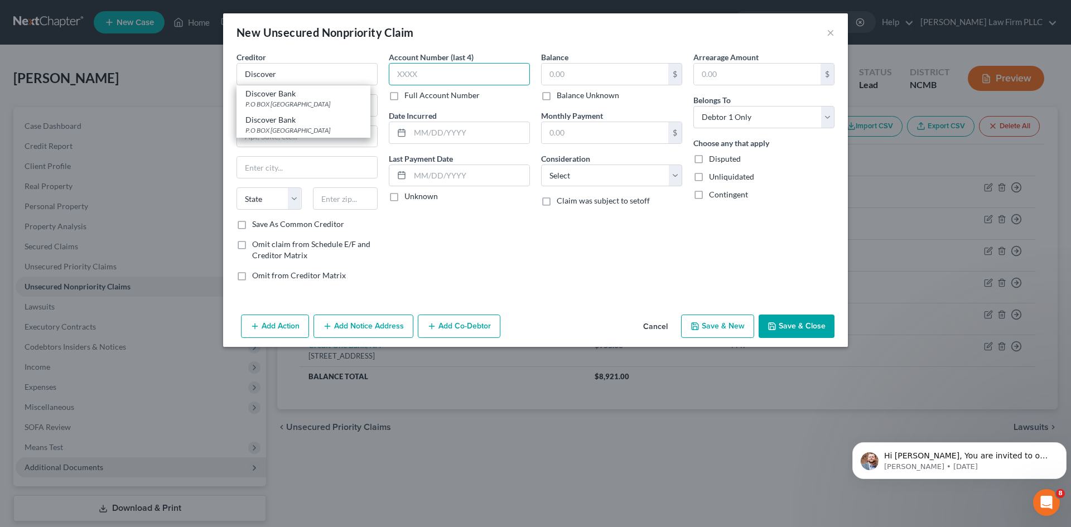
click at [452, 75] on input "text" at bounding box center [459, 74] width 141 height 22
click at [592, 73] on input "text" at bounding box center [605, 74] width 127 height 21
click at [248, 105] on input "text" at bounding box center [307, 105] width 140 height 21
click at [271, 173] on input "text" at bounding box center [307, 167] width 140 height 21
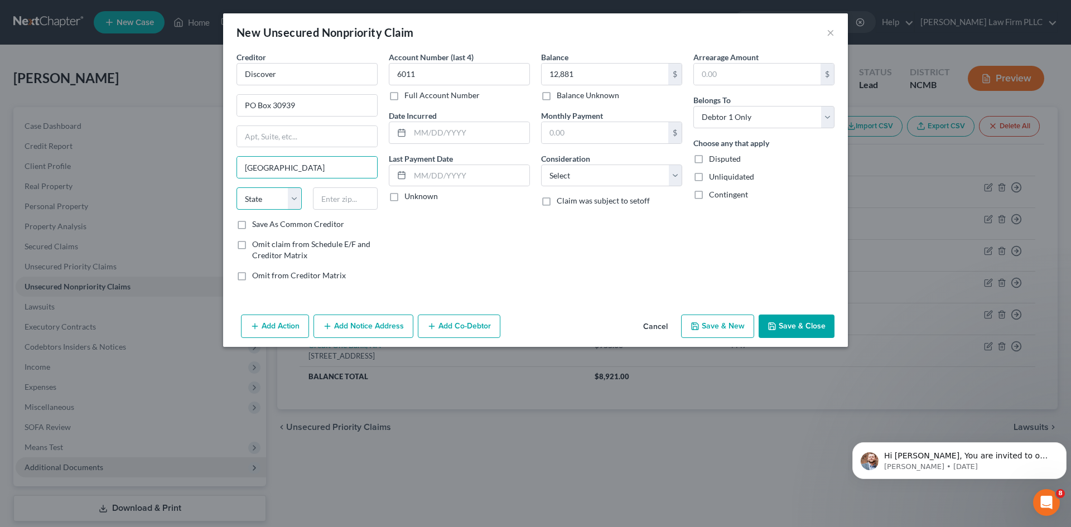
click at [272, 202] on select "State [US_STATE] AK AR AZ CA CO CT DE DC [GEOGRAPHIC_DATA] [GEOGRAPHIC_DATA] GU…" at bounding box center [269, 198] width 65 height 22
click at [237, 187] on select "State [US_STATE] AK AR AZ CA CO CT DE DC [GEOGRAPHIC_DATA] [GEOGRAPHIC_DATA] GU…" at bounding box center [269, 198] width 65 height 22
click at [717, 327] on button "Save & New" at bounding box center [717, 326] width 73 height 23
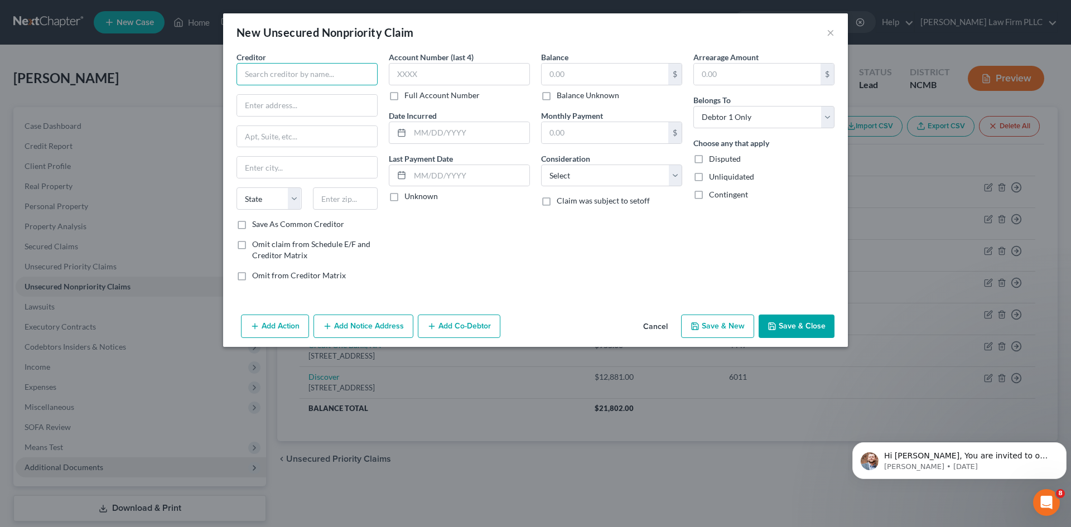
click at [328, 80] on input "text" at bounding box center [307, 74] width 141 height 22
click at [581, 73] on input "text" at bounding box center [605, 74] width 127 height 21
click at [262, 103] on input "text" at bounding box center [307, 105] width 140 height 21
click at [246, 169] on input "text" at bounding box center [307, 167] width 140 height 21
click at [705, 335] on button "Save & New" at bounding box center [717, 326] width 73 height 23
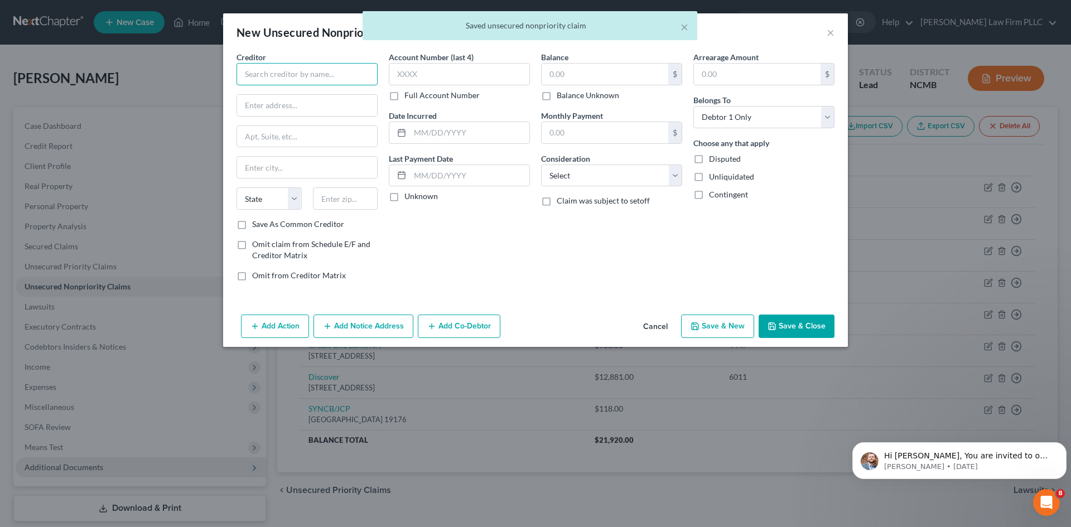
click at [285, 79] on input "text" at bounding box center [307, 74] width 141 height 22
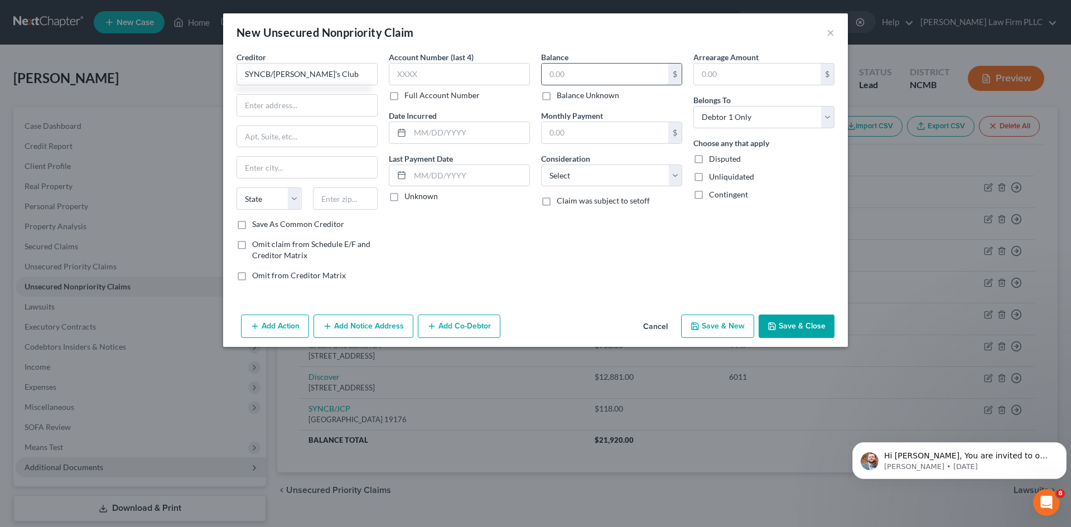
click at [600, 74] on input "text" at bounding box center [605, 74] width 127 height 21
click at [454, 79] on input "text" at bounding box center [459, 74] width 141 height 22
click at [567, 134] on input "text" at bounding box center [605, 132] width 127 height 21
click at [446, 175] on input "text" at bounding box center [469, 175] width 119 height 21
click at [330, 109] on input "text" at bounding box center [307, 105] width 140 height 21
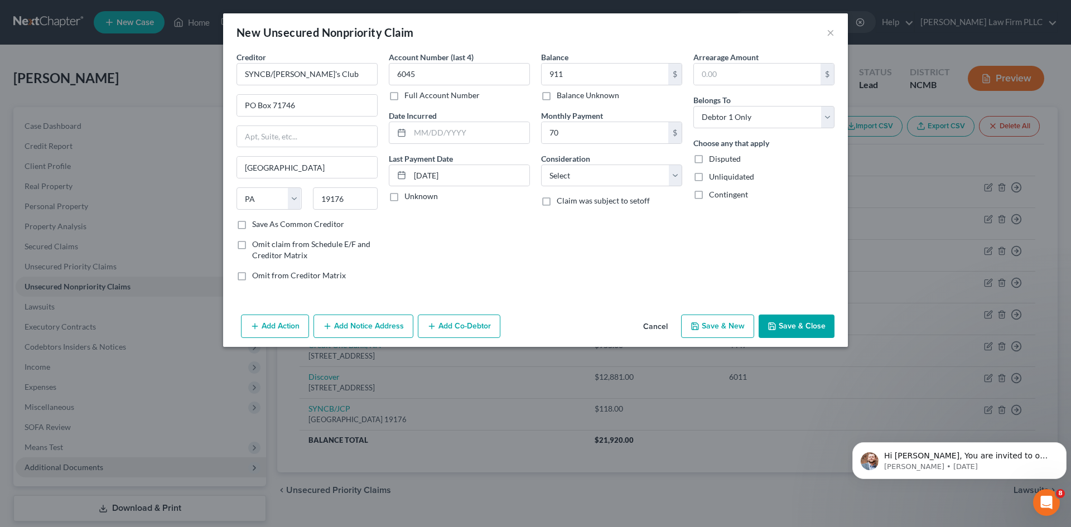
click at [716, 324] on button "Save & New" at bounding box center [717, 326] width 73 height 23
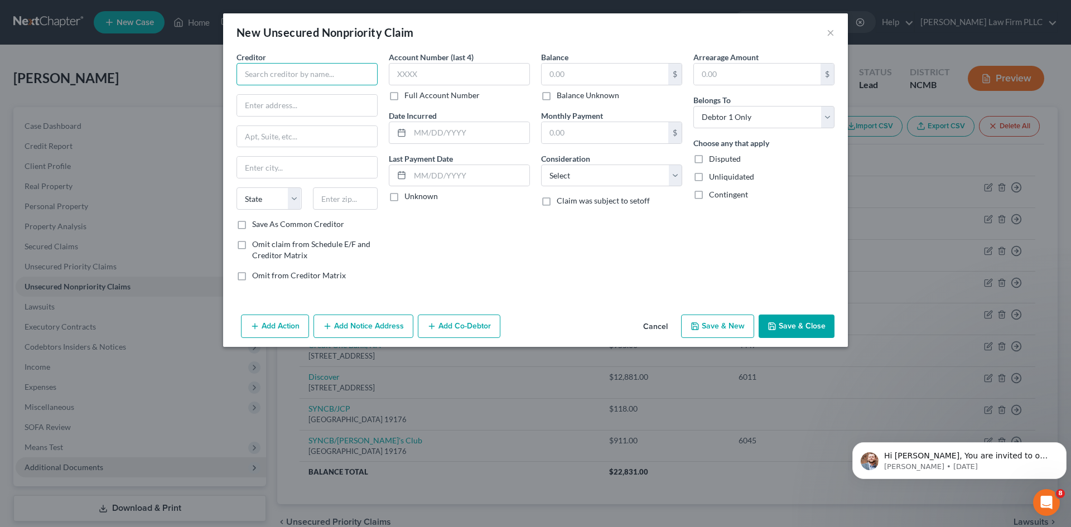
click at [312, 74] on input "text" at bounding box center [307, 74] width 141 height 22
click at [609, 81] on input "text" at bounding box center [605, 74] width 127 height 21
click at [266, 105] on input "text" at bounding box center [307, 105] width 140 height 21
click at [698, 329] on icon "button" at bounding box center [695, 326] width 7 height 7
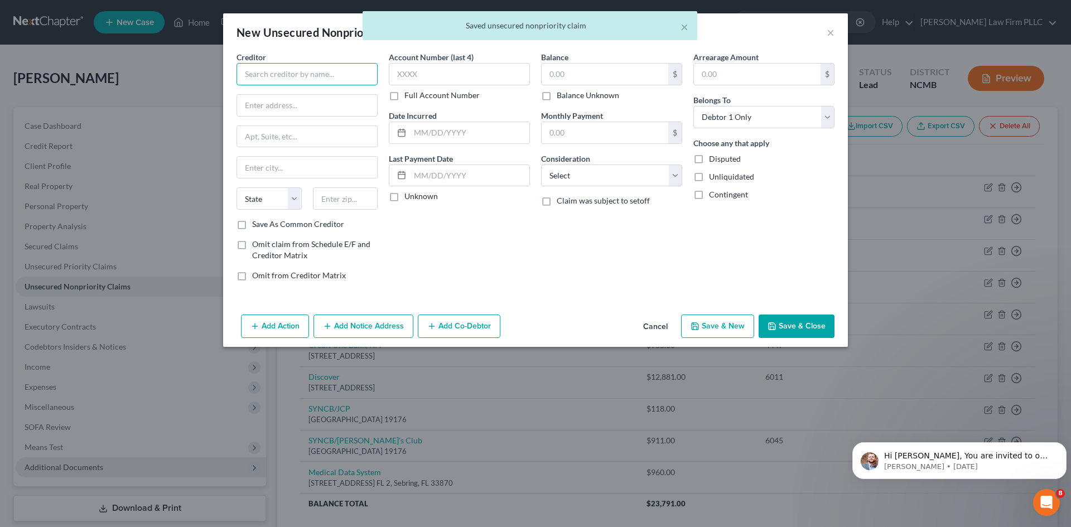
click at [269, 76] on input "text" at bounding box center [307, 74] width 141 height 22
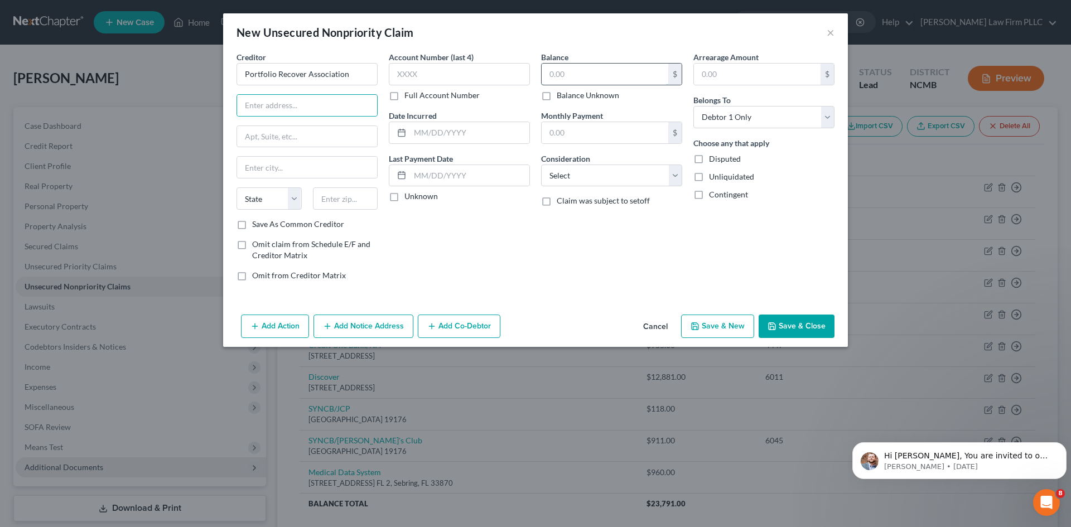
click at [605, 79] on input "text" at bounding box center [605, 74] width 127 height 21
click at [459, 73] on input "text" at bounding box center [459, 74] width 141 height 22
click at [261, 105] on input "text" at bounding box center [307, 105] width 140 height 21
click at [260, 170] on input "n" at bounding box center [307, 167] width 140 height 21
click at [259, 170] on input "n" at bounding box center [307, 167] width 140 height 21
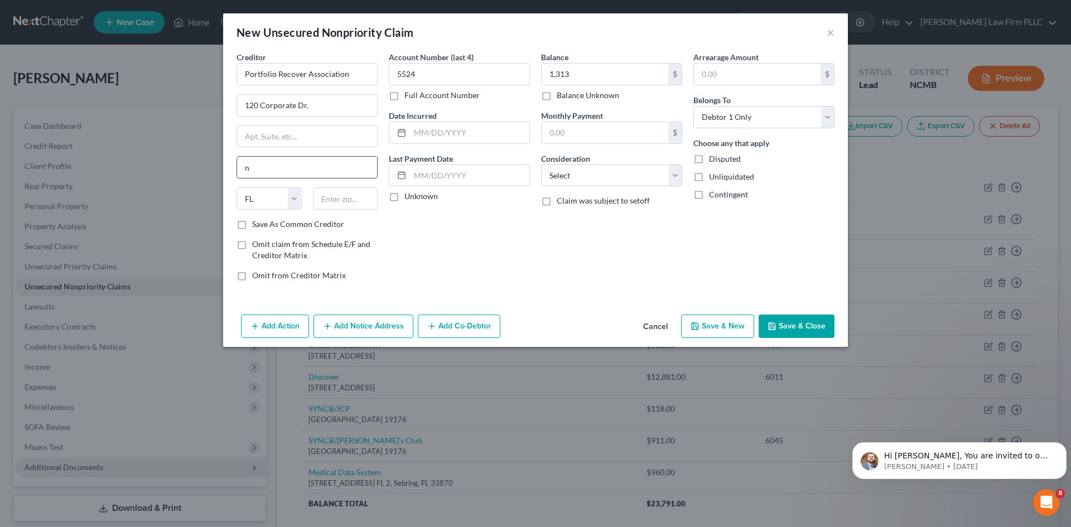
click at [259, 170] on input "n" at bounding box center [307, 167] width 140 height 21
click at [780, 332] on button "Save & Close" at bounding box center [797, 326] width 76 height 23
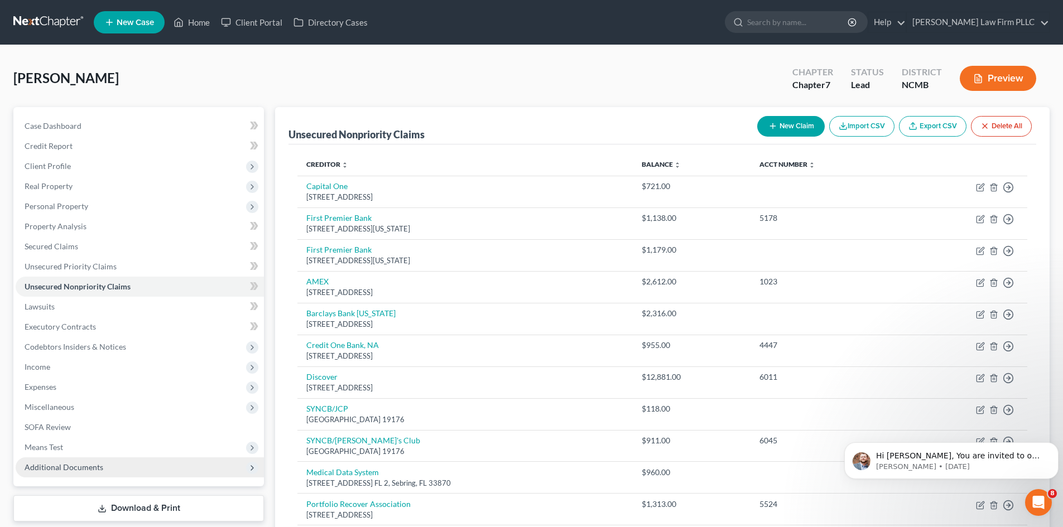
click at [793, 128] on button "New Claim" at bounding box center [791, 126] width 68 height 21
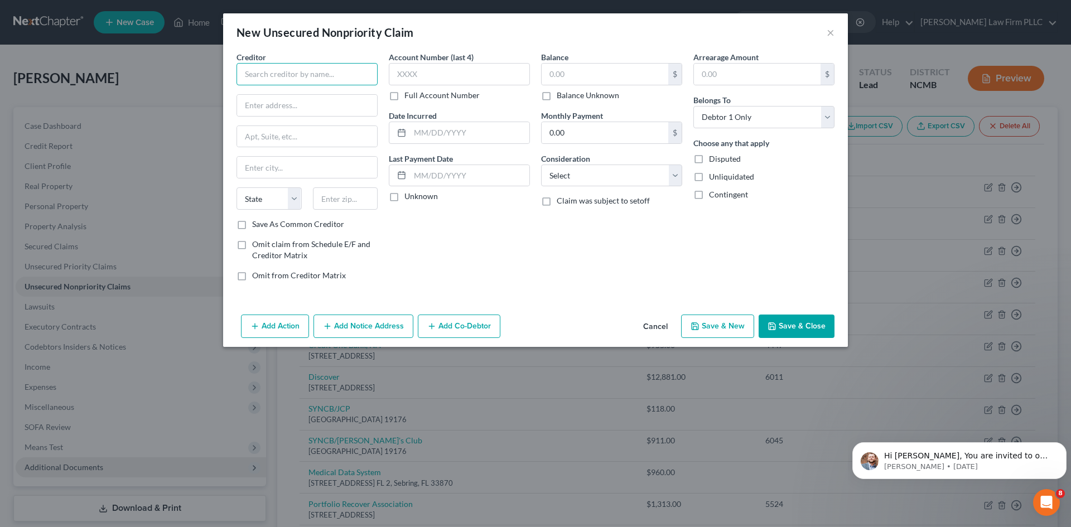
click at [272, 78] on input "text" at bounding box center [307, 74] width 141 height 22
click at [639, 69] on input "text" at bounding box center [605, 74] width 127 height 21
click at [568, 129] on input "0.00" at bounding box center [605, 132] width 127 height 21
click at [449, 179] on input "text" at bounding box center [469, 175] width 119 height 21
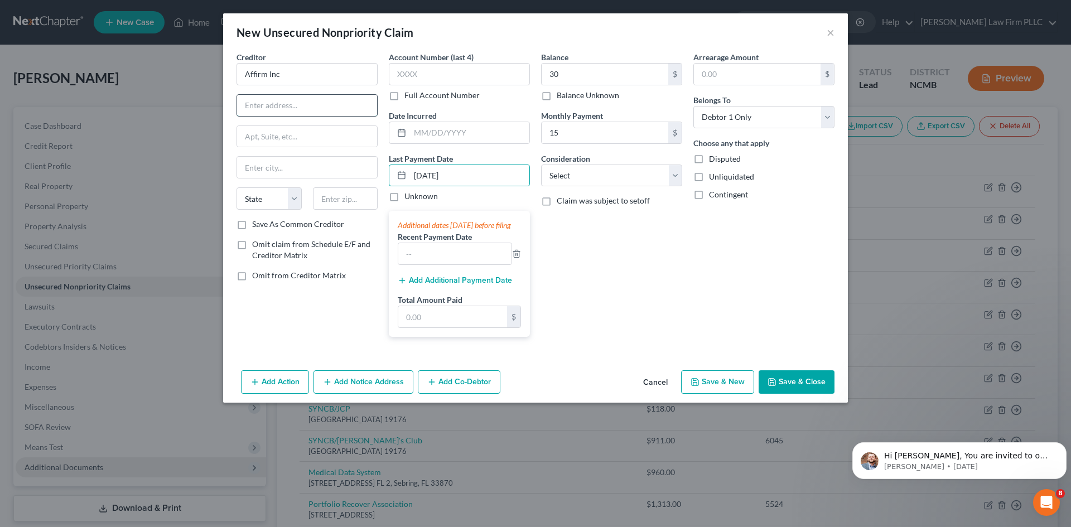
click at [272, 106] on input "text" at bounding box center [307, 105] width 140 height 21
click at [288, 136] on input "text" at bounding box center [307, 136] width 140 height 21
click at [293, 170] on input "text" at bounding box center [307, 167] width 140 height 21
click at [258, 202] on select "State [US_STATE] AK AR AZ CA CO CT DE DC [GEOGRAPHIC_DATA] [GEOGRAPHIC_DATA] GU…" at bounding box center [269, 198] width 65 height 22
click at [237, 187] on select "State [US_STATE] AK AR AZ CA CO CT DE DC [GEOGRAPHIC_DATA] [GEOGRAPHIC_DATA] GU…" at bounding box center [269, 198] width 65 height 22
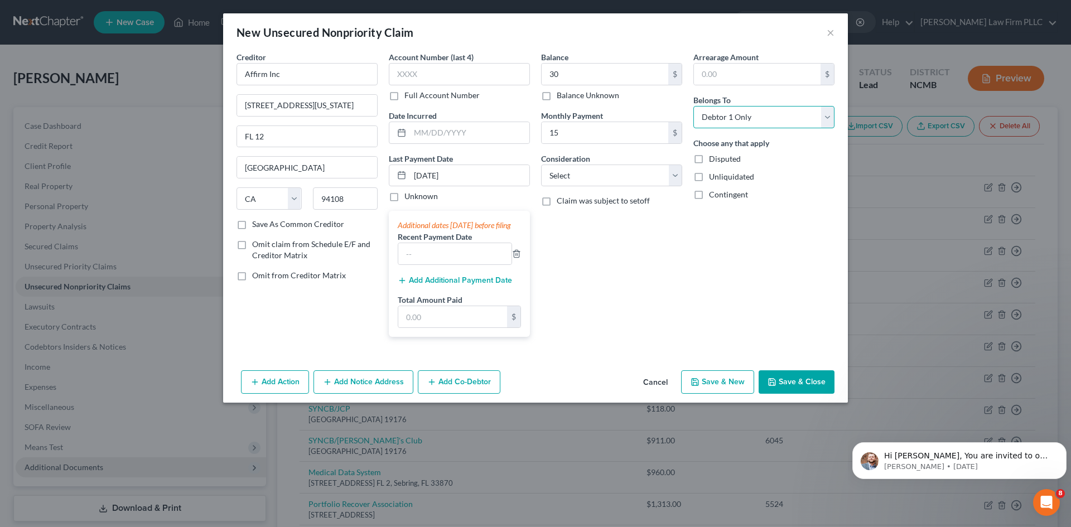
click at [722, 122] on select "Select Debtor 1 Only Debtor 2 Only Debtor 1 And Debtor 2 Only At Least One Of T…" at bounding box center [763, 117] width 141 height 22
click at [693, 106] on select "Select Debtor 1 Only Debtor 2 Only Debtor 1 And Debtor 2 Only At Least One Of T…" at bounding box center [763, 117] width 141 height 22
click at [731, 394] on button "Save & New" at bounding box center [717, 381] width 73 height 23
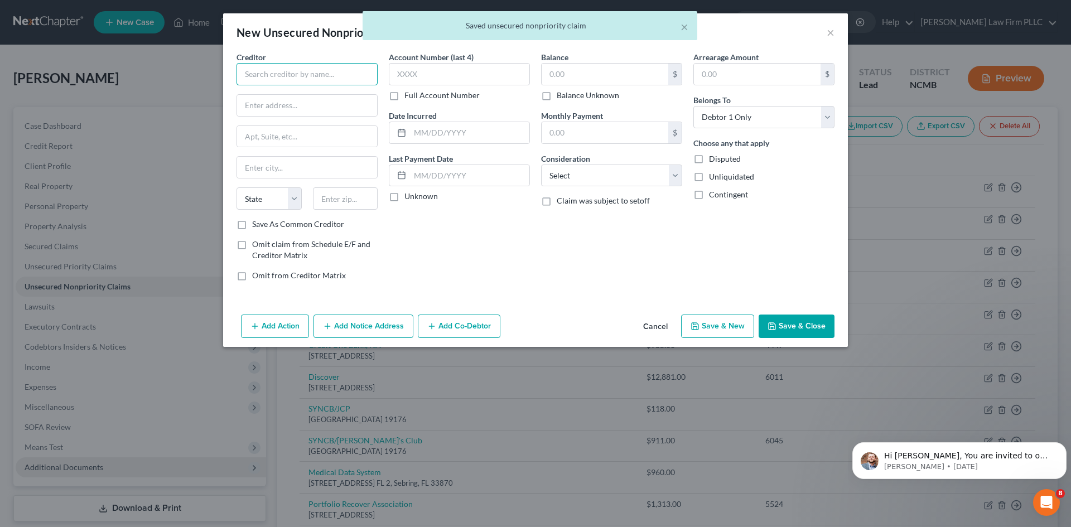
click at [268, 73] on input "text" at bounding box center [307, 74] width 141 height 22
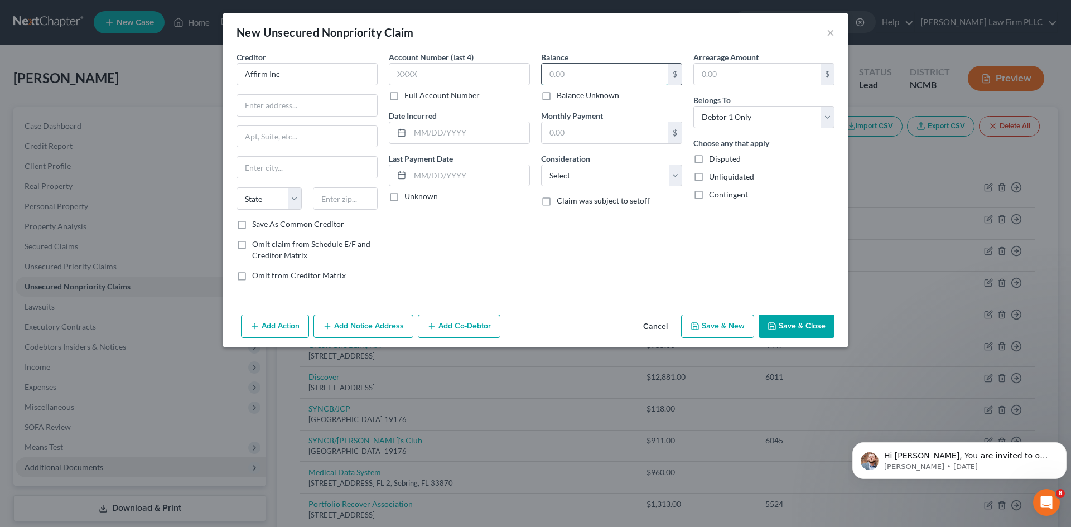
click at [555, 74] on input "text" at bounding box center [605, 74] width 127 height 21
click at [556, 134] on input "text" at bounding box center [605, 132] width 127 height 21
click at [444, 177] on input "text" at bounding box center [469, 175] width 119 height 21
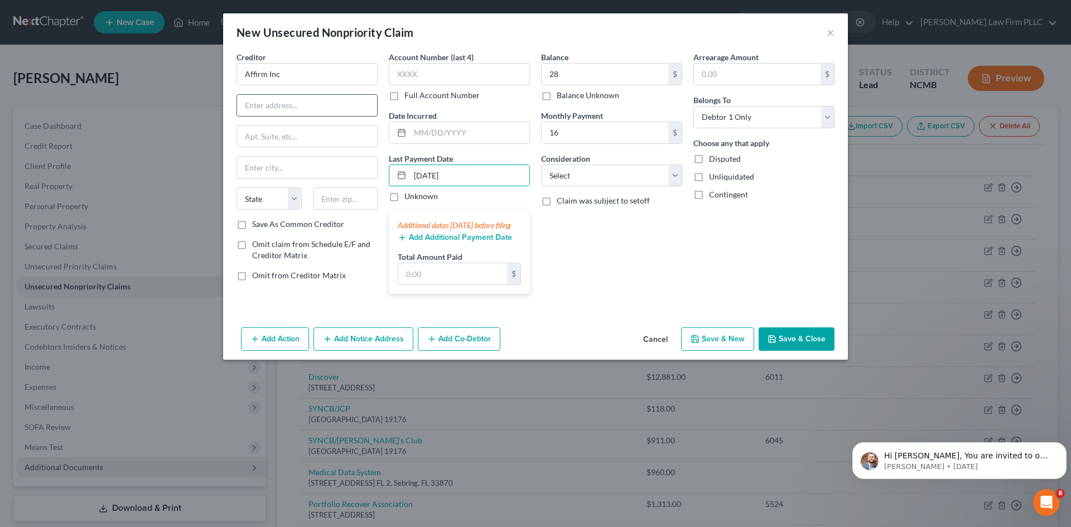
click at [276, 105] on input "text" at bounding box center [307, 105] width 140 height 21
click at [306, 136] on input "text" at bounding box center [307, 136] width 140 height 21
click at [291, 171] on input "text" at bounding box center [307, 167] width 140 height 21
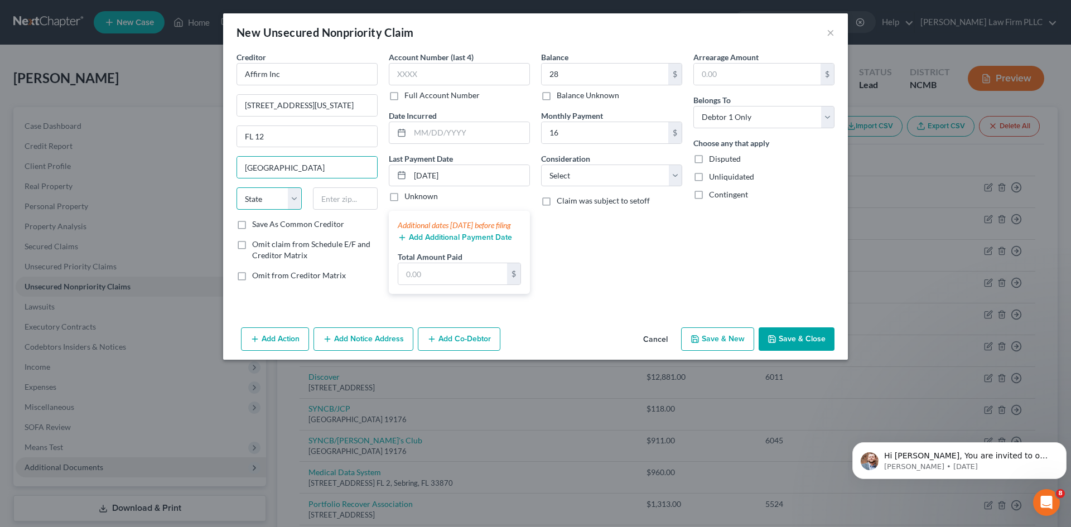
click at [260, 199] on select "State [US_STATE] AK AR AZ CA CO CT DE DC [GEOGRAPHIC_DATA] [GEOGRAPHIC_DATA] GU…" at bounding box center [269, 198] width 65 height 22
click at [237, 187] on select "State [US_STATE] AK AR AZ CA CO CT DE DC [GEOGRAPHIC_DATA] [GEOGRAPHIC_DATA] GU…" at bounding box center [269, 198] width 65 height 22
click at [827, 121] on select "Select Debtor 1 Only Debtor 2 Only Debtor 1 And Debtor 2 Only At Least One Of T…" at bounding box center [763, 117] width 141 height 22
click at [693, 106] on select "Select Debtor 1 Only Debtor 2 Only Debtor 1 And Debtor 2 Only At Least One Of T…" at bounding box center [763, 117] width 141 height 22
click at [727, 349] on button "Save & New" at bounding box center [717, 338] width 73 height 23
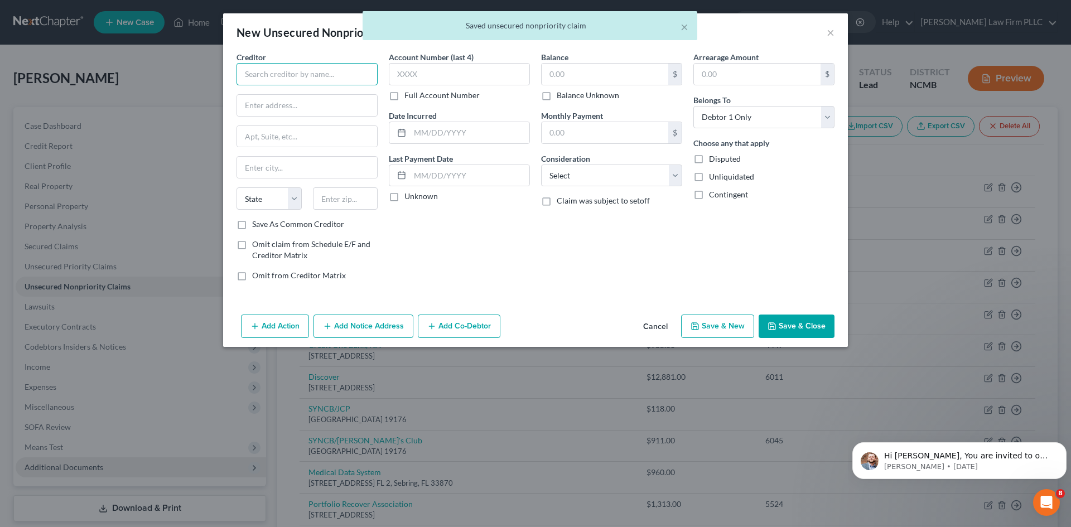
click at [317, 78] on input "text" at bounding box center [307, 74] width 141 height 22
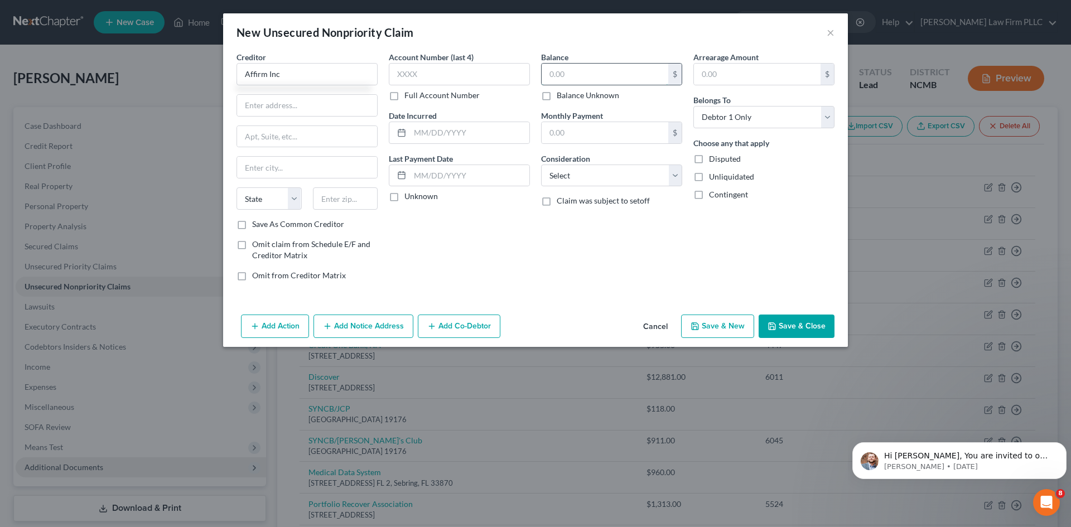
click at [565, 75] on input "text" at bounding box center [605, 74] width 127 height 21
click at [576, 133] on input "text" at bounding box center [605, 132] width 127 height 21
click at [307, 101] on input "text" at bounding box center [307, 105] width 140 height 21
click at [285, 139] on input "text" at bounding box center [307, 136] width 140 height 21
click at [292, 172] on input "text" at bounding box center [307, 167] width 140 height 21
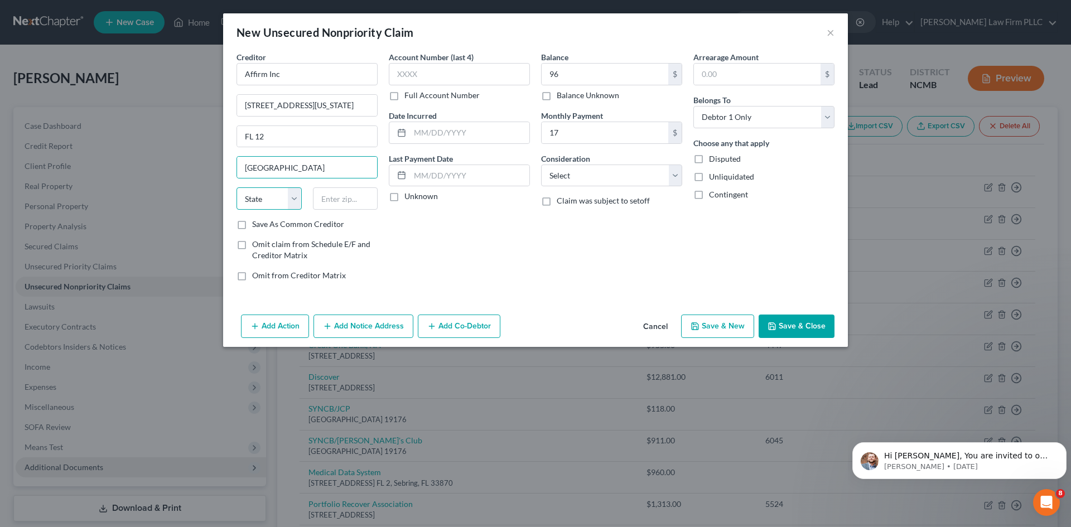
click at [270, 203] on select "State [US_STATE] AK AR AZ CA CO CT DE DC [GEOGRAPHIC_DATA] [GEOGRAPHIC_DATA] GU…" at bounding box center [269, 198] width 65 height 22
click at [237, 187] on select "State [US_STATE] AK AR AZ CA CO CT DE DC [GEOGRAPHIC_DATA] [GEOGRAPHIC_DATA] GU…" at bounding box center [269, 198] width 65 height 22
click at [729, 115] on select "Select Debtor 1 Only Debtor 2 Only Debtor 1 And Debtor 2 Only At Least One Of T…" at bounding box center [763, 117] width 141 height 22
click at [693, 106] on select "Select Debtor 1 Only Debtor 2 Only Debtor 1 And Debtor 2 Only At Least One Of T…" at bounding box center [763, 117] width 141 height 22
click at [726, 329] on button "Save & New" at bounding box center [717, 326] width 73 height 23
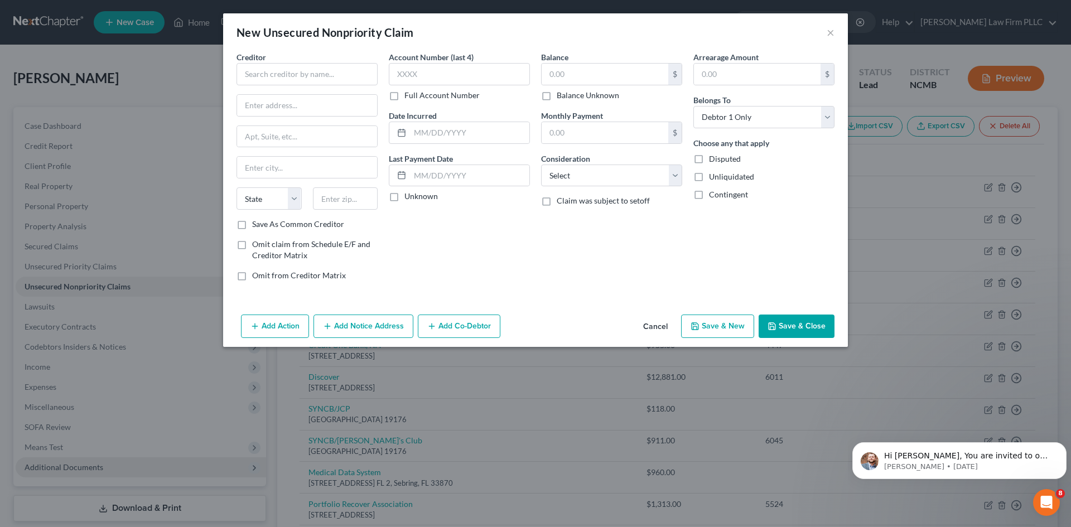
click at [663, 330] on button "Cancel" at bounding box center [655, 327] width 42 height 22
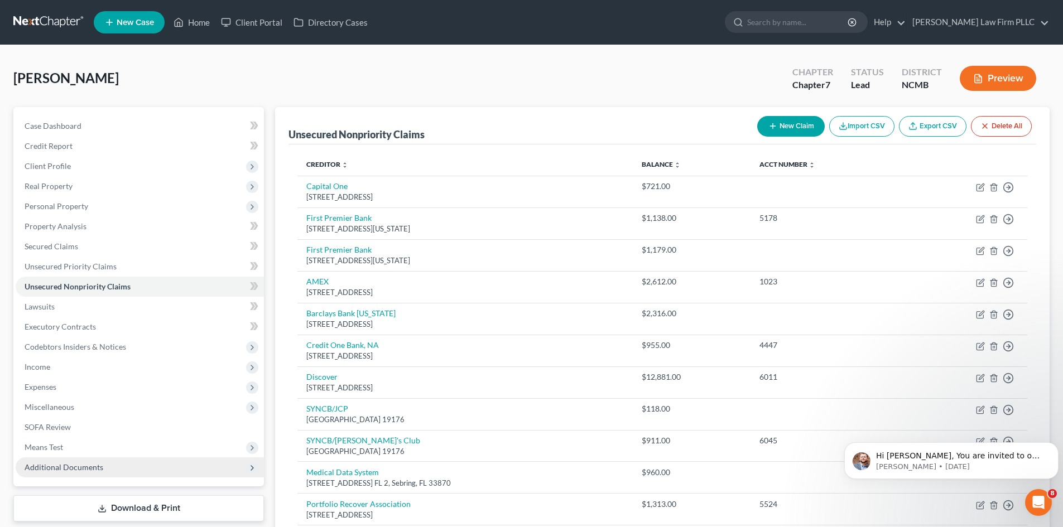
click at [778, 128] on button "New Claim" at bounding box center [791, 126] width 68 height 21
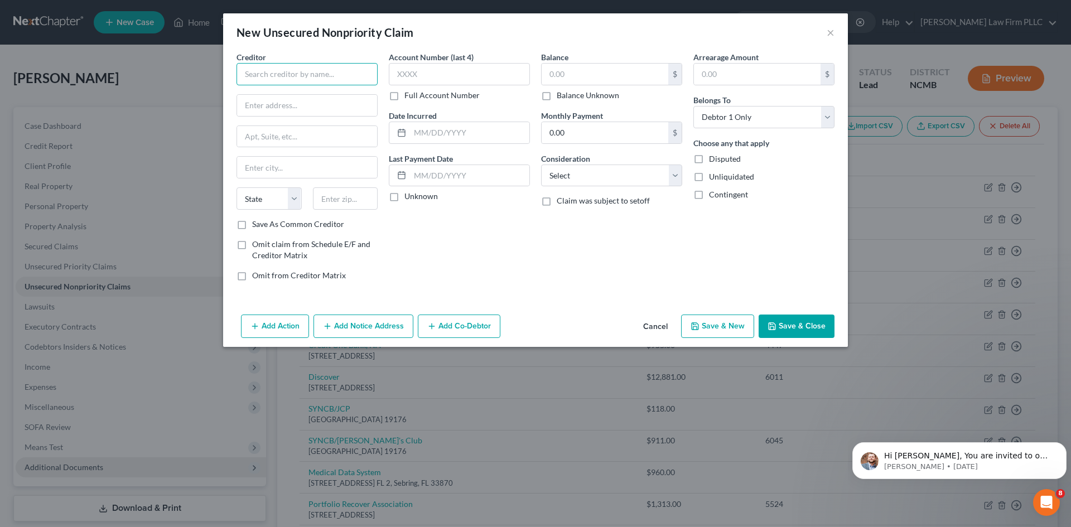
click at [321, 81] on input "text" at bounding box center [307, 74] width 141 height 22
click at [629, 74] on input "text" at bounding box center [605, 74] width 127 height 21
click at [576, 128] on input "0.00" at bounding box center [605, 132] width 127 height 21
click at [471, 181] on input "text" at bounding box center [469, 175] width 119 height 21
click at [285, 103] on input "text" at bounding box center [307, 105] width 140 height 21
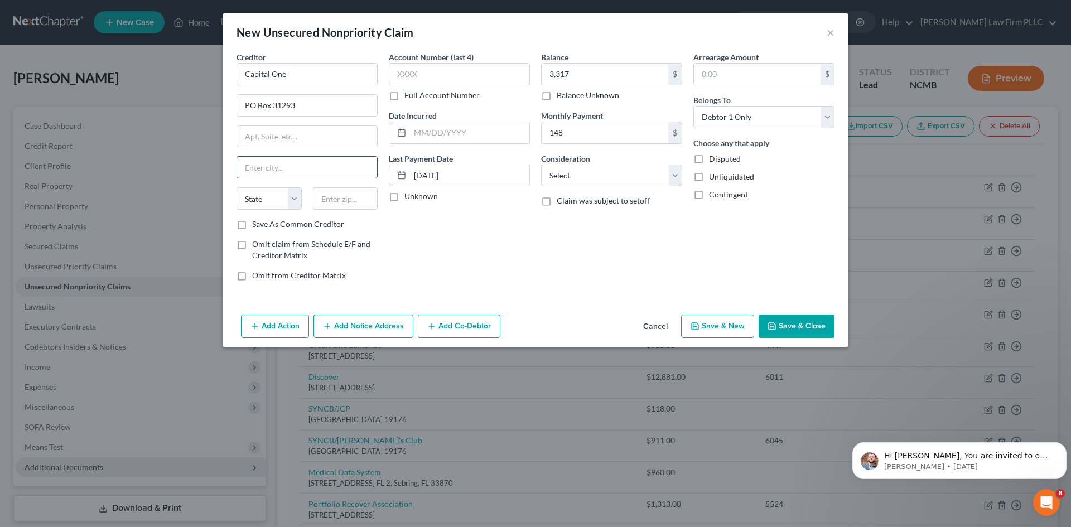
click at [282, 164] on input "text" at bounding box center [307, 167] width 140 height 21
click at [256, 207] on select "State [US_STATE] AK AR AZ CA CO CT DE DC [GEOGRAPHIC_DATA] [GEOGRAPHIC_DATA] GU…" at bounding box center [269, 198] width 65 height 22
click at [237, 187] on select "State [US_STATE] AK AR AZ CA CO CT DE DC [GEOGRAPHIC_DATA] [GEOGRAPHIC_DATA] GU…" at bounding box center [269, 198] width 65 height 22
click at [788, 125] on select "Select Debtor 1 Only Debtor 2 Only Debtor 1 And Debtor 2 Only At Least One Of T…" at bounding box center [763, 117] width 141 height 22
click at [693, 106] on select "Select Debtor 1 Only Debtor 2 Only Debtor 1 And Debtor 2 Only At Least One Of T…" at bounding box center [763, 117] width 141 height 22
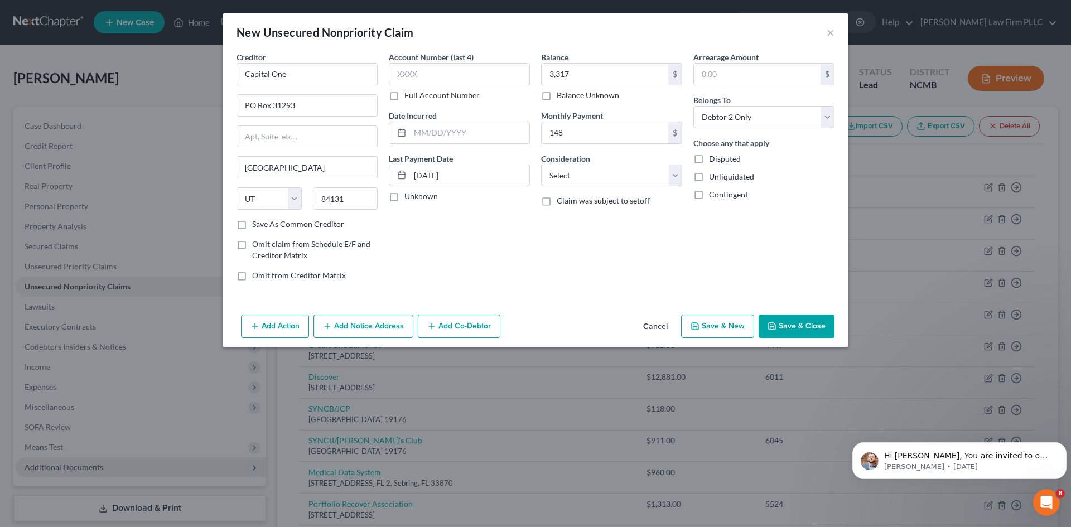
click at [714, 321] on button "Save & New" at bounding box center [717, 326] width 73 height 23
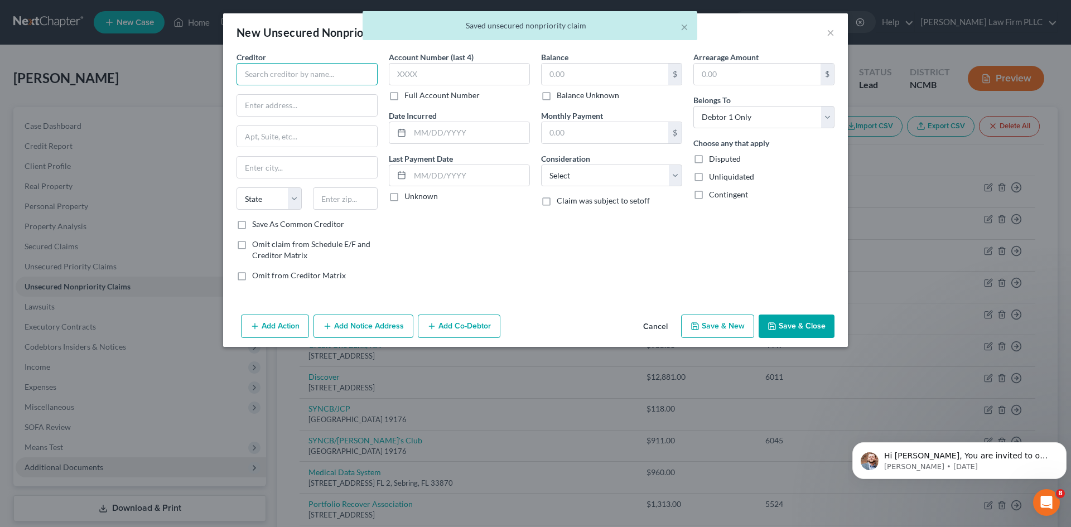
click at [270, 75] on input "text" at bounding box center [307, 74] width 141 height 22
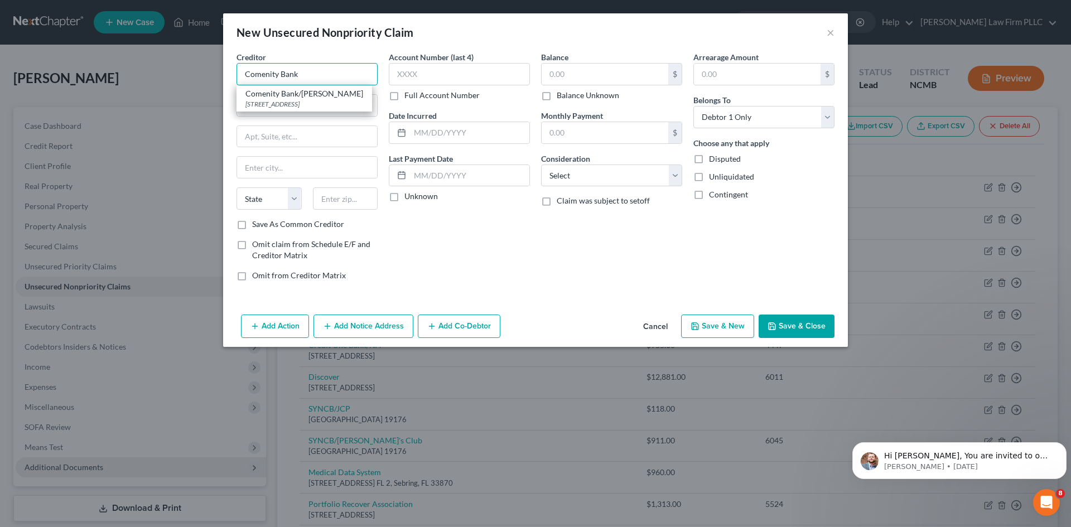
click at [306, 76] on input "Comenity Bank" at bounding box center [307, 74] width 141 height 22
click at [579, 73] on input "text" at bounding box center [605, 74] width 127 height 21
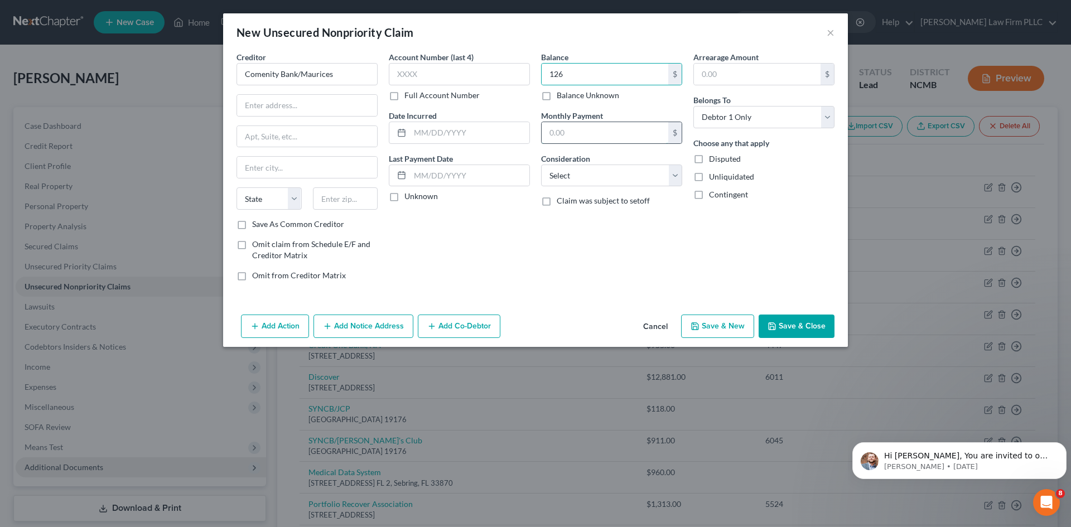
click at [558, 136] on input "text" at bounding box center [605, 132] width 127 height 21
click at [440, 177] on input "text" at bounding box center [469, 175] width 119 height 21
click at [274, 111] on input "text" at bounding box center [307, 105] width 140 height 21
click at [256, 170] on input "text" at bounding box center [307, 167] width 140 height 21
click at [784, 117] on select "Select Debtor 1 Only Debtor 2 Only Debtor 1 And Debtor 2 Only At Least One Of T…" at bounding box center [763, 117] width 141 height 22
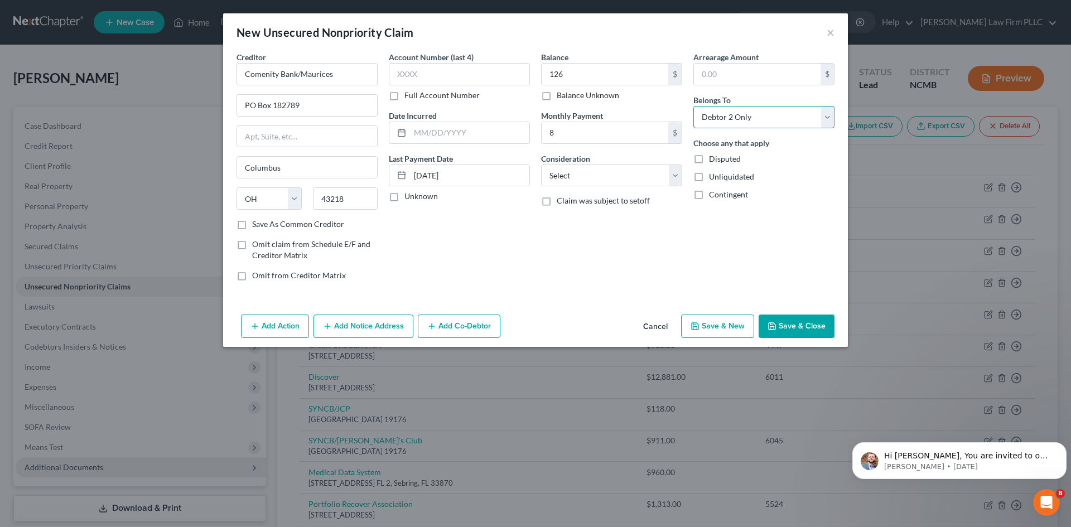
click at [693, 106] on select "Select Debtor 1 Only Debtor 2 Only Debtor 1 And Debtor 2 Only At Least One Of T…" at bounding box center [763, 117] width 141 height 22
click at [728, 330] on button "Save & New" at bounding box center [717, 326] width 73 height 23
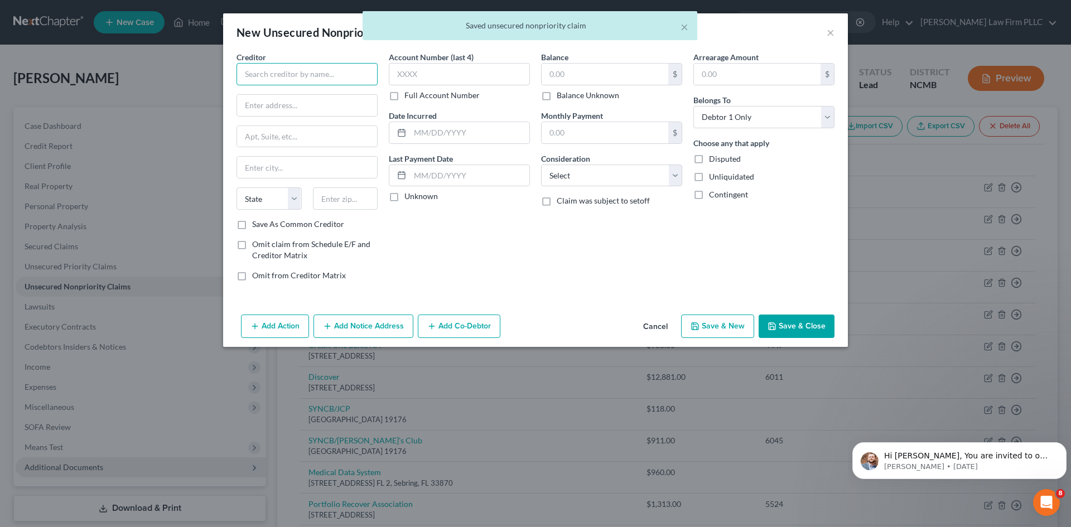
click at [303, 74] on input "text" at bounding box center [307, 74] width 141 height 22
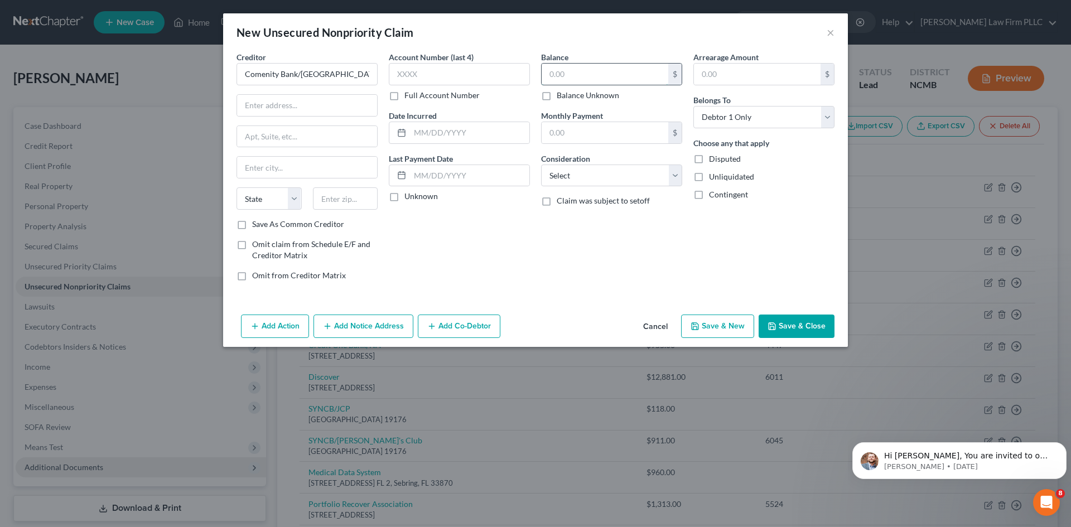
click at [573, 69] on input "text" at bounding box center [605, 74] width 127 height 21
click at [461, 78] on input "text" at bounding box center [459, 74] width 141 height 22
click at [552, 137] on input "text" at bounding box center [605, 132] width 127 height 21
click at [447, 178] on input "text" at bounding box center [469, 175] width 119 height 21
click at [286, 107] on input "text" at bounding box center [307, 105] width 140 height 21
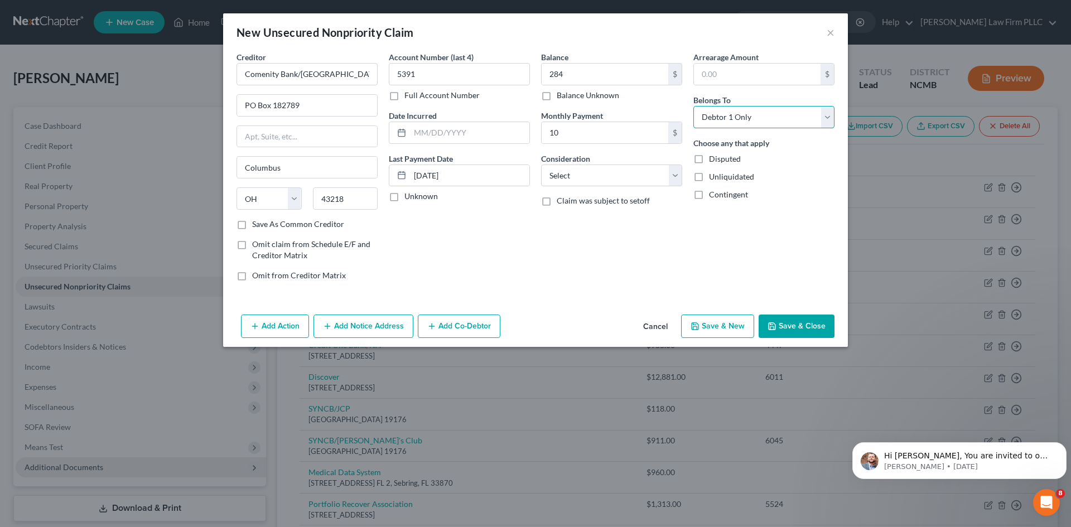
click at [715, 117] on select "Select Debtor 1 Only Debtor 2 Only Debtor 1 And Debtor 2 Only At Least One Of T…" at bounding box center [763, 117] width 141 height 22
click at [693, 106] on select "Select Debtor 1 Only Debtor 2 Only Debtor 1 And Debtor 2 Only At Least One Of T…" at bounding box center [763, 117] width 141 height 22
click at [714, 334] on button "Save & New" at bounding box center [717, 326] width 73 height 23
click at [304, 79] on input "text" at bounding box center [307, 74] width 141 height 22
click at [574, 79] on input "text" at bounding box center [605, 74] width 127 height 21
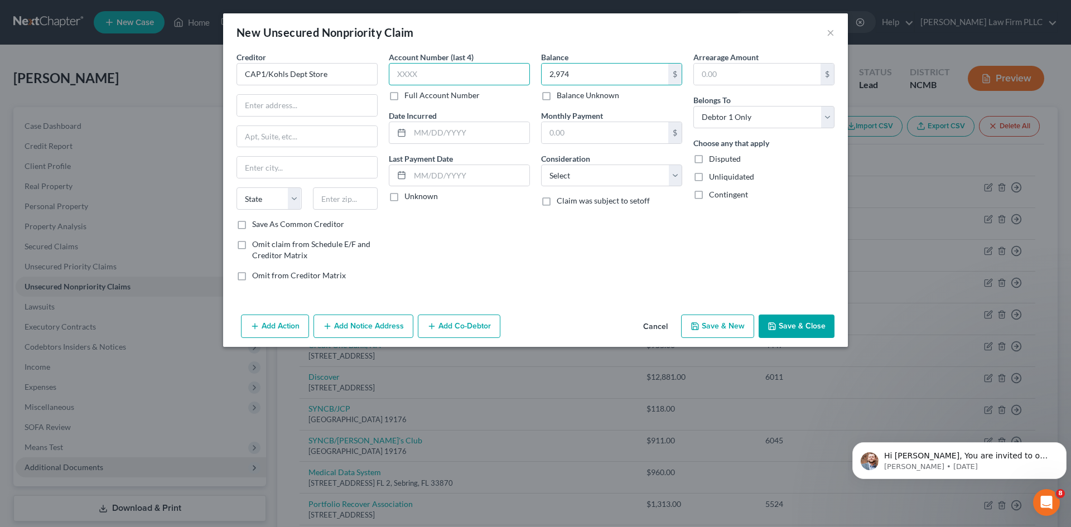
click at [409, 74] on input "text" at bounding box center [459, 74] width 141 height 22
click at [450, 177] on input "text" at bounding box center [469, 175] width 119 height 21
click at [275, 104] on input "text" at bounding box center [307, 105] width 140 height 21
drag, startPoint x: 828, startPoint y: 120, endPoint x: 817, endPoint y: 127, distance: 13.5
click at [828, 120] on select "Select Debtor 1 Only Debtor 2 Only Debtor 1 And Debtor 2 Only At Least One Of T…" at bounding box center [763, 117] width 141 height 22
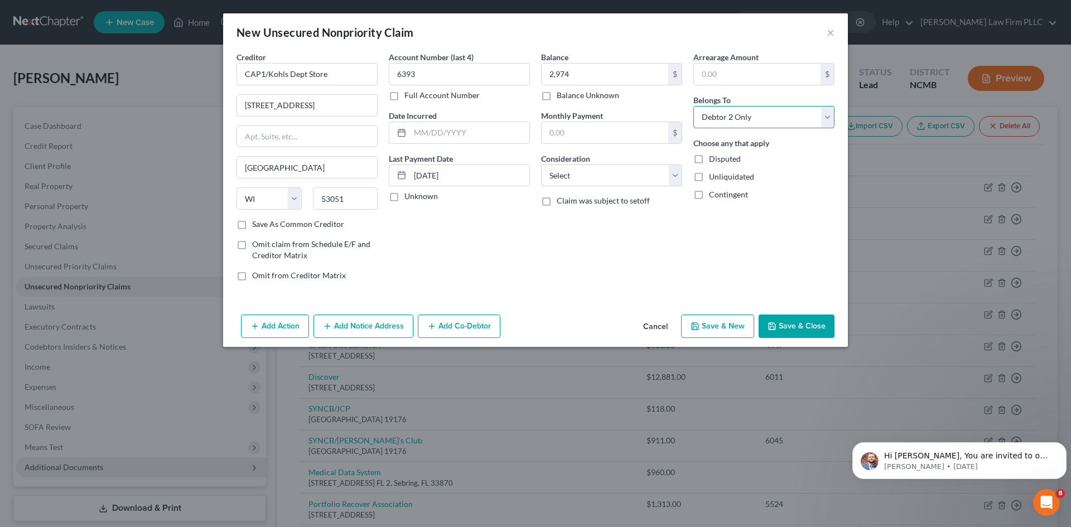
click at [693, 106] on select "Select Debtor 1 Only Debtor 2 Only Debtor 1 And Debtor 2 Only At Least One Of T…" at bounding box center [763, 117] width 141 height 22
click at [705, 327] on button "Save & New" at bounding box center [717, 326] width 73 height 23
click at [266, 78] on input "text" at bounding box center [307, 74] width 141 height 22
click at [592, 70] on input "text" at bounding box center [605, 74] width 127 height 21
drag, startPoint x: 718, startPoint y: 111, endPoint x: 728, endPoint y: 127, distance: 19.0
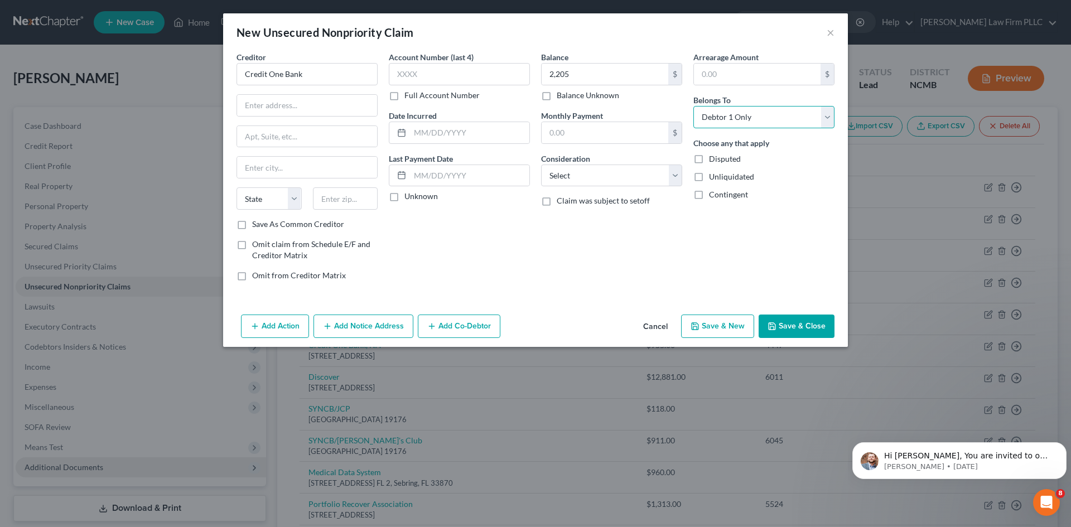
click at [718, 111] on select "Select Debtor 1 Only Debtor 2 Only Debtor 1 And Debtor 2 Only At Least One Of T…" at bounding box center [763, 117] width 141 height 22
click at [693, 106] on select "Select Debtor 1 Only Debtor 2 Only Debtor 1 And Debtor 2 Only At Least One Of T…" at bounding box center [763, 117] width 141 height 22
click at [408, 73] on input "text" at bounding box center [459, 74] width 141 height 22
click at [573, 132] on input "text" at bounding box center [605, 132] width 127 height 21
click at [493, 177] on input "text" at bounding box center [469, 175] width 119 height 21
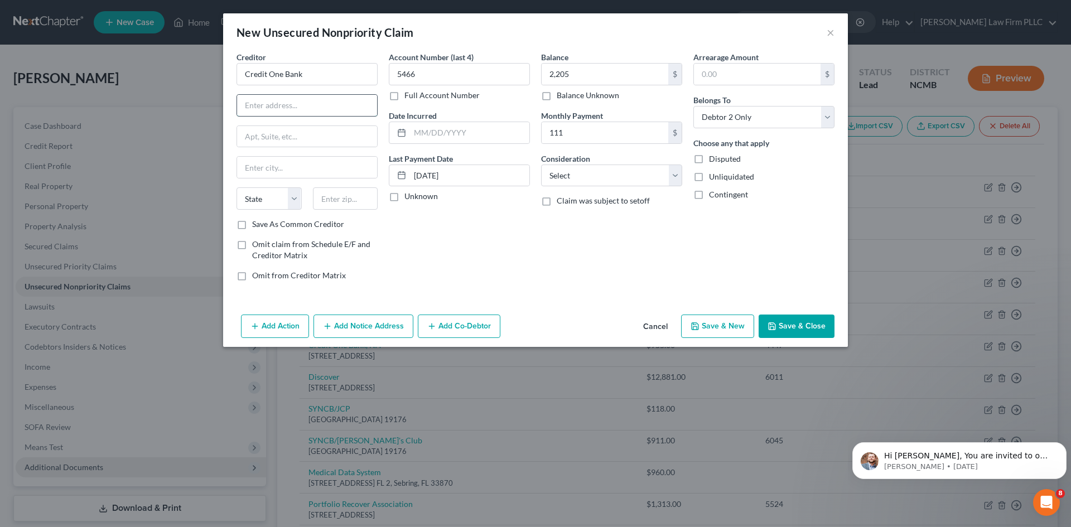
click at [269, 111] on input "text" at bounding box center [307, 105] width 140 height 21
click at [256, 165] on input "text" at bounding box center [307, 167] width 140 height 21
click at [257, 204] on select "State [US_STATE] AK AR AZ CA CO CT DE DC [GEOGRAPHIC_DATA] [GEOGRAPHIC_DATA] GU…" at bounding box center [269, 198] width 65 height 22
click at [237, 187] on select "State [US_STATE] AK AR AZ CA CO CT DE DC [GEOGRAPHIC_DATA] [GEOGRAPHIC_DATA] GU…" at bounding box center [269, 198] width 65 height 22
click at [722, 331] on button "Save & New" at bounding box center [717, 326] width 73 height 23
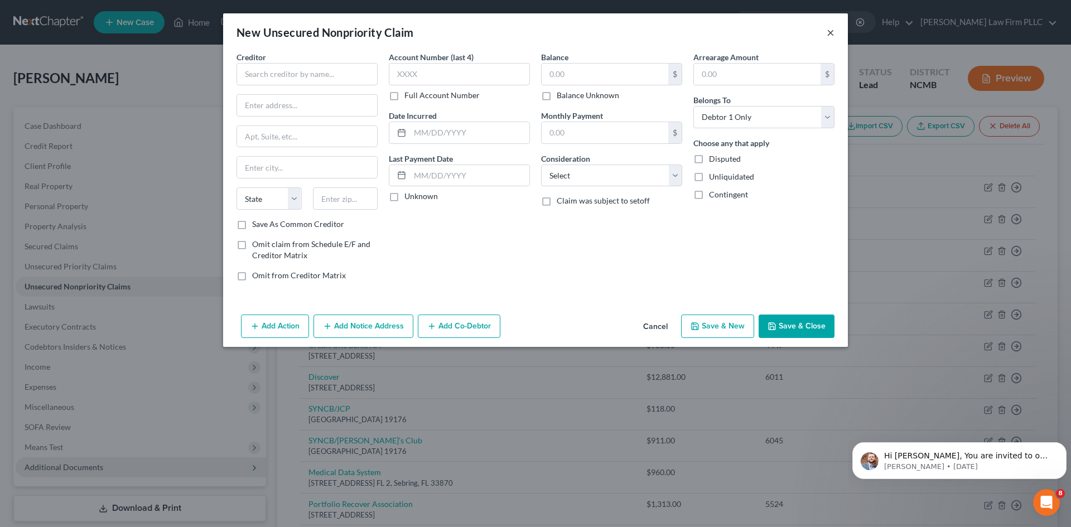
click at [831, 33] on button "×" at bounding box center [831, 32] width 8 height 13
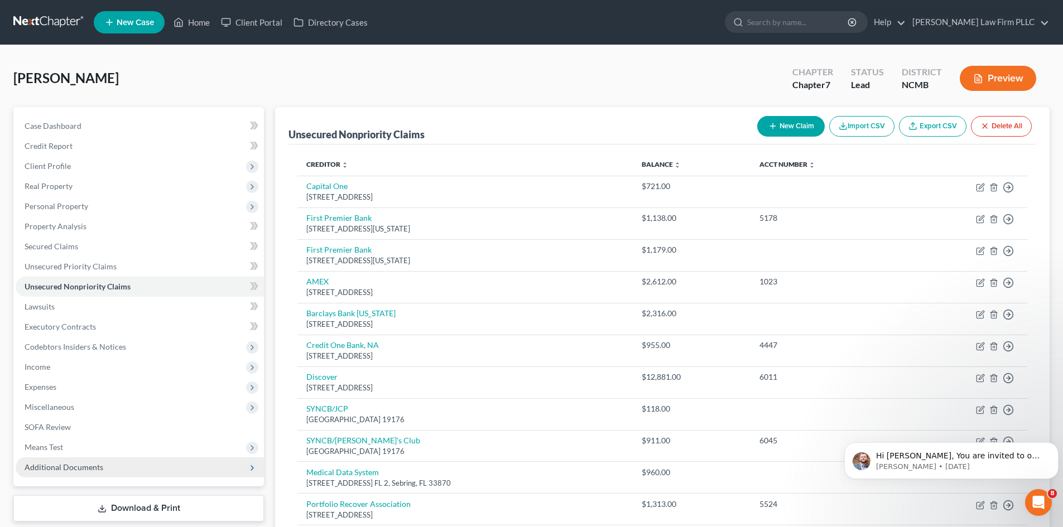
click at [783, 124] on button "New Claim" at bounding box center [791, 126] width 68 height 21
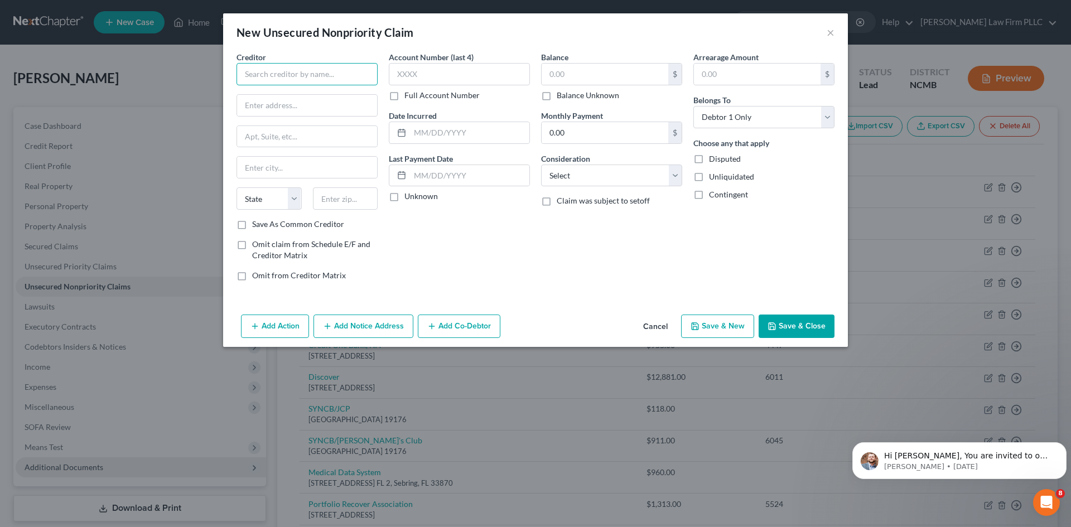
click at [323, 81] on input "text" at bounding box center [307, 74] width 141 height 22
click at [282, 129] on div "[STREET_ADDRESS]" at bounding box center [303, 130] width 116 height 9
click at [292, 109] on input "PO Box 98873" at bounding box center [307, 105] width 140 height 21
click at [574, 76] on input "text" at bounding box center [605, 74] width 127 height 21
click at [454, 75] on input "text" at bounding box center [459, 74] width 141 height 22
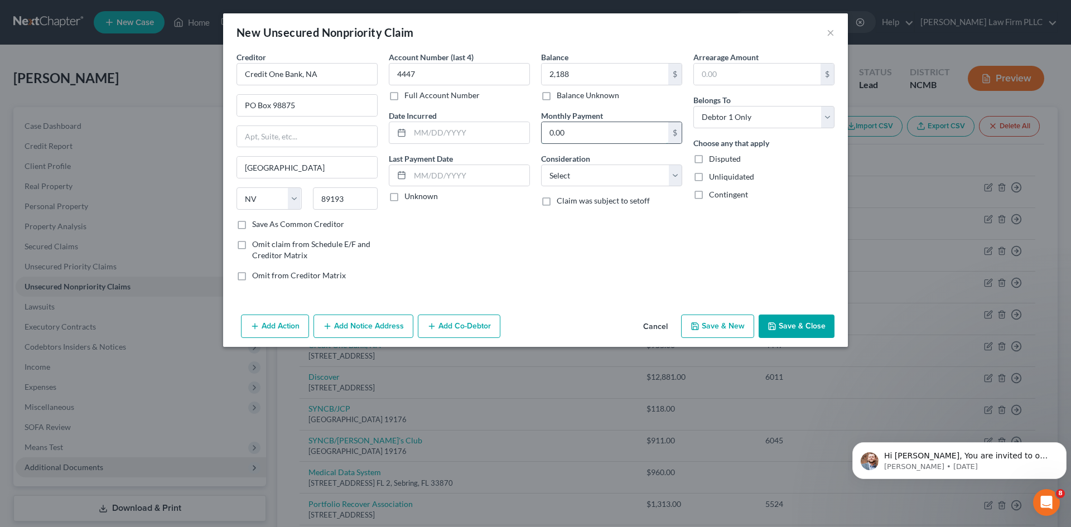
click at [564, 125] on input "0.00" at bounding box center [605, 132] width 127 height 21
click at [456, 178] on input "text" at bounding box center [469, 175] width 119 height 21
click at [722, 115] on select "Select Debtor 1 Only Debtor 2 Only Debtor 1 And Debtor 2 Only At Least One Of T…" at bounding box center [763, 117] width 141 height 22
click at [693, 106] on select "Select Debtor 1 Only Debtor 2 Only Debtor 1 And Debtor 2 Only At Least One Of T…" at bounding box center [763, 117] width 141 height 22
click at [703, 330] on button "Save & New" at bounding box center [717, 326] width 73 height 23
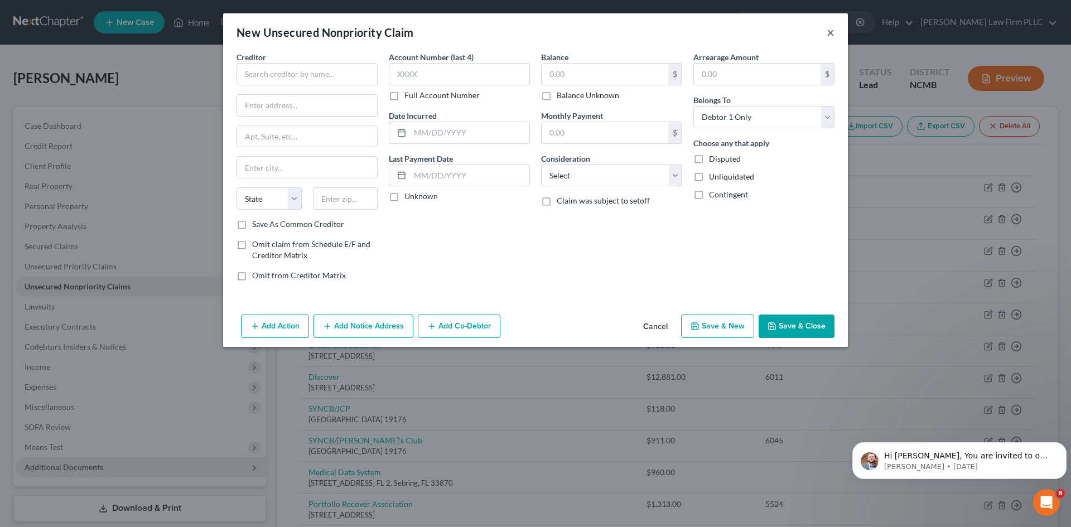
click at [832, 32] on button "×" at bounding box center [831, 32] width 8 height 13
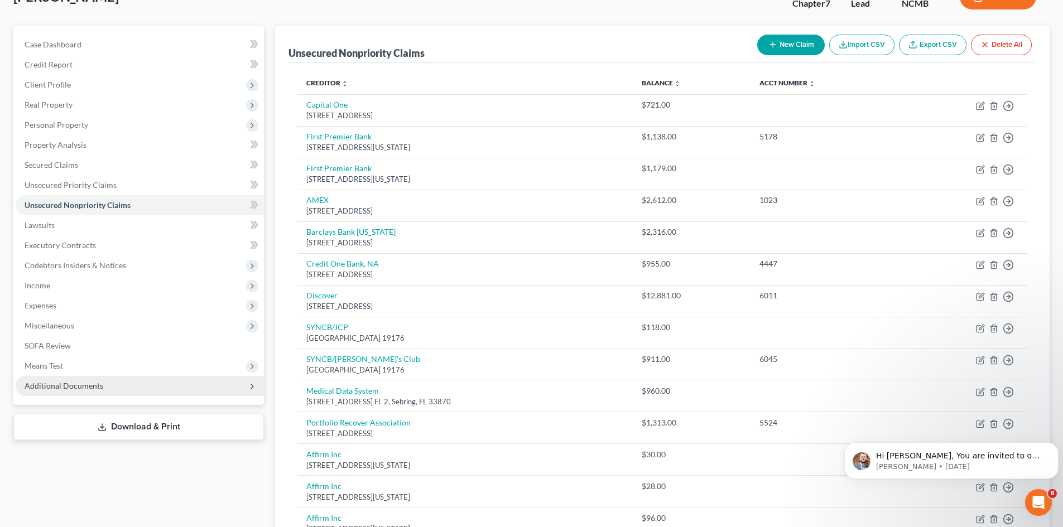
scroll to position [56, 0]
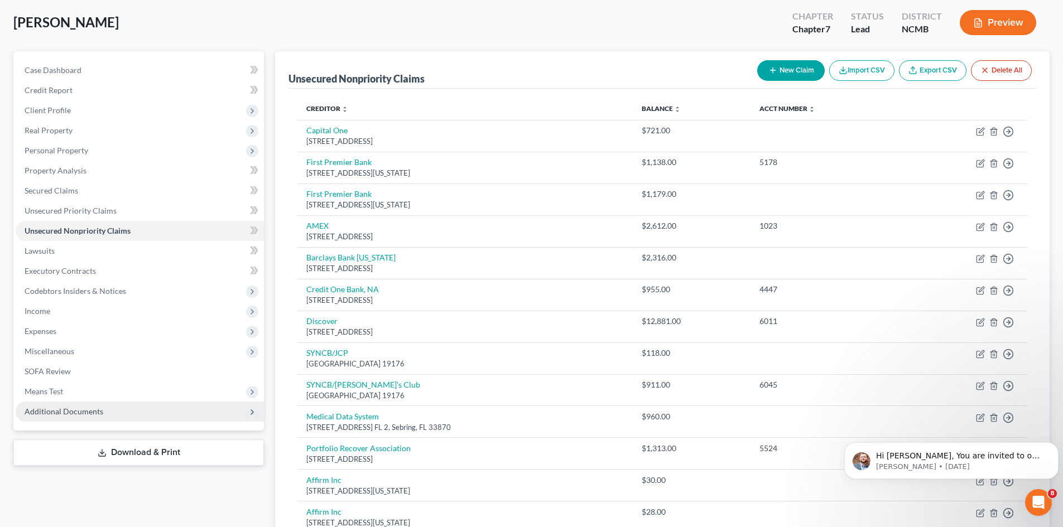
click at [774, 70] on icon "button" at bounding box center [772, 70] width 9 height 9
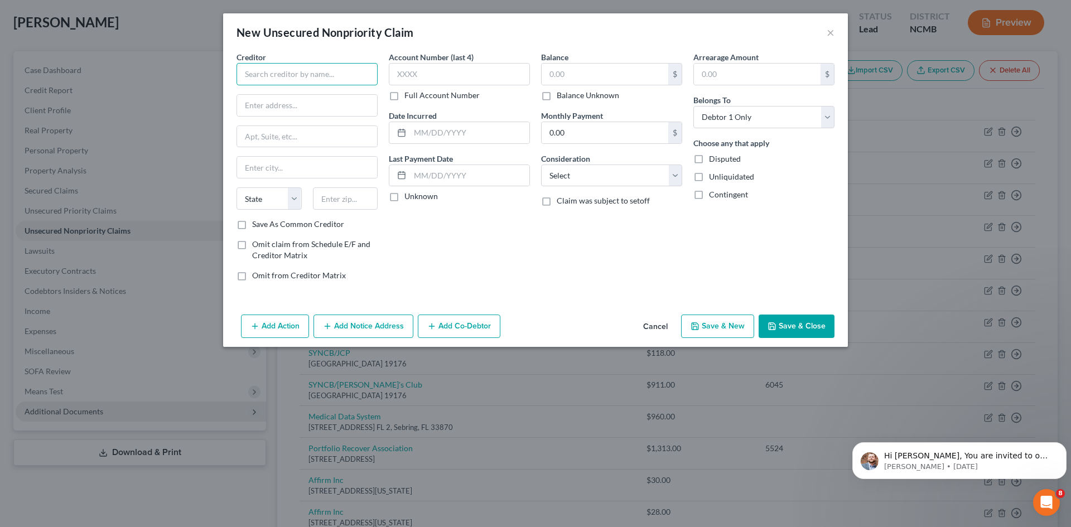
click at [292, 73] on input "text" at bounding box center [307, 74] width 141 height 22
click at [622, 80] on input "text" at bounding box center [605, 74] width 127 height 21
click at [452, 71] on input "text" at bounding box center [459, 74] width 141 height 22
click at [604, 133] on input "0.00" at bounding box center [605, 132] width 127 height 21
click at [475, 177] on input "text" at bounding box center [469, 175] width 119 height 21
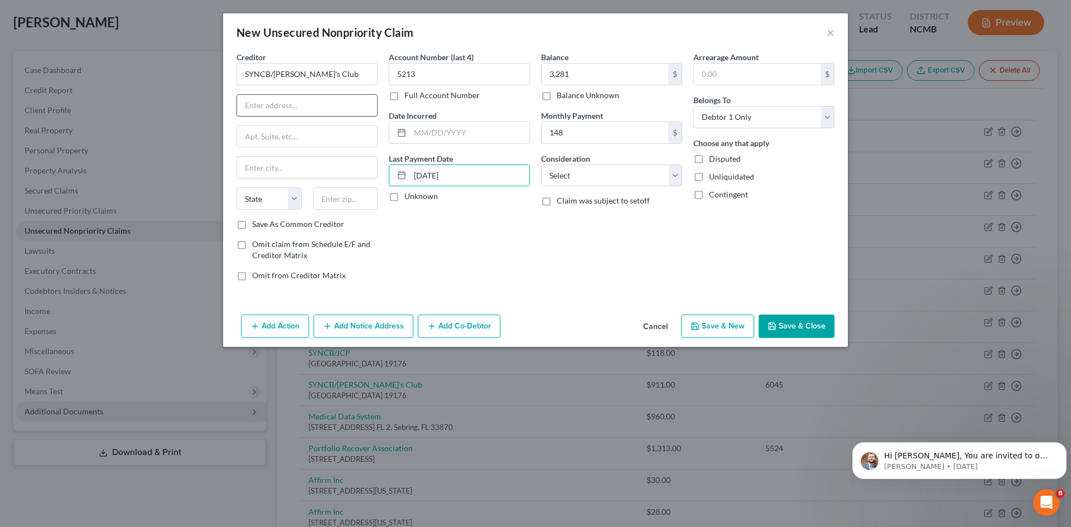
click at [311, 110] on input "text" at bounding box center [307, 105] width 140 height 21
click at [280, 166] on input "text" at bounding box center [307, 167] width 140 height 21
drag, startPoint x: 763, startPoint y: 115, endPoint x: 756, endPoint y: 127, distance: 13.5
click at [763, 115] on select "Select Debtor 1 Only Debtor 2 Only Debtor 1 And Debtor 2 Only At Least One Of T…" at bounding box center [763, 117] width 141 height 22
click at [693, 106] on select "Select Debtor 1 Only Debtor 2 Only Debtor 1 And Debtor 2 Only At Least One Of T…" at bounding box center [763, 117] width 141 height 22
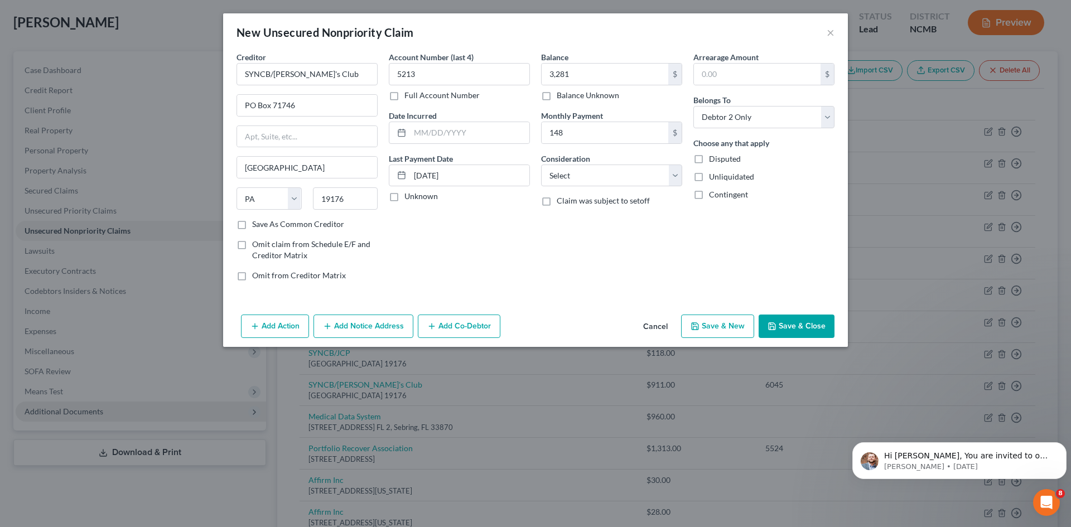
click at [704, 324] on button "Save & New" at bounding box center [717, 326] width 73 height 23
click at [291, 77] on input "text" at bounding box center [307, 74] width 141 height 22
paste input "SYNOVUSBK/[PERSON_NAME]"
click at [576, 72] on input "text" at bounding box center [605, 74] width 127 height 21
click at [445, 68] on input "text" at bounding box center [459, 74] width 141 height 22
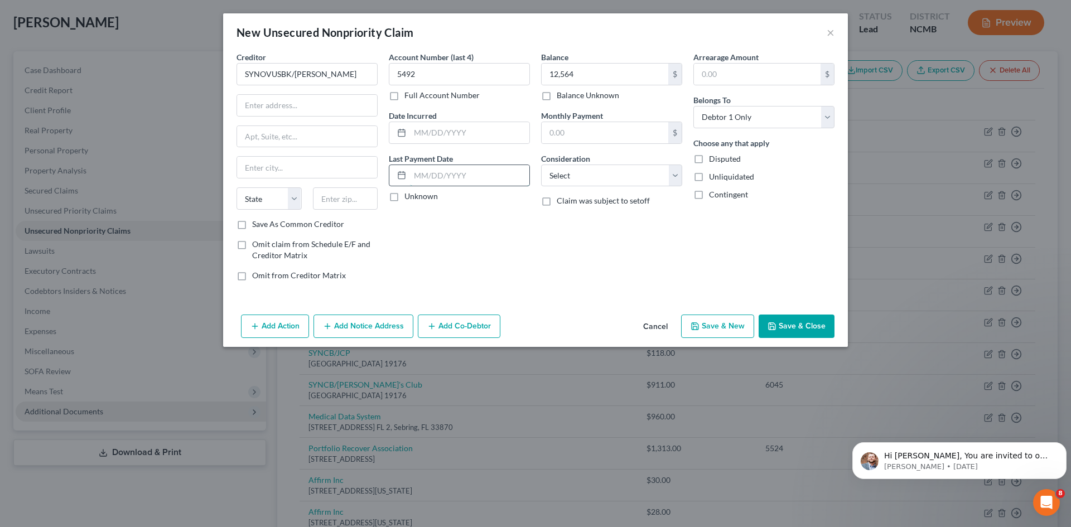
click at [448, 177] on input "text" at bounding box center [469, 175] width 119 height 21
click at [257, 109] on input "text" at bounding box center [307, 105] width 140 height 21
click at [323, 105] on input "5565 [GEOGRAPHIC_DATA]" at bounding box center [307, 105] width 140 height 21
click at [775, 124] on select "Select Debtor 1 Only Debtor 2 Only Debtor 1 And Debtor 2 Only At Least One Of T…" at bounding box center [763, 117] width 141 height 22
click at [693, 106] on select "Select Debtor 1 Only Debtor 2 Only Debtor 1 And Debtor 2 Only At Least One Of T…" at bounding box center [763, 117] width 141 height 22
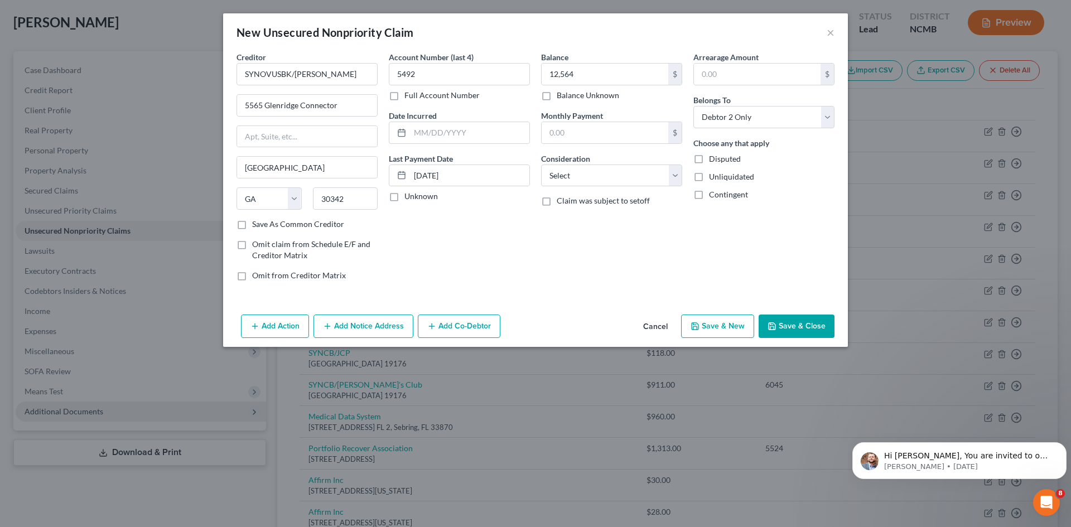
click at [723, 331] on button "Save & New" at bounding box center [717, 326] width 73 height 23
click at [290, 78] on input "text" at bounding box center [307, 74] width 141 height 22
click at [567, 79] on input "text" at bounding box center [605, 74] width 127 height 21
click at [442, 78] on input "text" at bounding box center [459, 74] width 141 height 22
click at [295, 98] on input "text" at bounding box center [307, 105] width 140 height 21
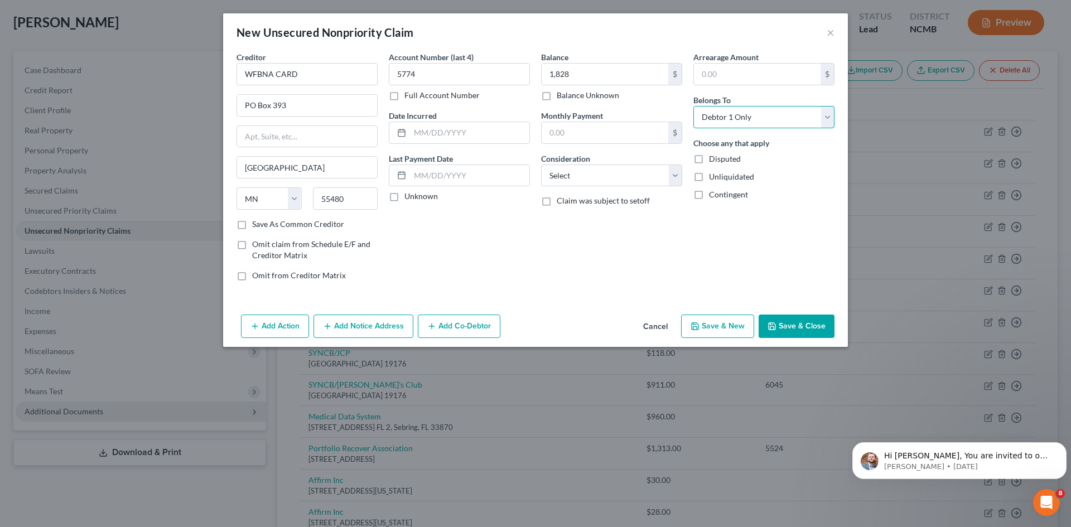
click at [707, 122] on select "Select Debtor 1 Only Debtor 2 Only Debtor 1 And Debtor 2 Only At Least One Of T…" at bounding box center [763, 117] width 141 height 22
click at [693, 106] on select "Select Debtor 1 Only Debtor 2 Only Debtor 1 And Debtor 2 Only At Least One Of T…" at bounding box center [763, 117] width 141 height 22
click at [721, 330] on button "Save & New" at bounding box center [717, 326] width 73 height 23
click at [282, 79] on input "text" at bounding box center [307, 74] width 141 height 22
click at [581, 74] on input "text" at bounding box center [605, 74] width 127 height 21
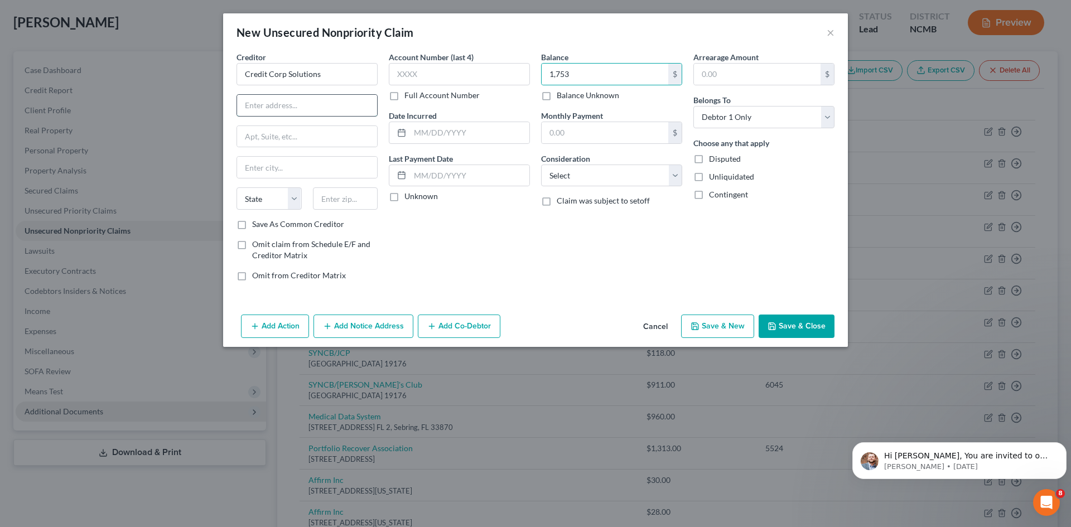
click at [278, 104] on input "text" at bounding box center [307, 105] width 140 height 21
click at [745, 117] on select "Select Debtor 1 Only Debtor 2 Only Debtor 1 And Debtor 2 Only At Least One Of T…" at bounding box center [763, 117] width 141 height 22
click at [693, 106] on select "Select Debtor 1 Only Debtor 2 Only Debtor 1 And Debtor 2 Only At Least One Of T…" at bounding box center [763, 117] width 141 height 22
click at [725, 336] on button "Save & New" at bounding box center [717, 326] width 73 height 23
click at [280, 81] on input "text" at bounding box center [307, 74] width 141 height 22
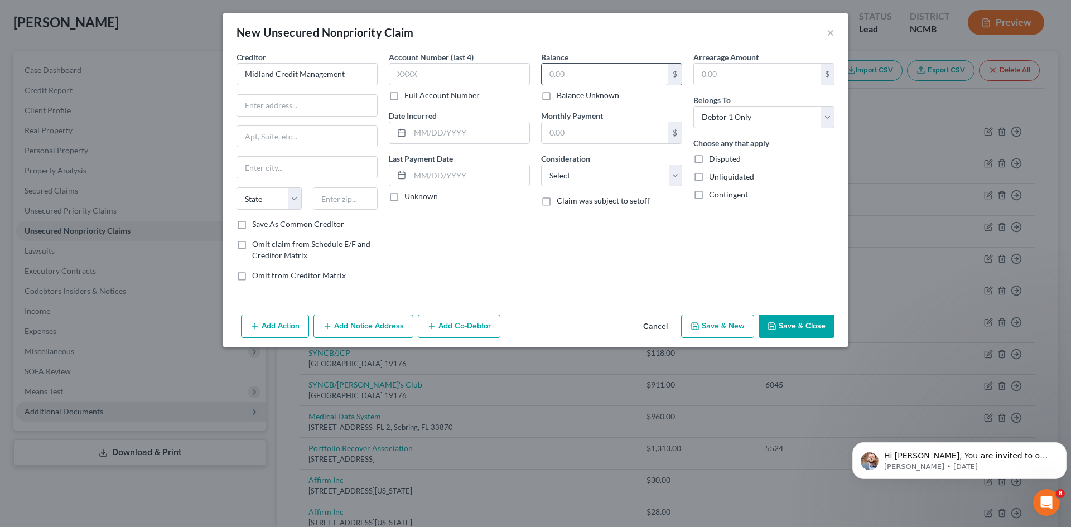
click at [615, 78] on input "text" at bounding box center [605, 74] width 127 height 21
click at [442, 65] on input "text" at bounding box center [459, 74] width 141 height 22
click at [271, 109] on input "text" at bounding box center [307, 105] width 140 height 21
click at [290, 162] on input "text" at bounding box center [307, 167] width 140 height 21
click at [265, 205] on select "State [US_STATE] AK AR AZ CA CO CT DE DC [GEOGRAPHIC_DATA] [GEOGRAPHIC_DATA] GU…" at bounding box center [269, 198] width 65 height 22
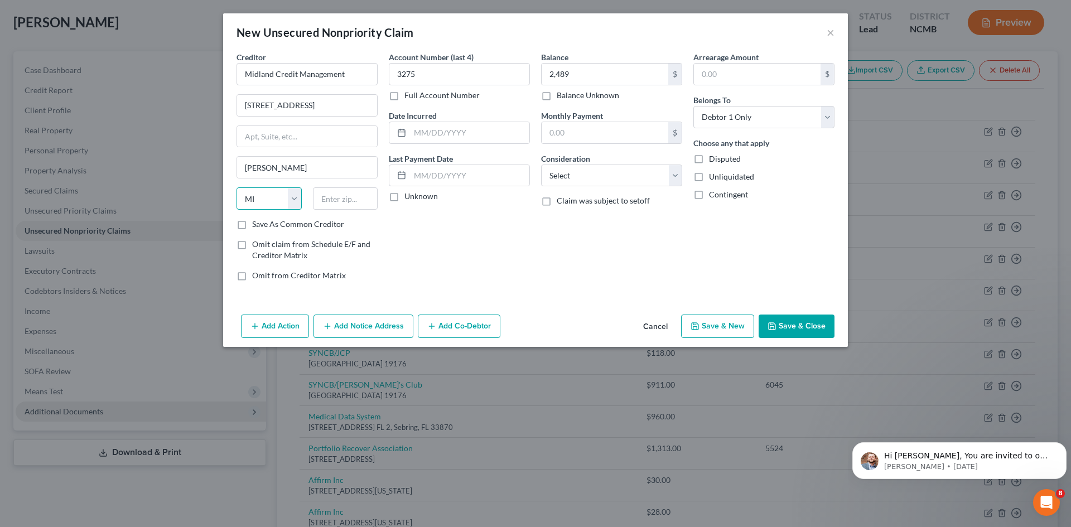
click at [237, 187] on select "State [US_STATE] AK AR AZ CA CO CT DE DC [GEOGRAPHIC_DATA] [GEOGRAPHIC_DATA] GU…" at bounding box center [269, 198] width 65 height 22
click at [745, 122] on select "Select Debtor 1 Only Debtor 2 Only Debtor 1 And Debtor 2 Only At Least One Of T…" at bounding box center [763, 117] width 141 height 22
click at [693, 106] on select "Select Debtor 1 Only Debtor 2 Only Debtor 1 And Debtor 2 Only At Least One Of T…" at bounding box center [763, 117] width 141 height 22
click at [739, 328] on button "Save & New" at bounding box center [717, 326] width 73 height 23
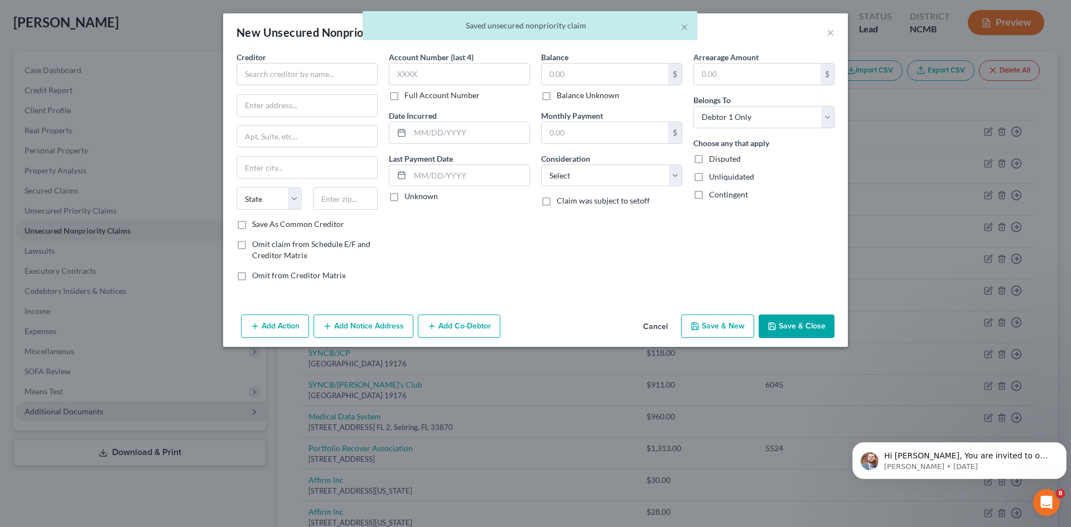
click at [830, 34] on div "× Saved unsecured nonpriority claim" at bounding box center [529, 28] width 1071 height 35
click at [661, 326] on button "Cancel" at bounding box center [655, 327] width 42 height 22
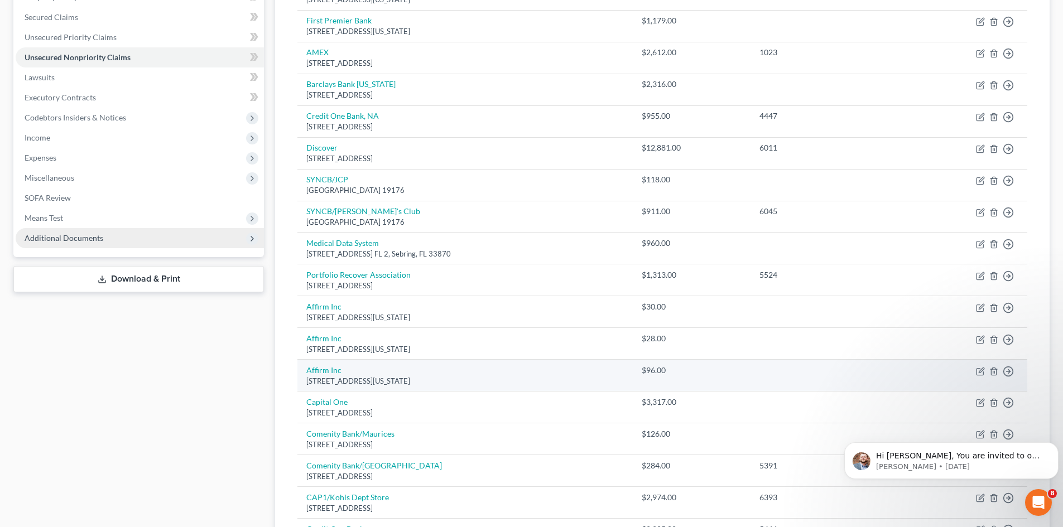
scroll to position [0, 0]
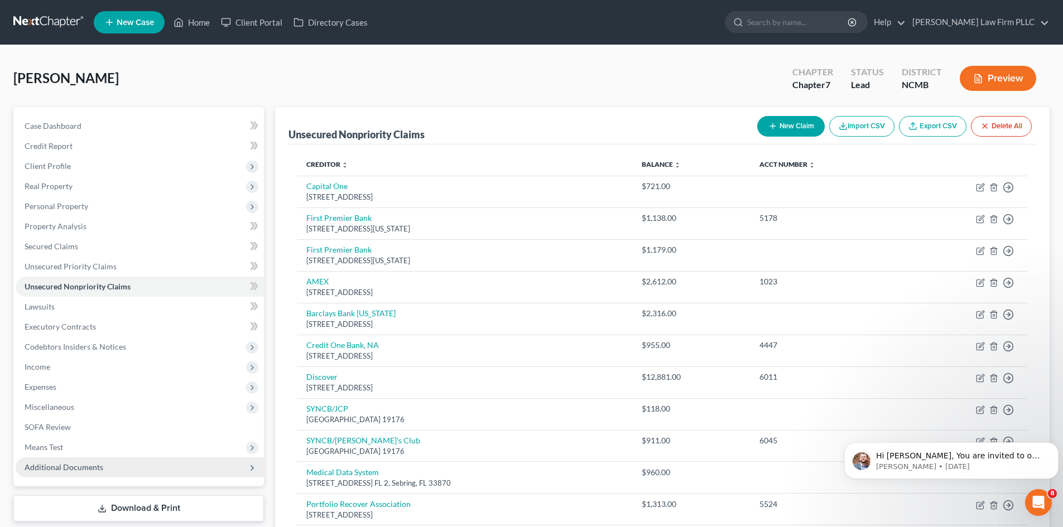
click at [81, 460] on span "Additional Documents" at bounding box center [140, 467] width 248 height 20
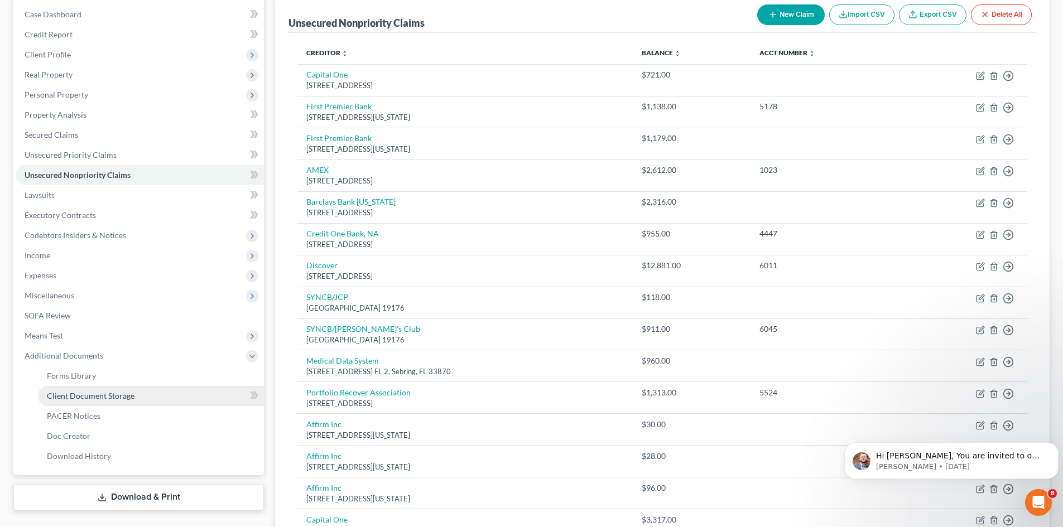
click at [113, 396] on span "Client Document Storage" at bounding box center [91, 395] width 88 height 9
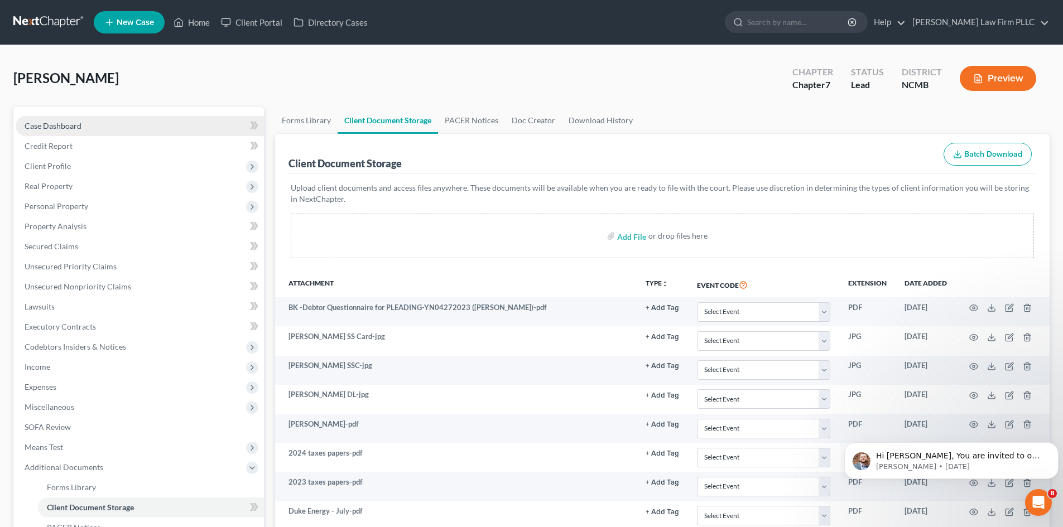
click at [69, 127] on span "Case Dashboard" at bounding box center [53, 125] width 57 height 9
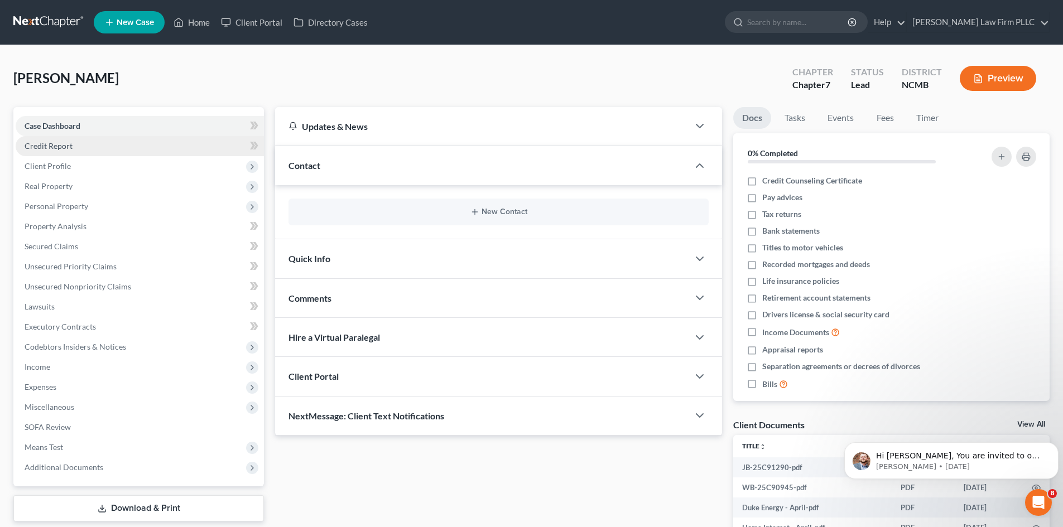
click at [47, 150] on span "Credit Report" at bounding box center [49, 145] width 48 height 9
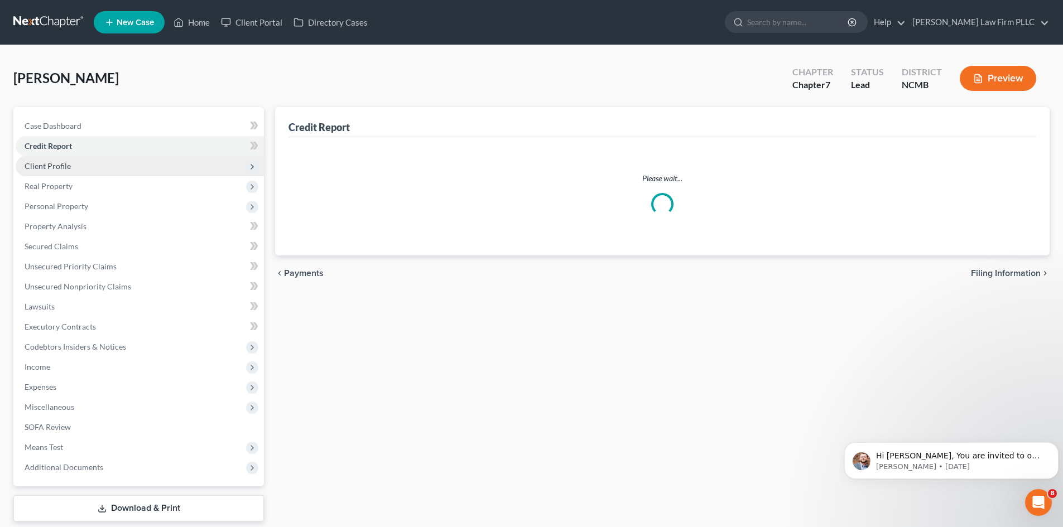
click at [46, 170] on span "Client Profile" at bounding box center [48, 165] width 46 height 9
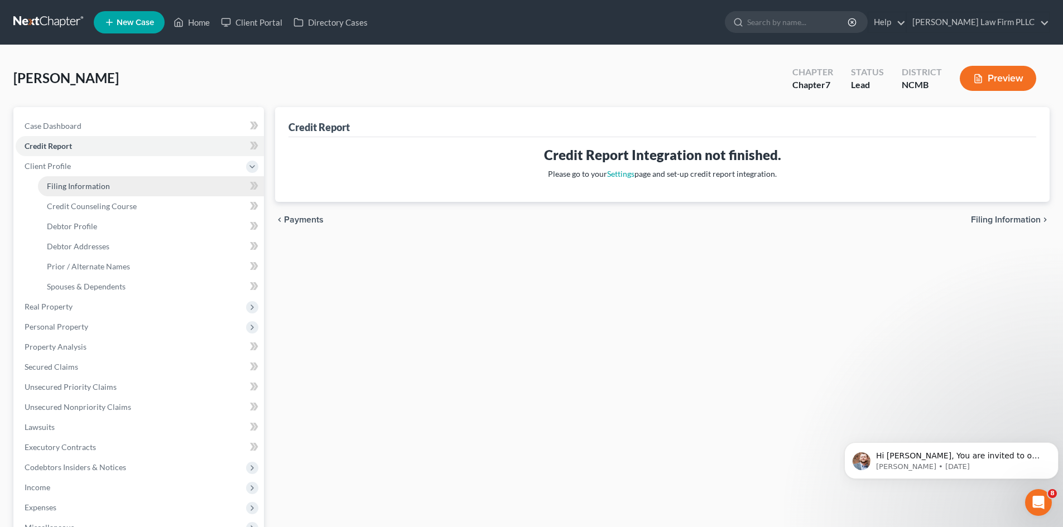
click at [55, 185] on span "Filing Information" at bounding box center [78, 185] width 63 height 9
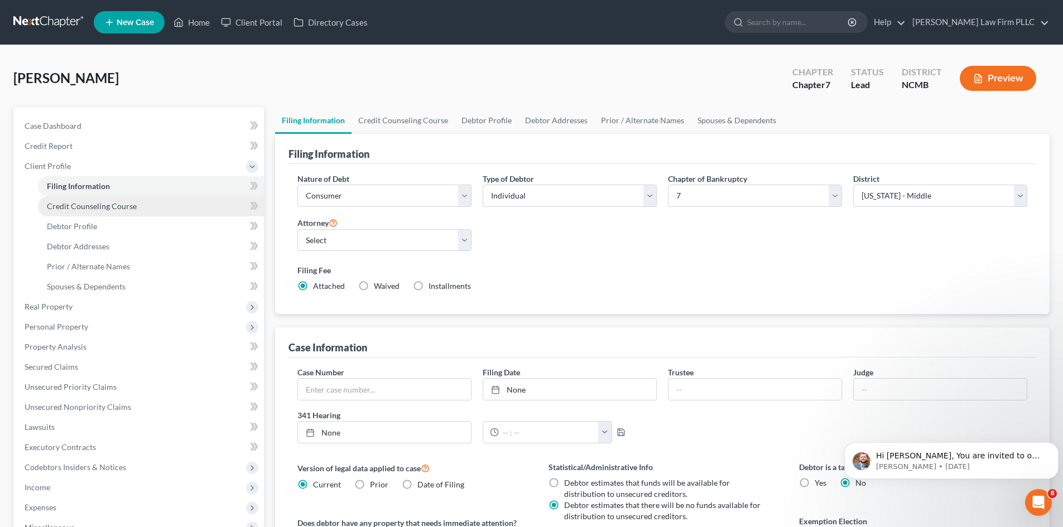
click at [68, 211] on link "Credit Counseling Course" at bounding box center [151, 206] width 226 height 20
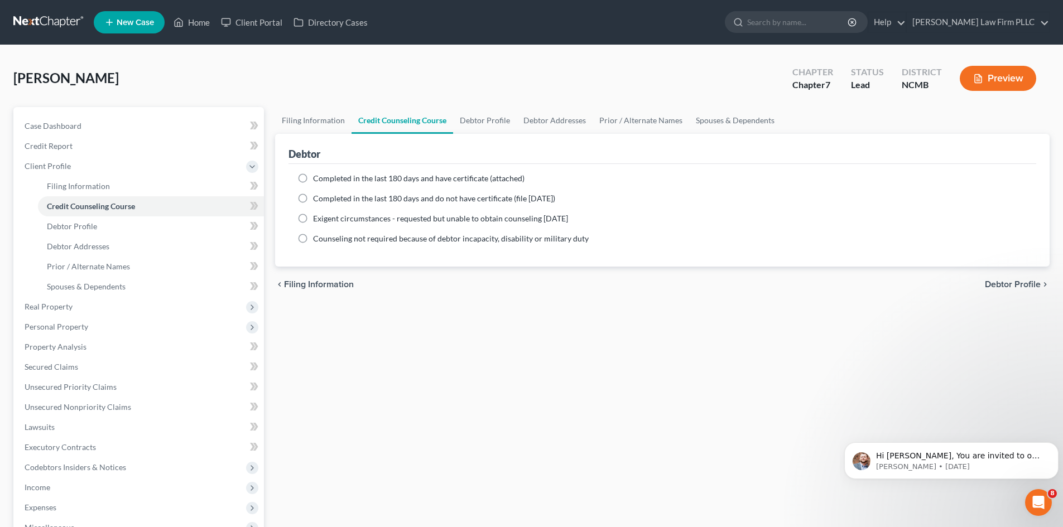
click at [313, 197] on label "Completed in the last 180 days and do not have certificate (file [DATE])" at bounding box center [434, 198] width 242 height 11
click at [317, 197] on input "Completed in the last 180 days and do not have certificate (file [DATE])" at bounding box center [320, 196] width 7 height 7
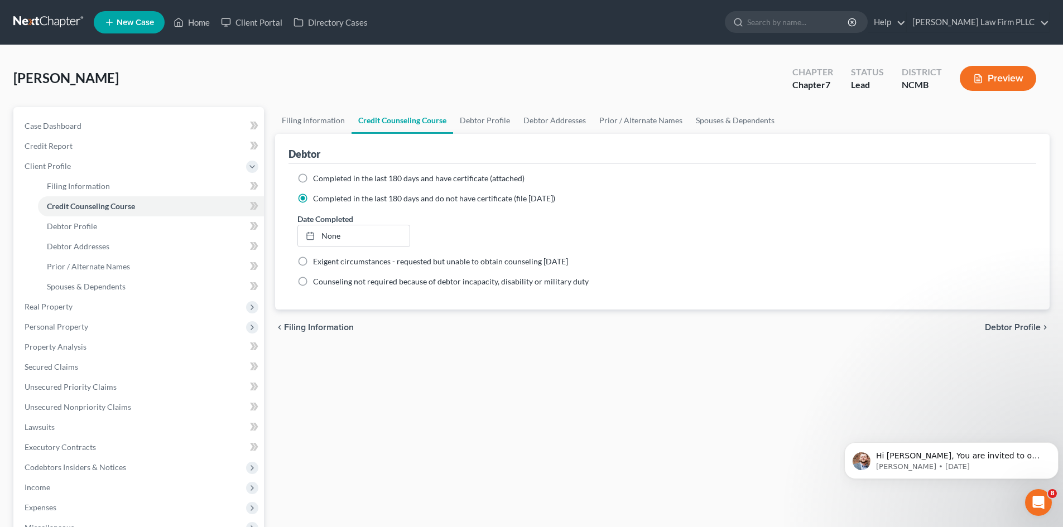
click at [313, 179] on label "Completed in the last 180 days and have certificate (attached)" at bounding box center [418, 178] width 211 height 11
click at [317, 179] on input "Completed in the last 180 days and have certificate (attached)" at bounding box center [320, 176] width 7 height 7
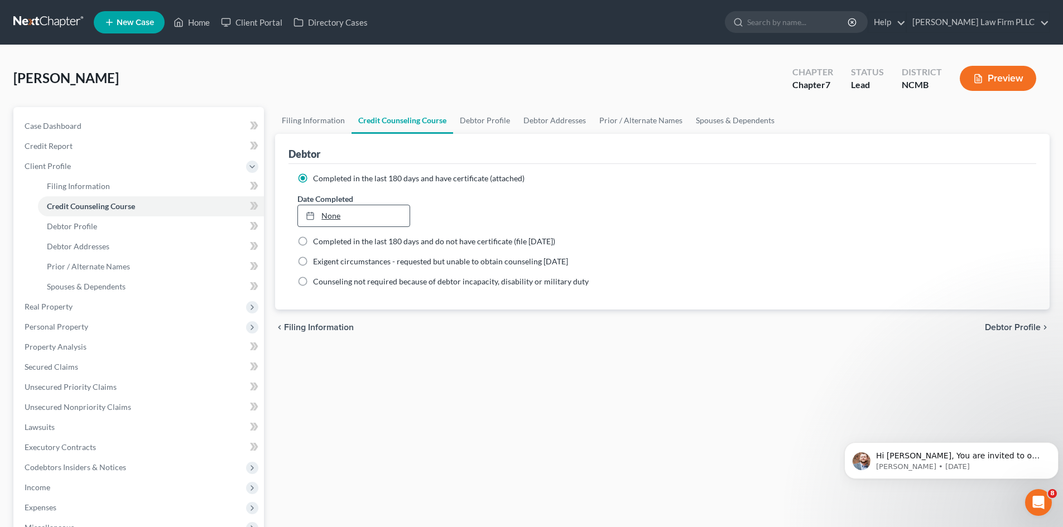
click at [329, 216] on link "None" at bounding box center [353, 215] width 111 height 21
click at [100, 230] on link "Debtor Profile" at bounding box center [151, 226] width 226 height 20
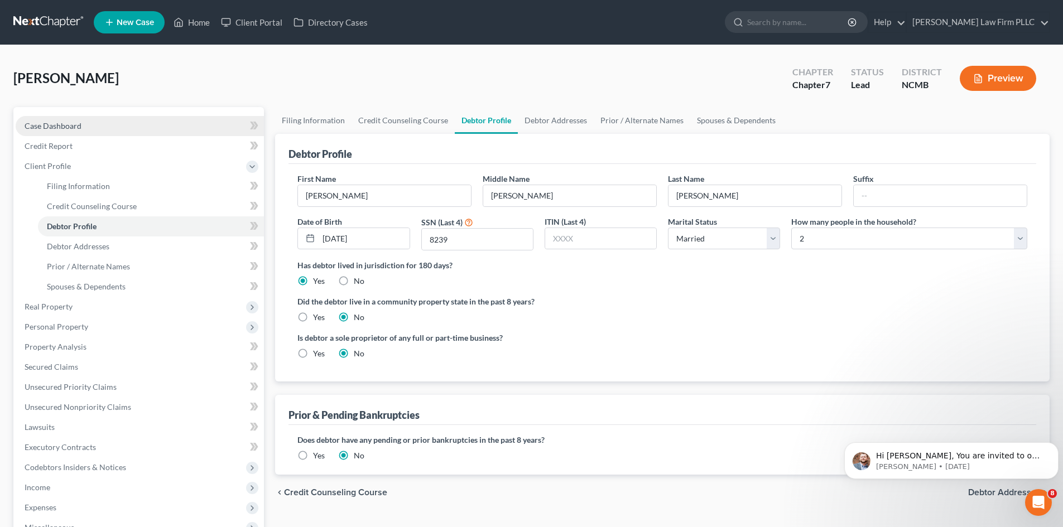
click at [64, 125] on span "Case Dashboard" at bounding box center [53, 125] width 57 height 9
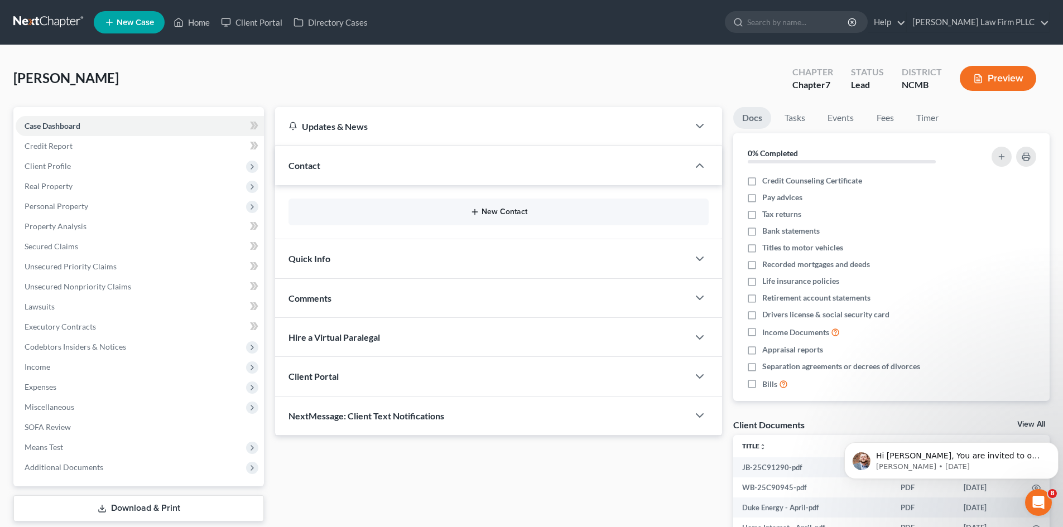
click at [499, 210] on button "New Contact" at bounding box center [498, 212] width 402 height 9
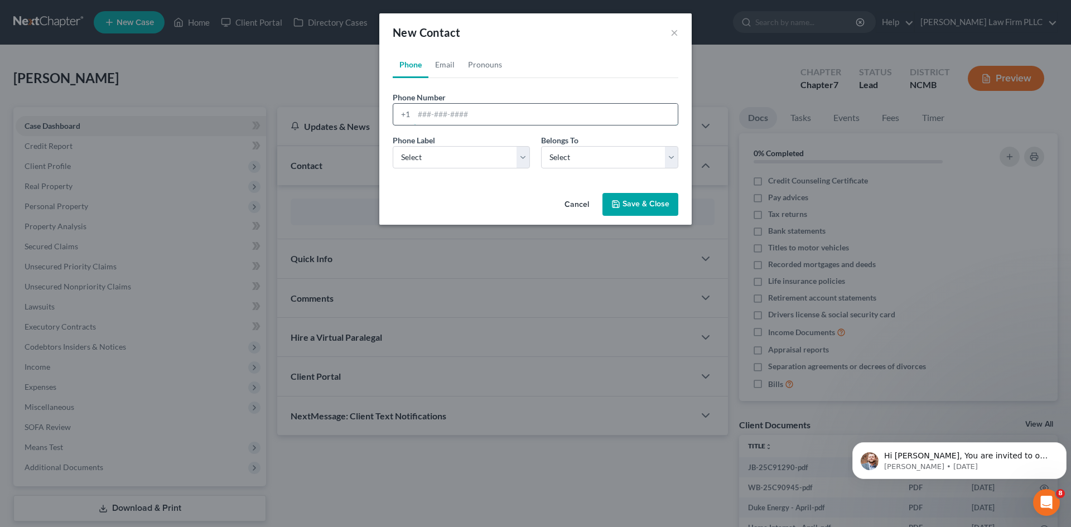
drag, startPoint x: 465, startPoint y: 116, endPoint x: 469, endPoint y: 122, distance: 7.6
click at [465, 116] on input "tel" at bounding box center [546, 114] width 264 height 21
paste input "[PHONE_NUMBER]"
click at [428, 114] on input "[PHONE_NUMBER]" at bounding box center [546, 114] width 264 height 21
click at [528, 151] on select "Select Mobile Home Work Other" at bounding box center [461, 157] width 137 height 22
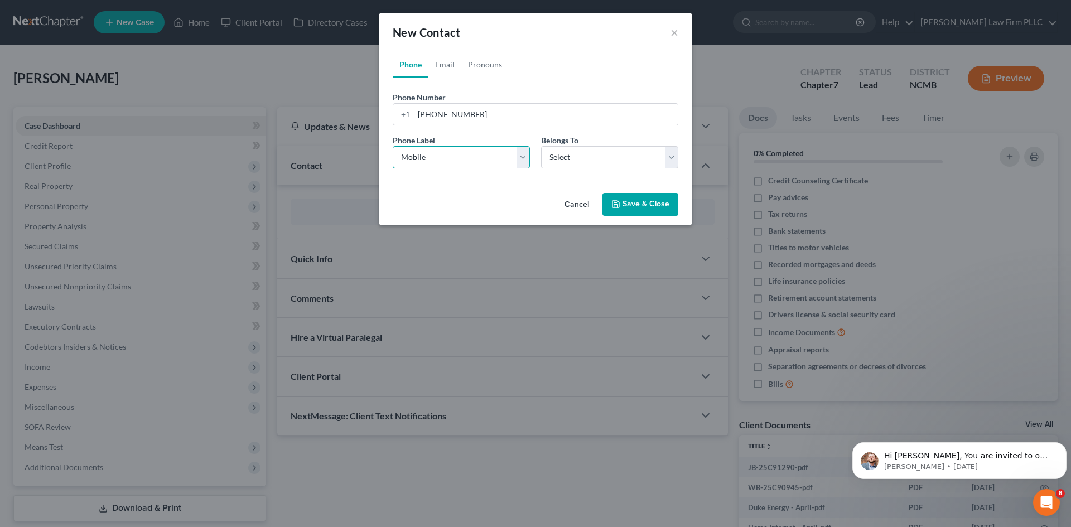
click at [393, 146] on select "Select Mobile Home Work Other" at bounding box center [461, 157] width 137 height 22
drag, startPoint x: 561, startPoint y: 160, endPoint x: 561, endPoint y: 168, distance: 8.4
click at [561, 160] on select "Select Client Other" at bounding box center [609, 157] width 137 height 22
click at [541, 146] on select "Select Client Other" at bounding box center [609, 157] width 137 height 22
click at [449, 61] on link "Email" at bounding box center [444, 64] width 33 height 27
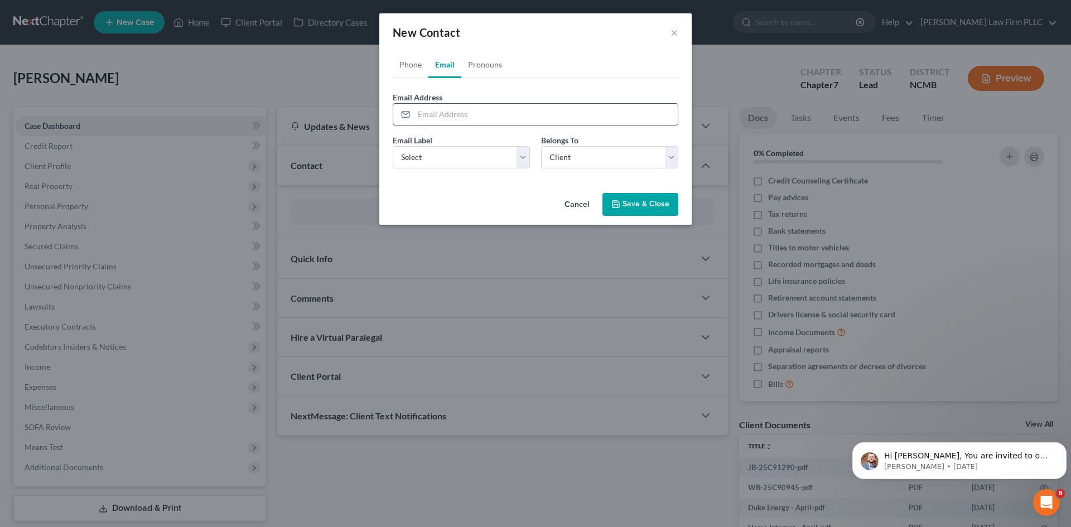
click at [464, 113] on input "email" at bounding box center [546, 114] width 264 height 21
paste input "[EMAIL_ADDRESS][DOMAIN_NAME]"
click at [454, 157] on select "Select Home Work Other" at bounding box center [461, 157] width 137 height 22
click at [393, 146] on select "Select Home Work Other" at bounding box center [461, 157] width 137 height 22
click at [628, 208] on button "Save & Close" at bounding box center [641, 204] width 76 height 23
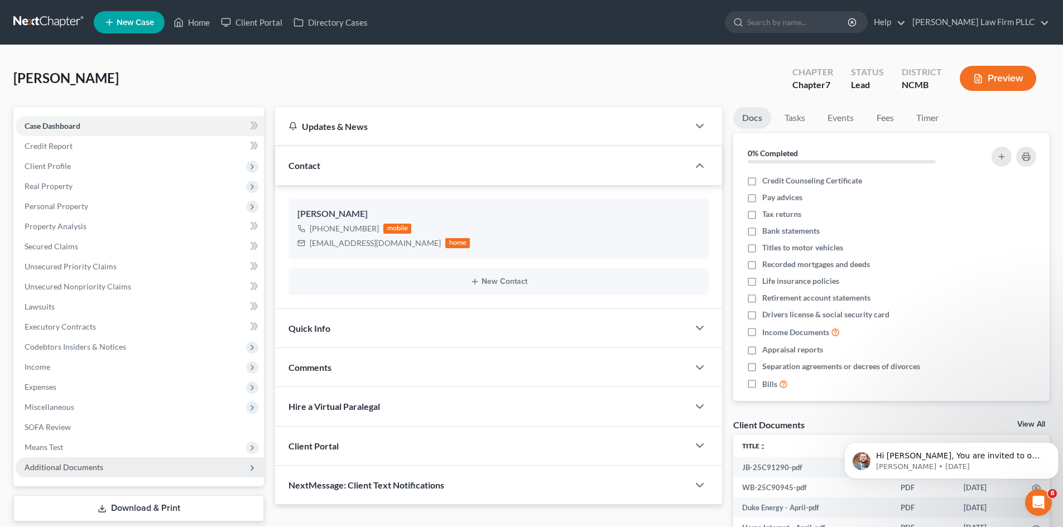
click at [86, 467] on span "Additional Documents" at bounding box center [64, 466] width 79 height 9
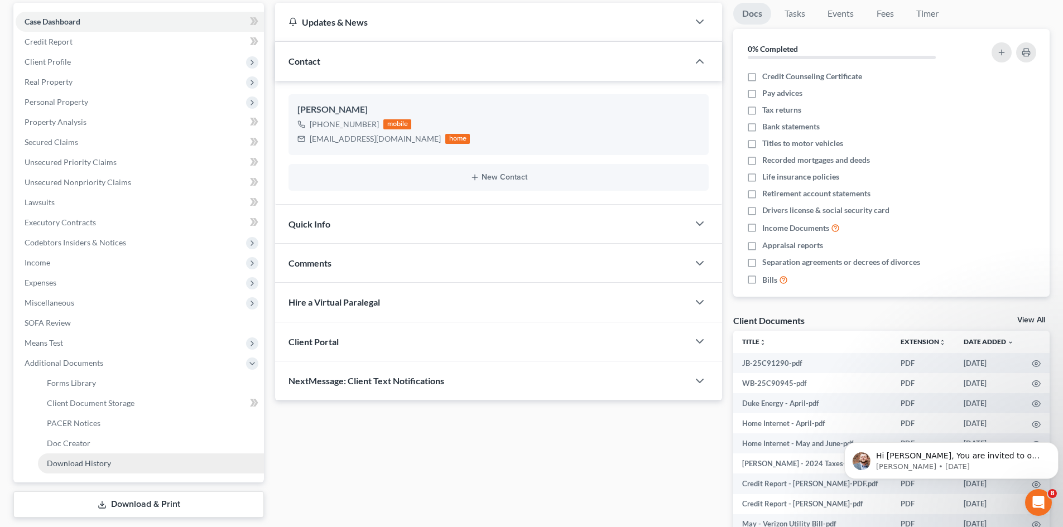
scroll to position [112, 0]
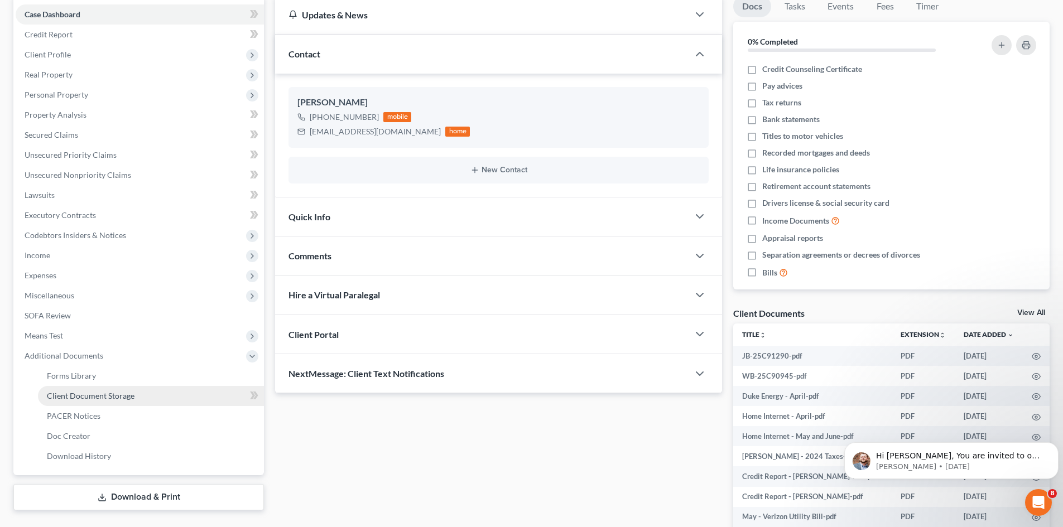
click at [128, 396] on span "Client Document Storage" at bounding box center [91, 395] width 88 height 9
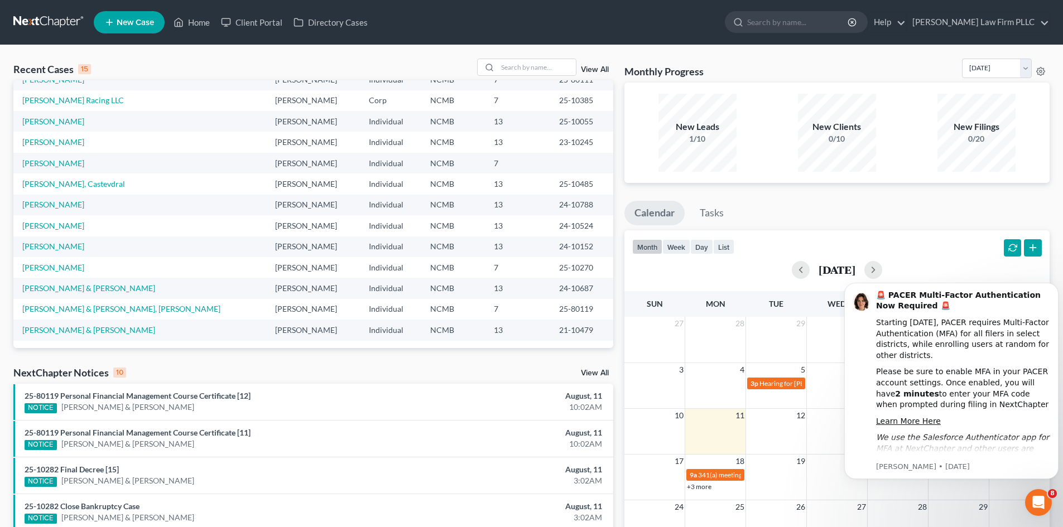
scroll to position [76, 0]
click at [88, 307] on link "[PERSON_NAME] & [PERSON_NAME], [PERSON_NAME]" at bounding box center [121, 307] width 198 height 9
select select "6"
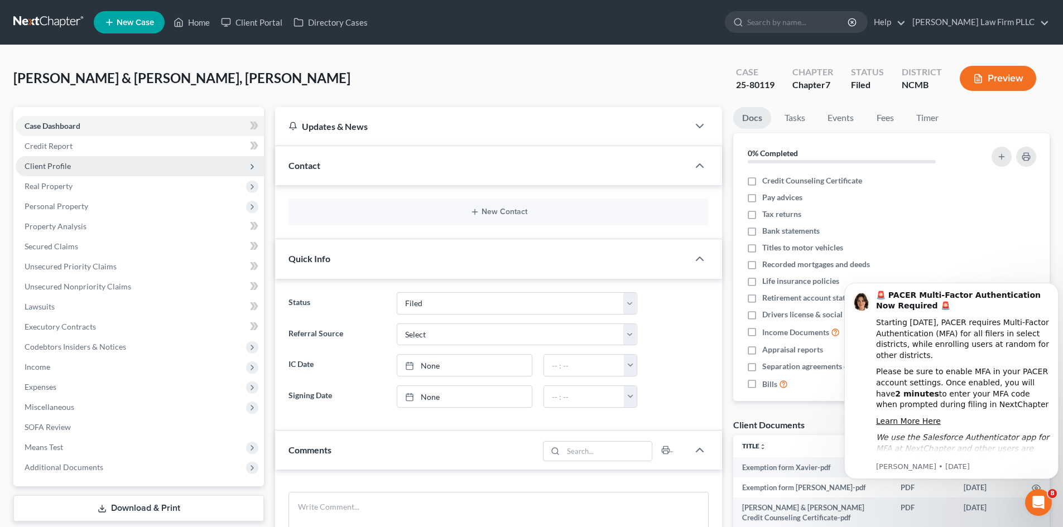
click at [59, 168] on span "Client Profile" at bounding box center [48, 165] width 46 height 9
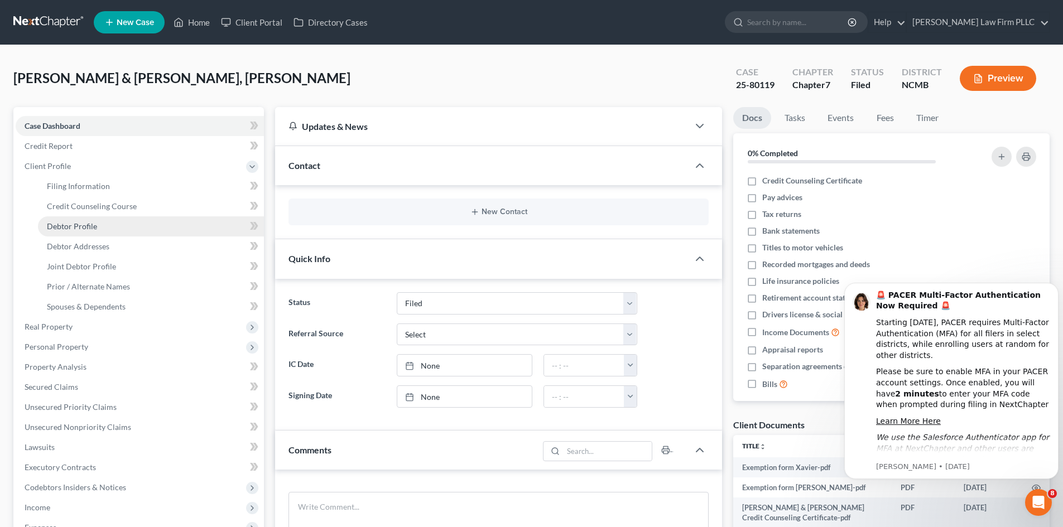
click at [73, 228] on span "Debtor Profile" at bounding box center [72, 225] width 50 height 9
select select "1"
